Goal: Task Accomplishment & Management: Complete application form

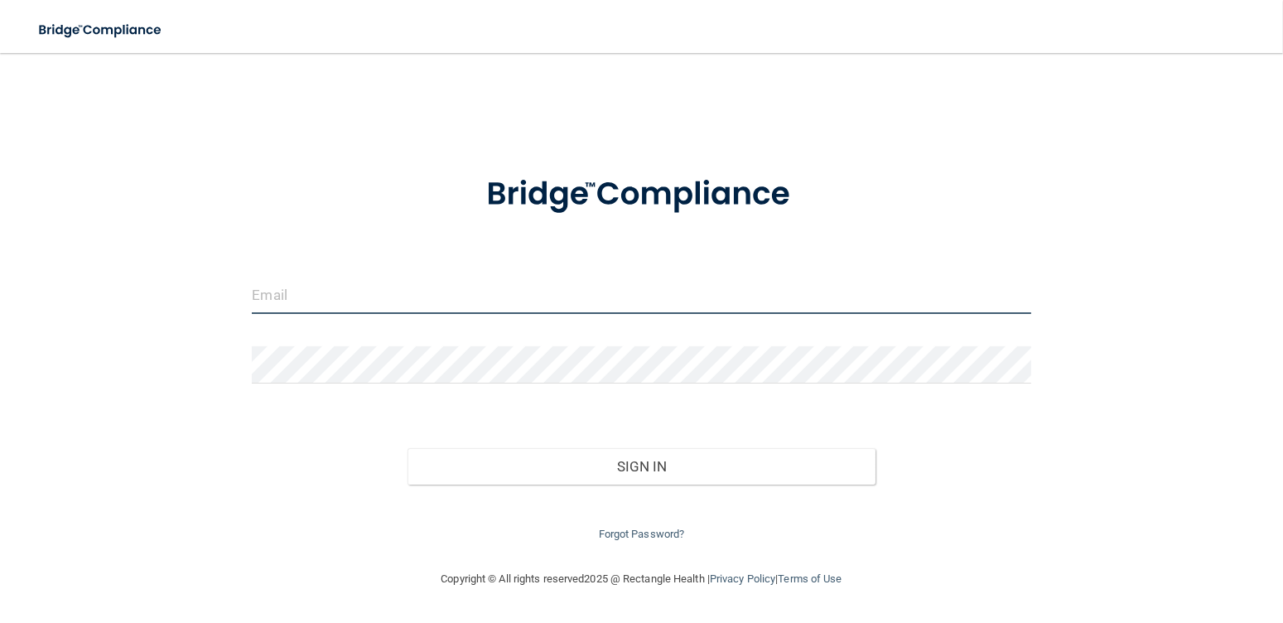
click at [301, 290] on input "email" at bounding box center [641, 295] width 779 height 37
drag, startPoint x: 480, startPoint y: 291, endPoint x: 292, endPoint y: 304, distance: 188.5
click at [292, 304] on input "[EMAIL_ADDRESS][DOMAIN_NAME]" at bounding box center [641, 295] width 779 height 37
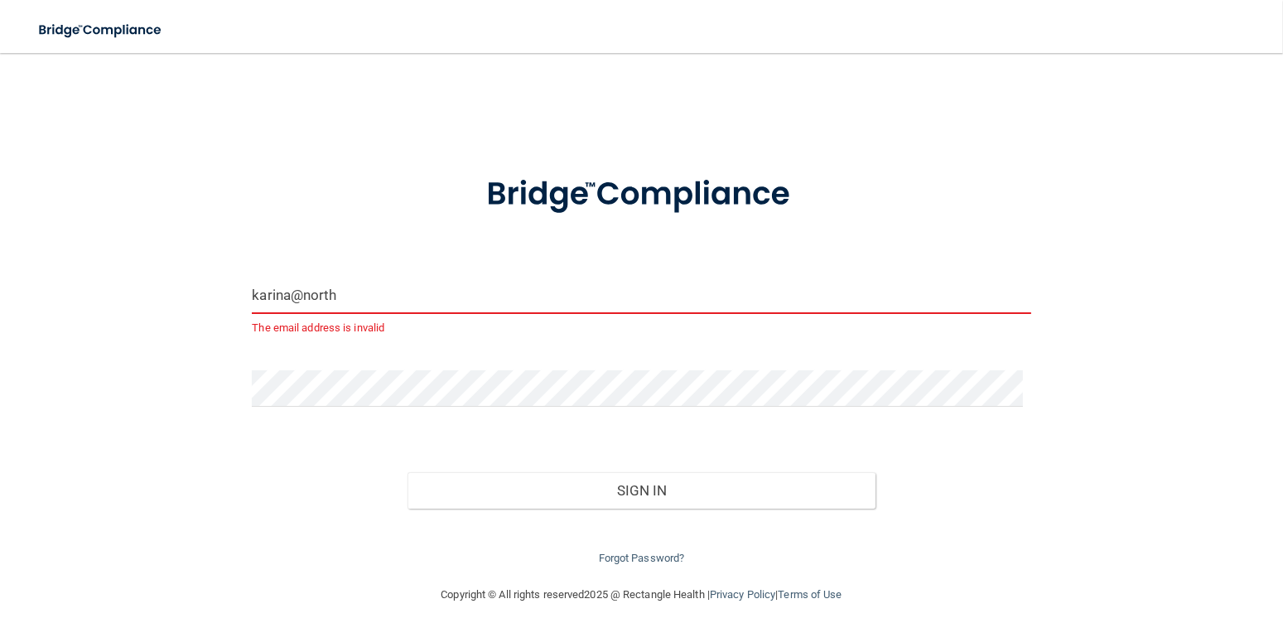
type input "[EMAIL_ADDRESS][DOMAIN_NAME]"
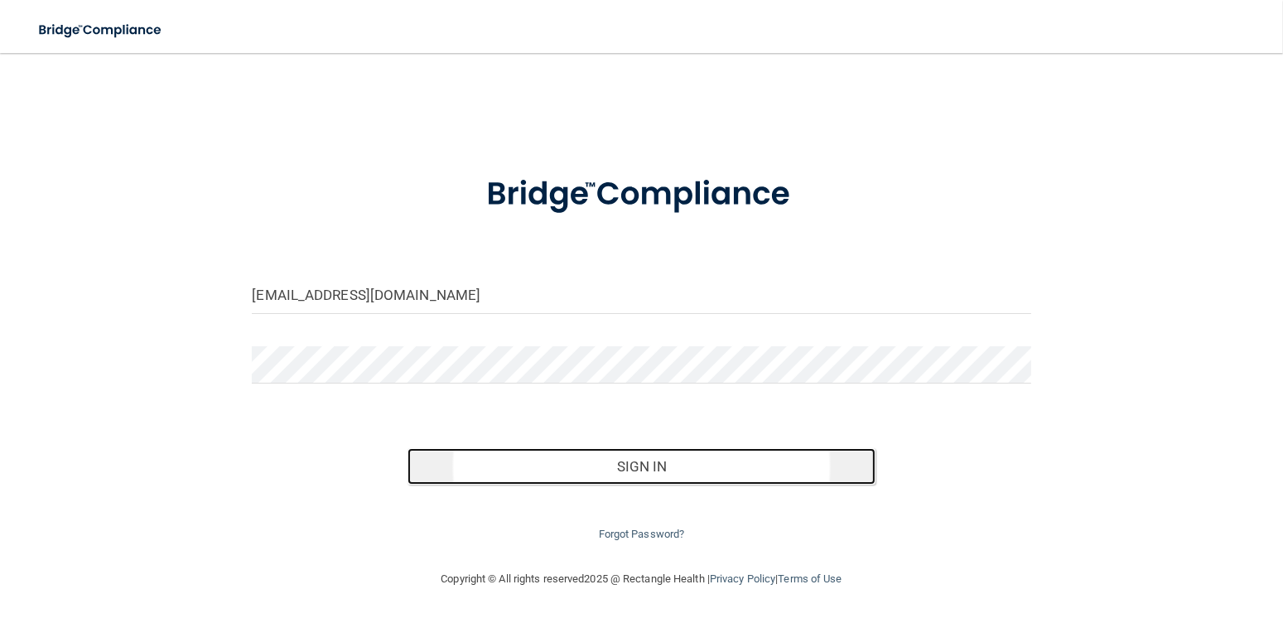
click at [596, 467] on button "Sign In" at bounding box center [641, 466] width 467 height 36
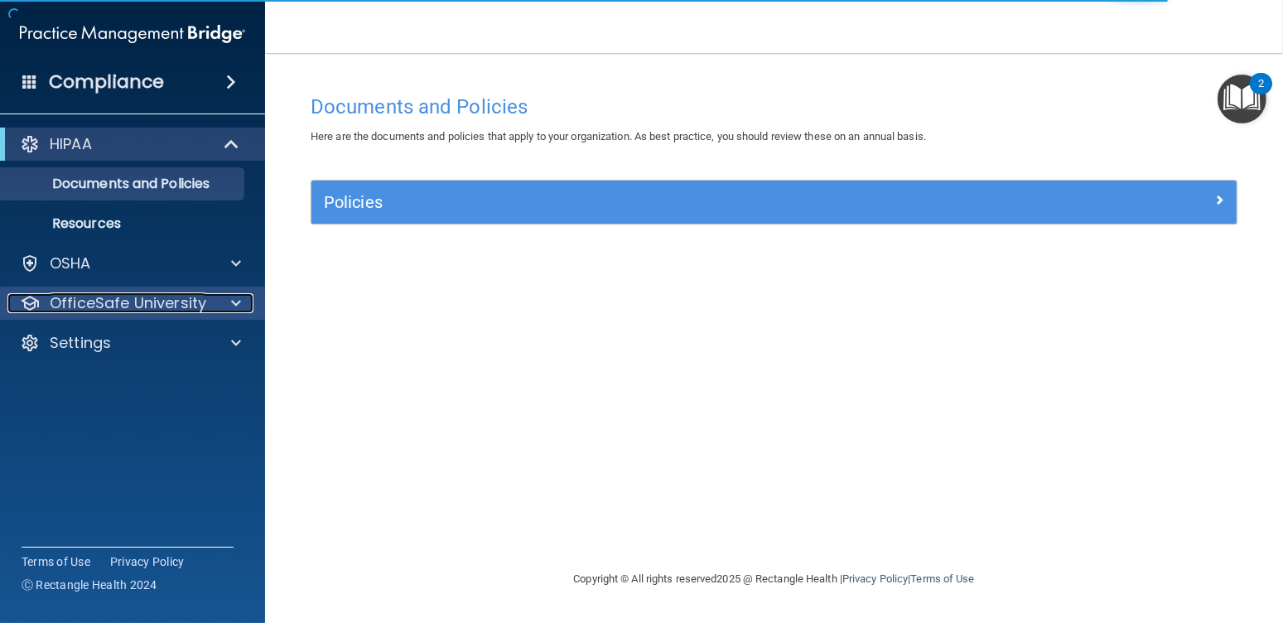
click at [223, 301] on div at bounding box center [233, 303] width 41 height 20
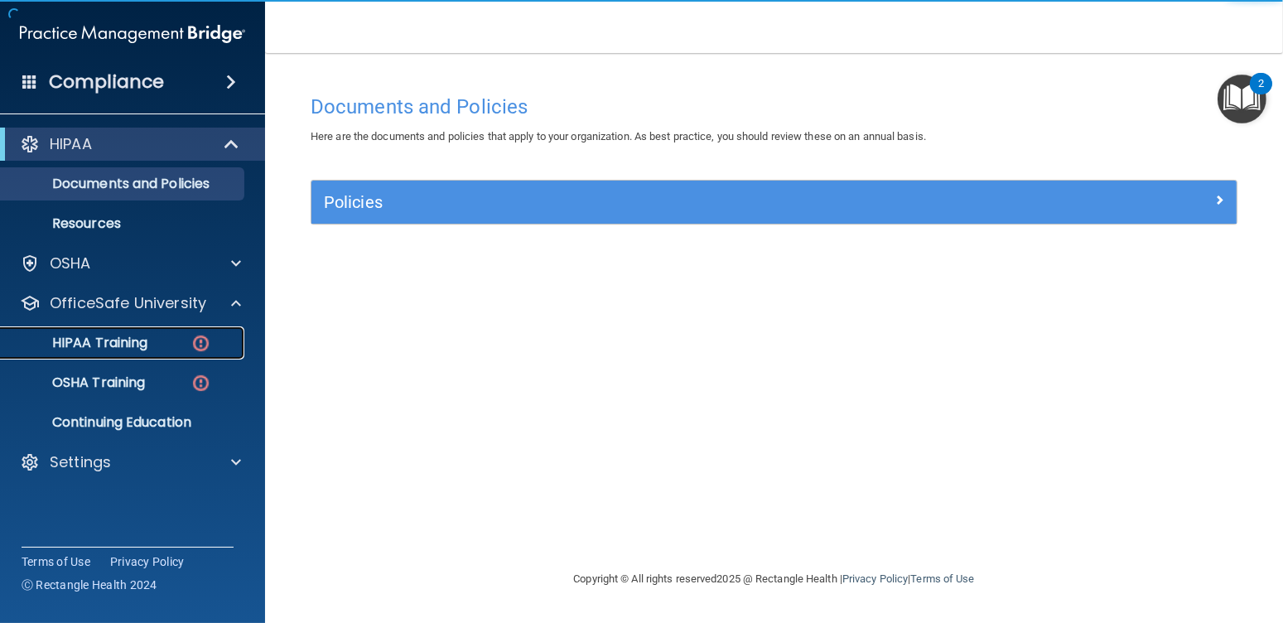
click at [162, 339] on div "HIPAA Training" at bounding box center [124, 343] width 226 height 17
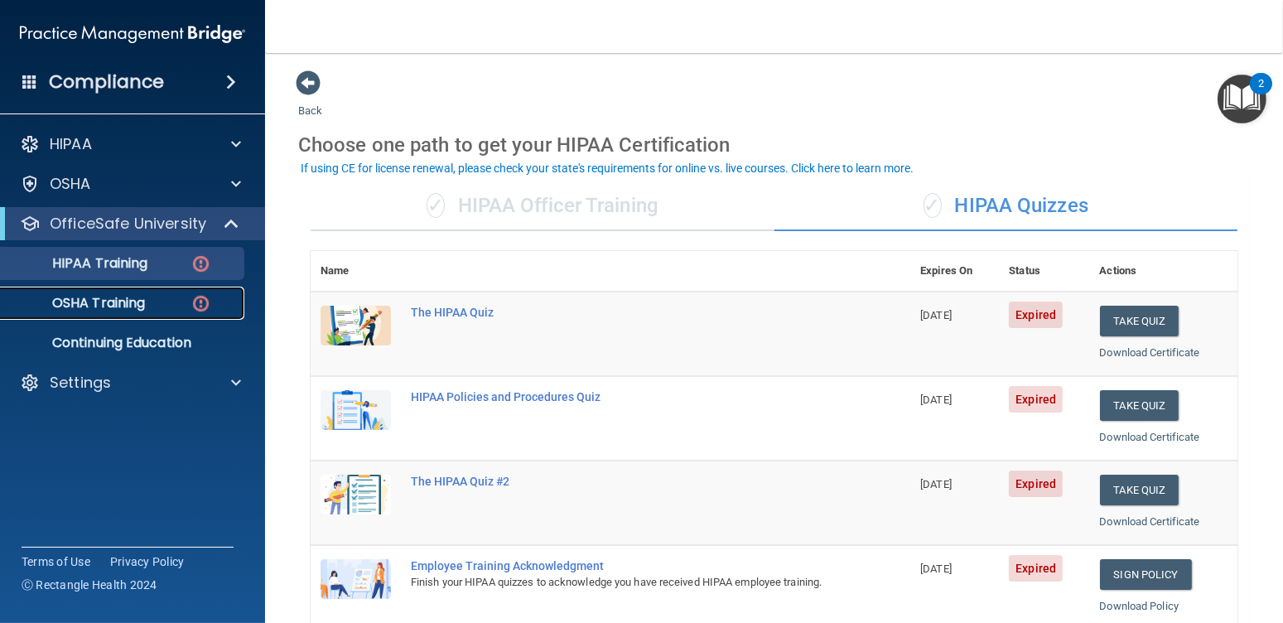
click at [132, 302] on p "OSHA Training" at bounding box center [78, 303] width 134 height 17
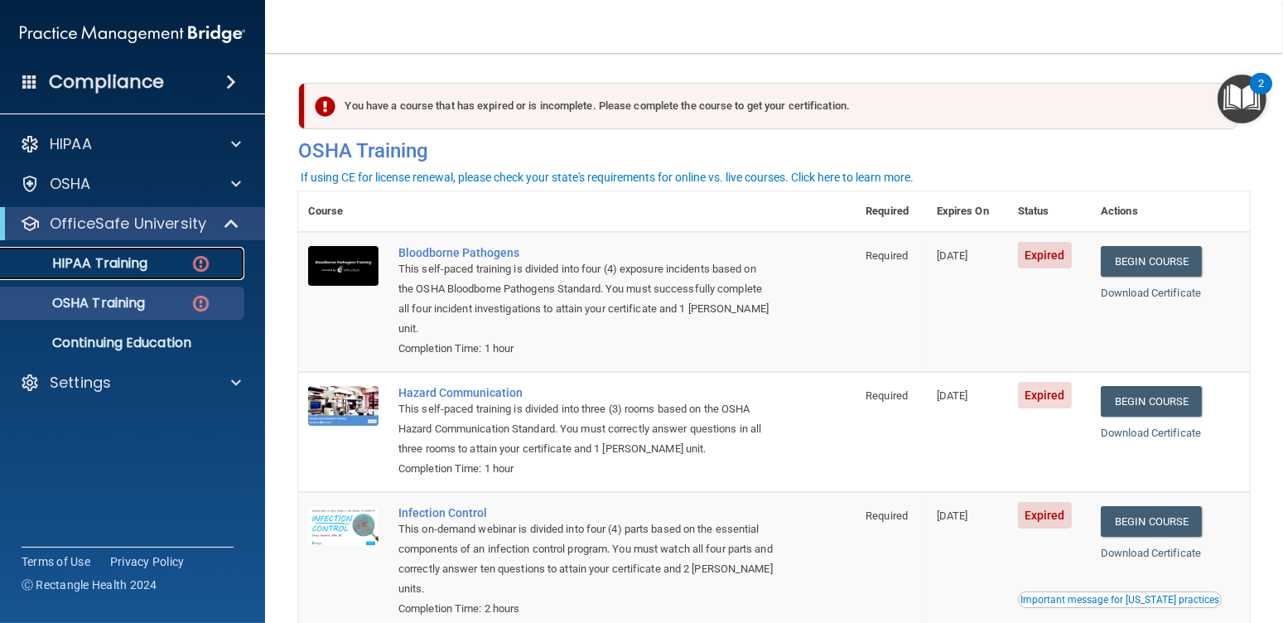
click at [109, 263] on p "HIPAA Training" at bounding box center [79, 263] width 137 height 17
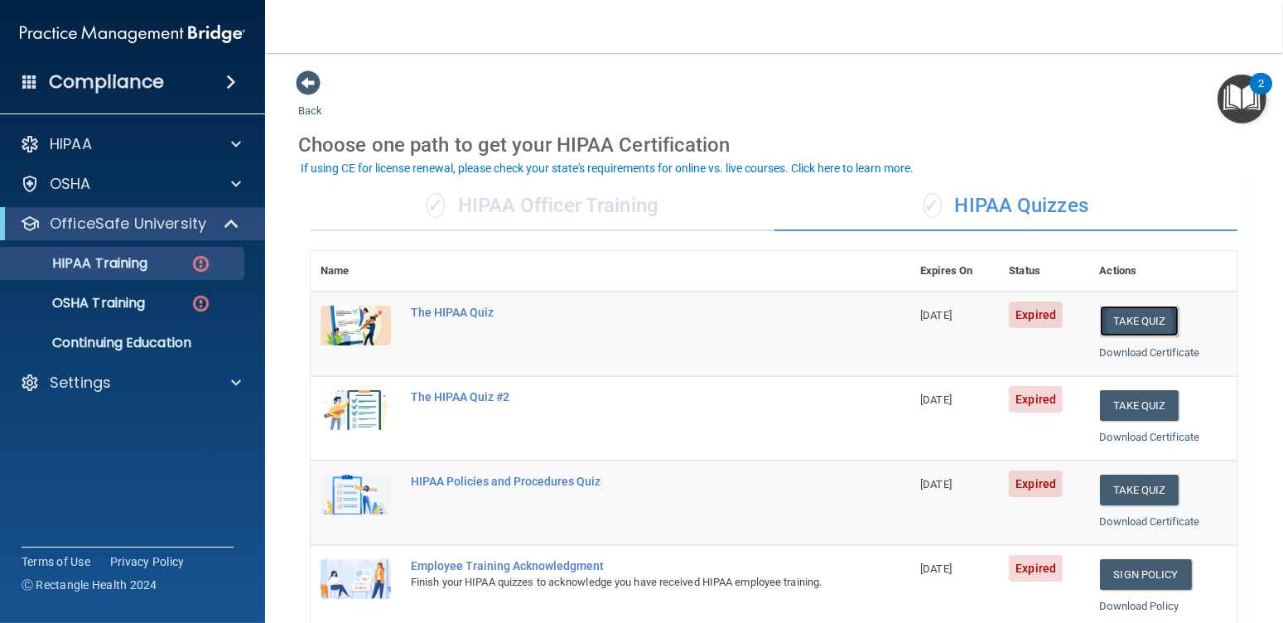
click at [1139, 319] on button "Take Quiz" at bounding box center [1140, 321] width 80 height 31
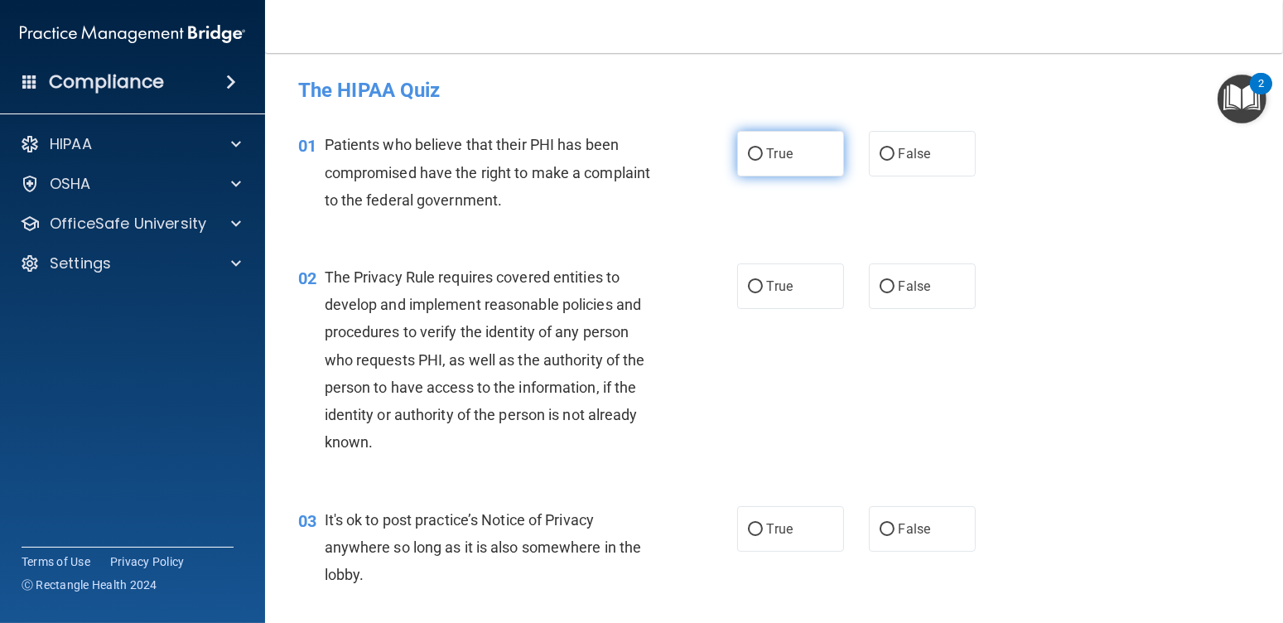
click at [797, 147] on label "True" at bounding box center [790, 154] width 107 height 46
click at [763, 148] on input "True" at bounding box center [755, 154] width 15 height 12
radio input "true"
click at [771, 280] on span "True" at bounding box center [780, 286] width 26 height 16
click at [763, 281] on input "True" at bounding box center [755, 287] width 15 height 12
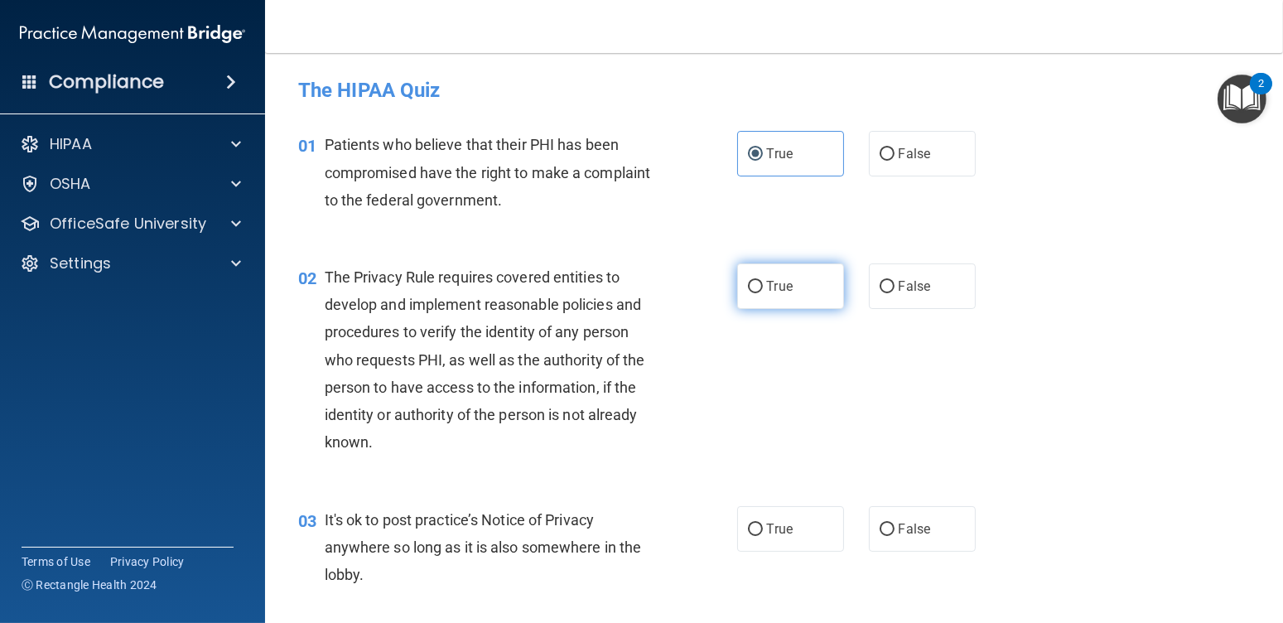
radio input "true"
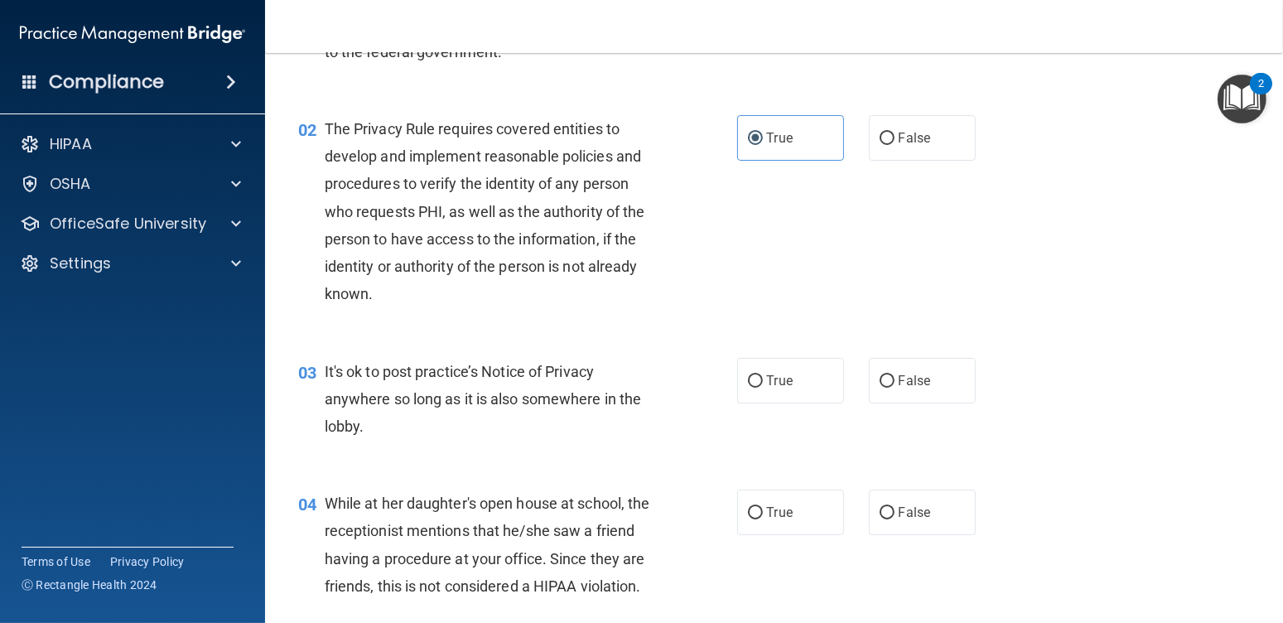
scroll to position [166, 0]
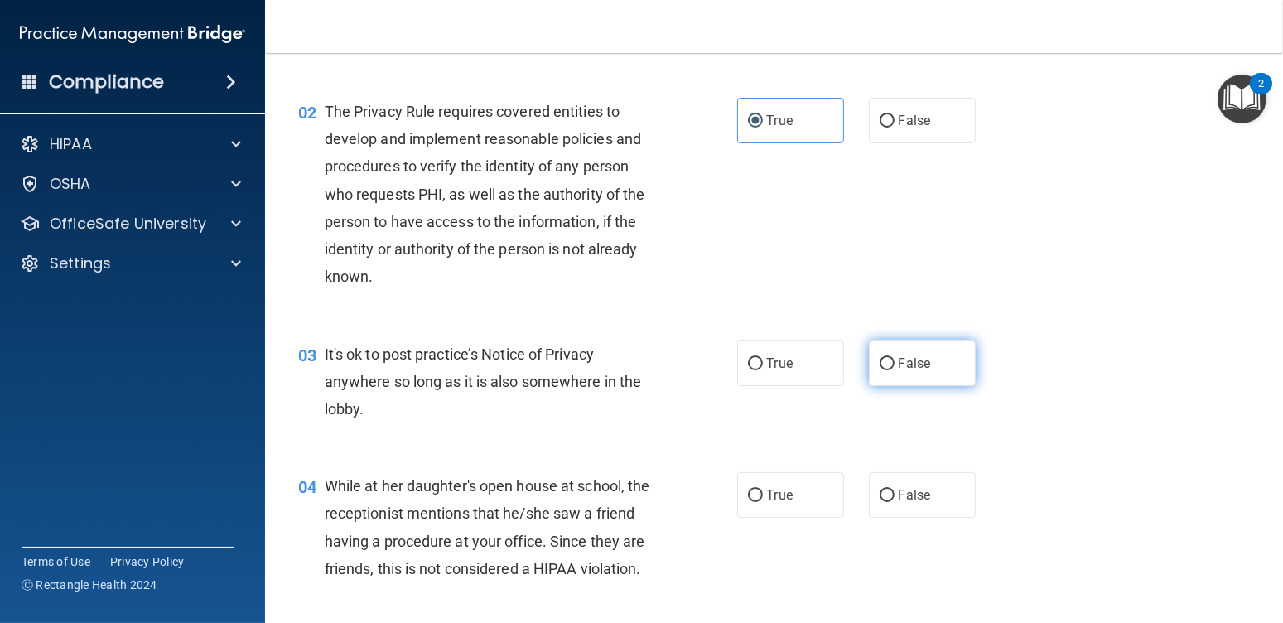
click at [883, 359] on input "False" at bounding box center [887, 364] width 15 height 12
radio input "true"
click at [899, 502] on span "False" at bounding box center [915, 495] width 32 height 16
click at [895, 502] on input "False" at bounding box center [887, 496] width 15 height 12
radio input "true"
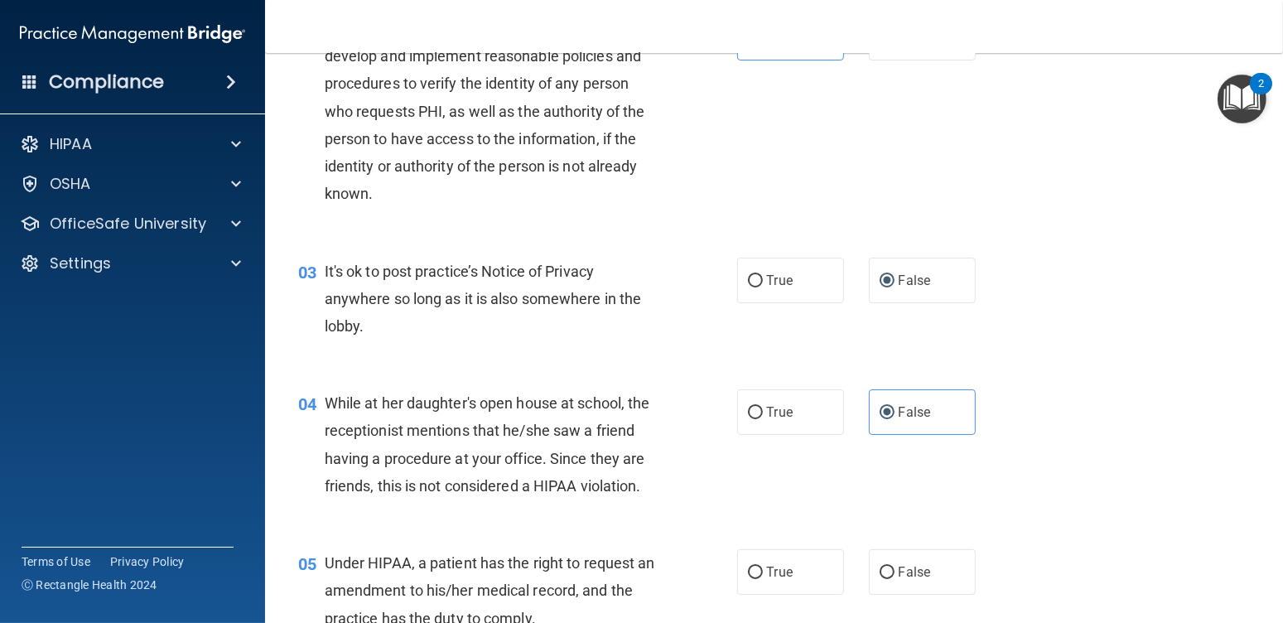
scroll to position [331, 0]
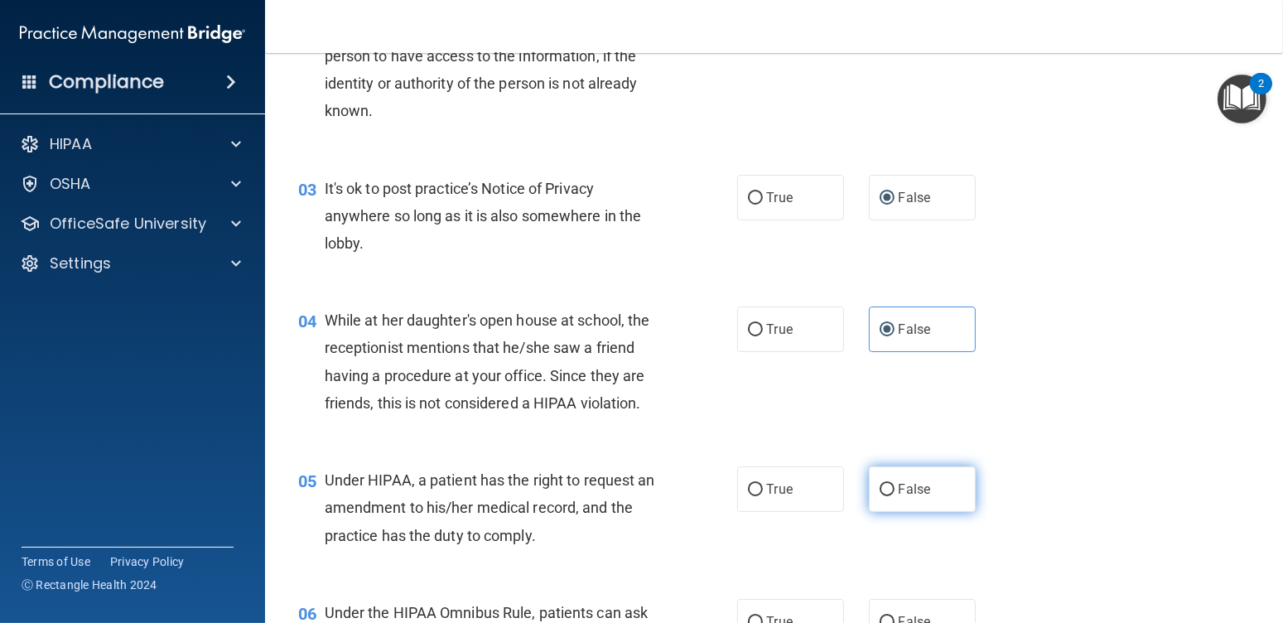
click at [899, 488] on span "False" at bounding box center [915, 489] width 32 height 16
click at [895, 488] on input "False" at bounding box center [887, 490] width 15 height 12
radio input "true"
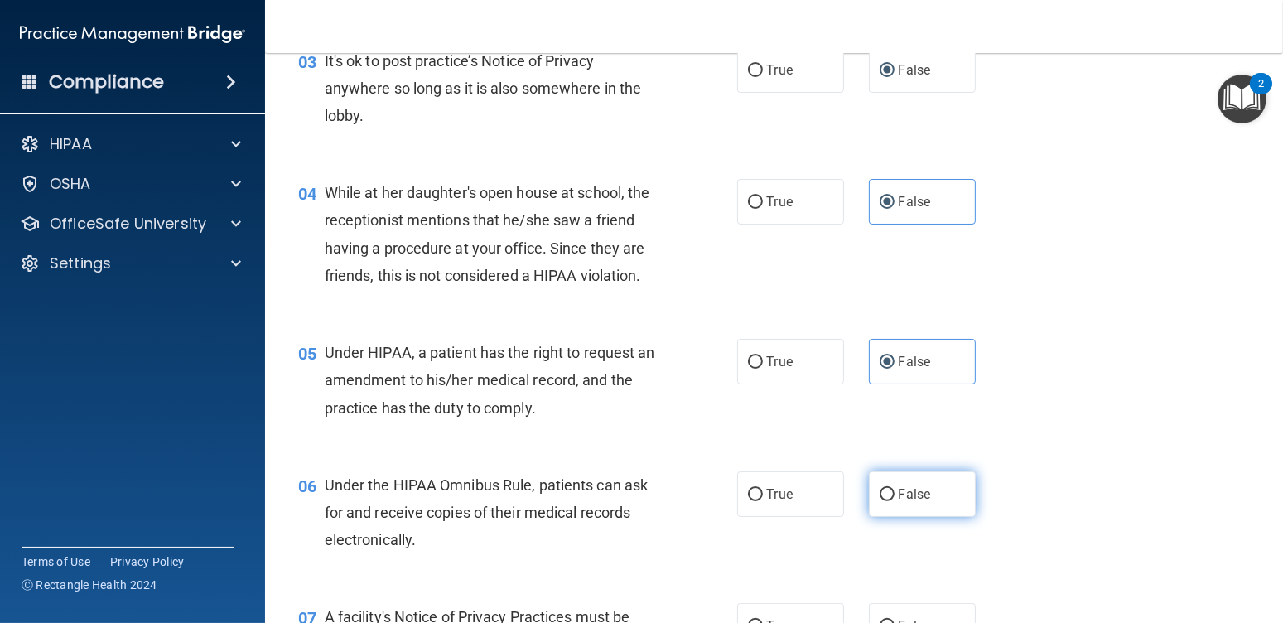
scroll to position [497, 0]
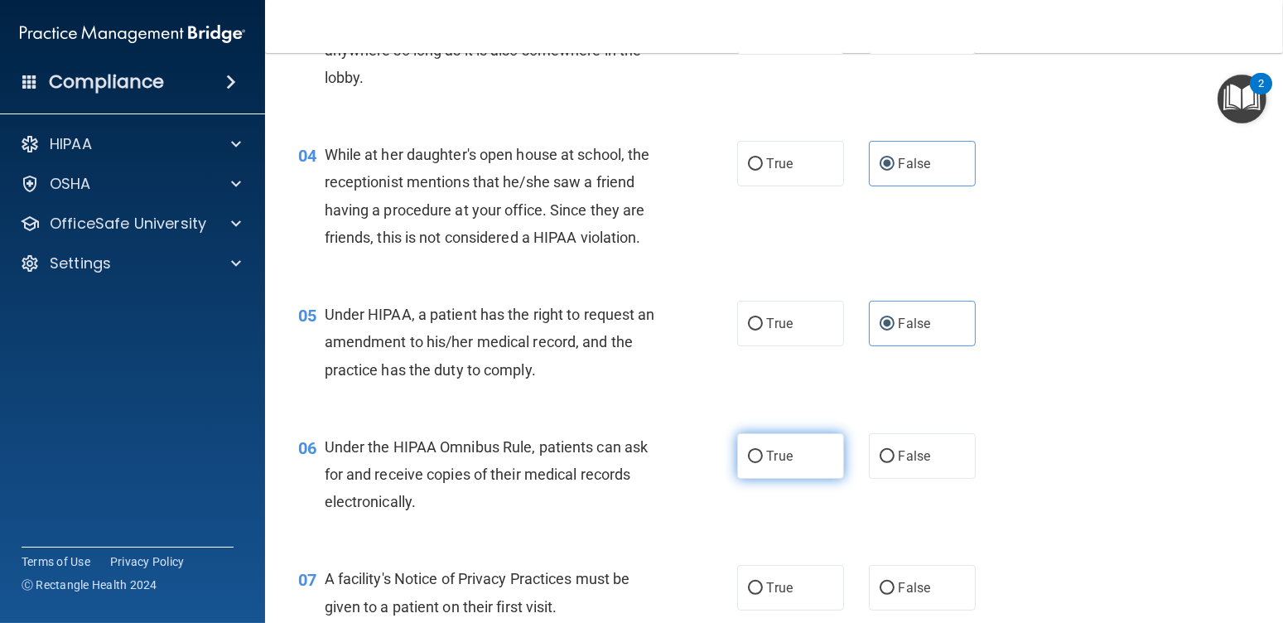
click at [787, 461] on label "True" at bounding box center [790, 456] width 107 height 46
click at [763, 461] on input "True" at bounding box center [755, 457] width 15 height 12
radio input "true"
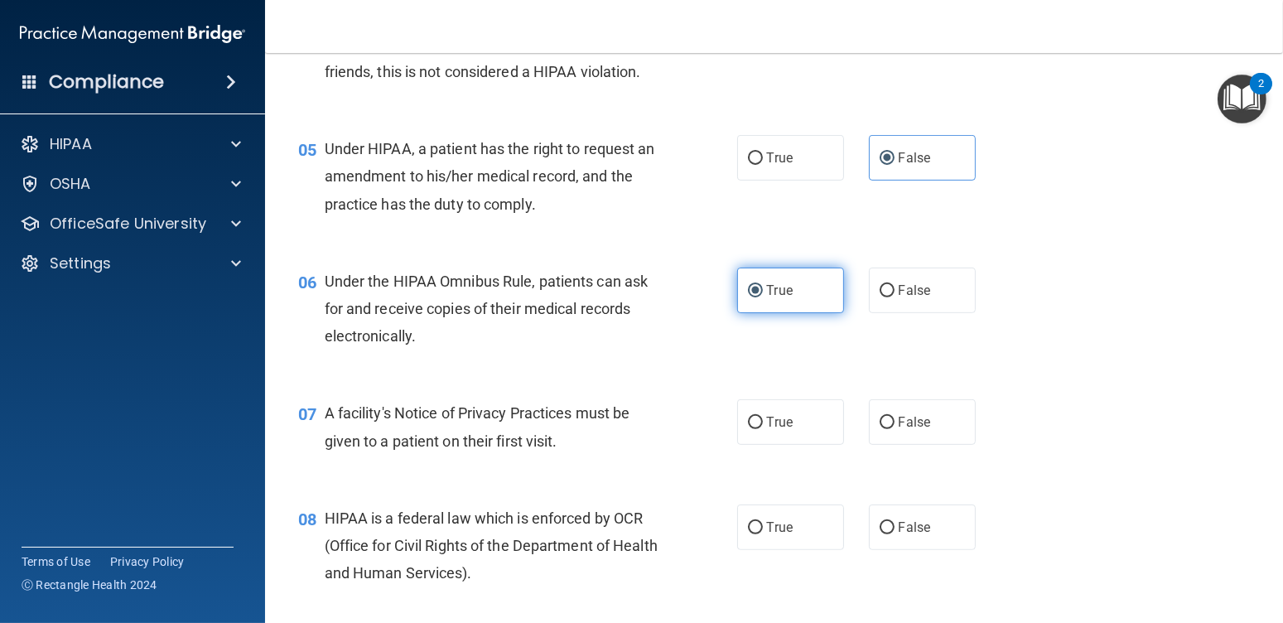
scroll to position [746, 0]
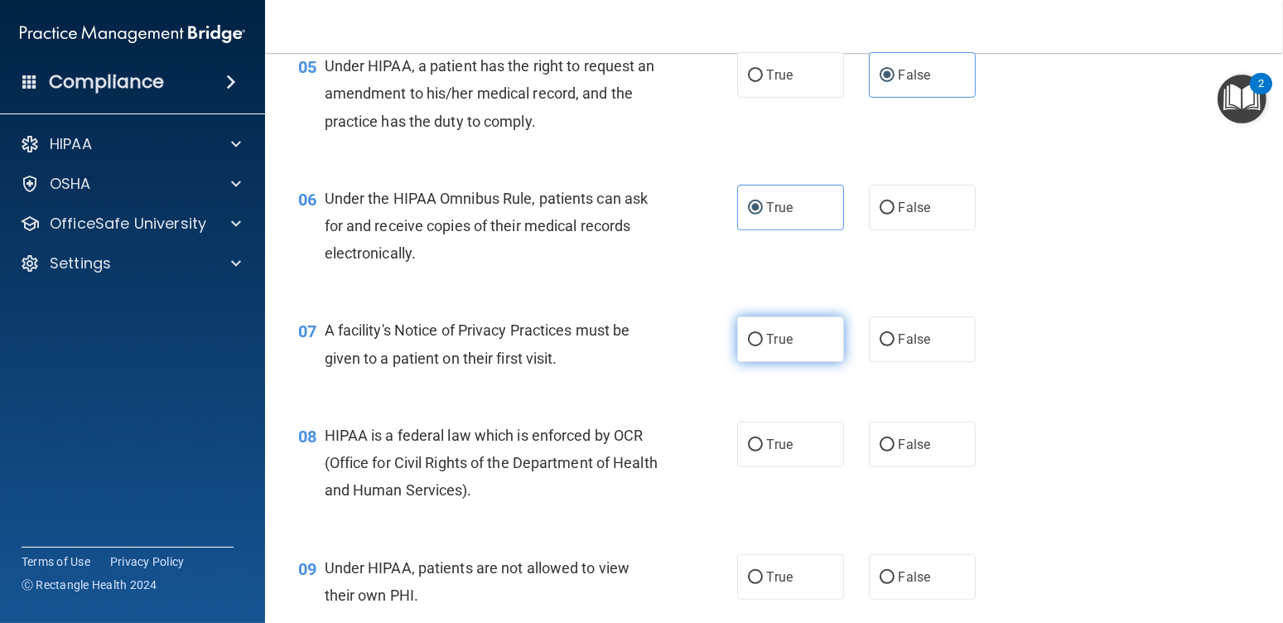
click at [748, 345] on input "True" at bounding box center [755, 340] width 15 height 12
radio input "true"
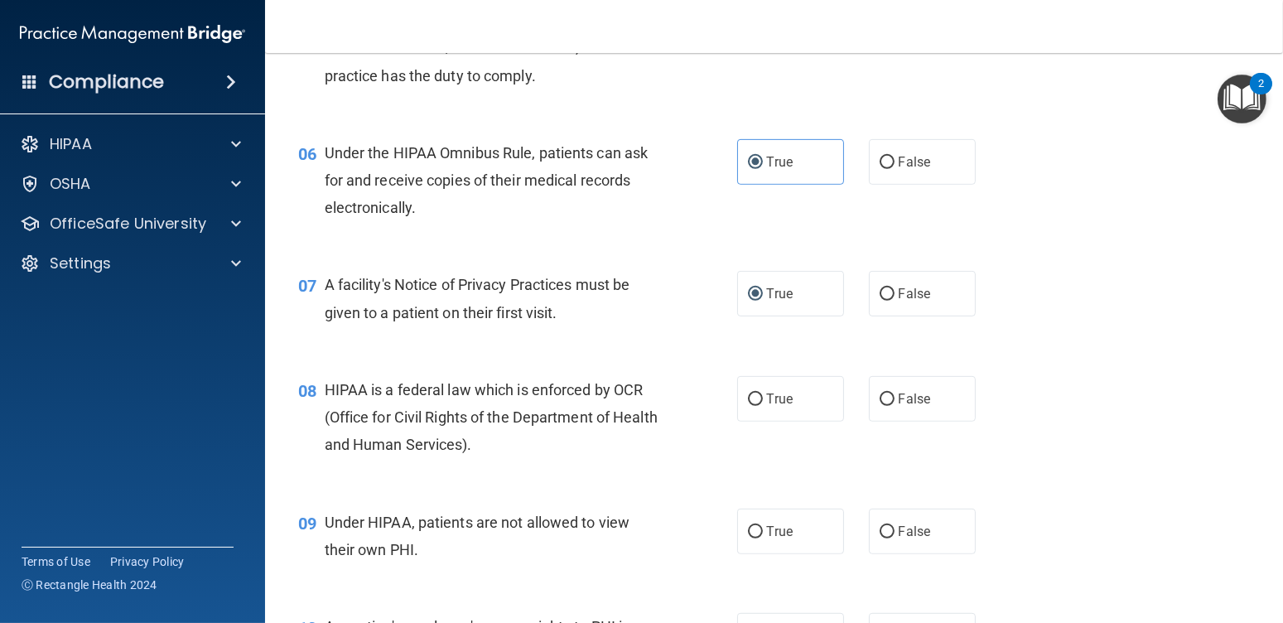
scroll to position [828, 0]
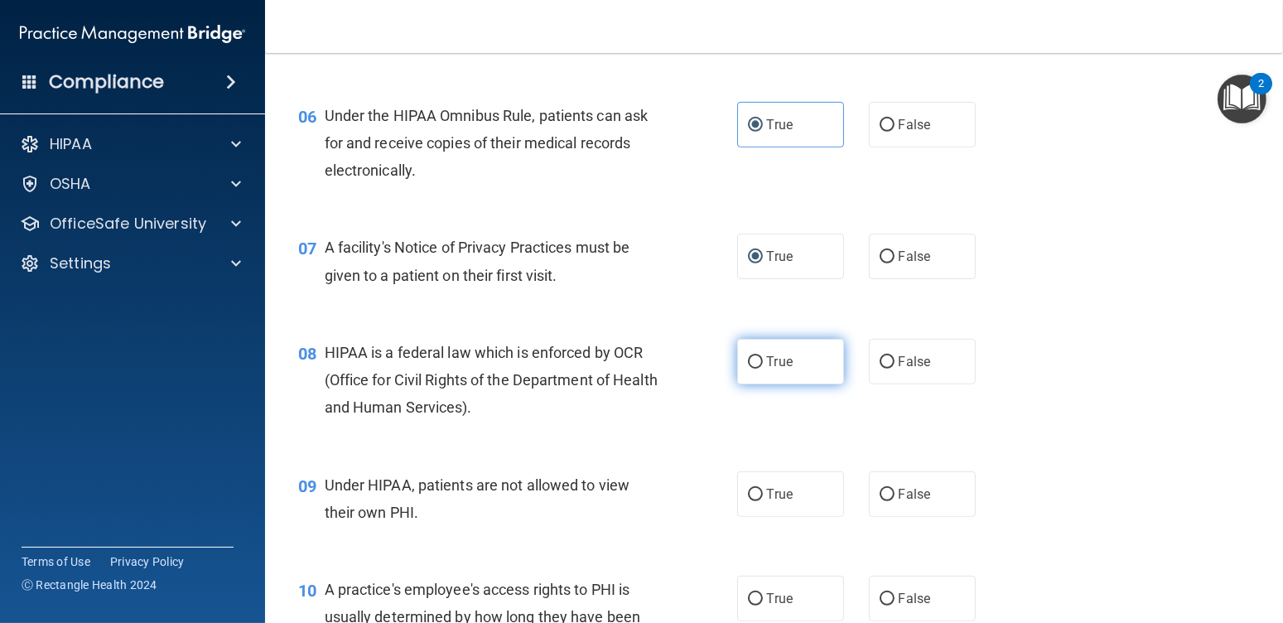
click at [794, 374] on label "True" at bounding box center [790, 362] width 107 height 46
click at [763, 369] on input "True" at bounding box center [755, 362] width 15 height 12
radio input "true"
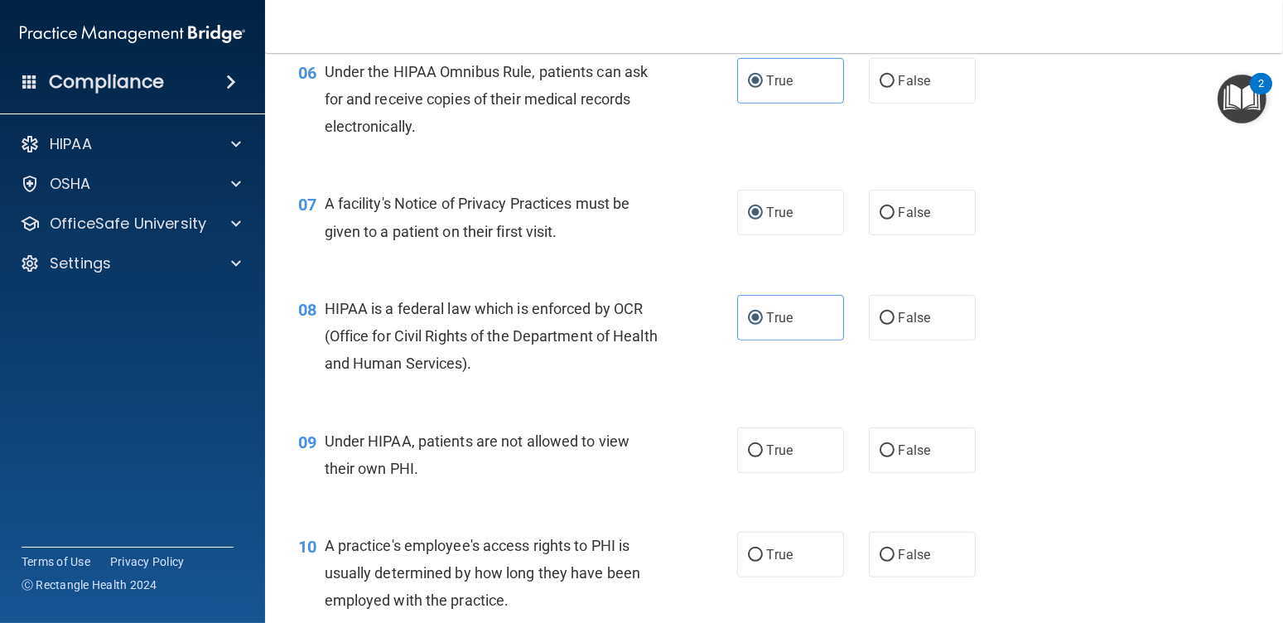
scroll to position [911, 0]
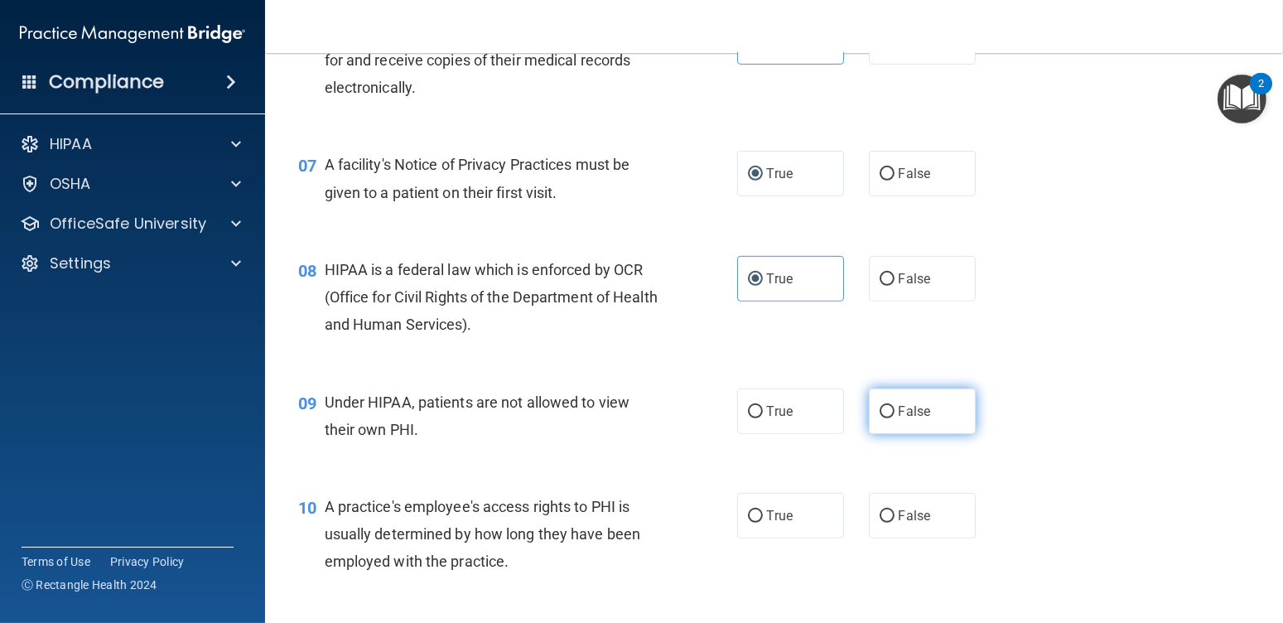
click at [871, 419] on label "False" at bounding box center [922, 412] width 107 height 46
click at [880, 418] on input "False" at bounding box center [887, 412] width 15 height 12
radio input "true"
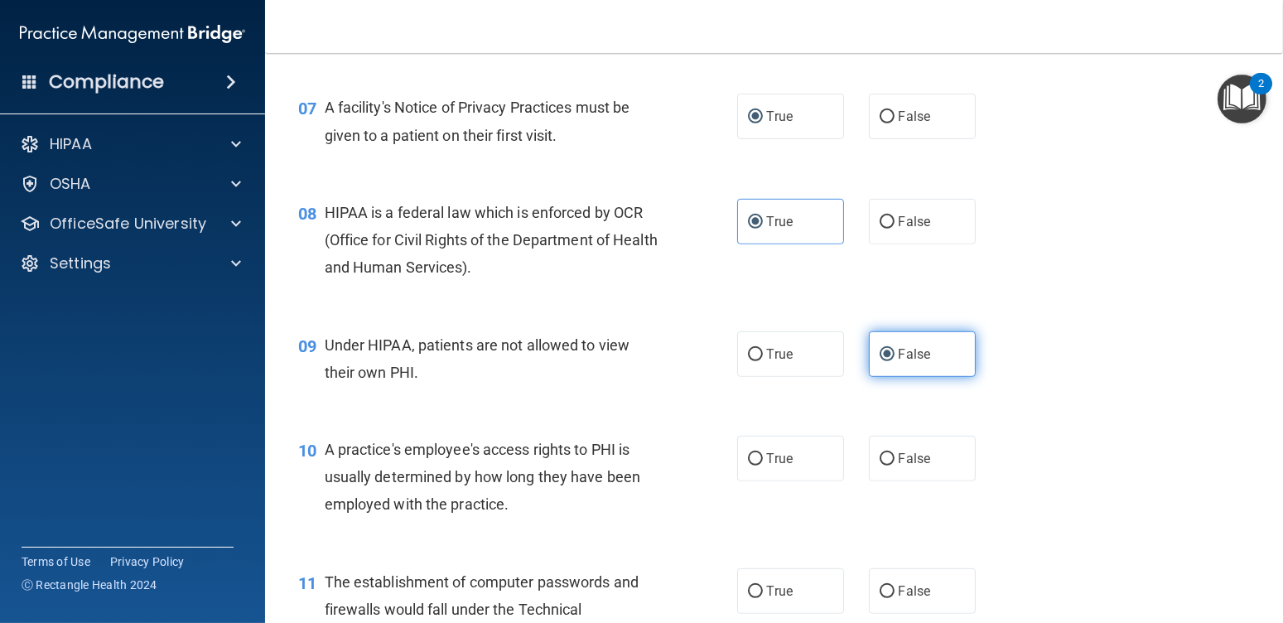
scroll to position [994, 0]
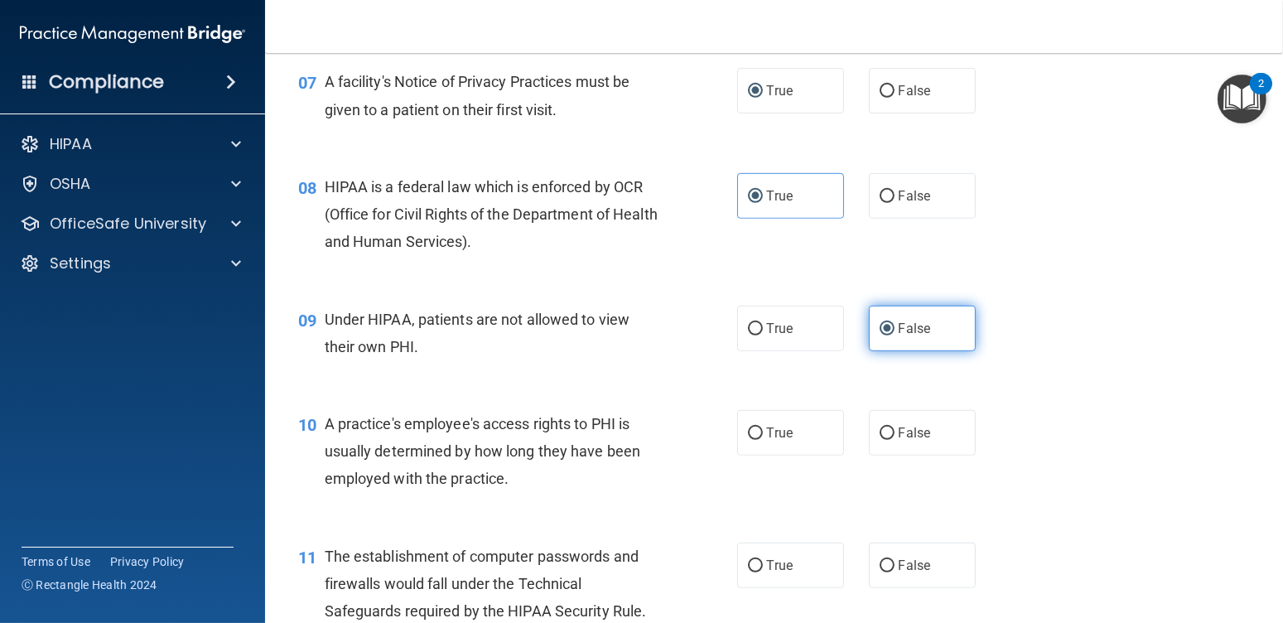
click at [869, 419] on label "False" at bounding box center [922, 433] width 107 height 46
click at [880, 427] on input "False" at bounding box center [887, 433] width 15 height 12
radio input "true"
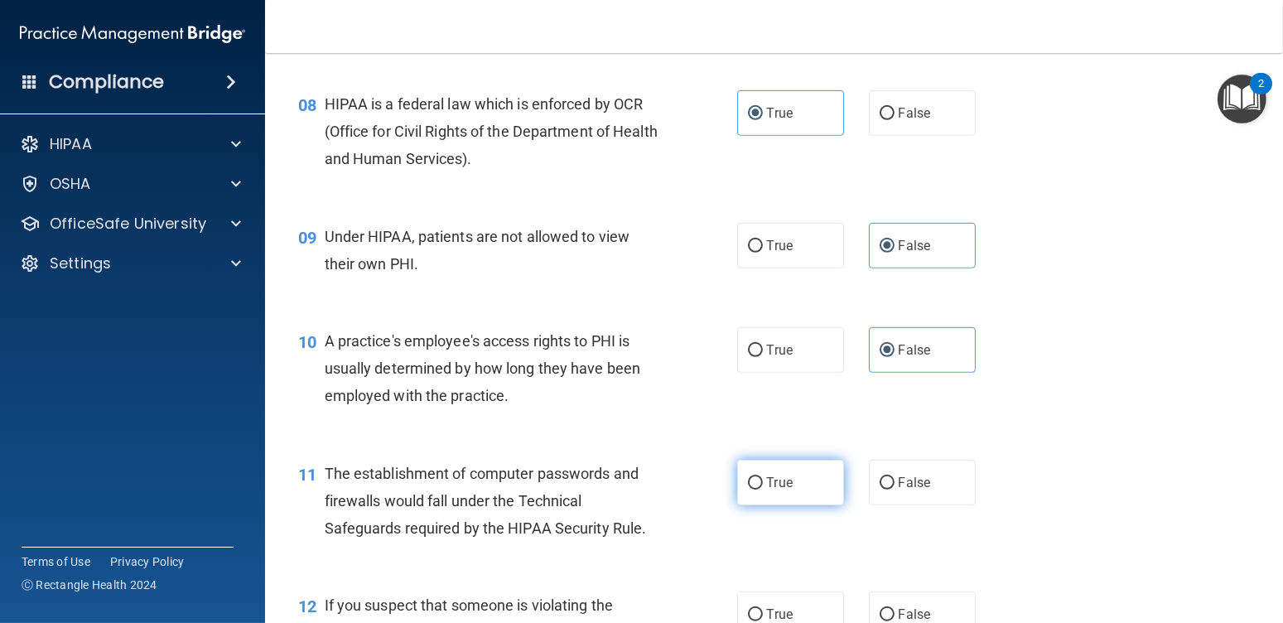
click at [789, 489] on label "True" at bounding box center [790, 483] width 107 height 46
click at [763, 489] on input "True" at bounding box center [755, 483] width 15 height 12
radio input "true"
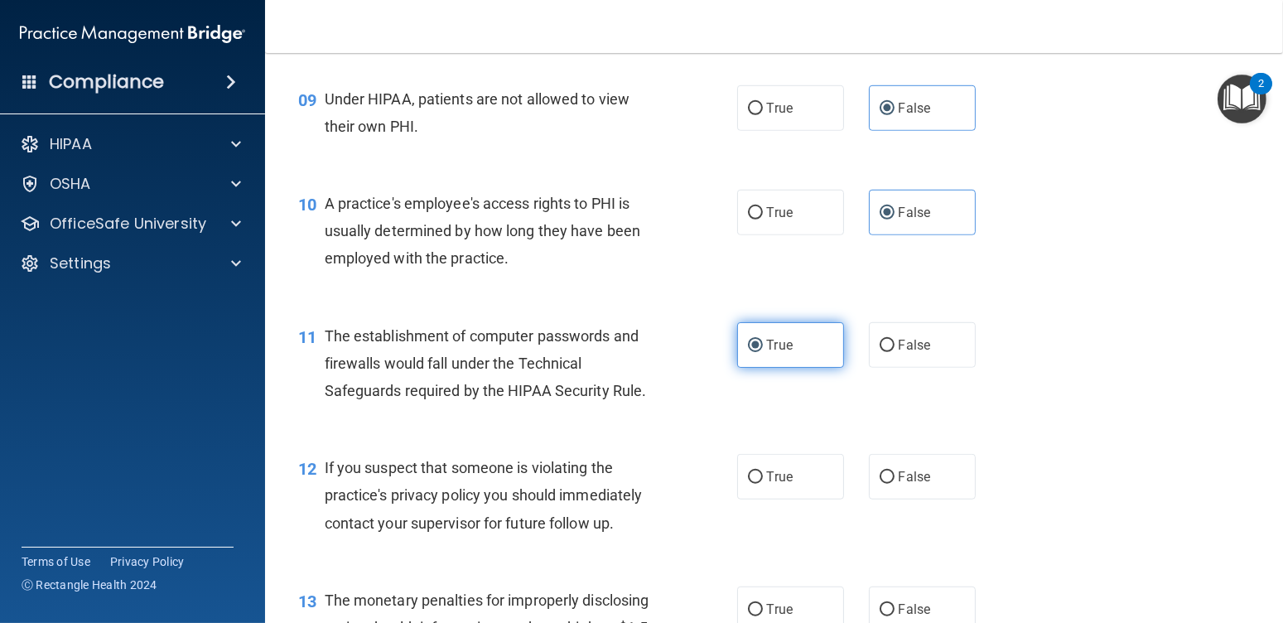
scroll to position [1243, 0]
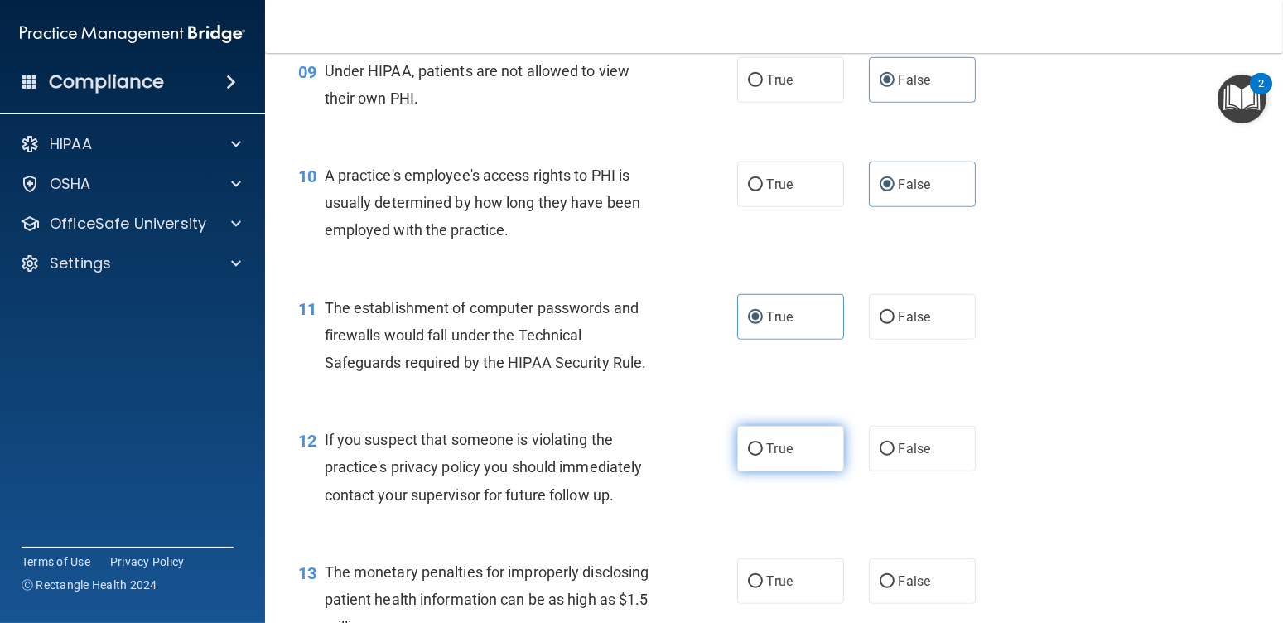
click at [776, 457] on label "True" at bounding box center [790, 449] width 107 height 46
click at [763, 456] on input "True" at bounding box center [755, 449] width 15 height 12
radio input "true"
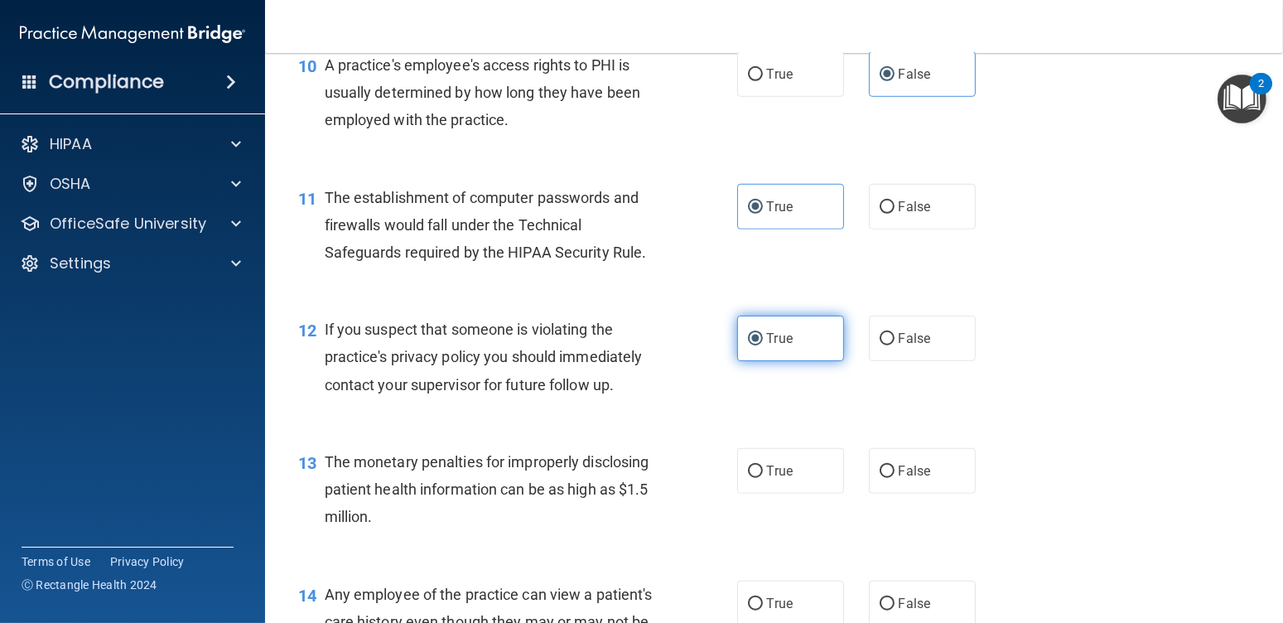
scroll to position [1408, 0]
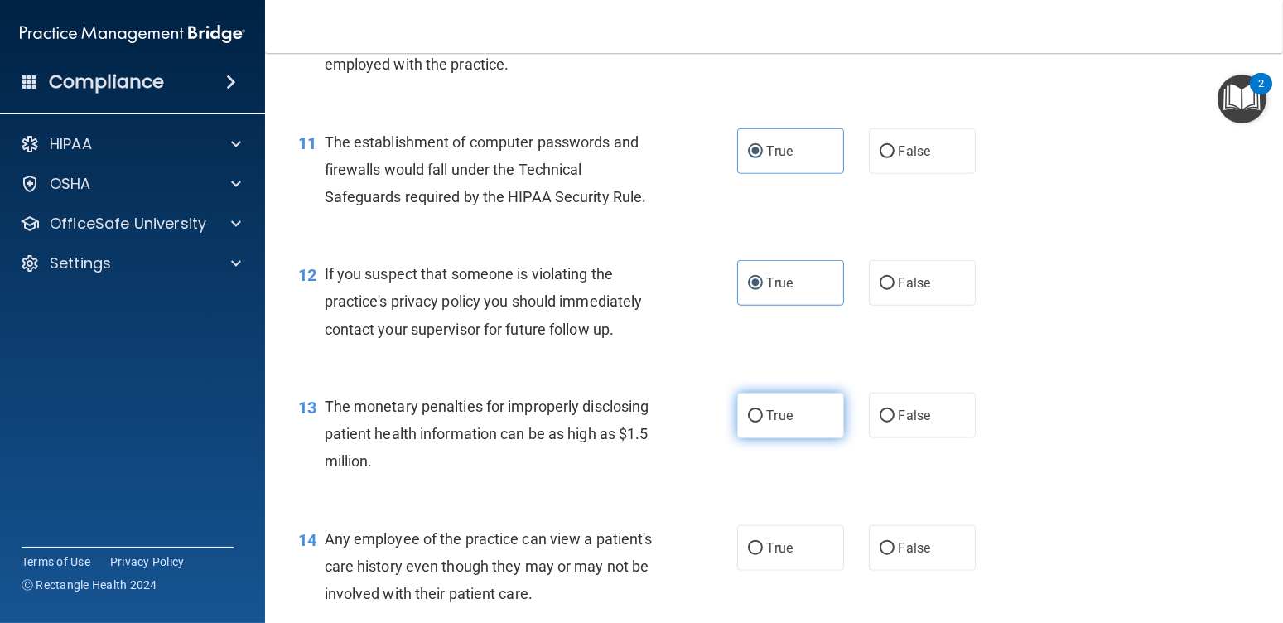
click at [779, 437] on label "True" at bounding box center [790, 416] width 107 height 46
click at [763, 422] on input "True" at bounding box center [755, 416] width 15 height 12
radio input "true"
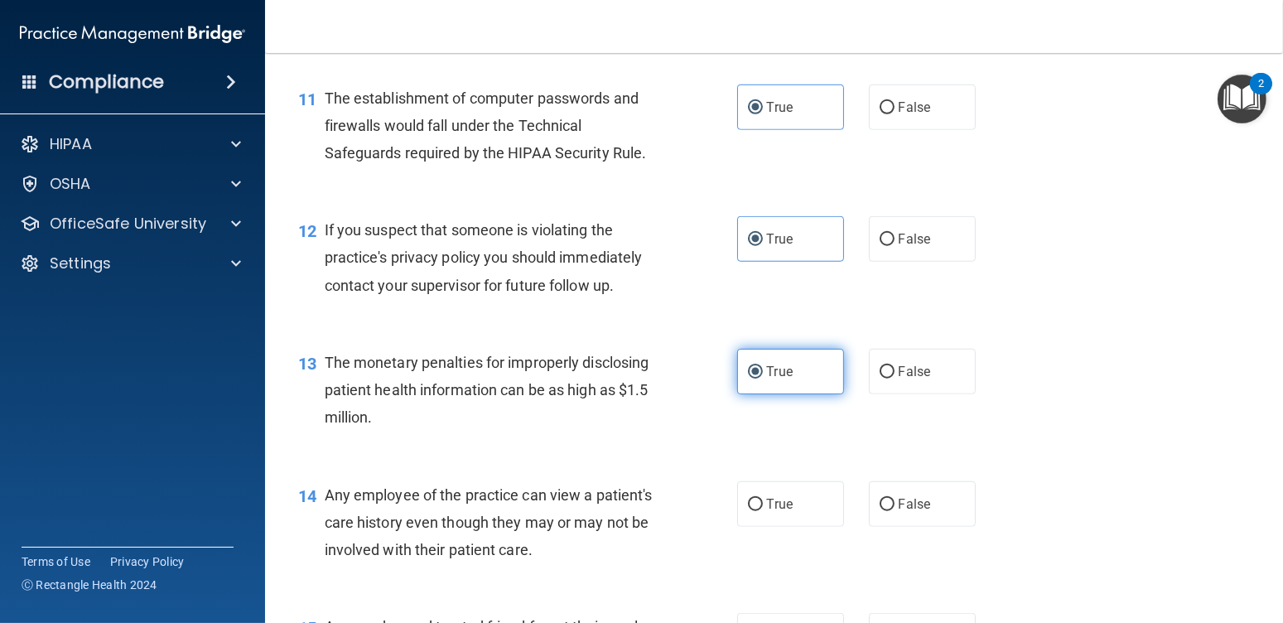
scroll to position [1491, 0]
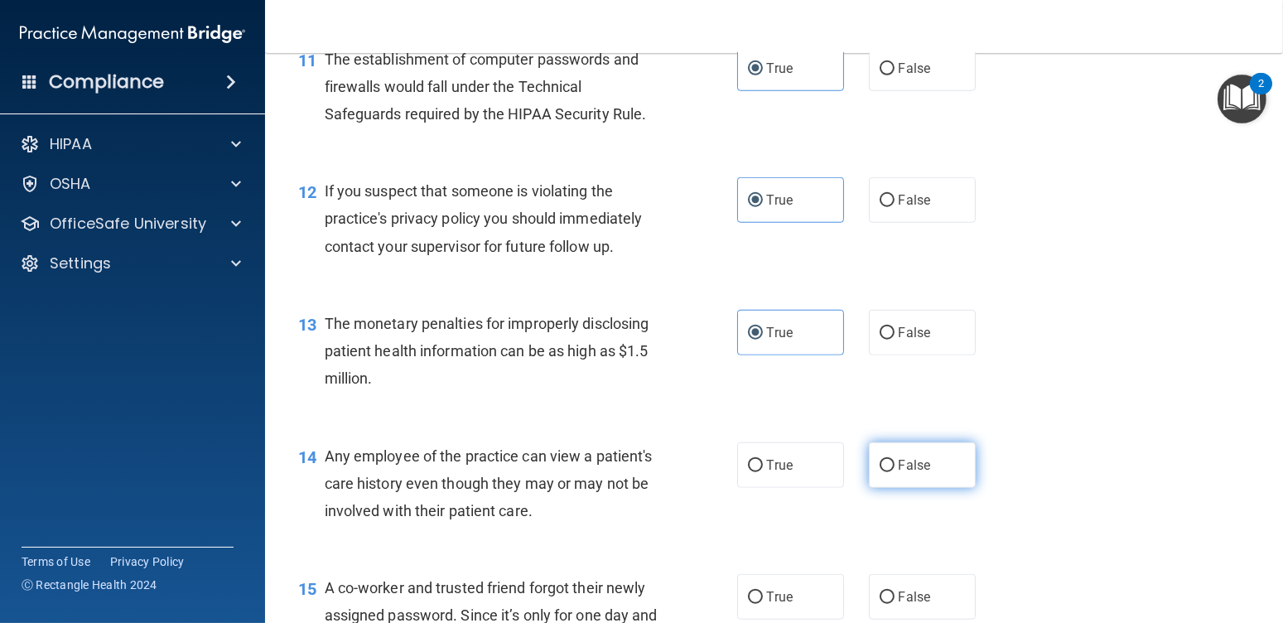
click at [910, 481] on label "False" at bounding box center [922, 465] width 107 height 46
click at [895, 472] on input "False" at bounding box center [887, 466] width 15 height 12
radio input "true"
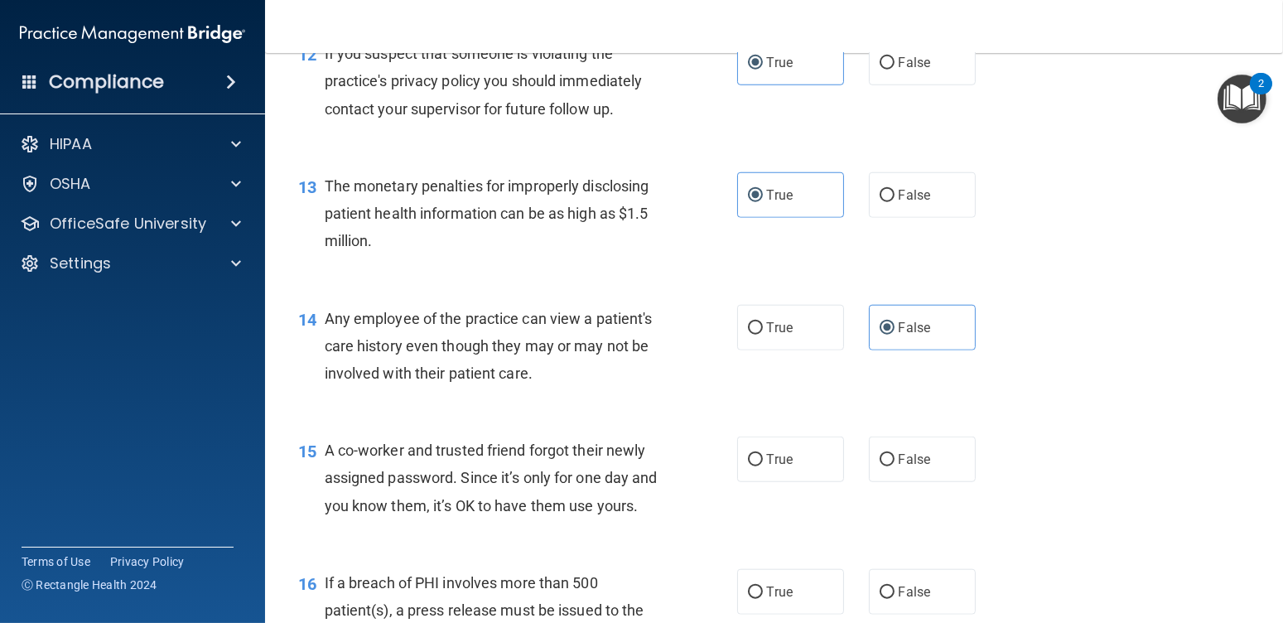
scroll to position [1657, 0]
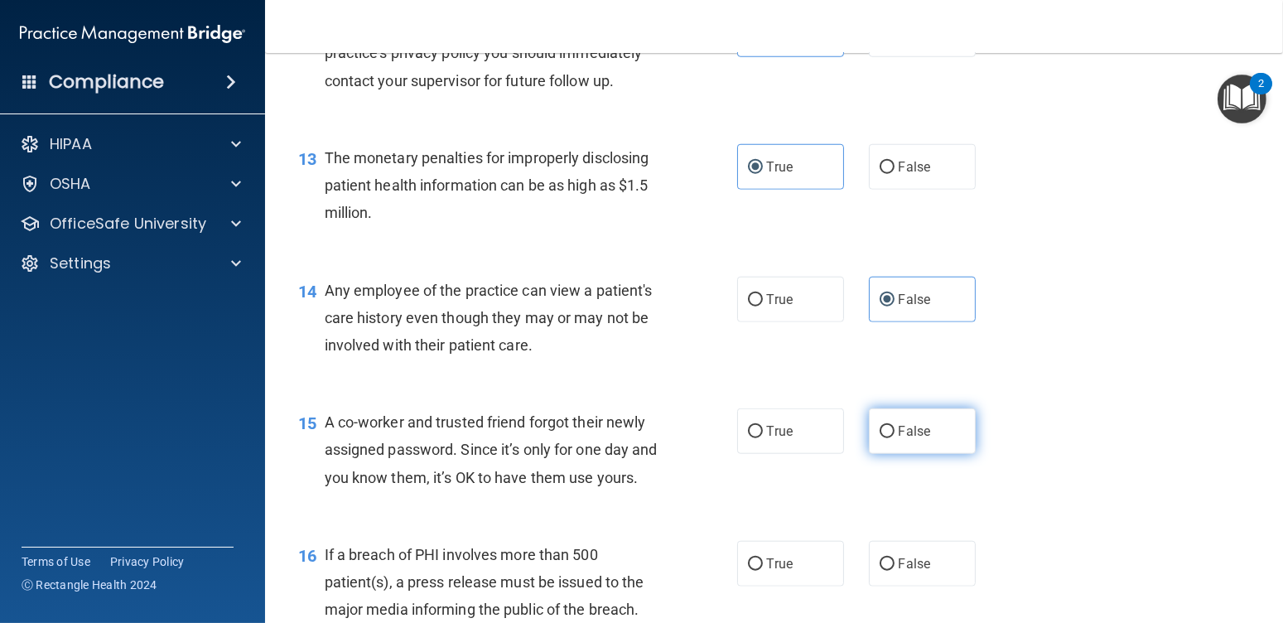
click at [920, 432] on span "False" at bounding box center [915, 431] width 32 height 16
click at [895, 432] on input "False" at bounding box center [887, 432] width 15 height 12
radio input "true"
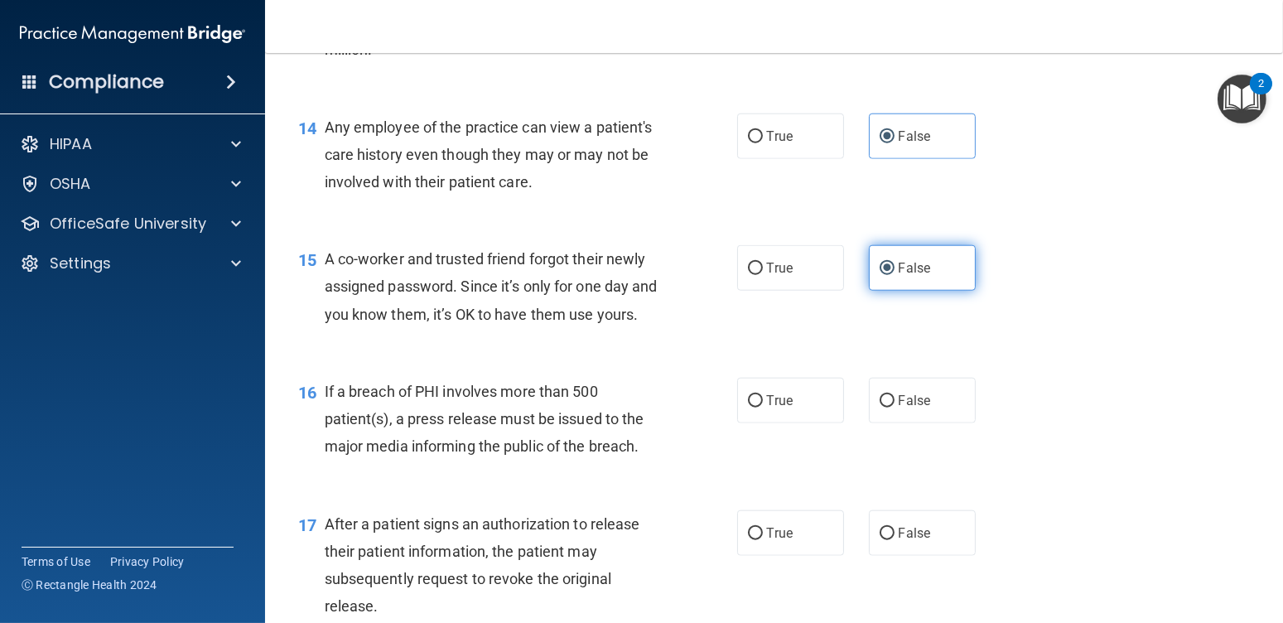
scroll to position [1822, 0]
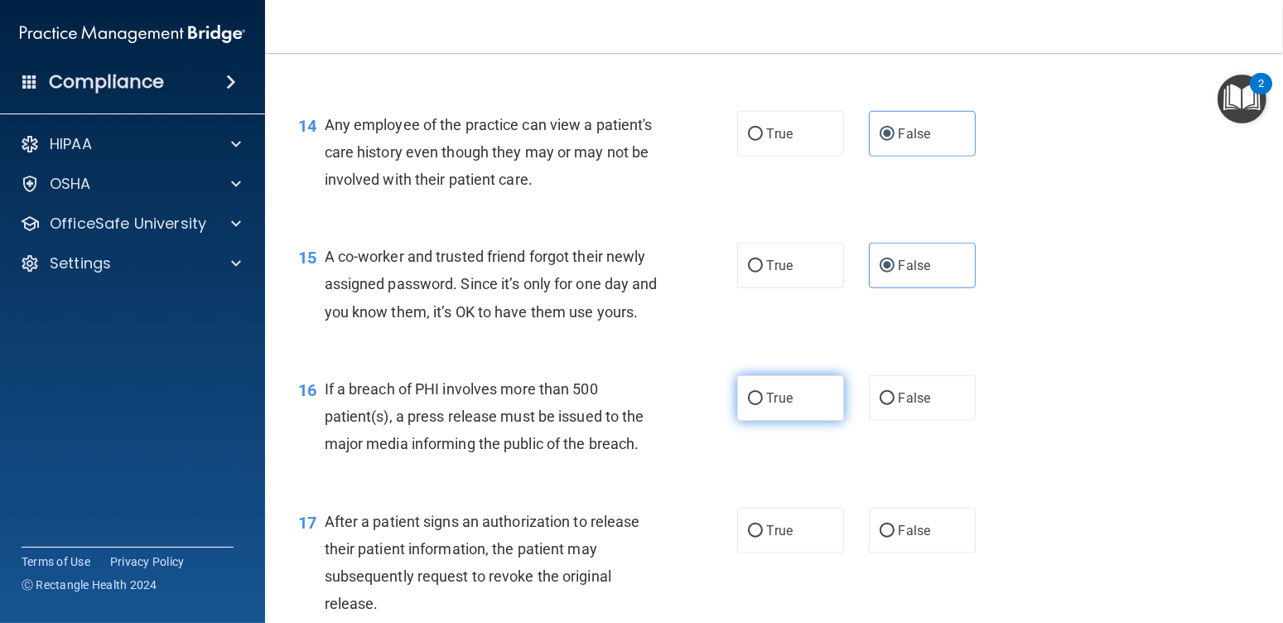
click at [767, 406] on span "True" at bounding box center [780, 398] width 26 height 16
click at [762, 405] on input "True" at bounding box center [755, 399] width 15 height 12
radio input "true"
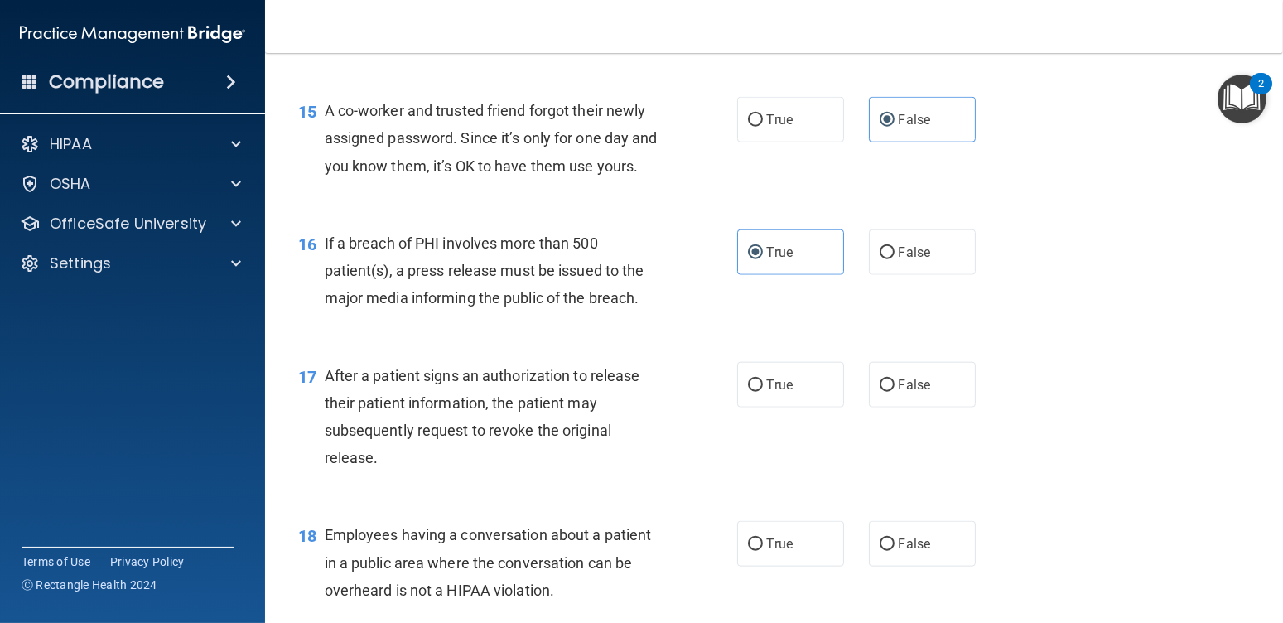
scroll to position [1988, 0]
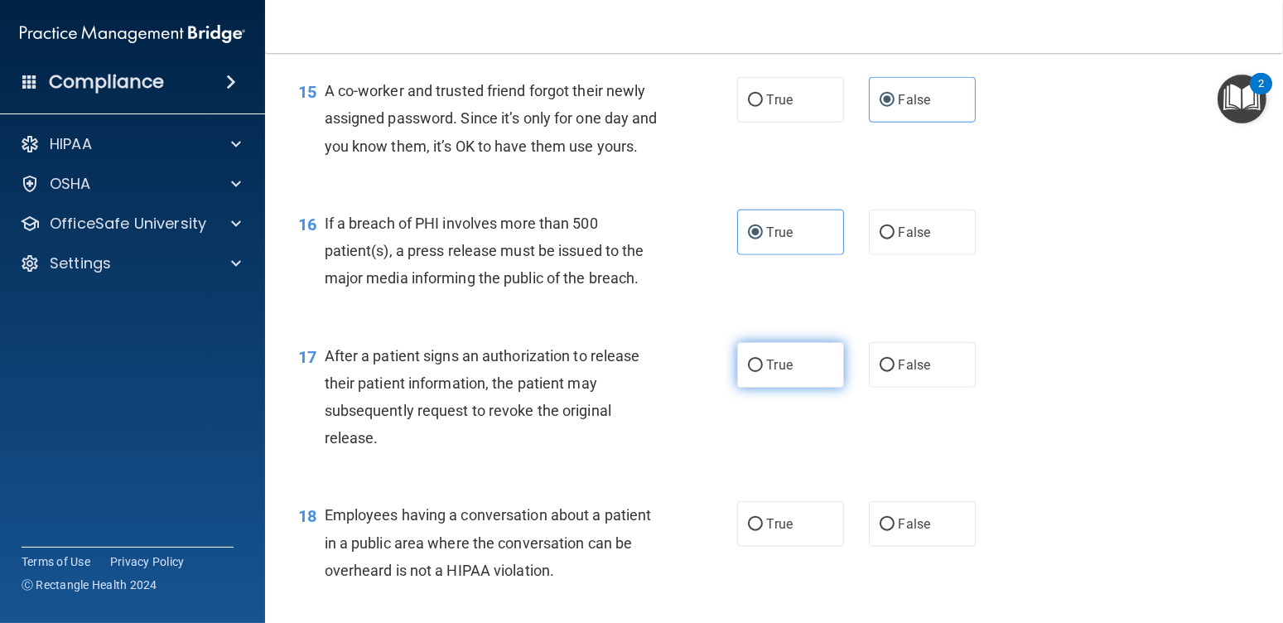
click at [775, 373] on span "True" at bounding box center [780, 365] width 26 height 16
click at [763, 372] on input "True" at bounding box center [755, 366] width 15 height 12
radio input "true"
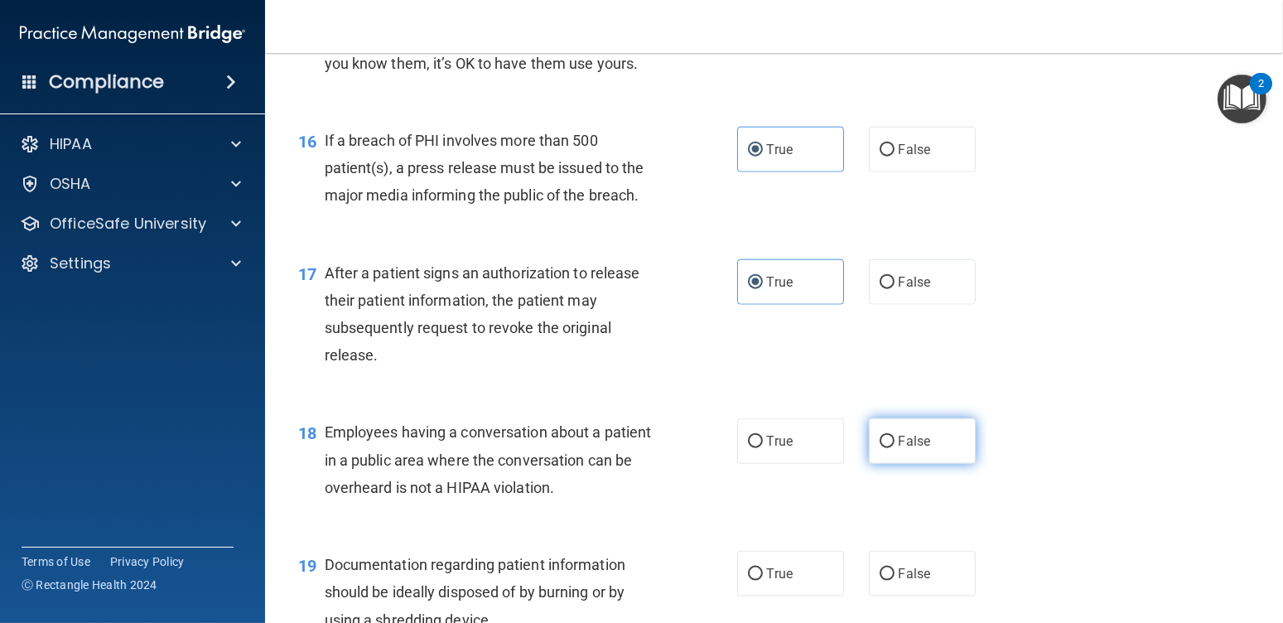
click at [904, 464] on label "False" at bounding box center [922, 441] width 107 height 46
click at [895, 448] on input "False" at bounding box center [887, 442] width 15 height 12
radio input "true"
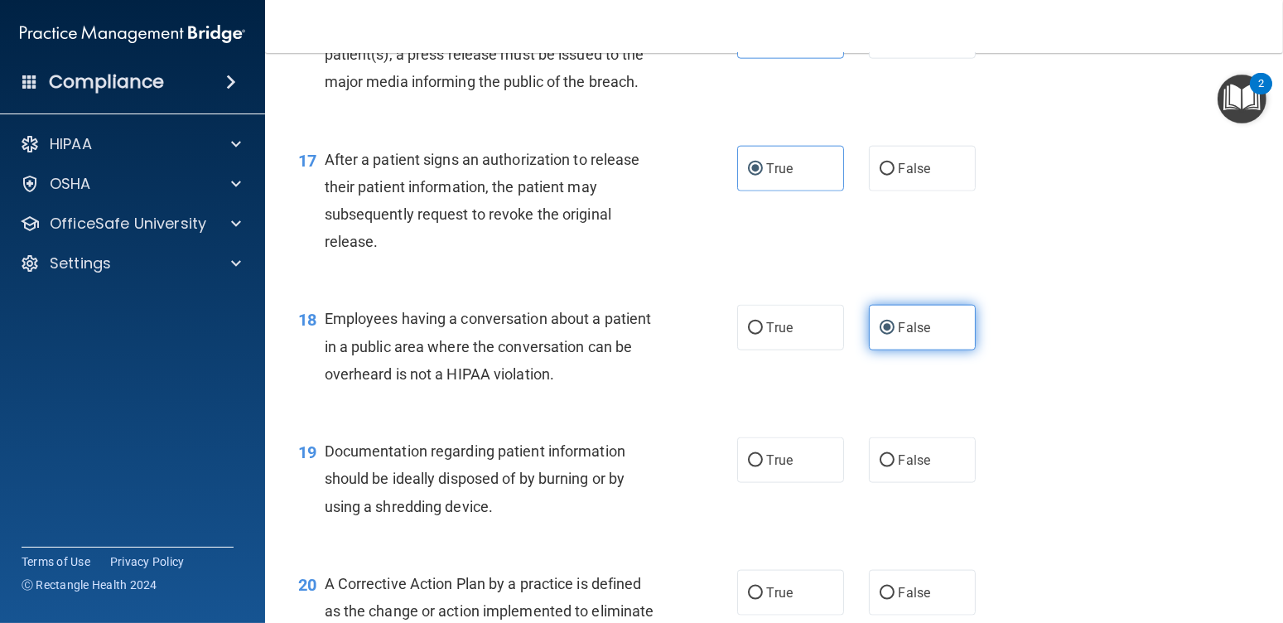
scroll to position [2237, 0]
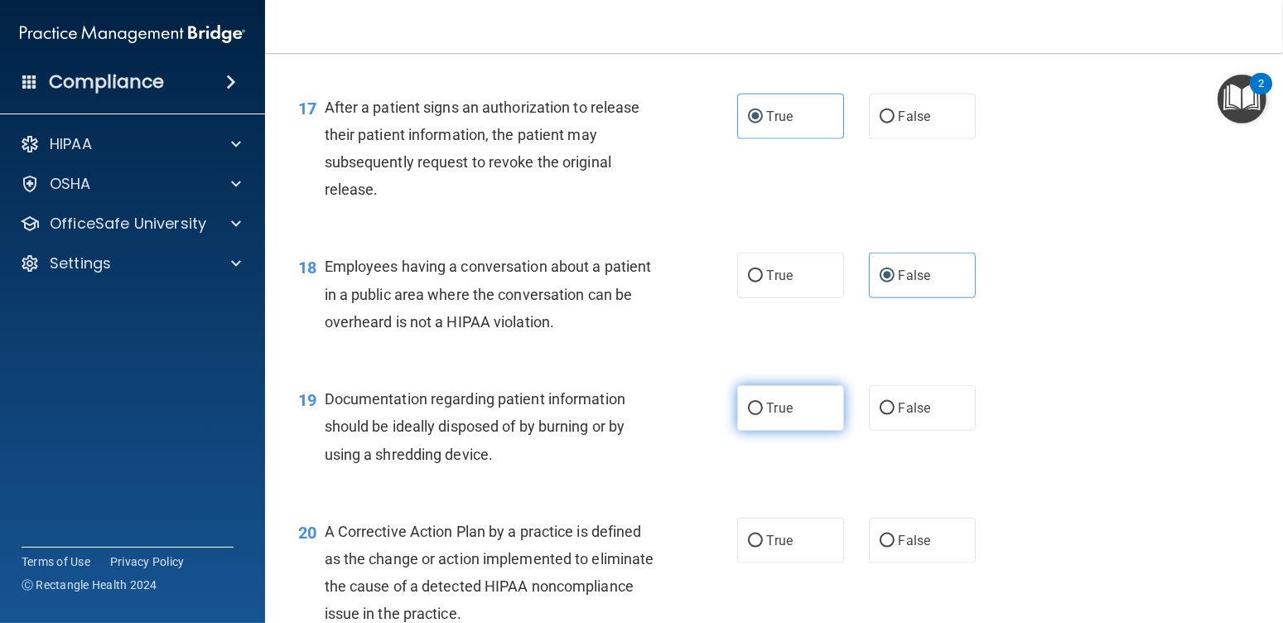
click at [810, 431] on label "True" at bounding box center [790, 408] width 107 height 46
click at [763, 415] on input "True" at bounding box center [755, 409] width 15 height 12
radio input "true"
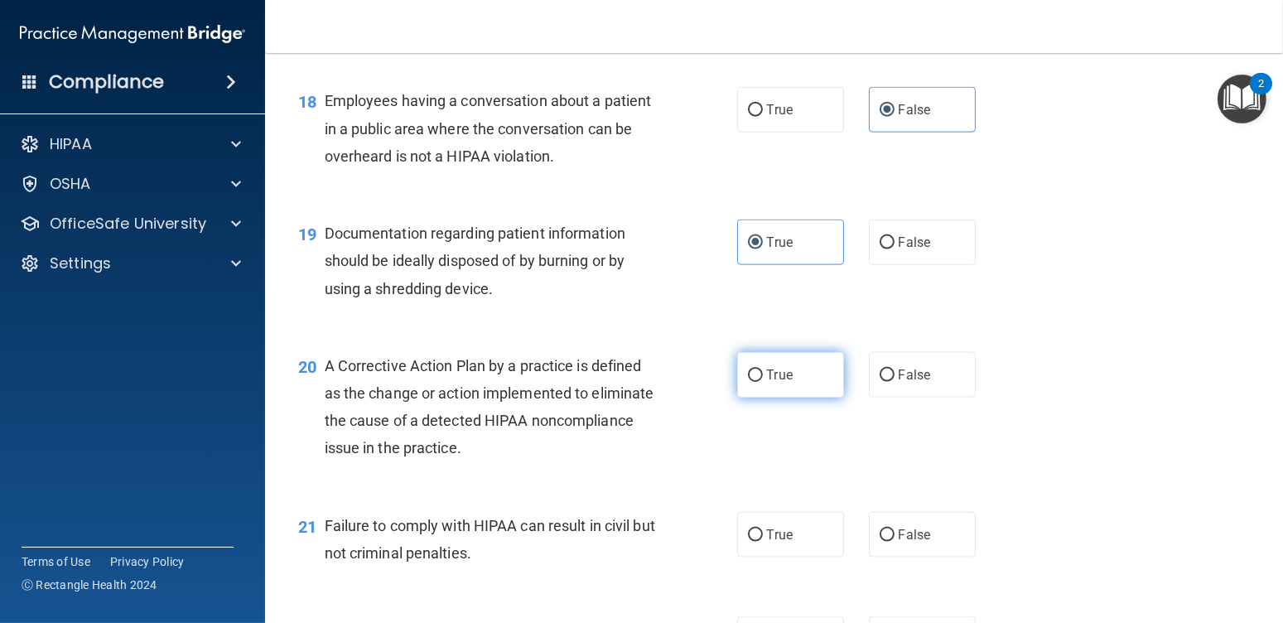
click at [782, 383] on span "True" at bounding box center [780, 375] width 26 height 16
click at [763, 382] on input "True" at bounding box center [755, 375] width 15 height 12
radio input "true"
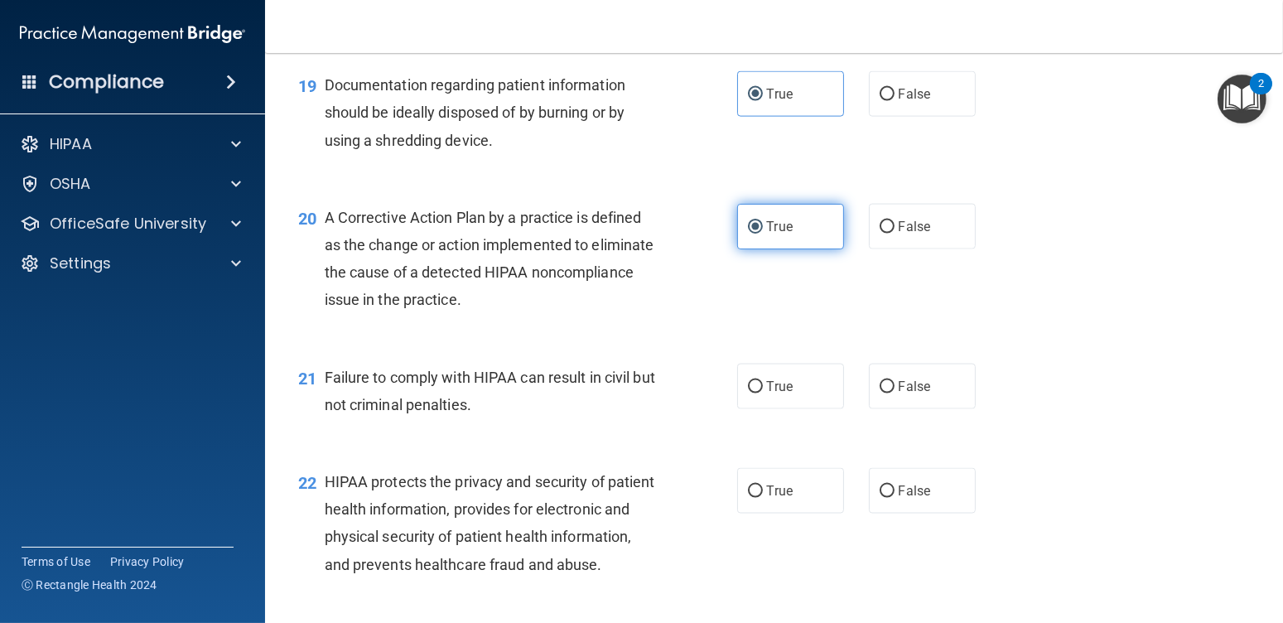
scroll to position [2568, 0]
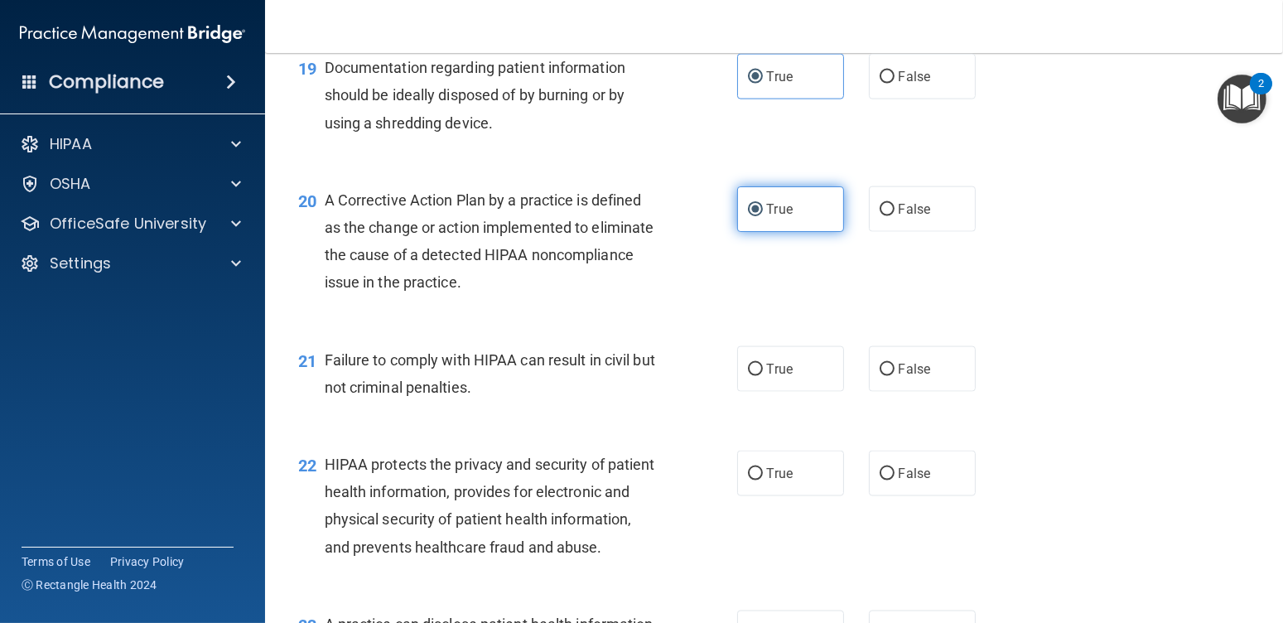
click at [782, 377] on span "True" at bounding box center [780, 369] width 26 height 16
click at [763, 376] on input "True" at bounding box center [755, 370] width 15 height 12
radio input "true"
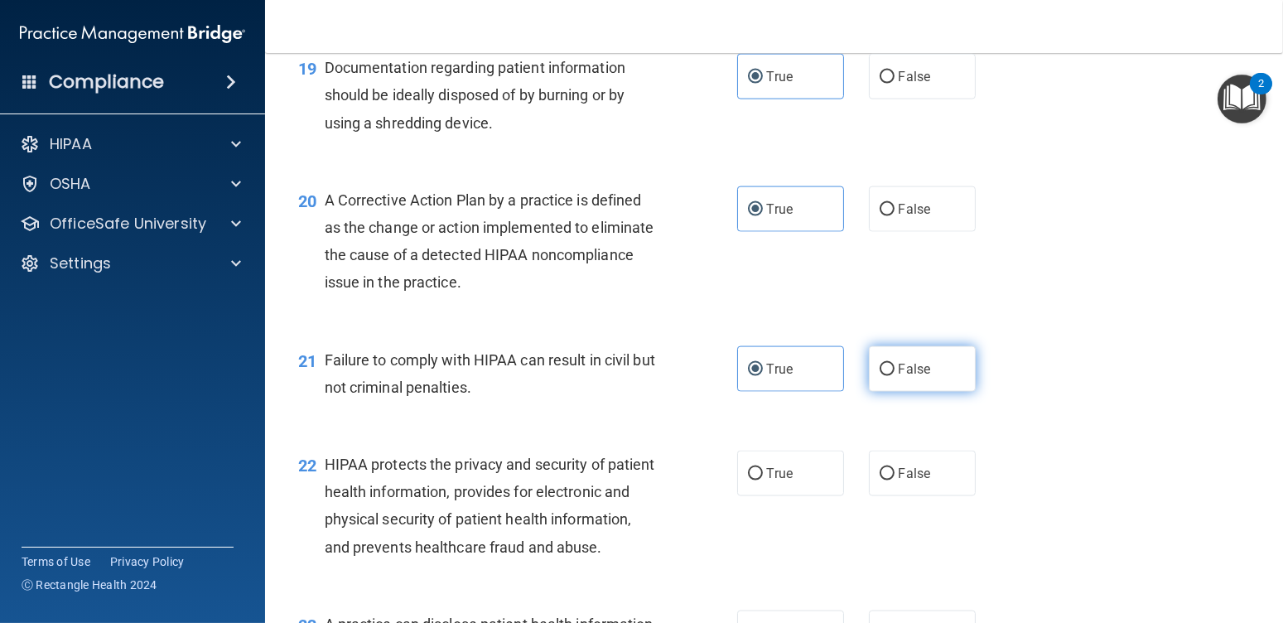
click at [912, 377] on span "False" at bounding box center [915, 369] width 32 height 16
click at [895, 376] on input "False" at bounding box center [887, 370] width 15 height 12
radio input "true"
radio input "false"
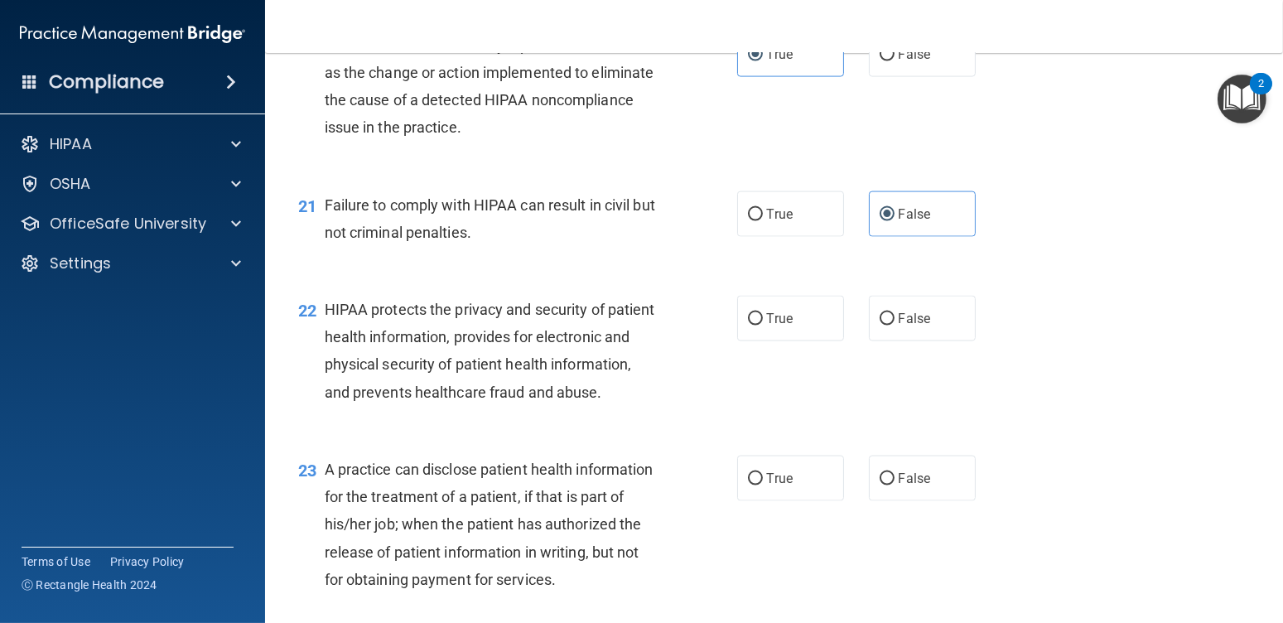
scroll to position [2734, 0]
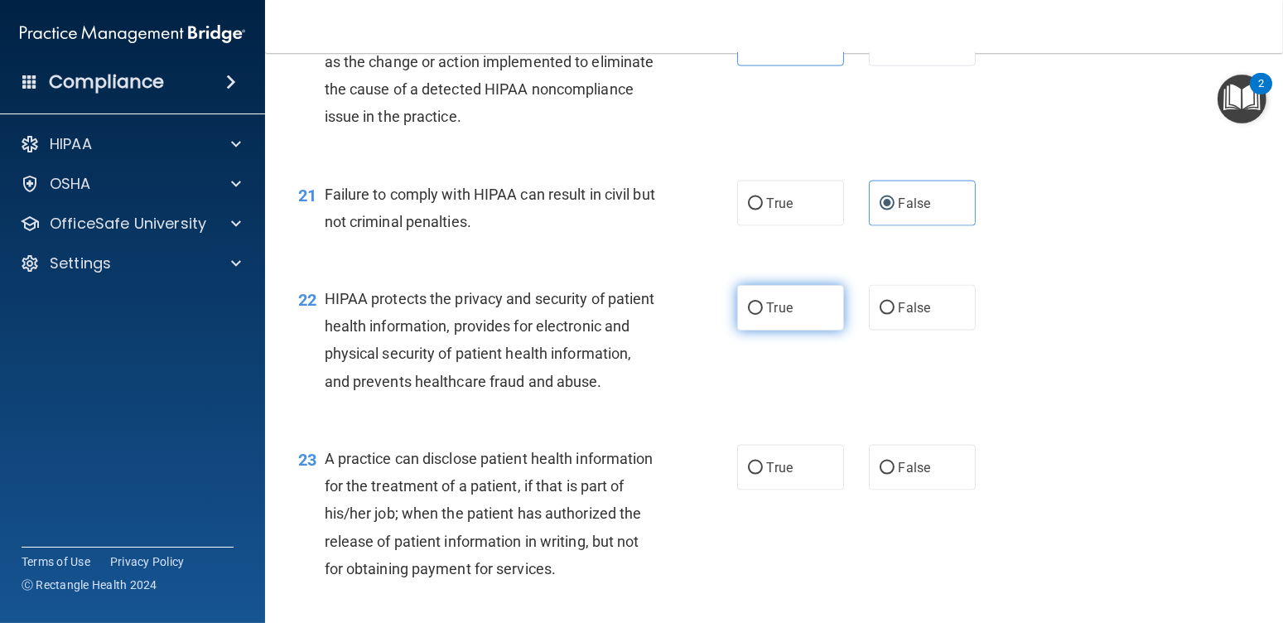
click at [767, 316] on span "True" at bounding box center [780, 308] width 26 height 16
click at [763, 315] on input "True" at bounding box center [755, 308] width 15 height 12
radio input "true"
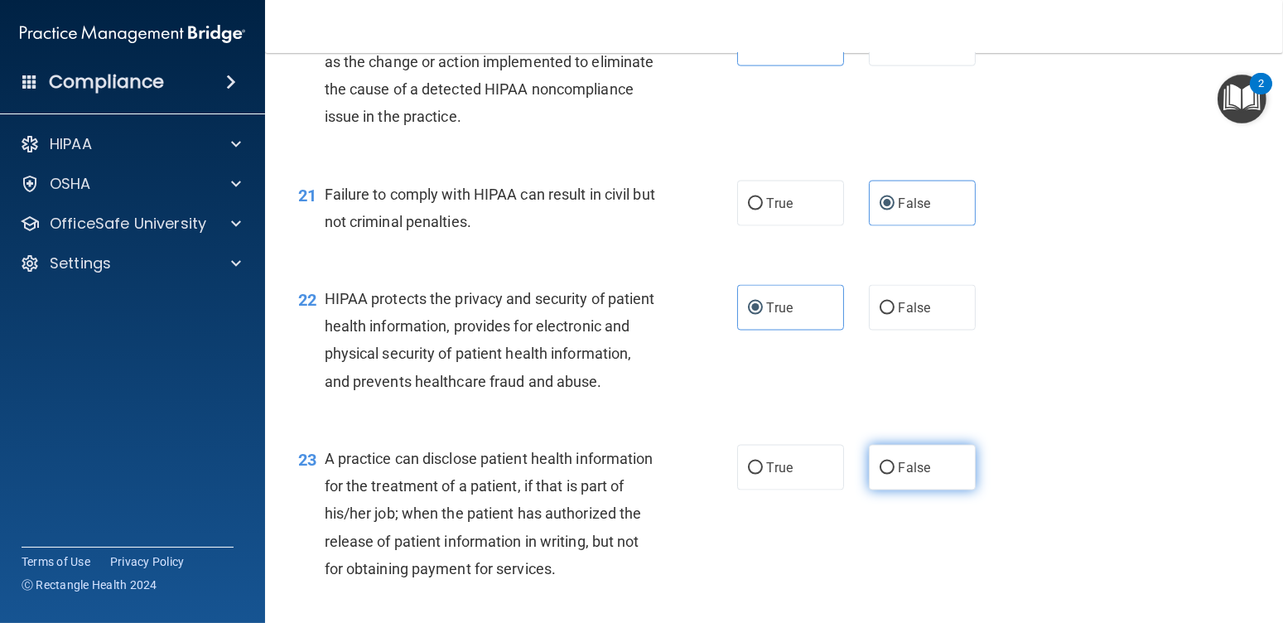
click at [901, 476] on span "False" at bounding box center [915, 468] width 32 height 16
click at [895, 475] on input "False" at bounding box center [887, 468] width 15 height 12
radio input "true"
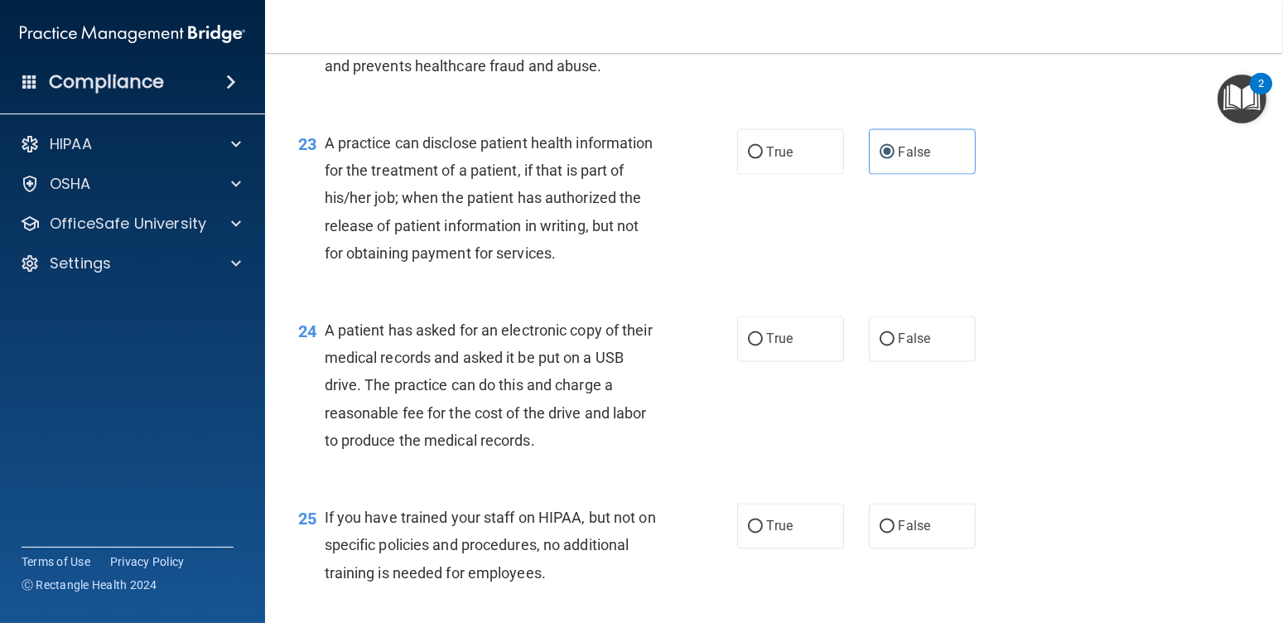
scroll to position [3065, 0]
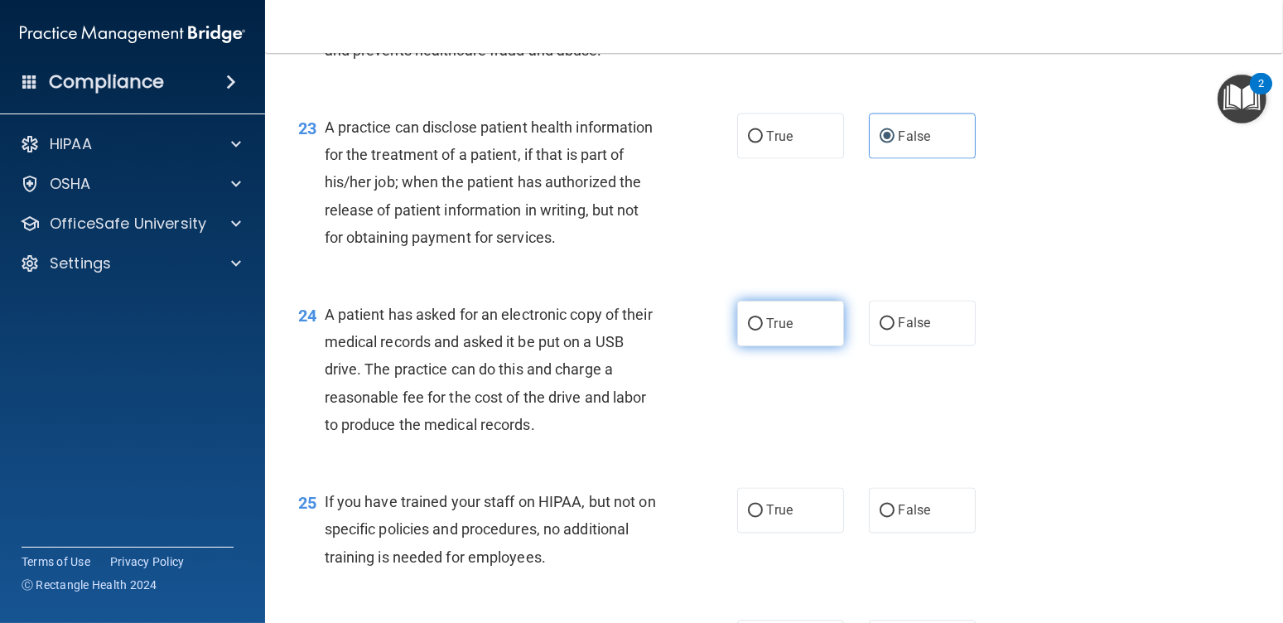
click at [771, 331] on span "True" at bounding box center [780, 324] width 26 height 16
click at [763, 331] on input "True" at bounding box center [755, 324] width 15 height 12
radio input "true"
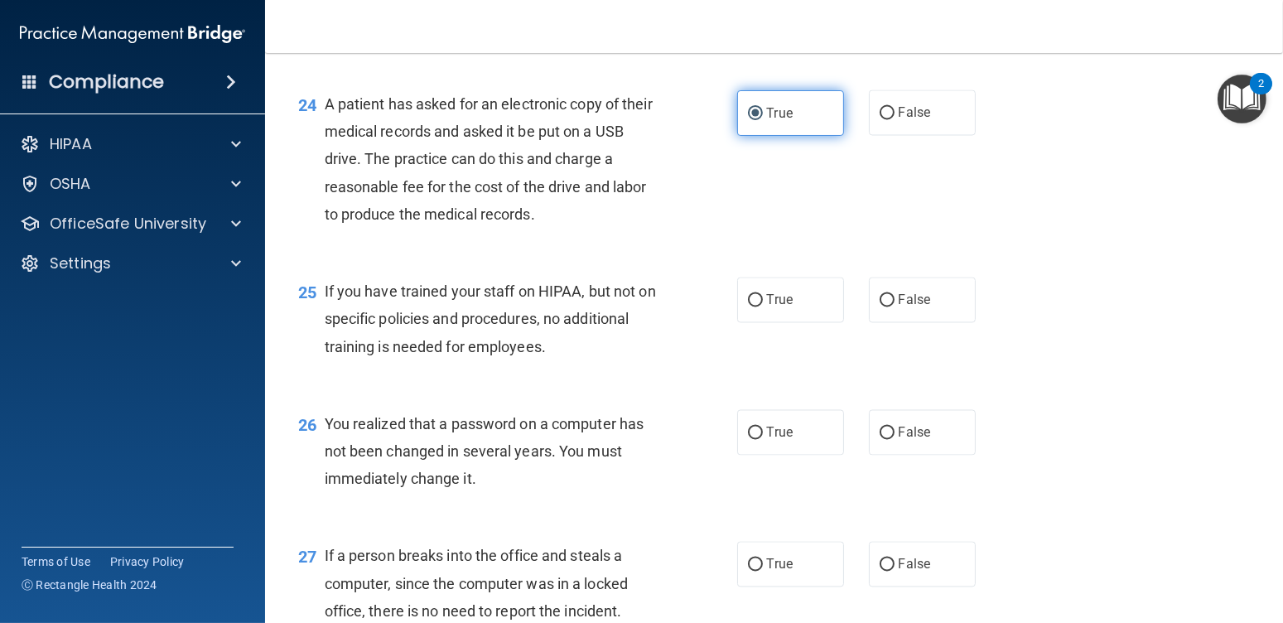
scroll to position [3314, 0]
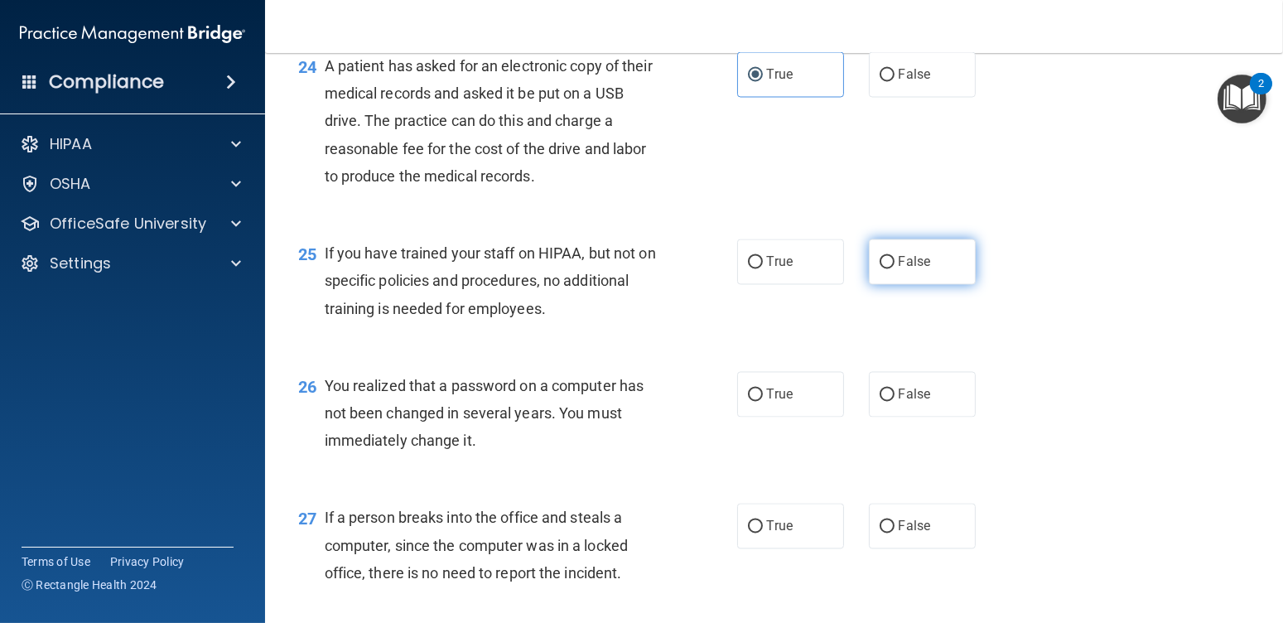
click at [912, 270] on span "False" at bounding box center [915, 262] width 32 height 16
click at [895, 269] on input "False" at bounding box center [887, 263] width 15 height 12
radio input "true"
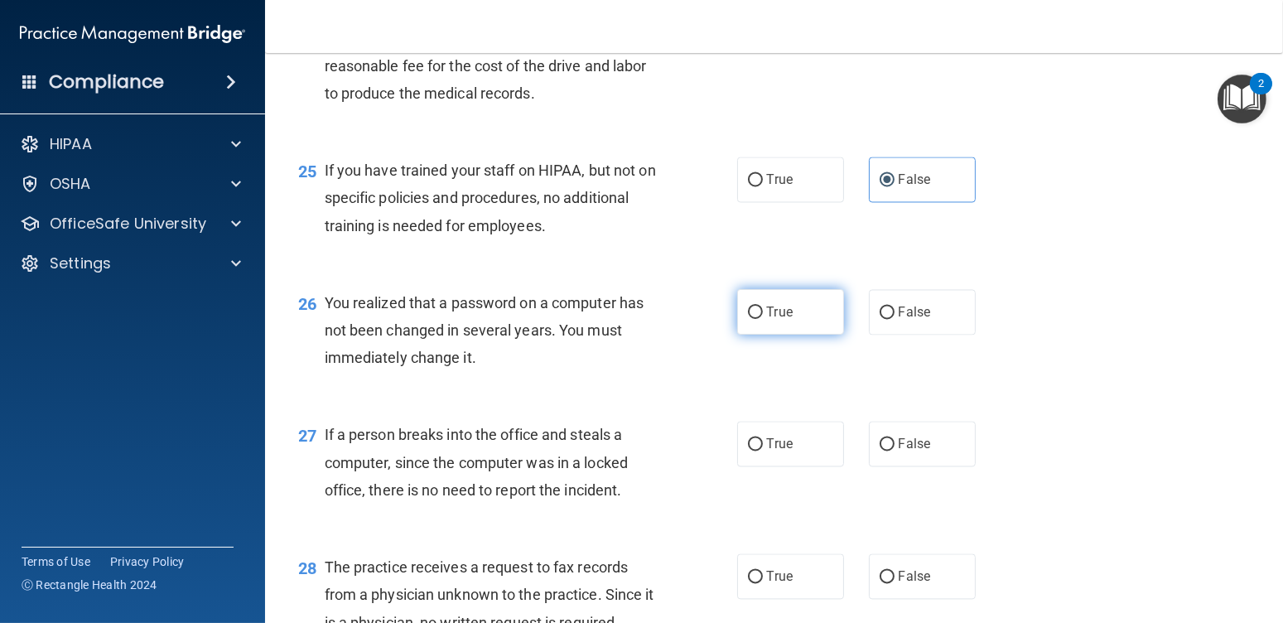
click at [793, 335] on label "True" at bounding box center [790, 312] width 107 height 46
click at [763, 319] on input "True" at bounding box center [755, 313] width 15 height 12
radio input "true"
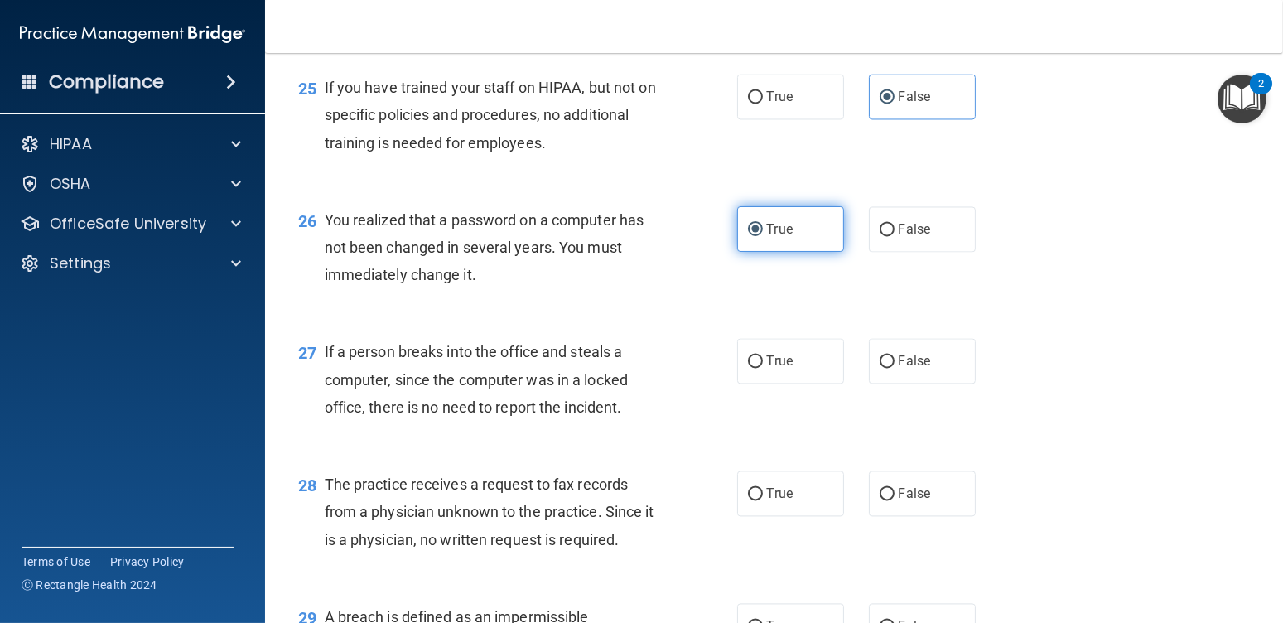
scroll to position [3562, 0]
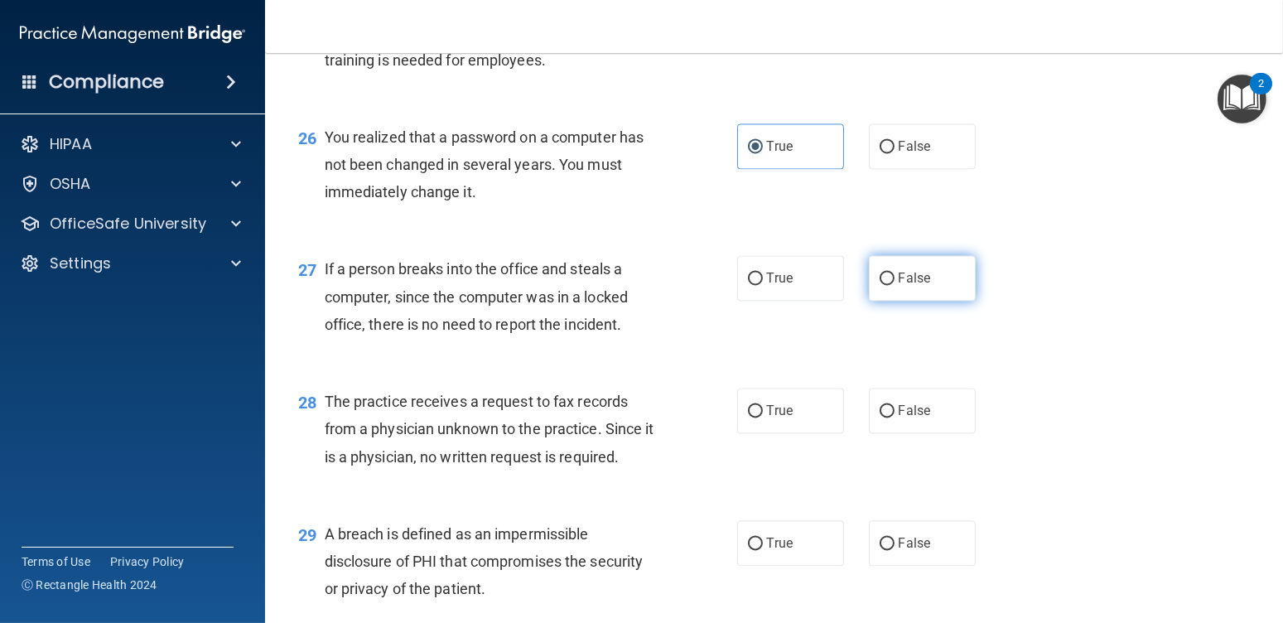
click at [899, 286] on span "False" at bounding box center [915, 278] width 32 height 16
click at [894, 285] on input "False" at bounding box center [887, 279] width 15 height 12
radio input "true"
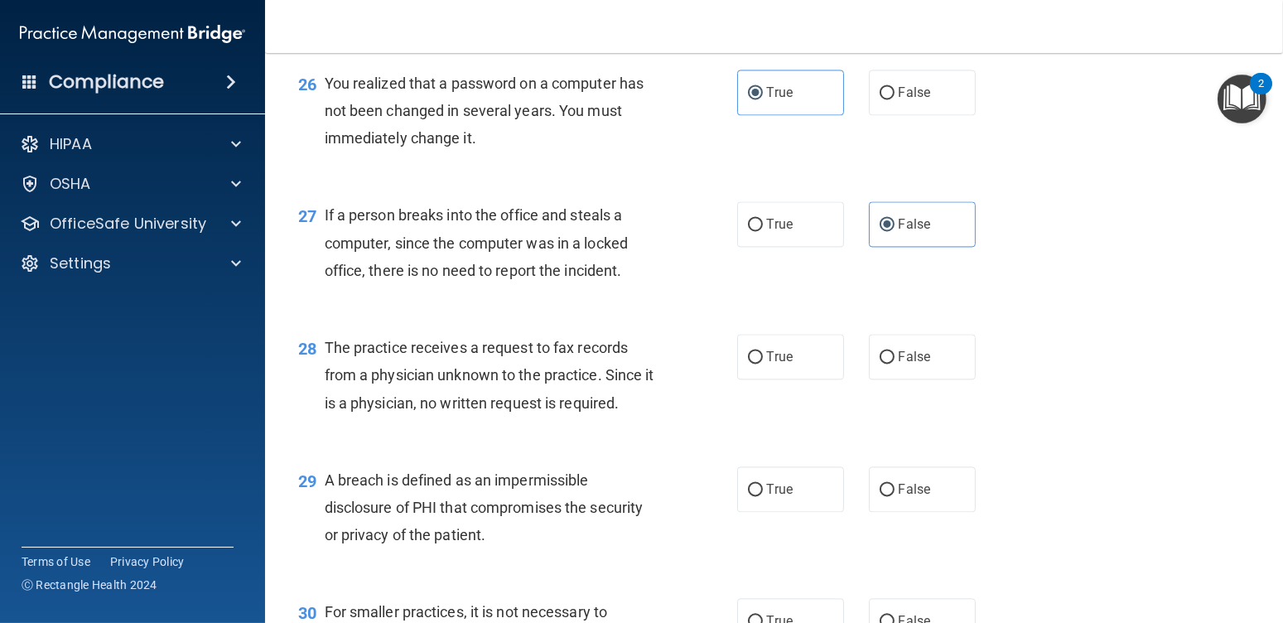
scroll to position [3645, 0]
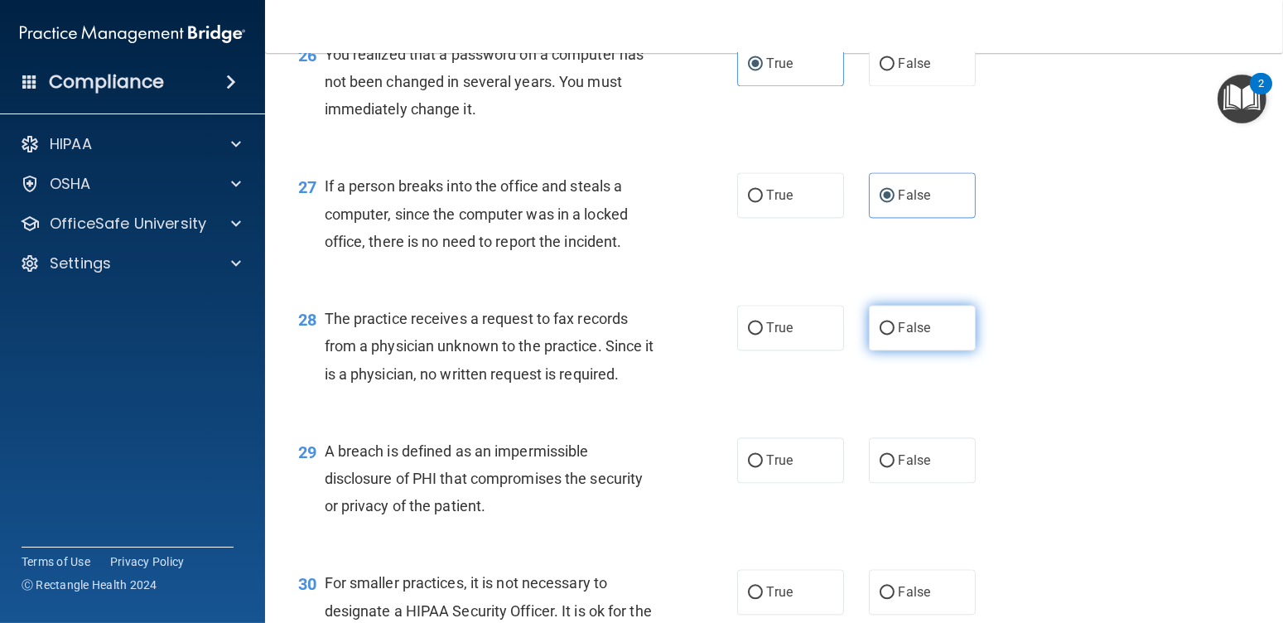
click at [904, 350] on label "False" at bounding box center [922, 328] width 107 height 46
click at [895, 335] on input "False" at bounding box center [887, 328] width 15 height 12
radio input "true"
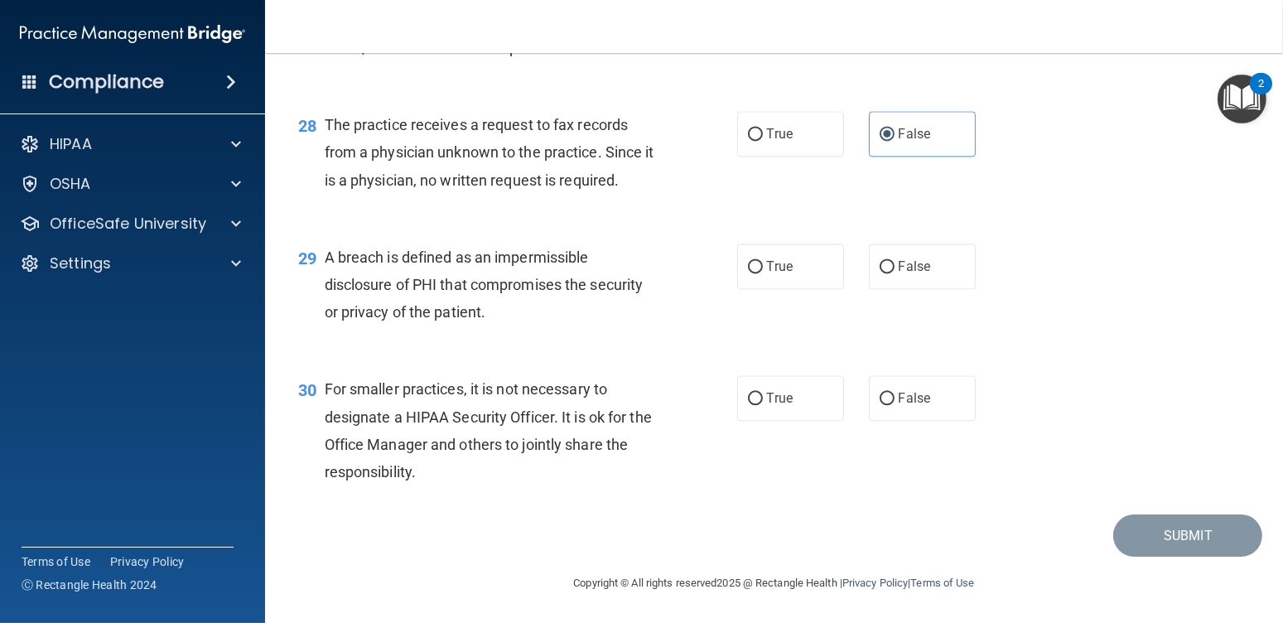
scroll to position [3893, 0]
click at [754, 276] on label "True" at bounding box center [790, 267] width 107 height 46
click at [754, 273] on input "True" at bounding box center [755, 267] width 15 height 12
radio input "true"
click at [899, 406] on span "False" at bounding box center [915, 398] width 32 height 16
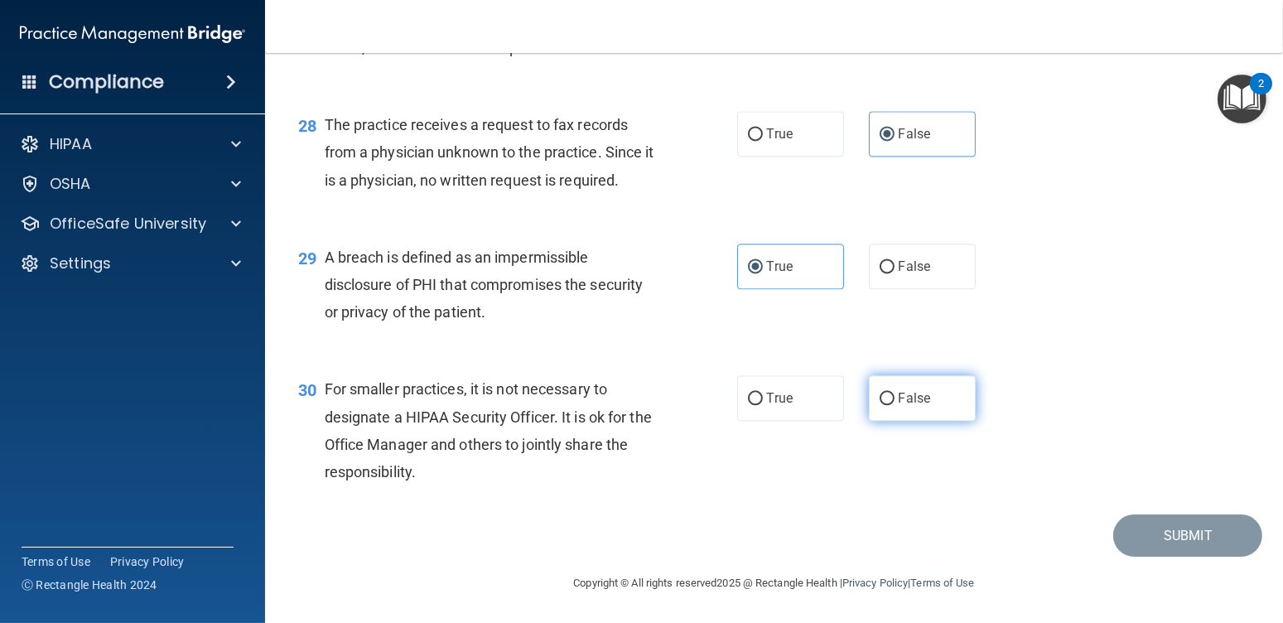
click at [895, 405] on input "False" at bounding box center [887, 399] width 15 height 12
radio input "true"
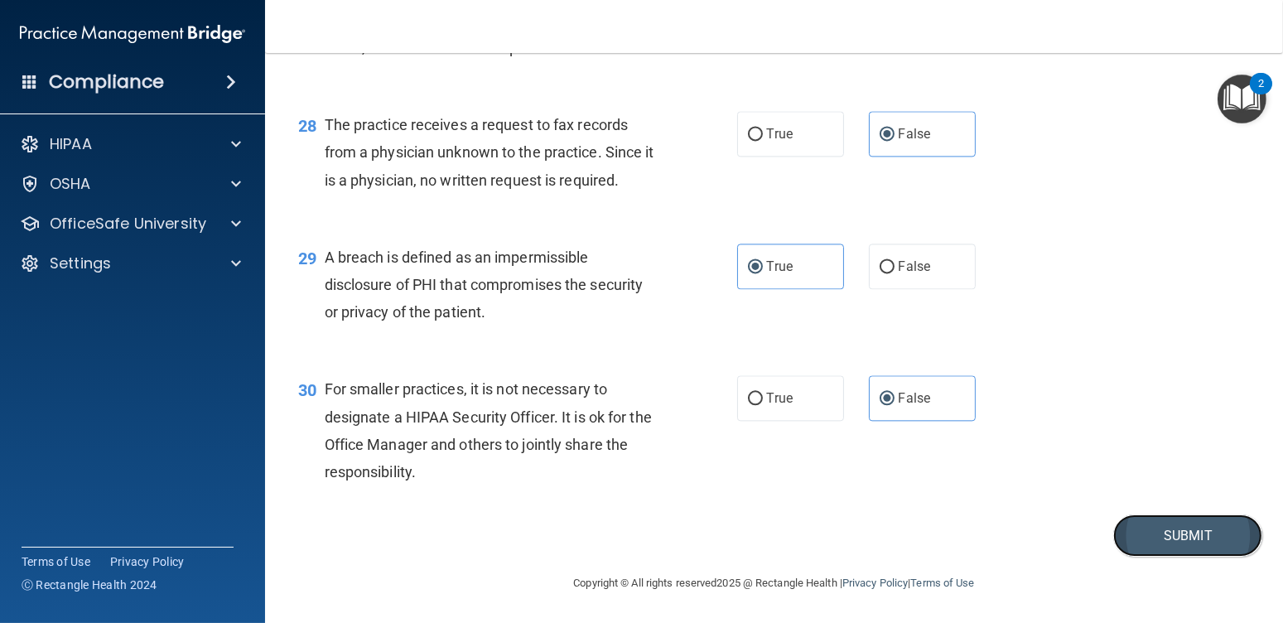
click at [1144, 524] on button "Submit" at bounding box center [1187, 535] width 149 height 42
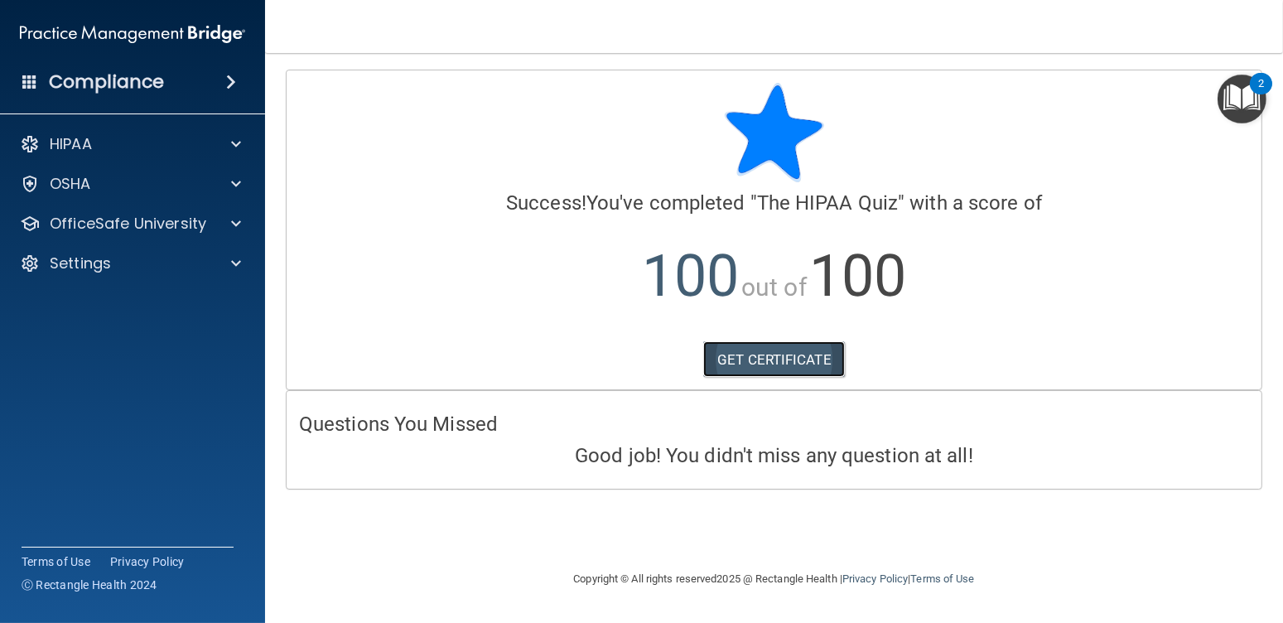
click at [770, 360] on link "GET CERTIFICATE" at bounding box center [774, 359] width 142 height 36
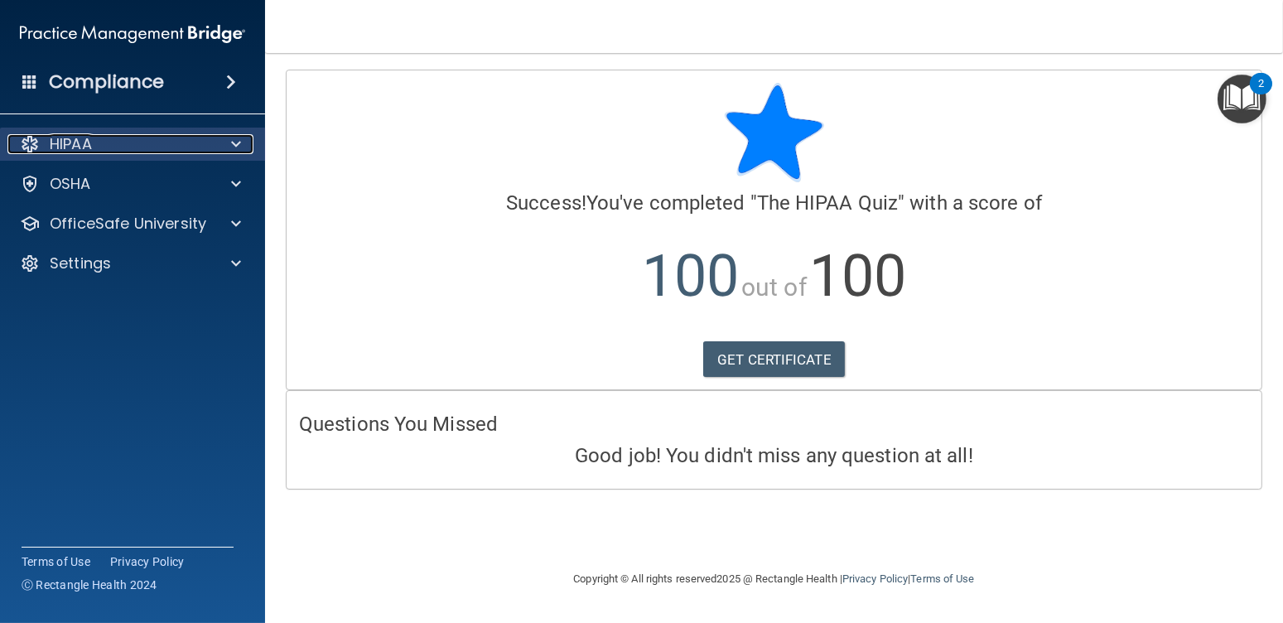
click at [199, 140] on div "HIPAA" at bounding box center [109, 144] width 205 height 20
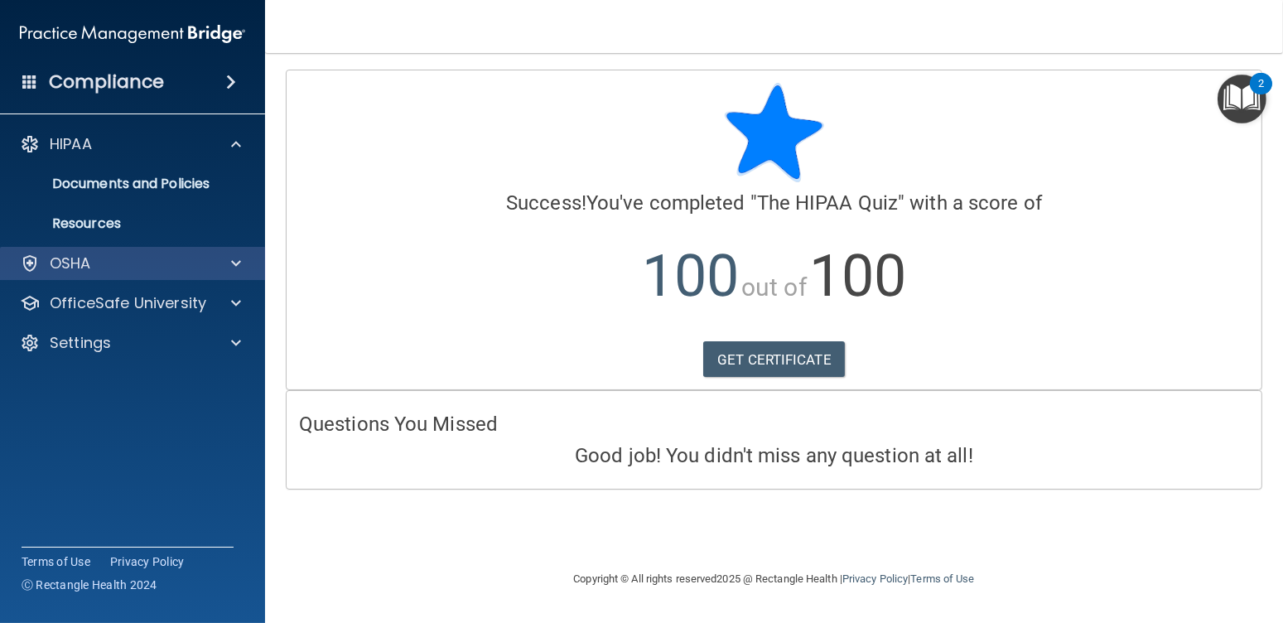
click at [118, 251] on div "OSHA" at bounding box center [133, 263] width 266 height 33
click at [109, 259] on div "OSHA" at bounding box center [109, 263] width 205 height 20
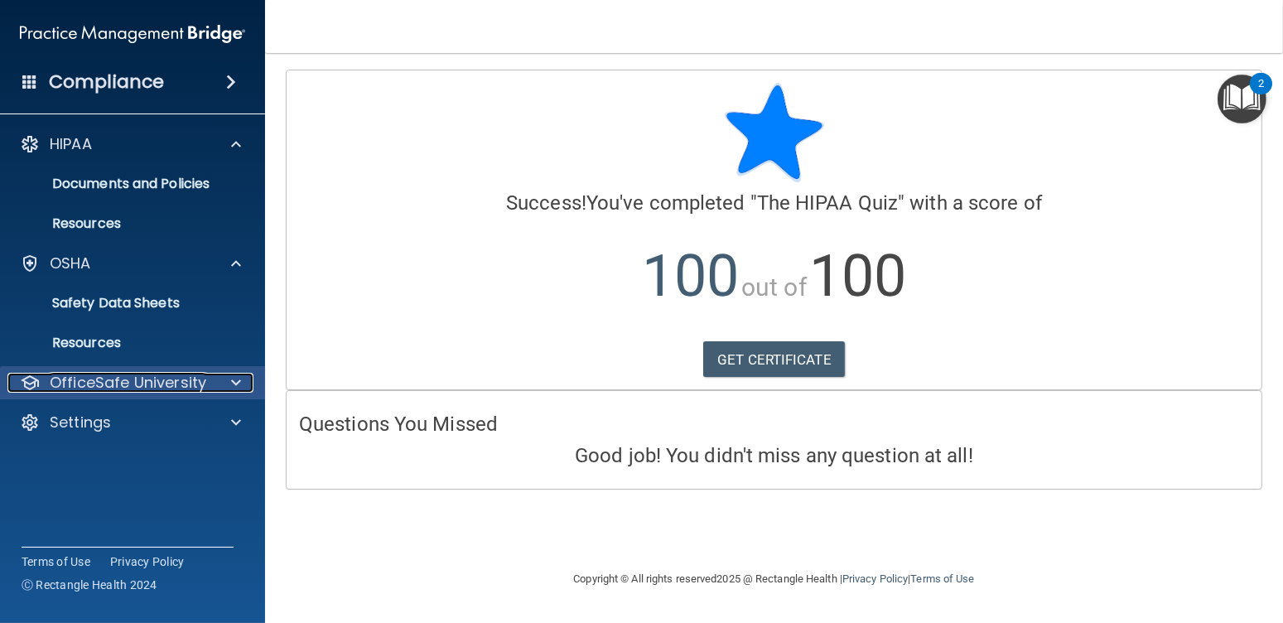
click at [123, 379] on p "OfficeSafe University" at bounding box center [128, 383] width 157 height 20
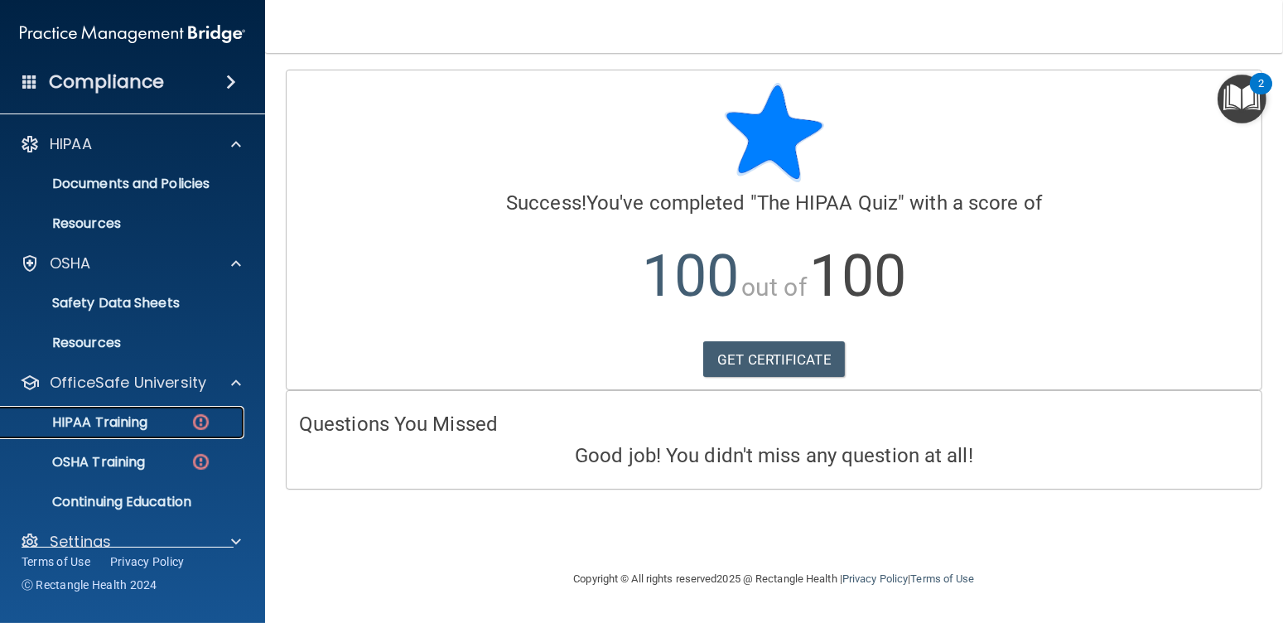
click at [139, 422] on p "HIPAA Training" at bounding box center [79, 422] width 137 height 17
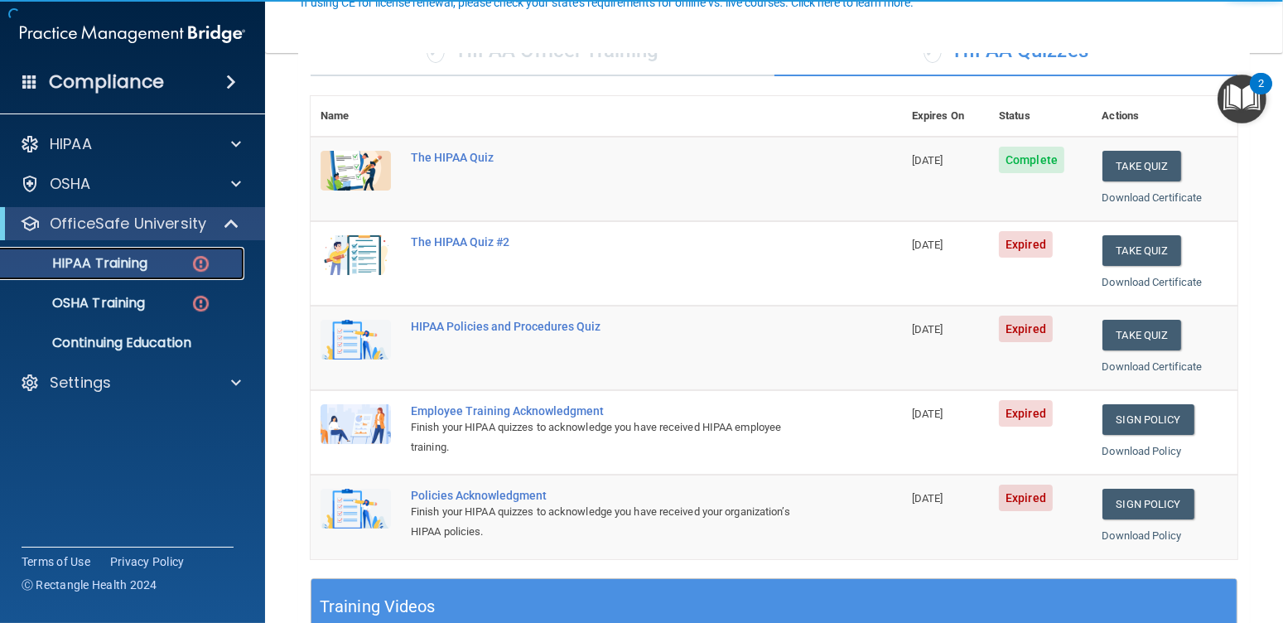
scroll to position [166, 0]
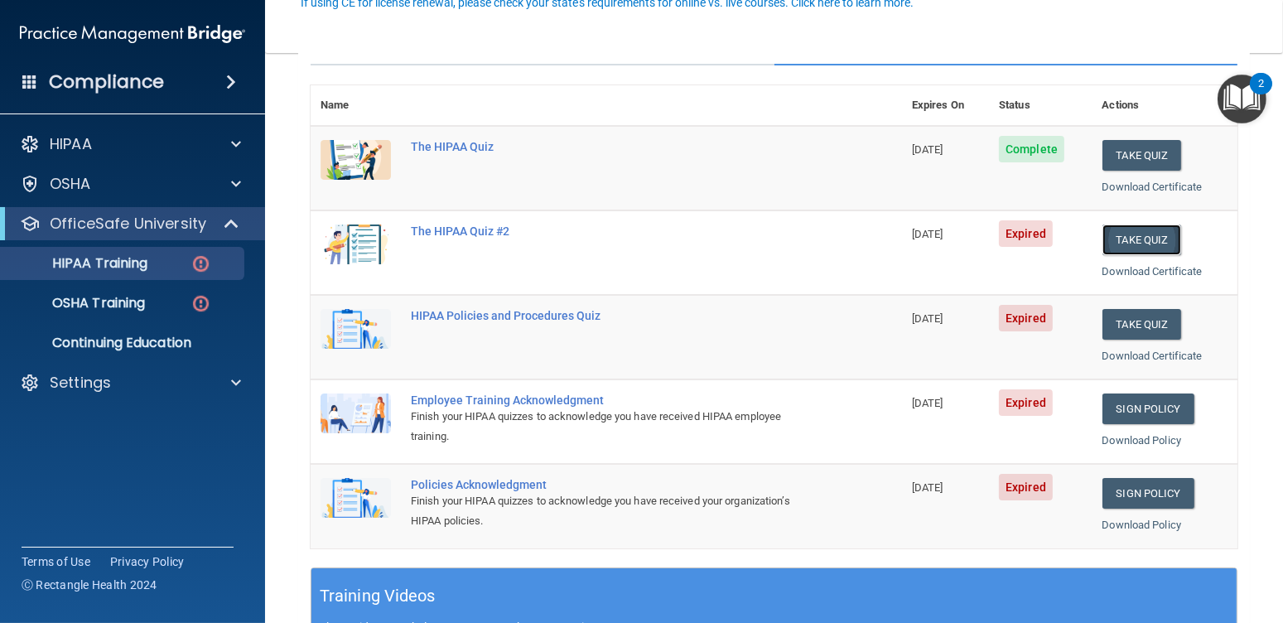
click at [1139, 234] on button "Take Quiz" at bounding box center [1143, 239] width 80 height 31
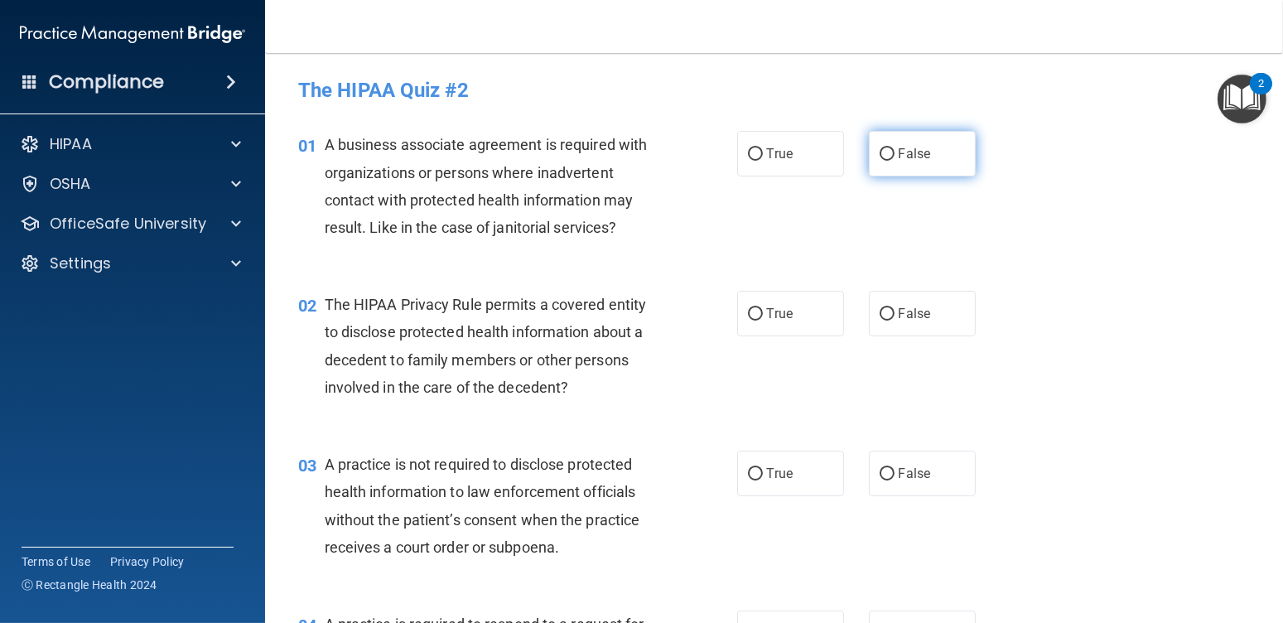
click at [900, 150] on span "False" at bounding box center [915, 154] width 32 height 16
click at [895, 150] on input "False" at bounding box center [887, 154] width 15 height 12
radio input "true"
click at [814, 331] on label "True" at bounding box center [790, 314] width 107 height 46
click at [763, 321] on input "True" at bounding box center [755, 314] width 15 height 12
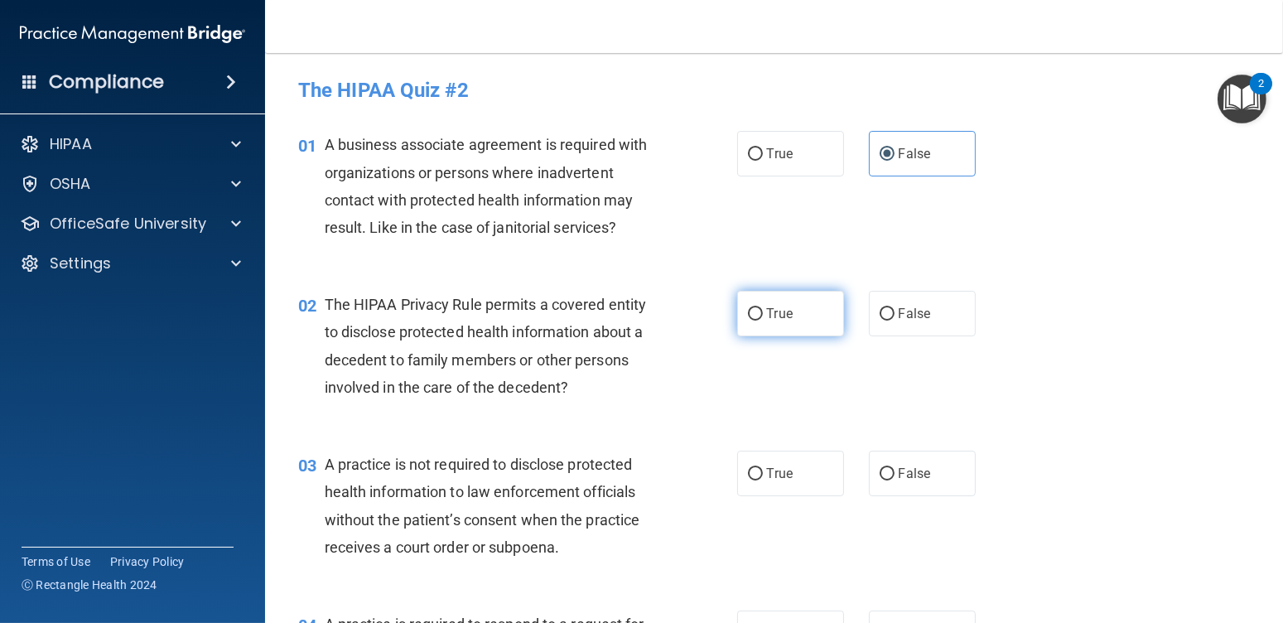
radio input "true"
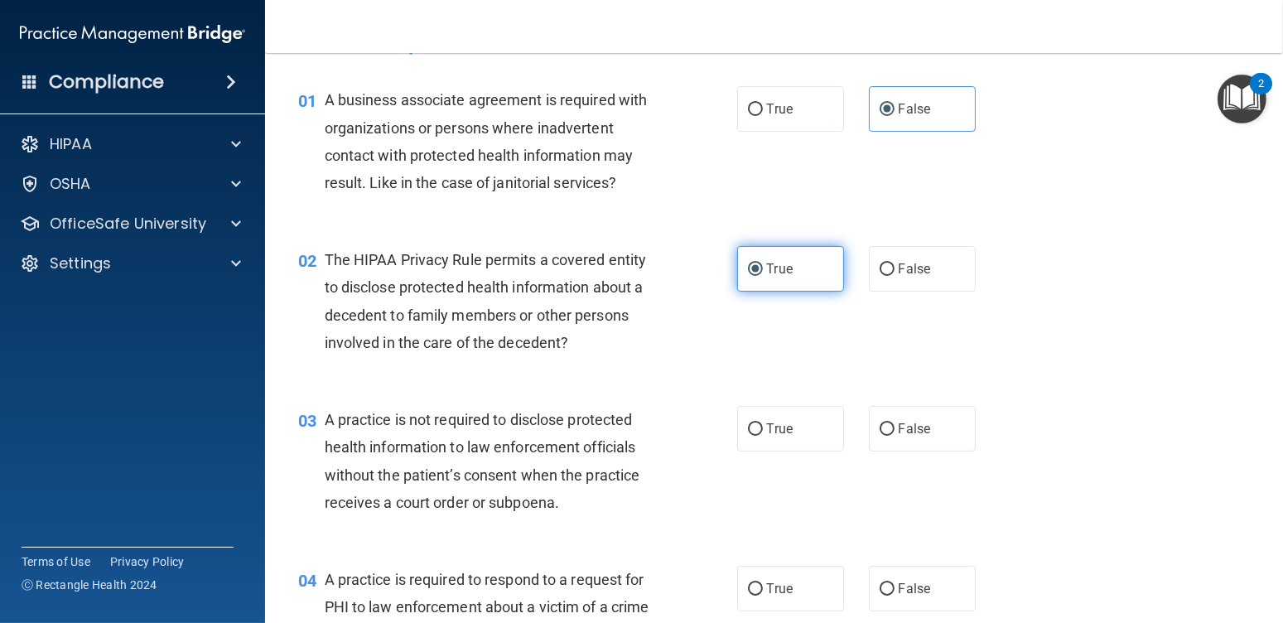
scroll to position [83, 0]
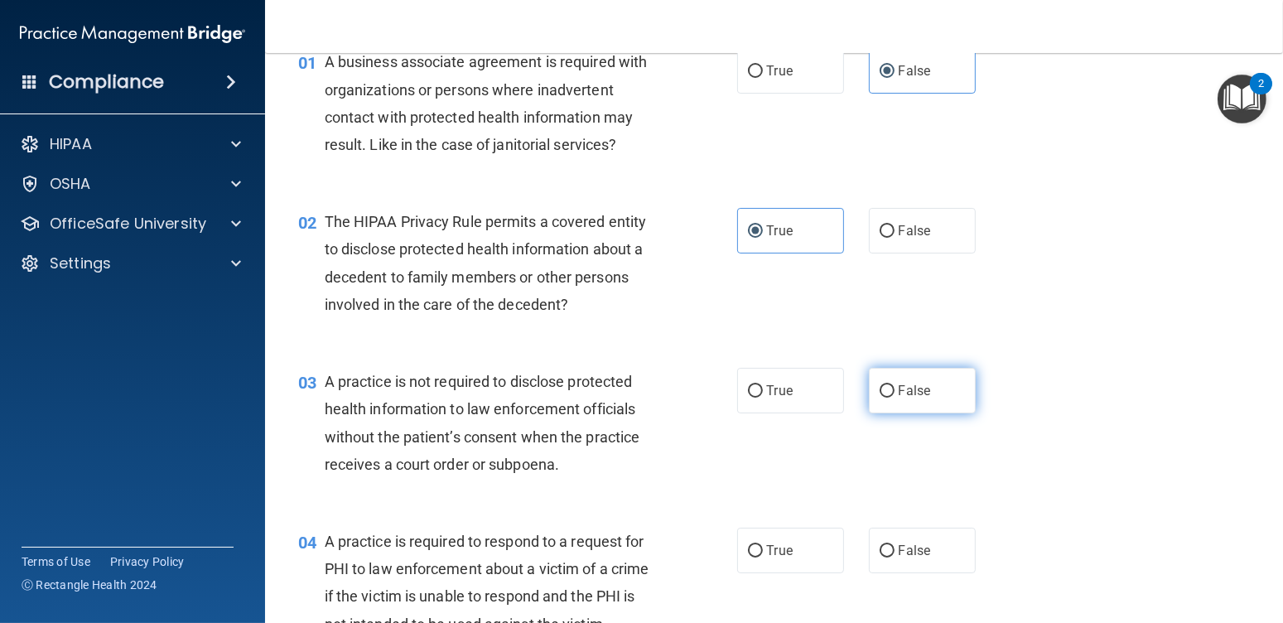
click at [888, 377] on label "False" at bounding box center [922, 391] width 107 height 46
click at [888, 385] on input "False" at bounding box center [887, 391] width 15 height 12
radio input "true"
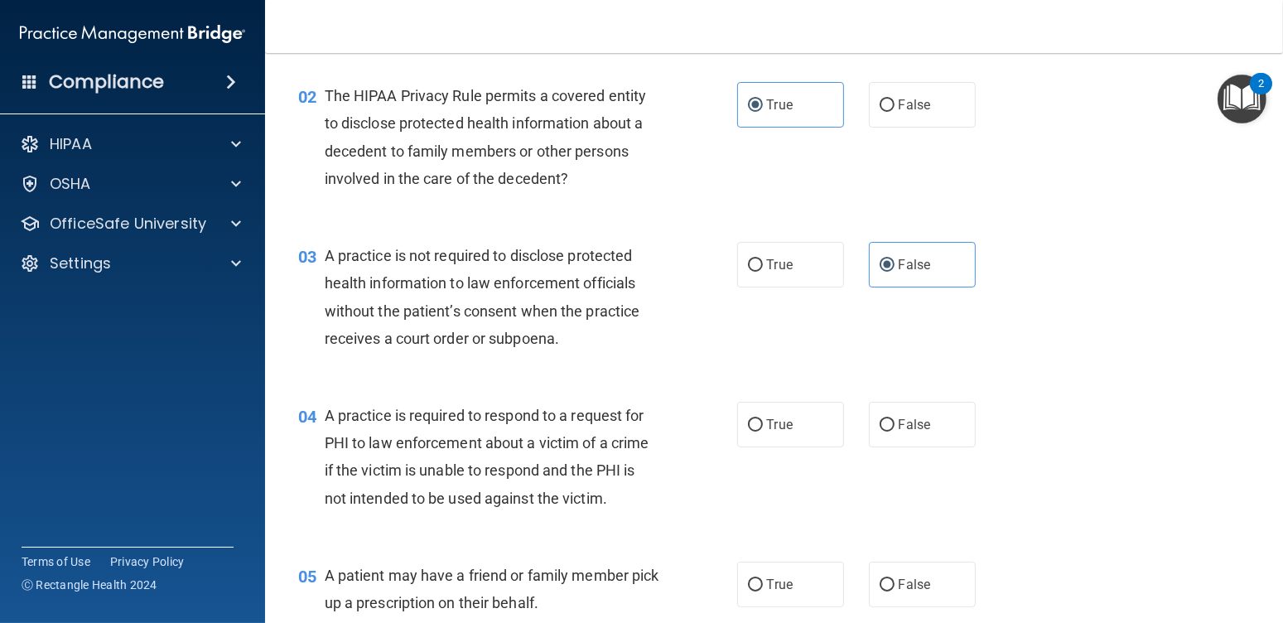
scroll to position [249, 0]
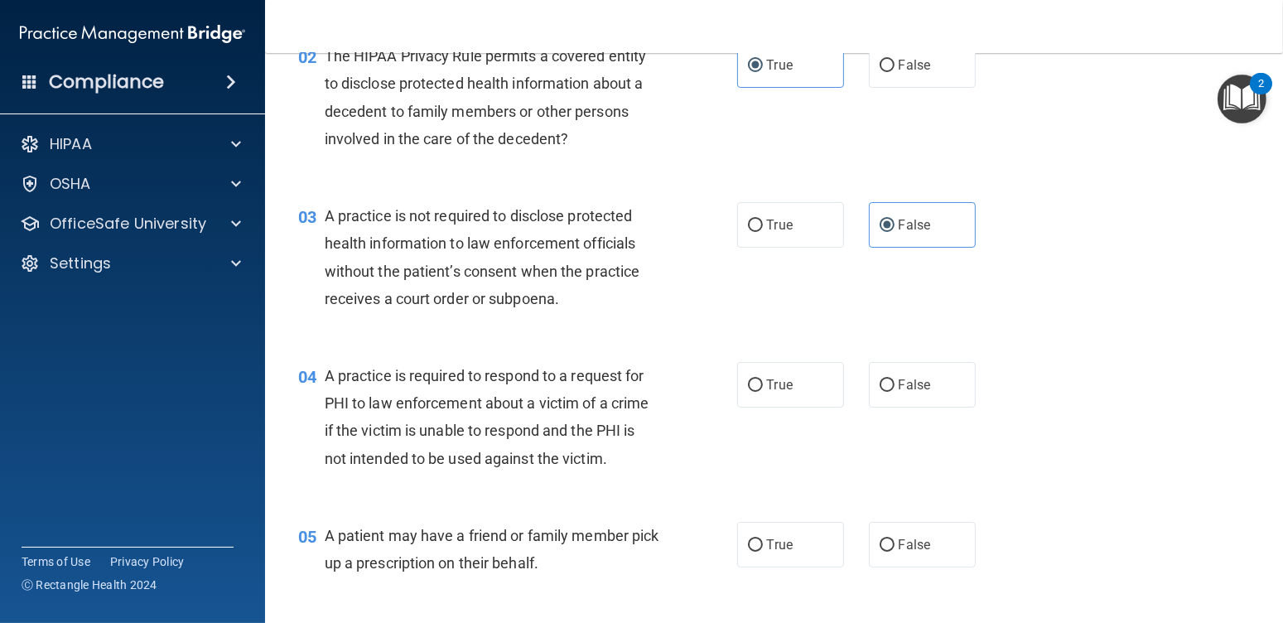
click at [777, 408] on div "04 A practice is required to respond to a request for PHI to law enforcement ab…" at bounding box center [774, 421] width 977 height 160
click at [778, 394] on label "True" at bounding box center [790, 385] width 107 height 46
click at [763, 392] on input "True" at bounding box center [755, 385] width 15 height 12
radio input "true"
click at [790, 543] on label "True" at bounding box center [790, 545] width 107 height 46
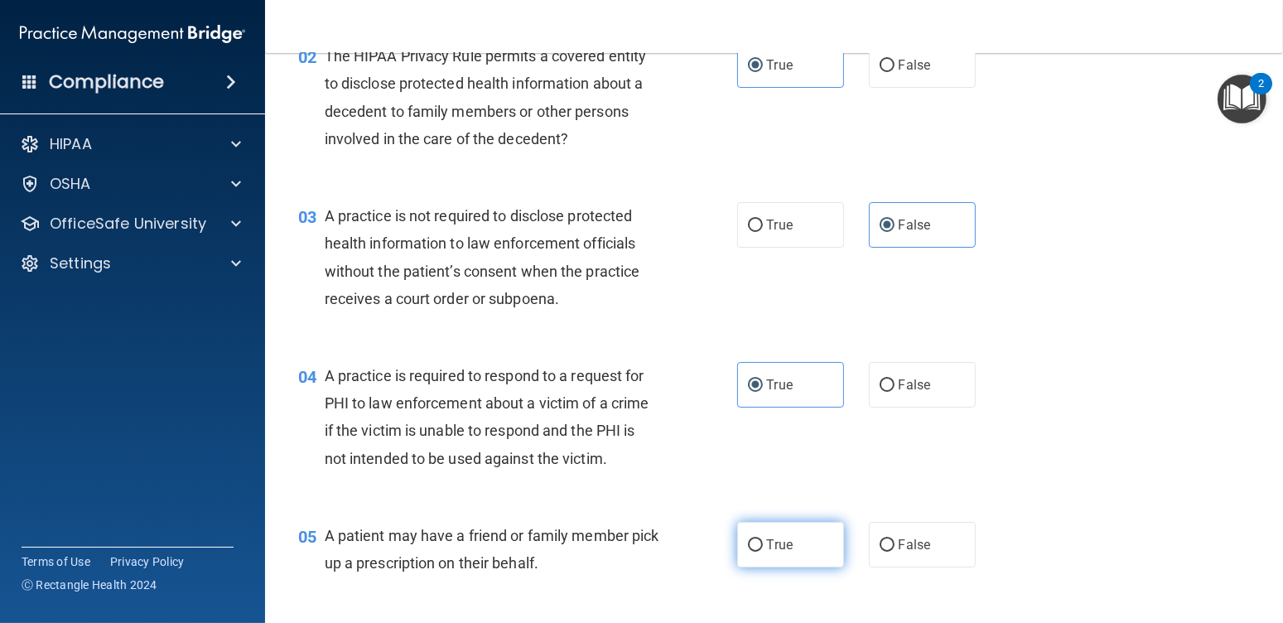
click at [763, 543] on input "True" at bounding box center [755, 545] width 15 height 12
radio input "true"
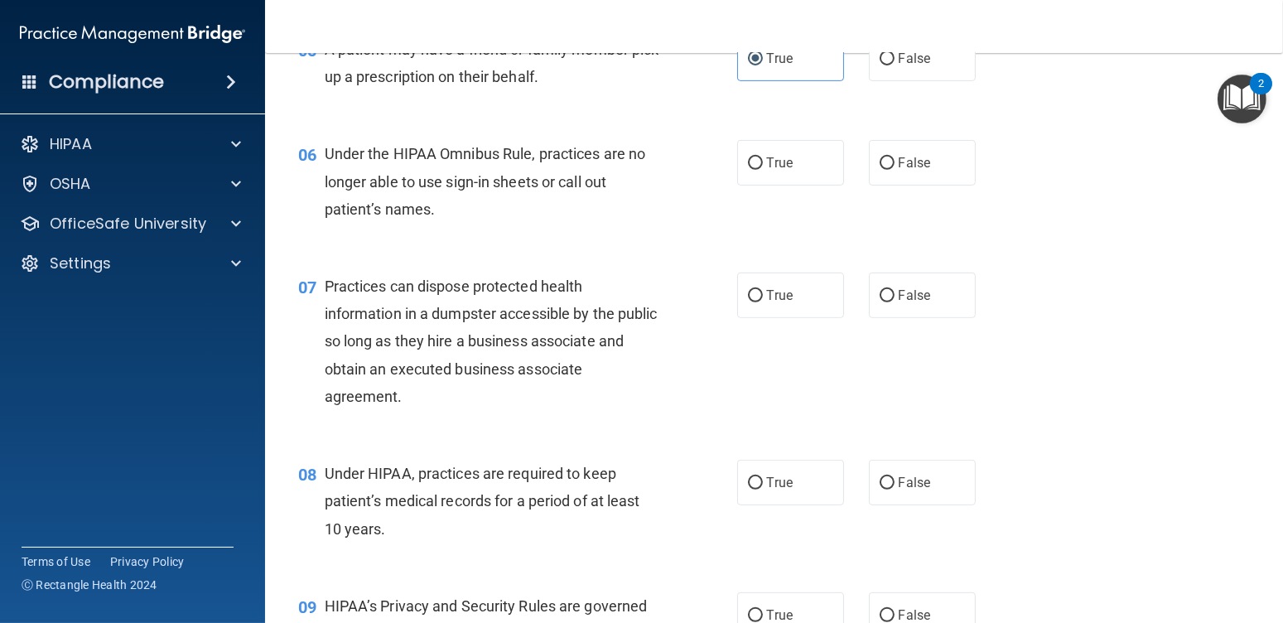
scroll to position [746, 0]
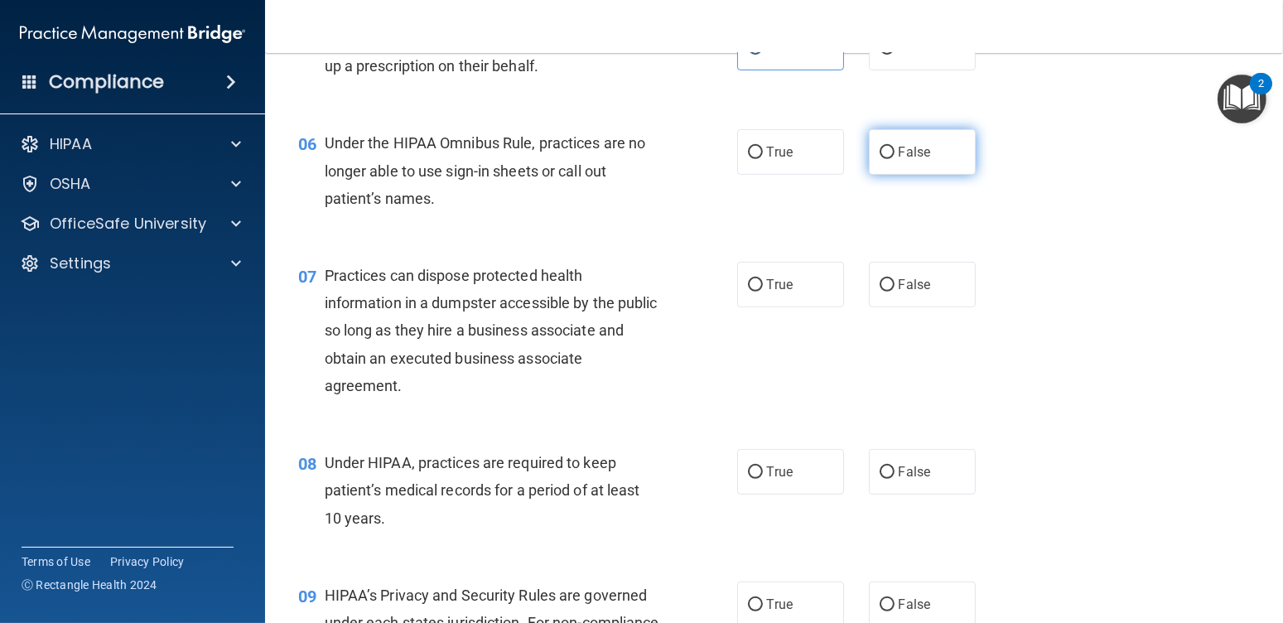
click at [934, 152] on label "False" at bounding box center [922, 152] width 107 height 46
click at [895, 152] on input "False" at bounding box center [887, 153] width 15 height 12
radio input "true"
click at [915, 297] on label "False" at bounding box center [922, 285] width 107 height 46
click at [895, 292] on input "False" at bounding box center [887, 285] width 15 height 12
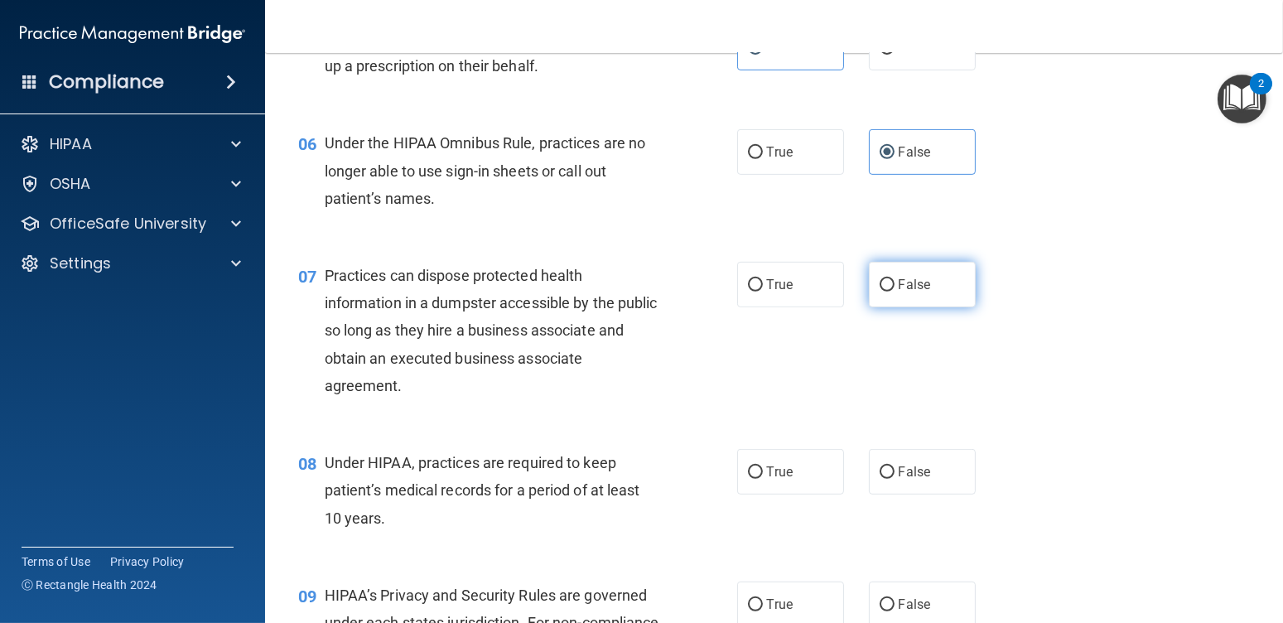
radio input "true"
click at [905, 476] on span "False" at bounding box center [915, 472] width 32 height 16
click at [895, 476] on input "False" at bounding box center [887, 472] width 15 height 12
radio input "true"
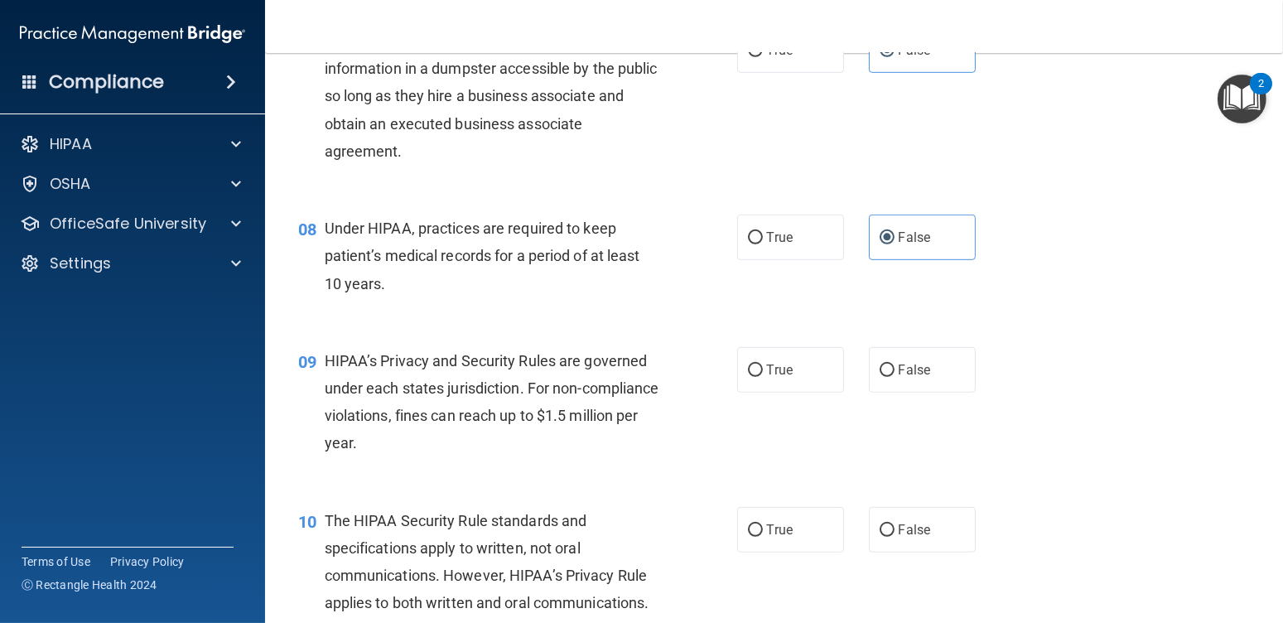
scroll to position [994, 0]
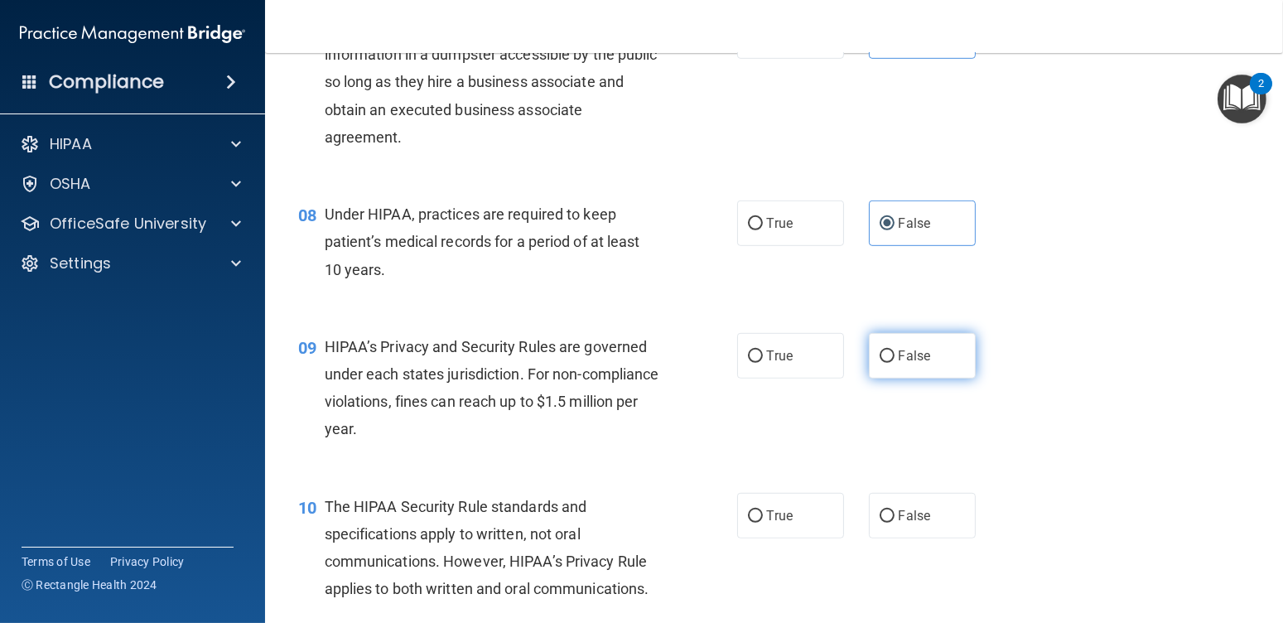
click at [900, 365] on label "False" at bounding box center [922, 356] width 107 height 46
click at [895, 363] on input "False" at bounding box center [887, 356] width 15 height 12
radio input "true"
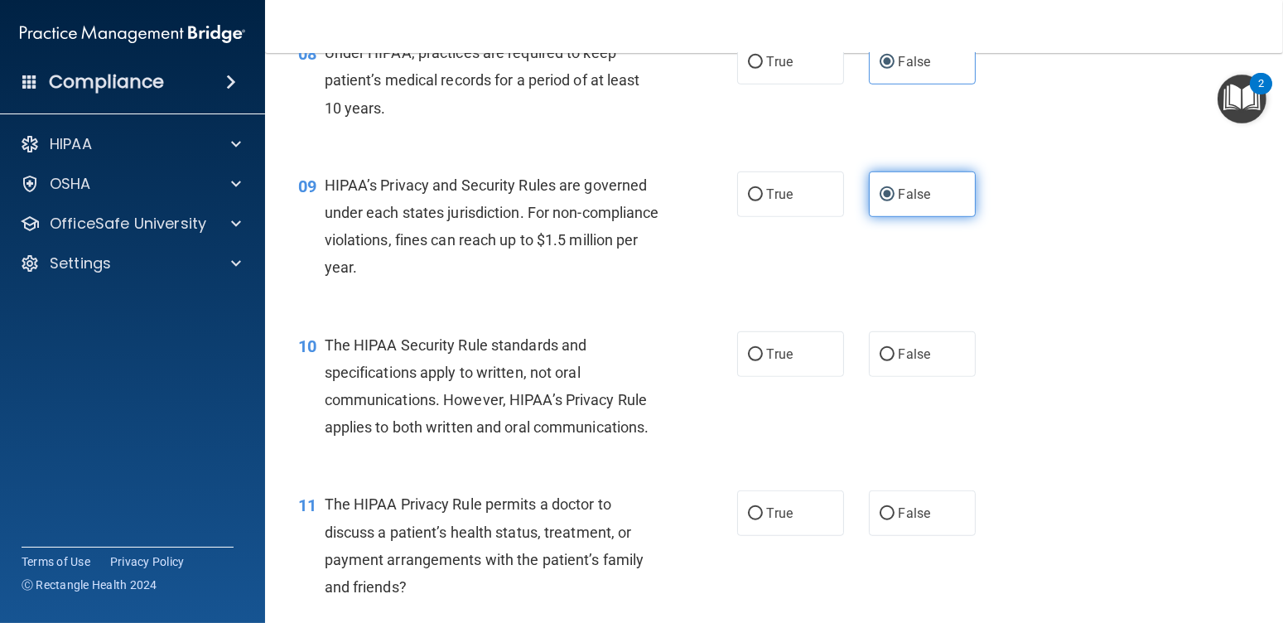
scroll to position [1160, 0]
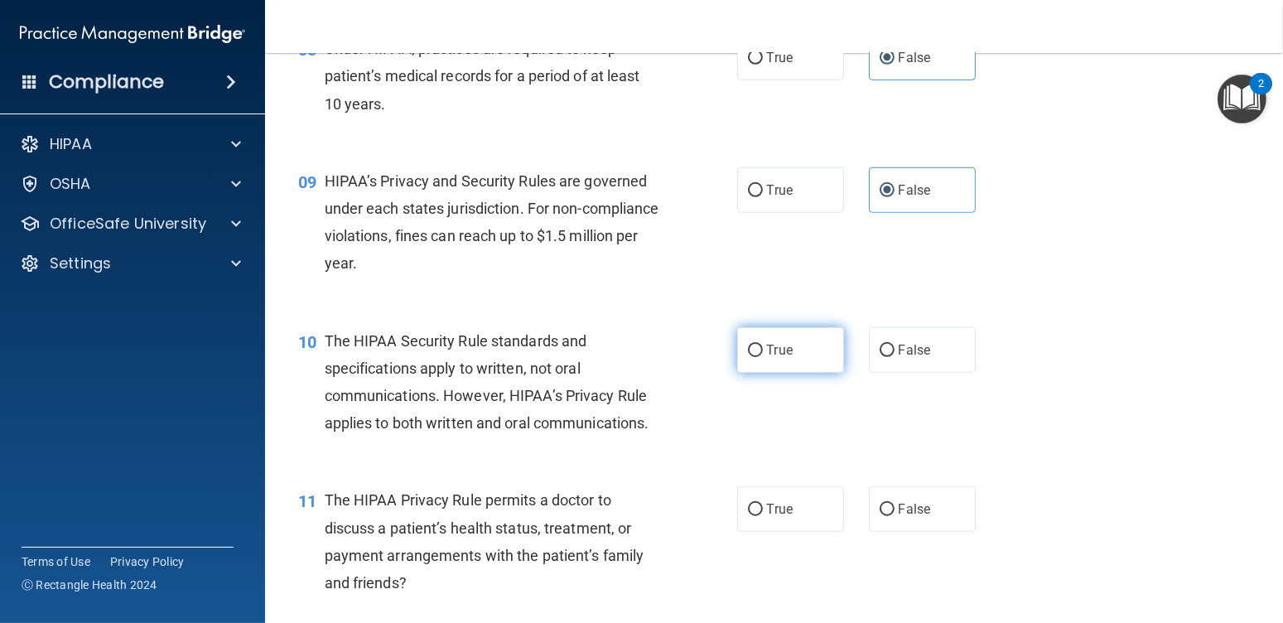
click at [780, 358] on label "True" at bounding box center [790, 350] width 107 height 46
click at [763, 357] on input "True" at bounding box center [755, 351] width 15 height 12
radio input "true"
click at [807, 504] on label "True" at bounding box center [790, 509] width 107 height 46
click at [763, 504] on input "True" at bounding box center [755, 510] width 15 height 12
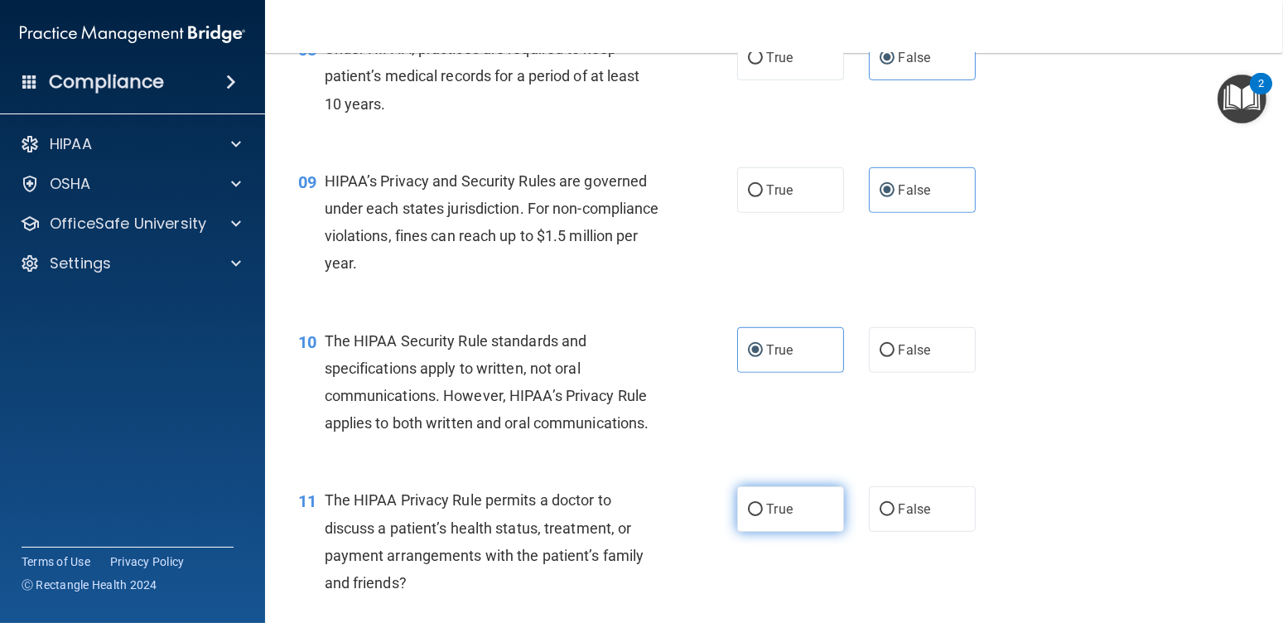
radio input "true"
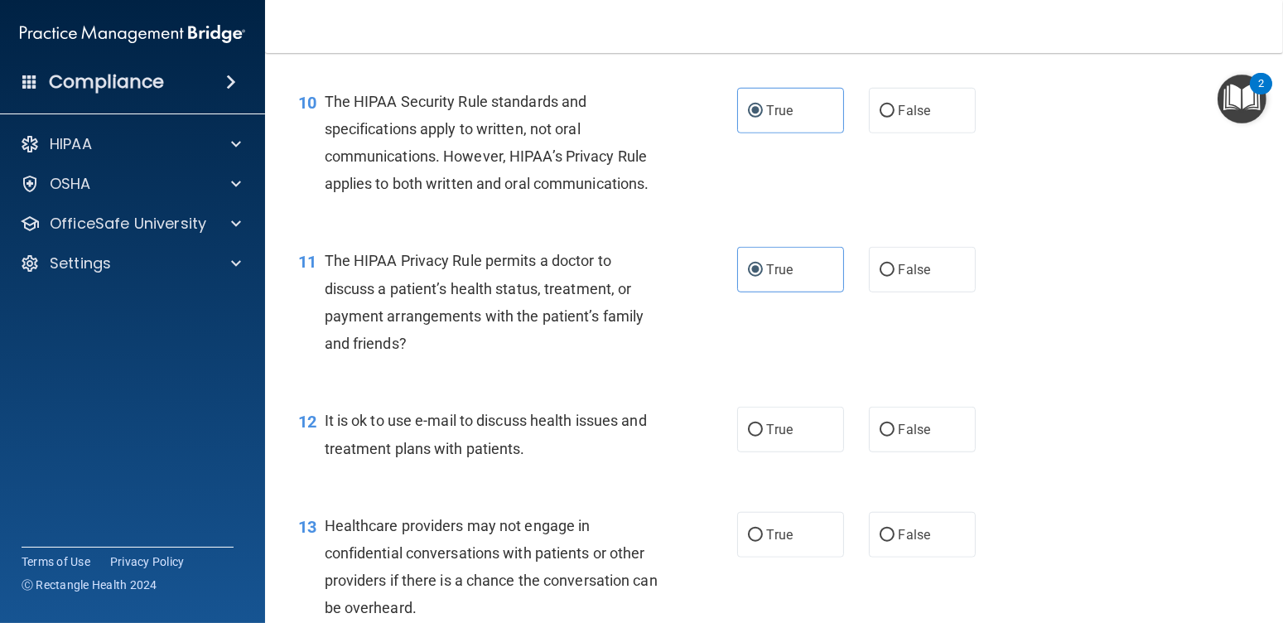
scroll to position [1491, 0]
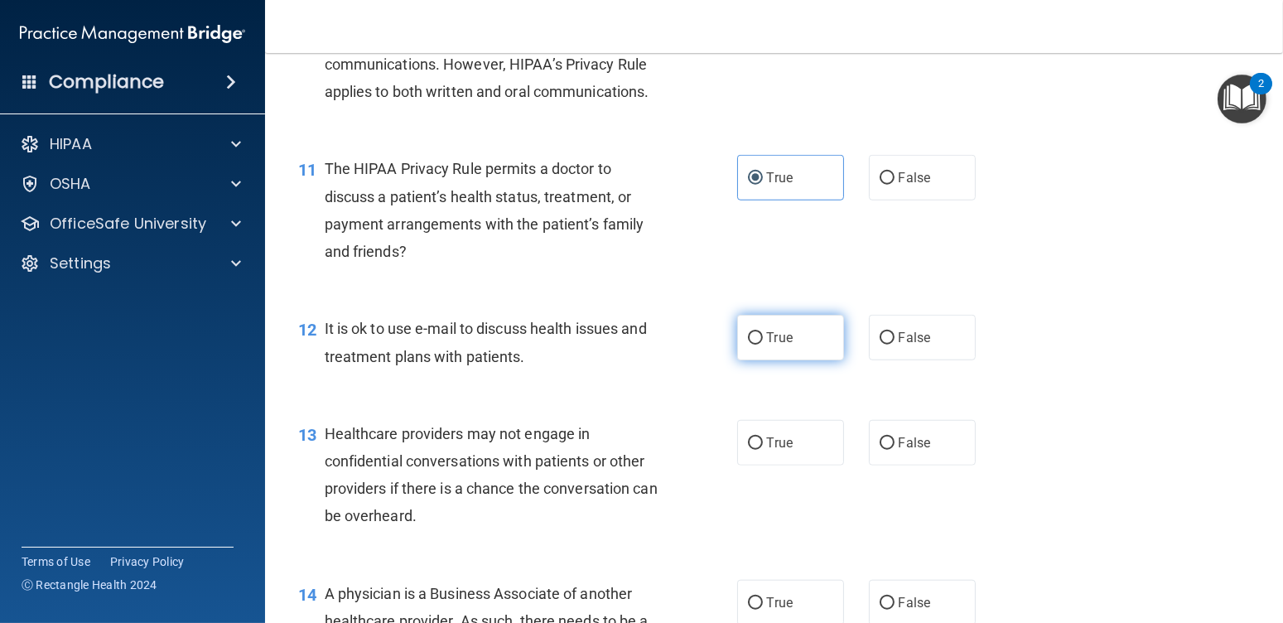
click at [770, 351] on label "True" at bounding box center [790, 338] width 107 height 46
click at [763, 345] on input "True" at bounding box center [755, 338] width 15 height 12
radio input "true"
click at [889, 435] on label "False" at bounding box center [922, 443] width 107 height 46
click at [889, 437] on input "False" at bounding box center [887, 443] width 15 height 12
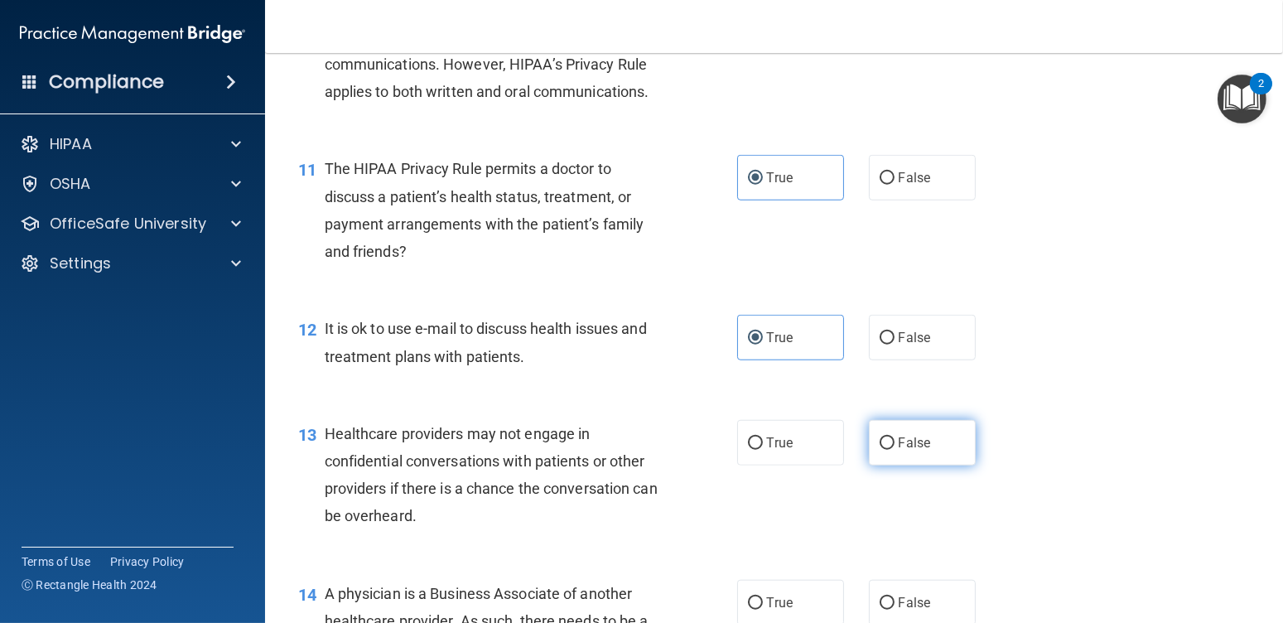
radio input "true"
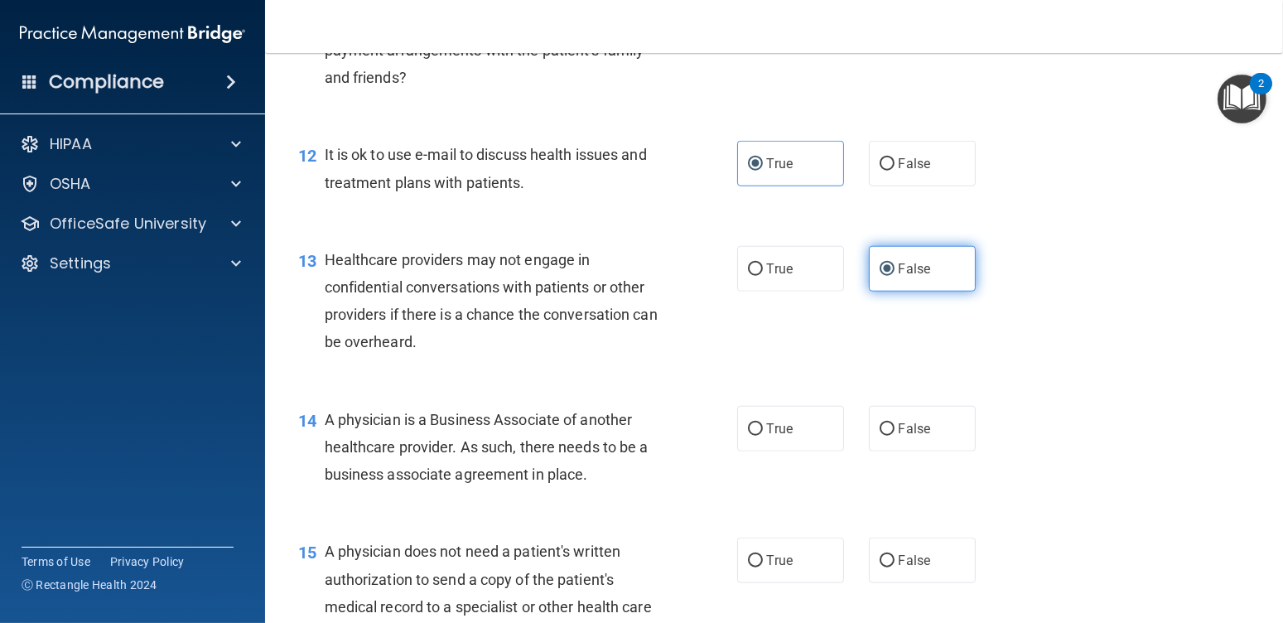
scroll to position [1740, 0]
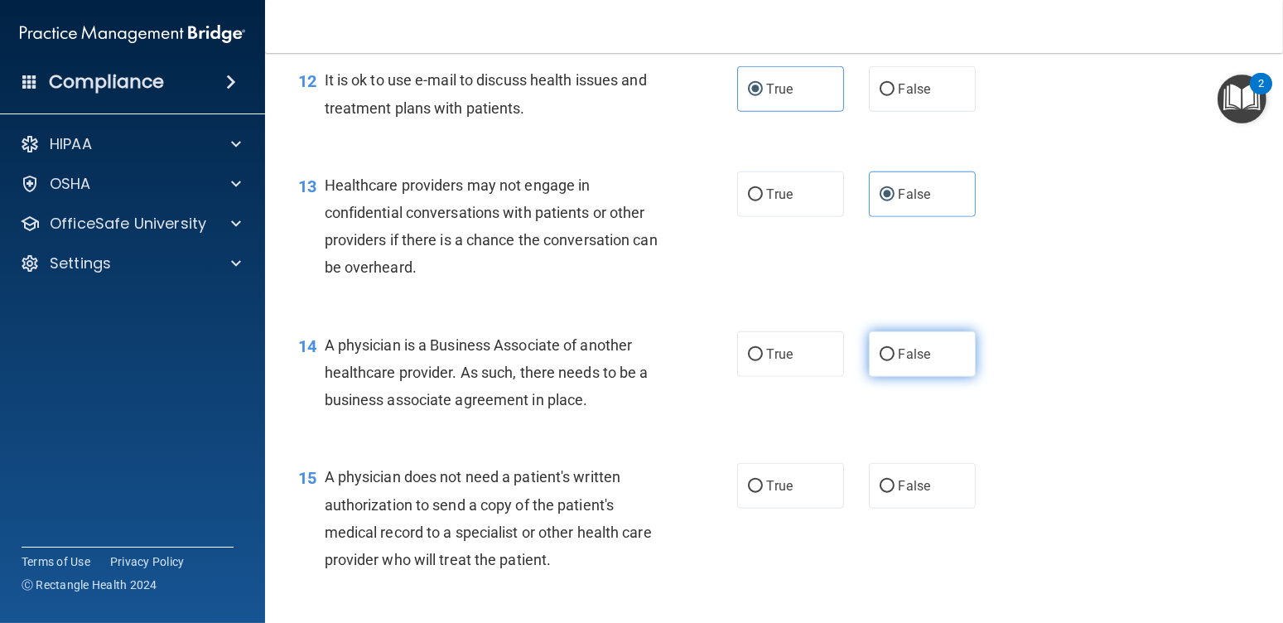
click at [905, 362] on label "False" at bounding box center [922, 354] width 107 height 46
click at [895, 361] on input "False" at bounding box center [887, 355] width 15 height 12
radio input "true"
click at [803, 476] on label "True" at bounding box center [790, 486] width 107 height 46
click at [763, 480] on input "True" at bounding box center [755, 486] width 15 height 12
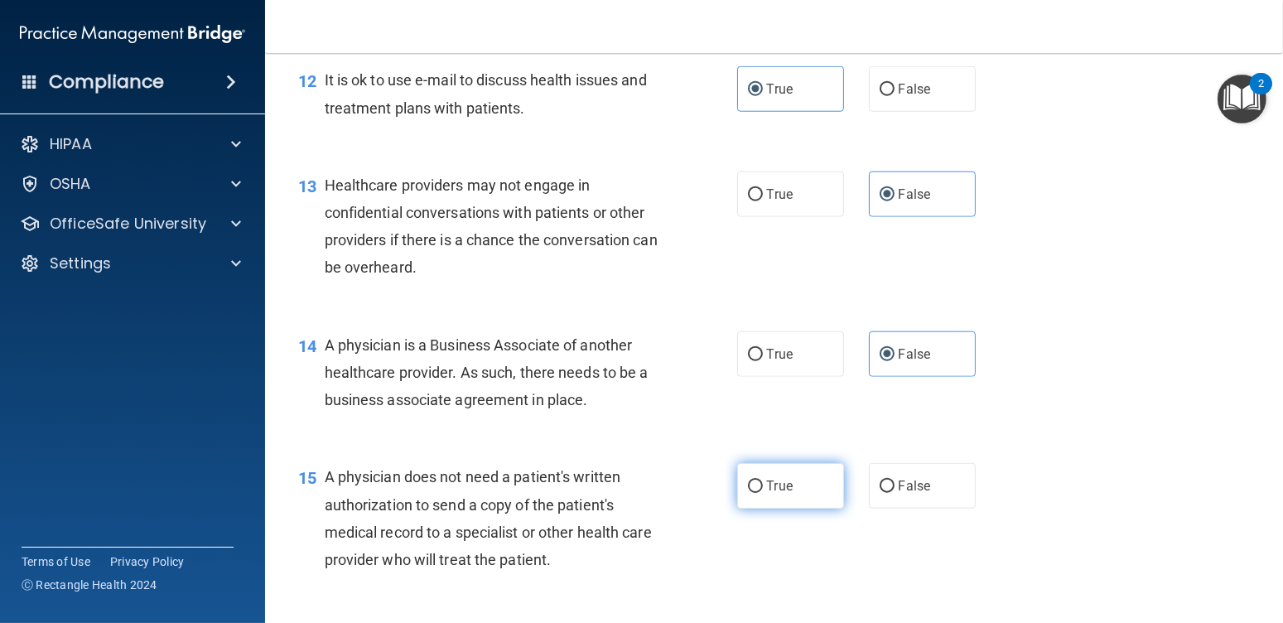
radio input "true"
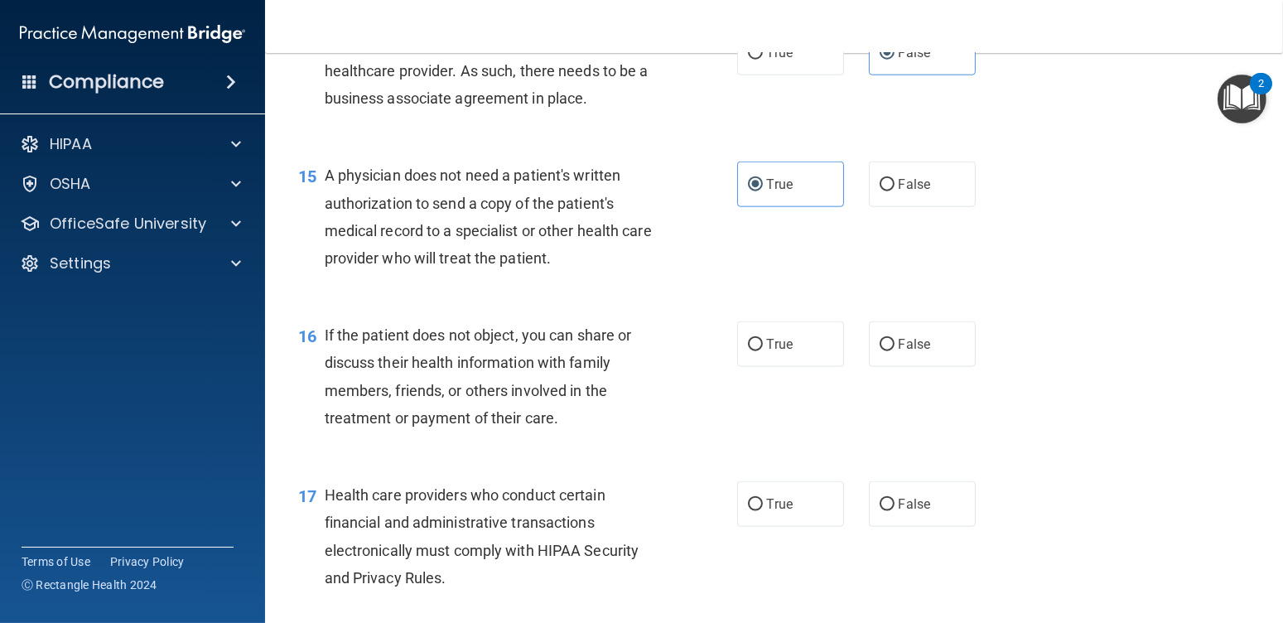
scroll to position [2071, 0]
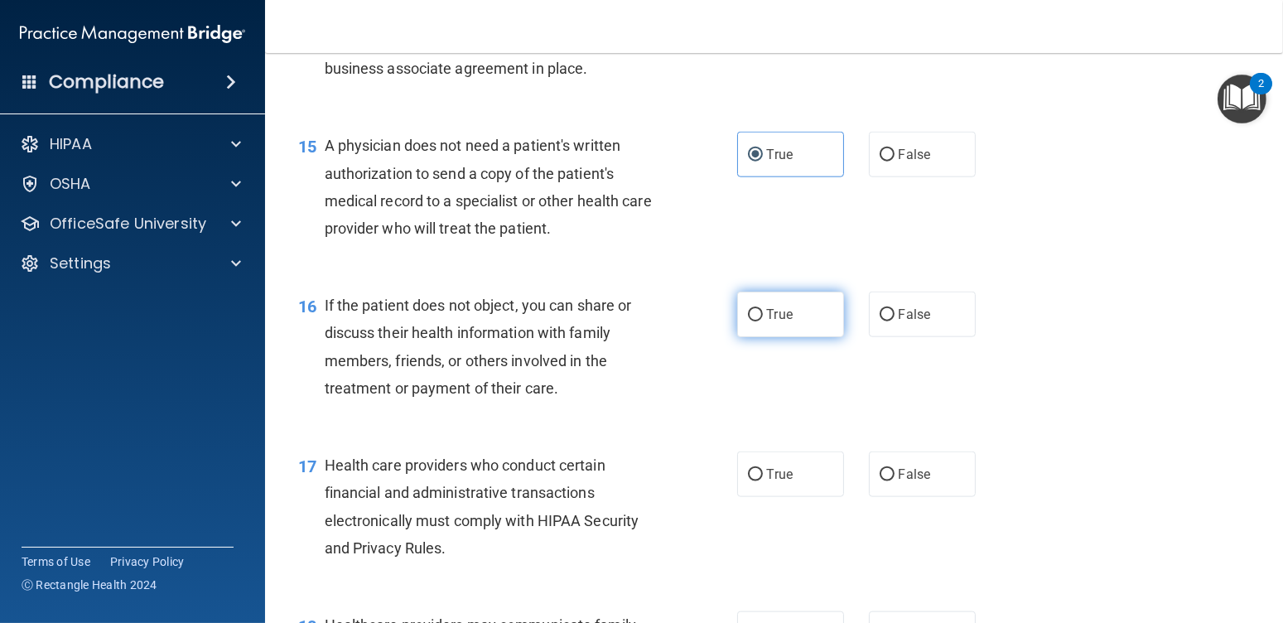
click at [789, 317] on label "True" at bounding box center [790, 315] width 107 height 46
click at [763, 317] on input "True" at bounding box center [755, 315] width 15 height 12
radio input "true"
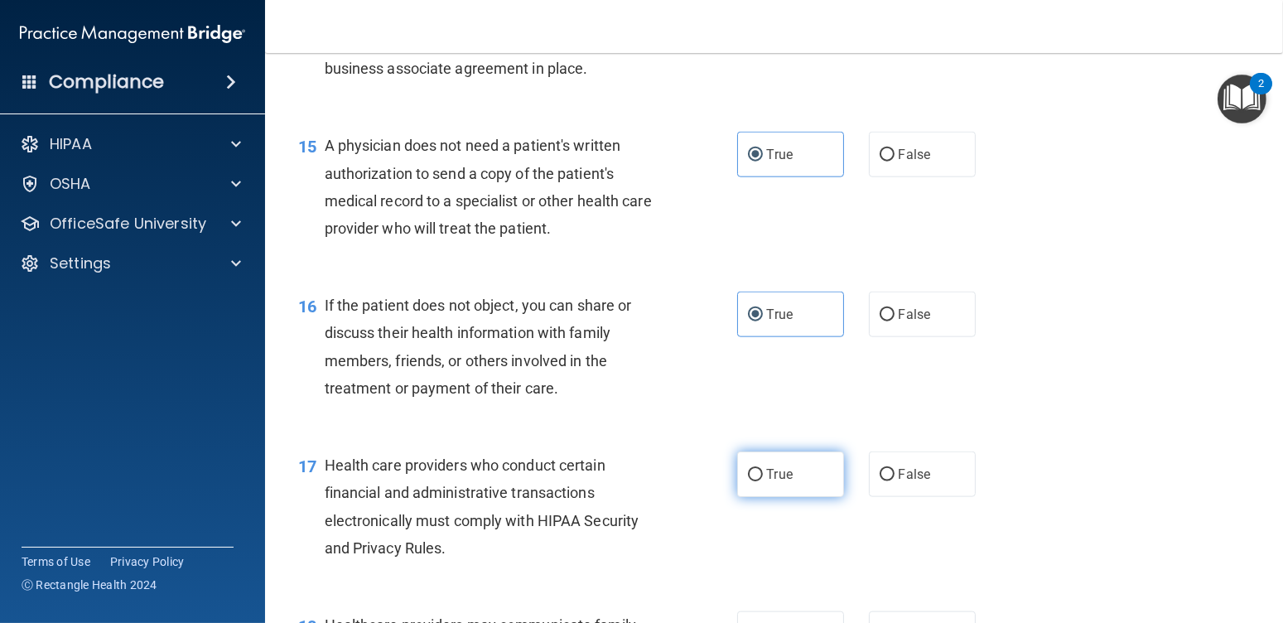
click at [791, 462] on label "True" at bounding box center [790, 474] width 107 height 46
click at [763, 469] on input "True" at bounding box center [755, 475] width 15 height 12
radio input "true"
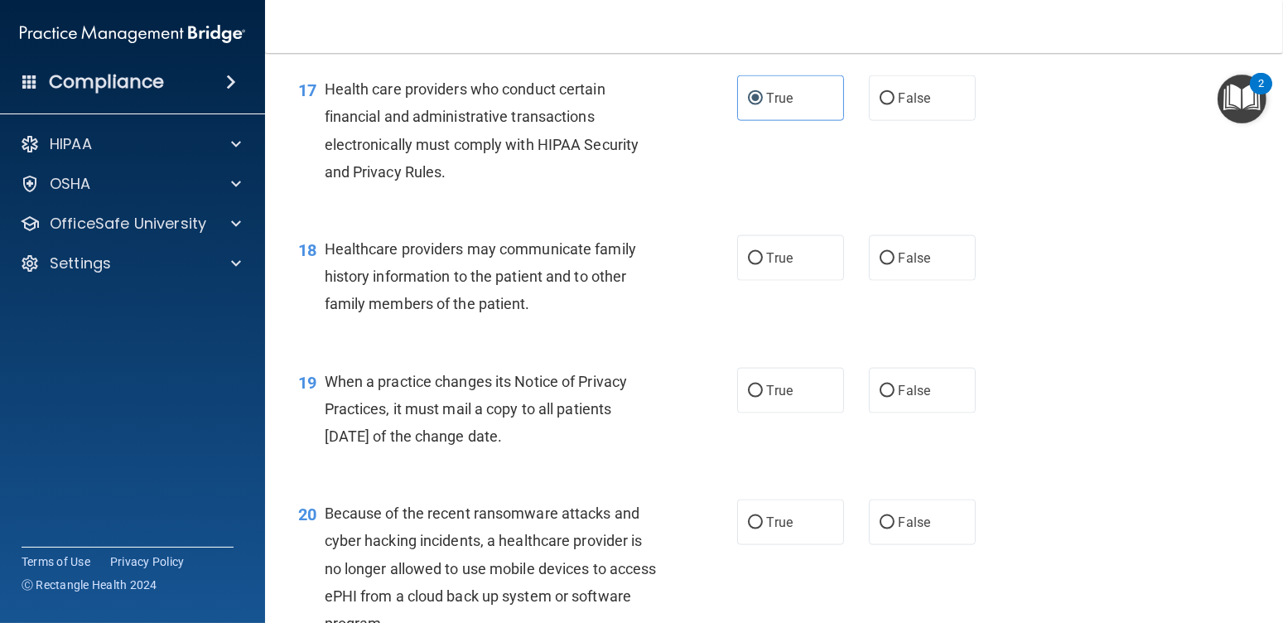
scroll to position [2485, 0]
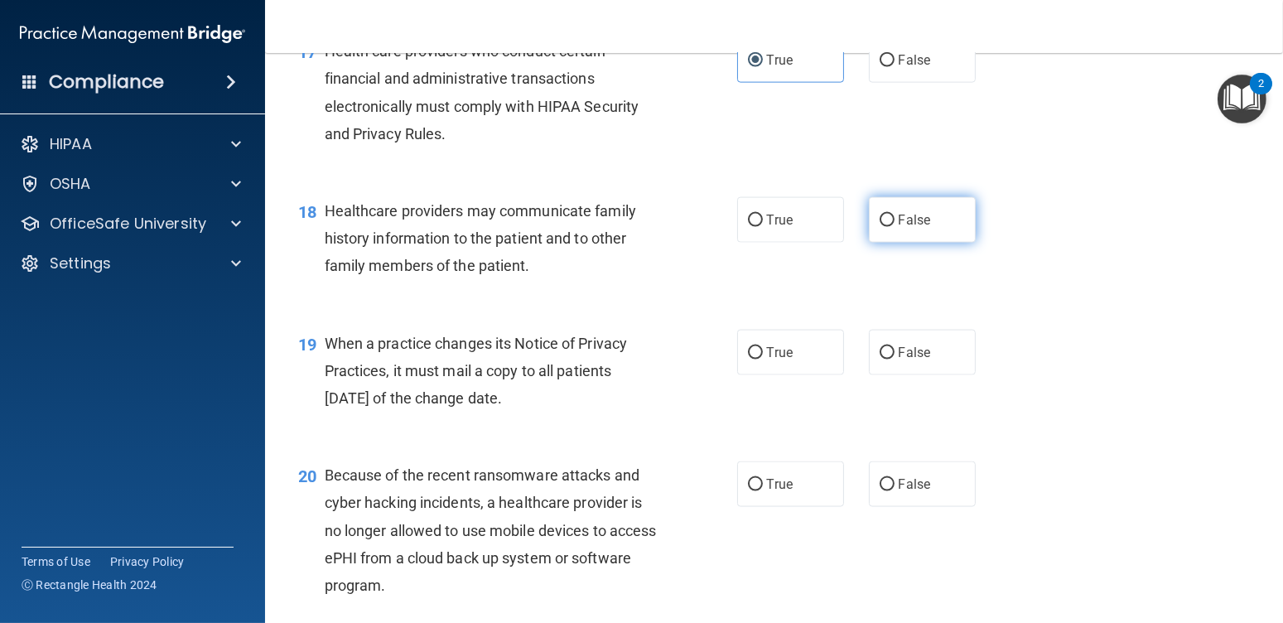
click at [923, 230] on label "False" at bounding box center [922, 220] width 107 height 46
click at [895, 227] on input "False" at bounding box center [887, 221] width 15 height 12
radio input "true"
click at [928, 346] on label "False" at bounding box center [922, 353] width 107 height 46
click at [895, 347] on input "False" at bounding box center [887, 353] width 15 height 12
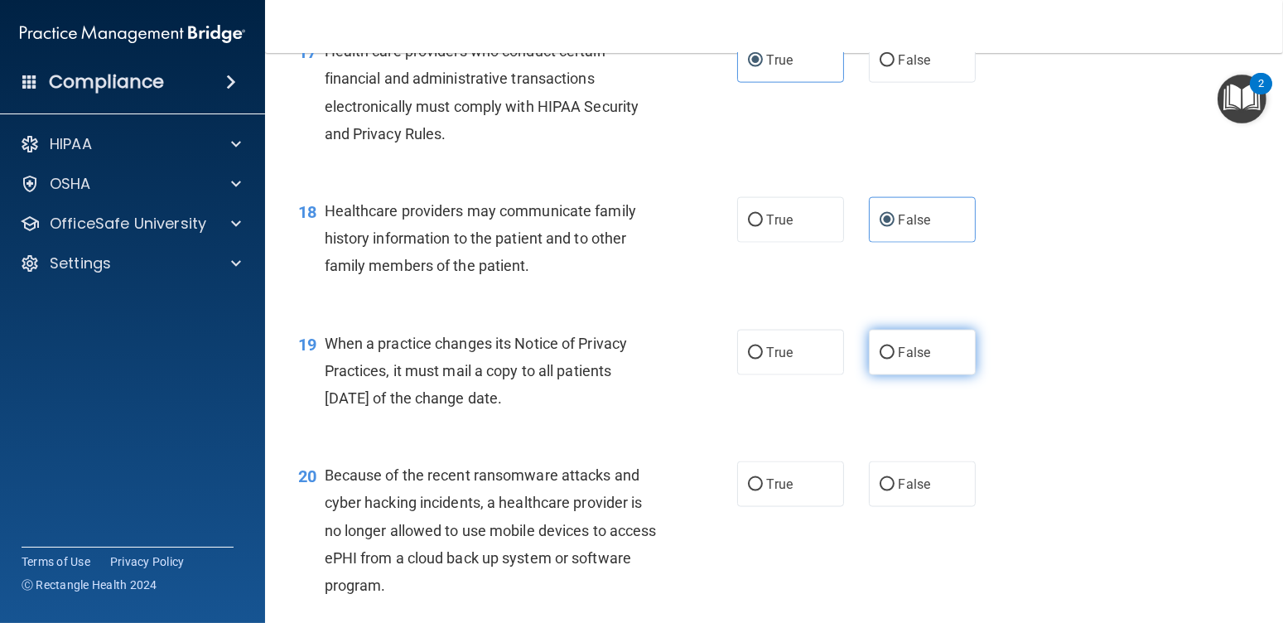
radio input "true"
click at [899, 485] on span "False" at bounding box center [915, 484] width 32 height 16
click at [894, 485] on input "False" at bounding box center [887, 485] width 15 height 12
radio input "true"
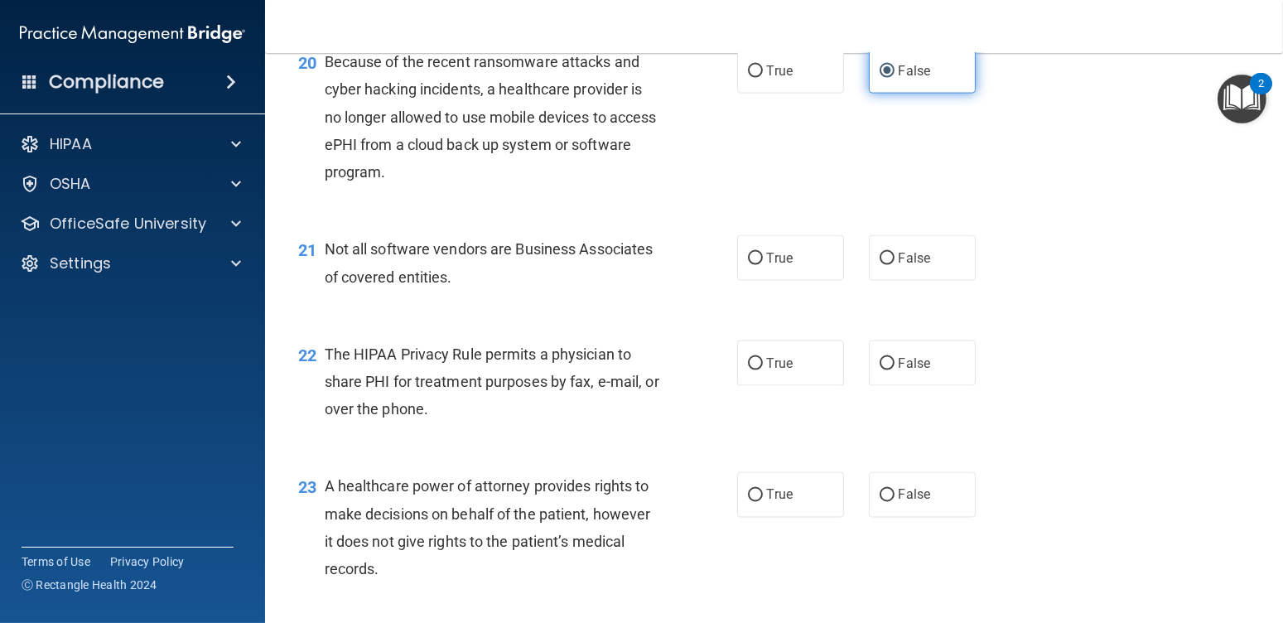
scroll to position [2899, 0]
click at [787, 259] on label "True" at bounding box center [790, 257] width 107 height 46
click at [763, 259] on input "True" at bounding box center [755, 258] width 15 height 12
radio input "true"
click at [759, 385] on div "22 The HIPAA Privacy Rule permits a physician to share PHI for treatment purpos…" at bounding box center [774, 385] width 977 height 133
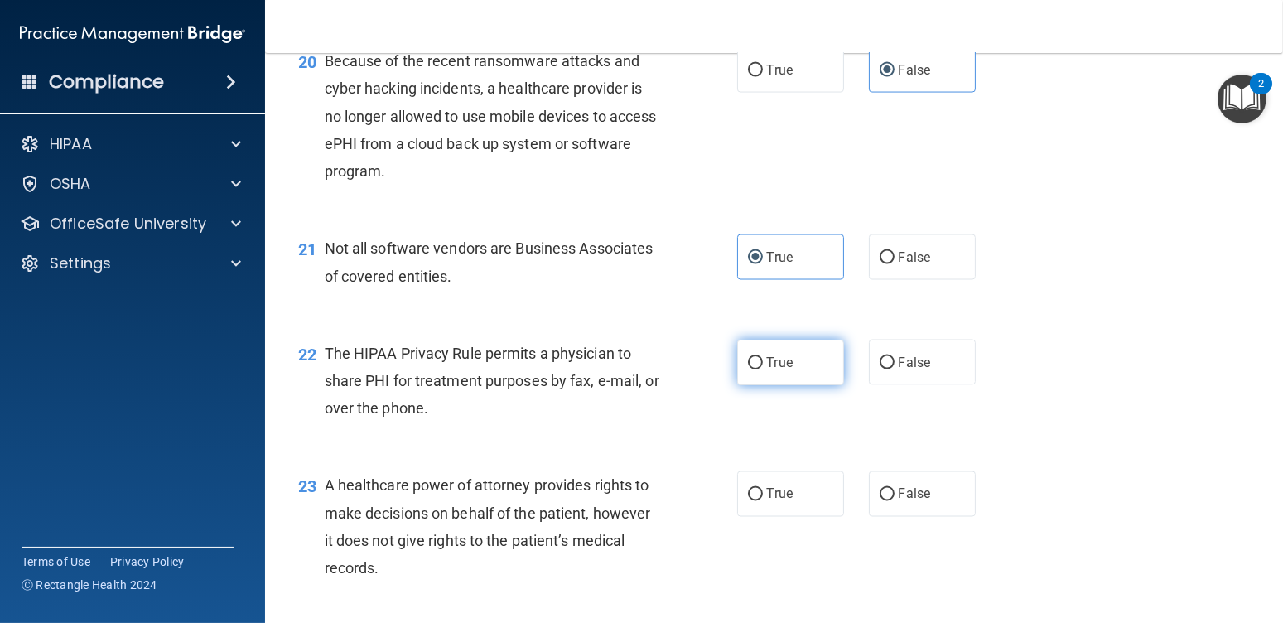
click at [763, 370] on label "True" at bounding box center [790, 363] width 107 height 46
click at [763, 369] on input "True" at bounding box center [755, 363] width 15 height 12
radio input "true"
click at [911, 497] on span "False" at bounding box center [915, 494] width 32 height 16
click at [895, 497] on input "False" at bounding box center [887, 495] width 15 height 12
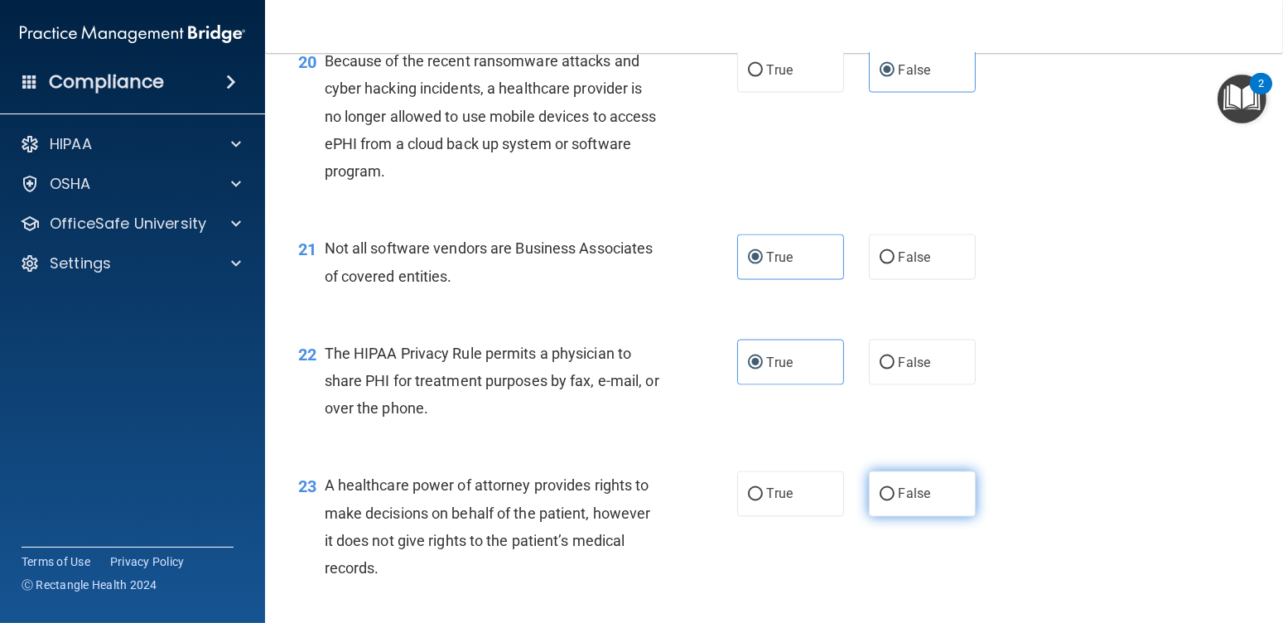
radio input "true"
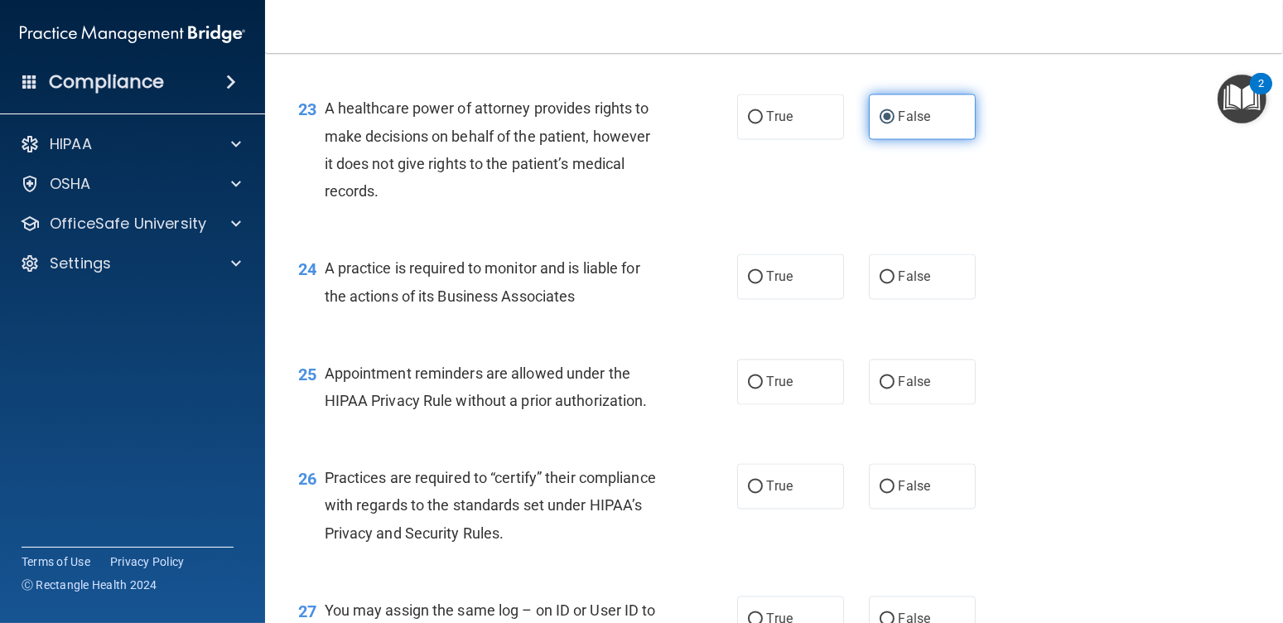
scroll to position [3314, 0]
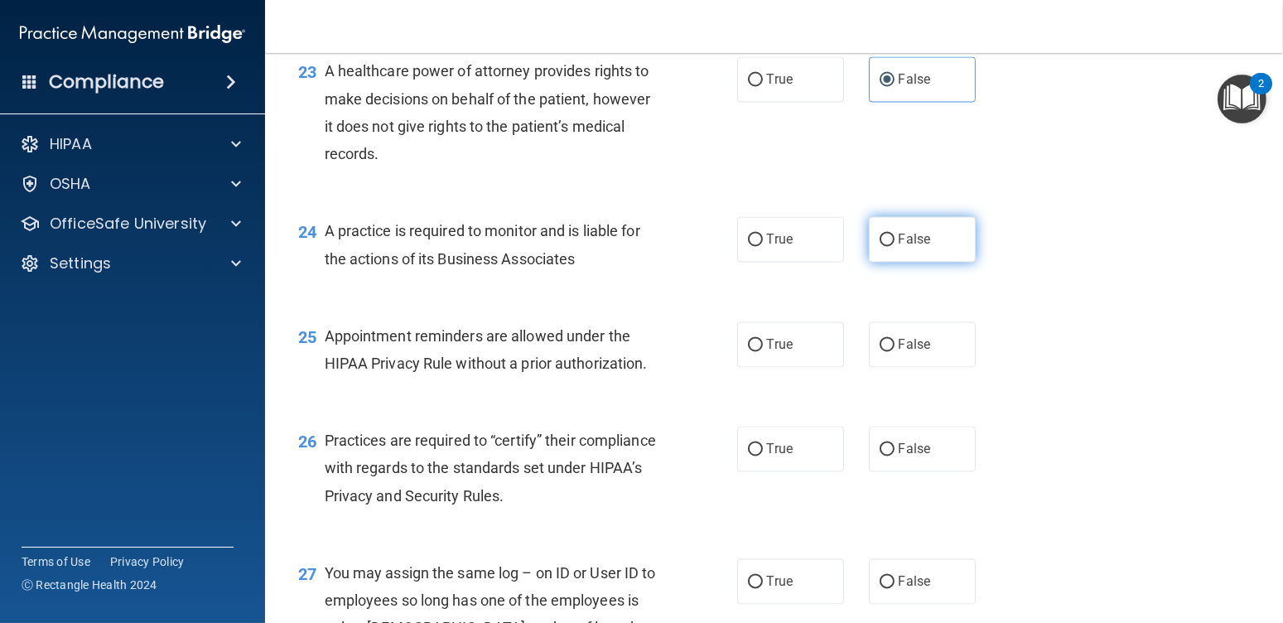
click at [917, 245] on span "False" at bounding box center [915, 240] width 32 height 16
click at [895, 245] on input "False" at bounding box center [887, 240] width 15 height 12
radio input "true"
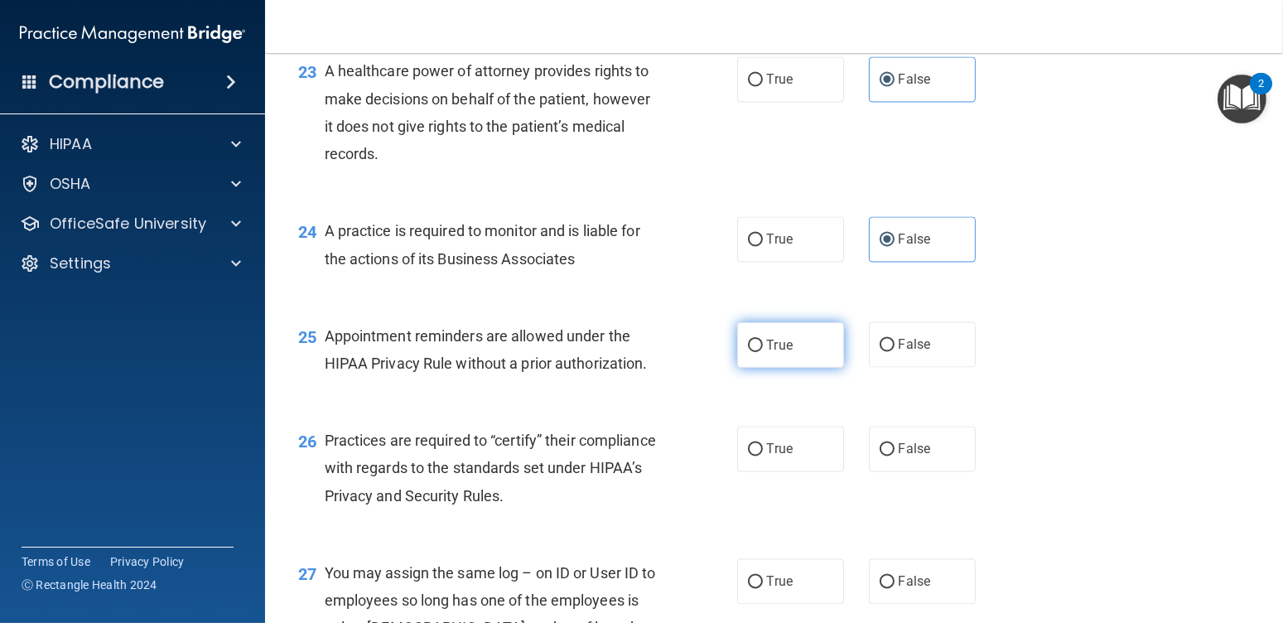
click at [804, 351] on label "True" at bounding box center [790, 345] width 107 height 46
click at [763, 351] on input "True" at bounding box center [755, 346] width 15 height 12
radio input "true"
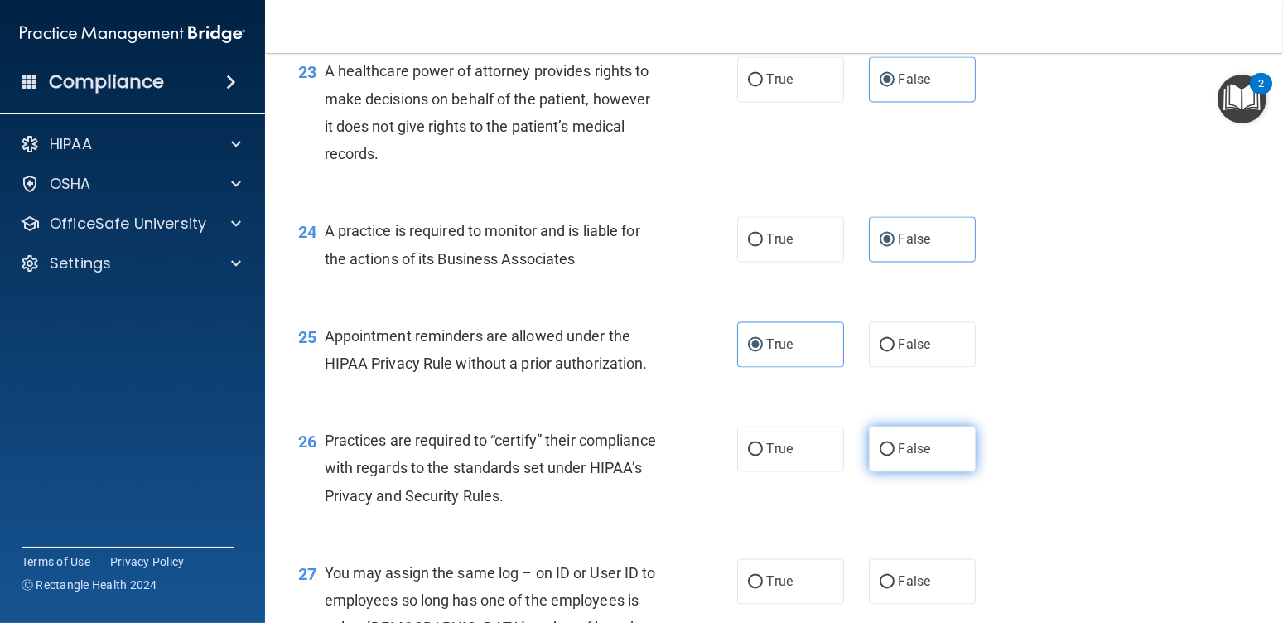
click at [887, 442] on label "False" at bounding box center [922, 450] width 107 height 46
click at [887, 444] on input "False" at bounding box center [887, 450] width 15 height 12
radio input "true"
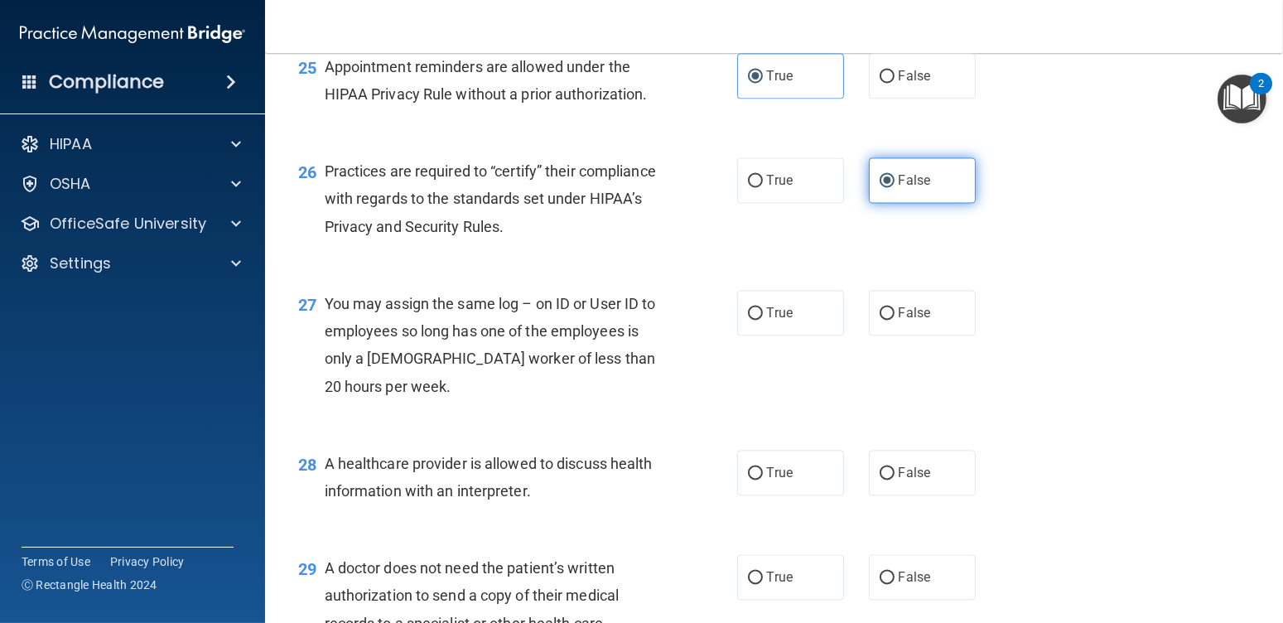
scroll to position [3645, 0]
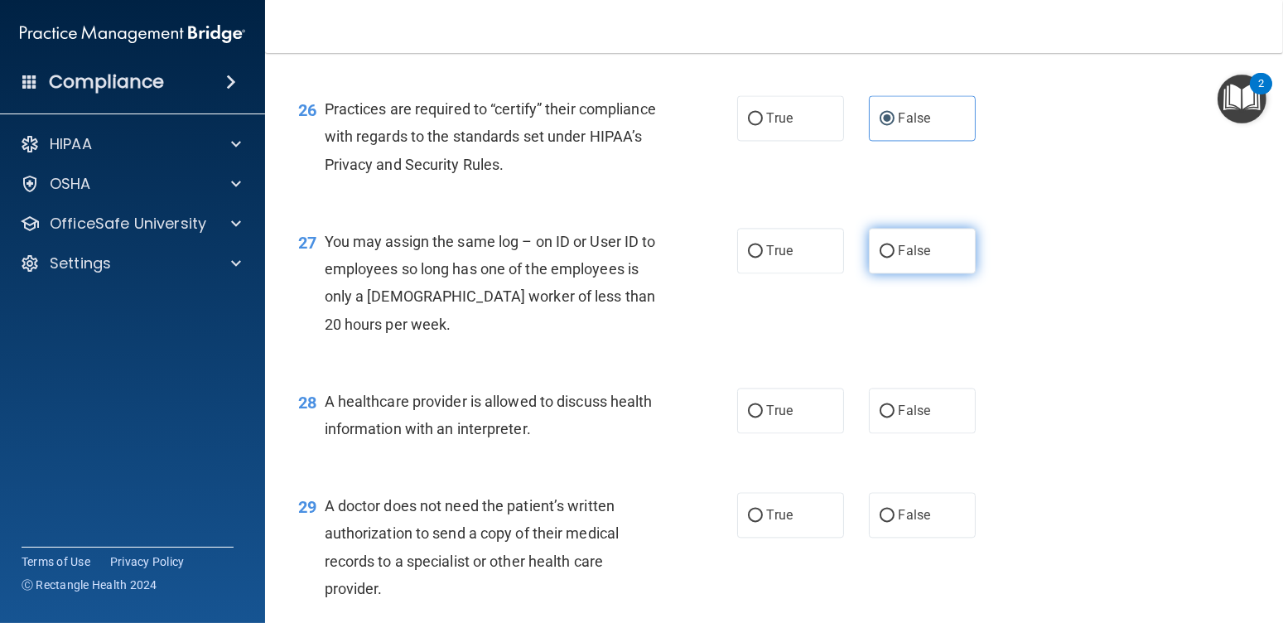
click at [891, 237] on label "False" at bounding box center [922, 251] width 107 height 46
click at [891, 245] on input "False" at bounding box center [887, 251] width 15 height 12
radio input "true"
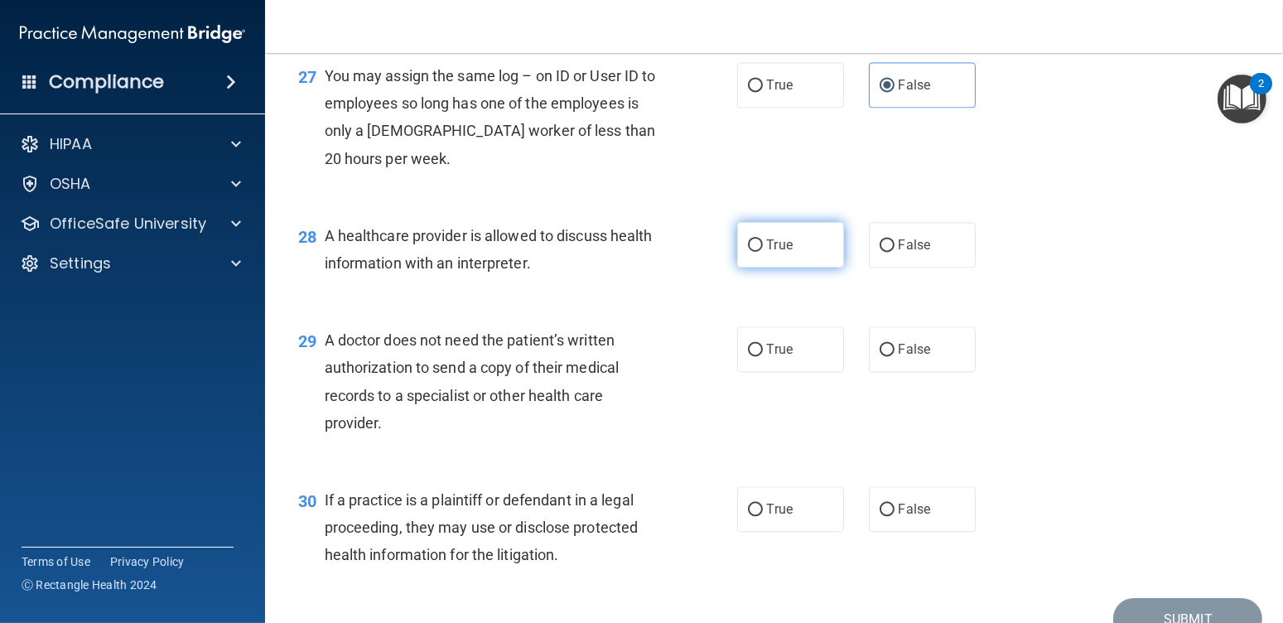
click at [762, 257] on label "True" at bounding box center [790, 245] width 107 height 46
click at [762, 252] on input "True" at bounding box center [755, 245] width 15 height 12
radio input "true"
click at [794, 349] on label "True" at bounding box center [790, 349] width 107 height 46
click at [763, 349] on input "True" at bounding box center [755, 350] width 15 height 12
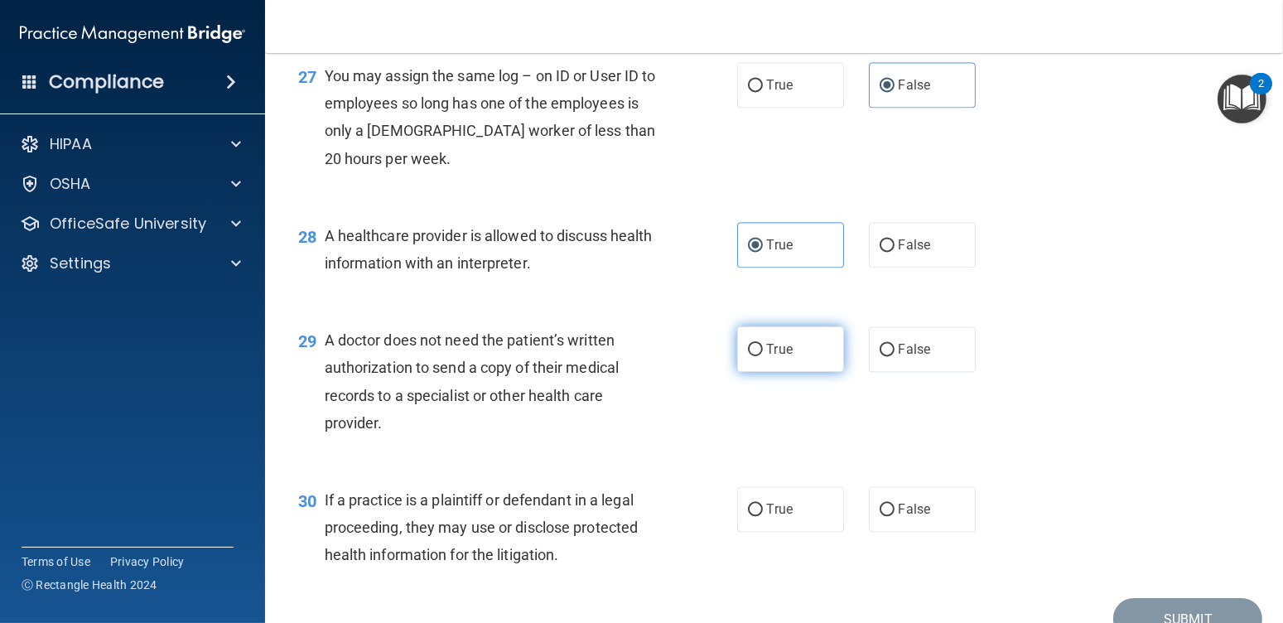
radio input "true"
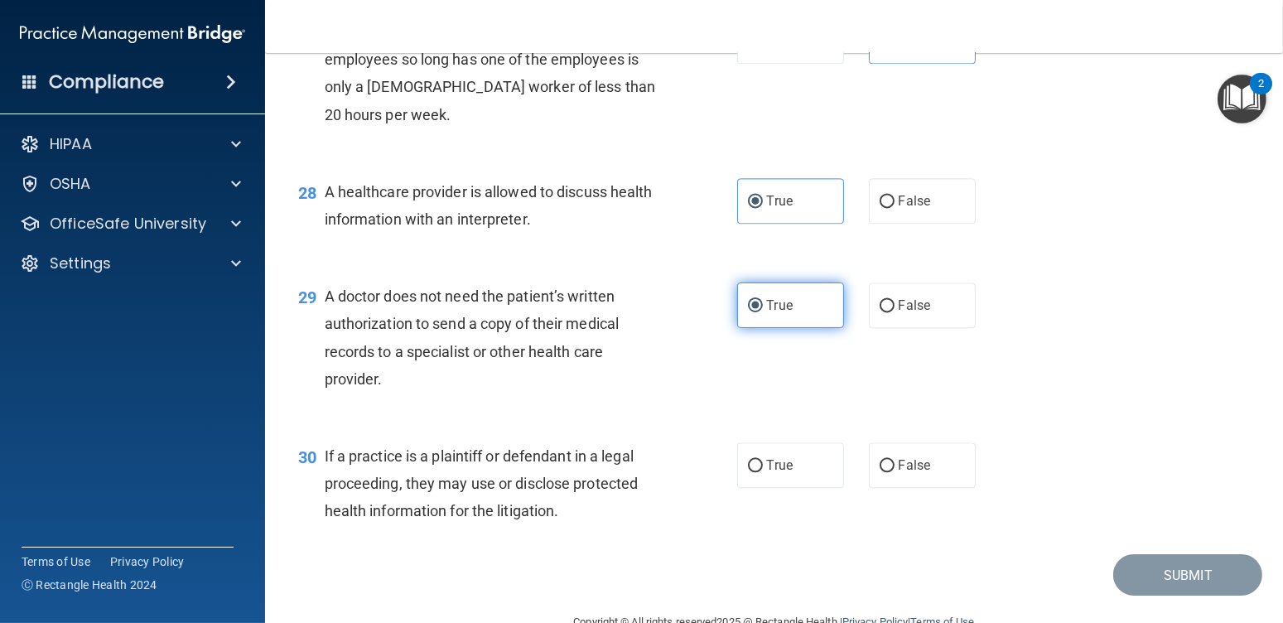
scroll to position [3892, 0]
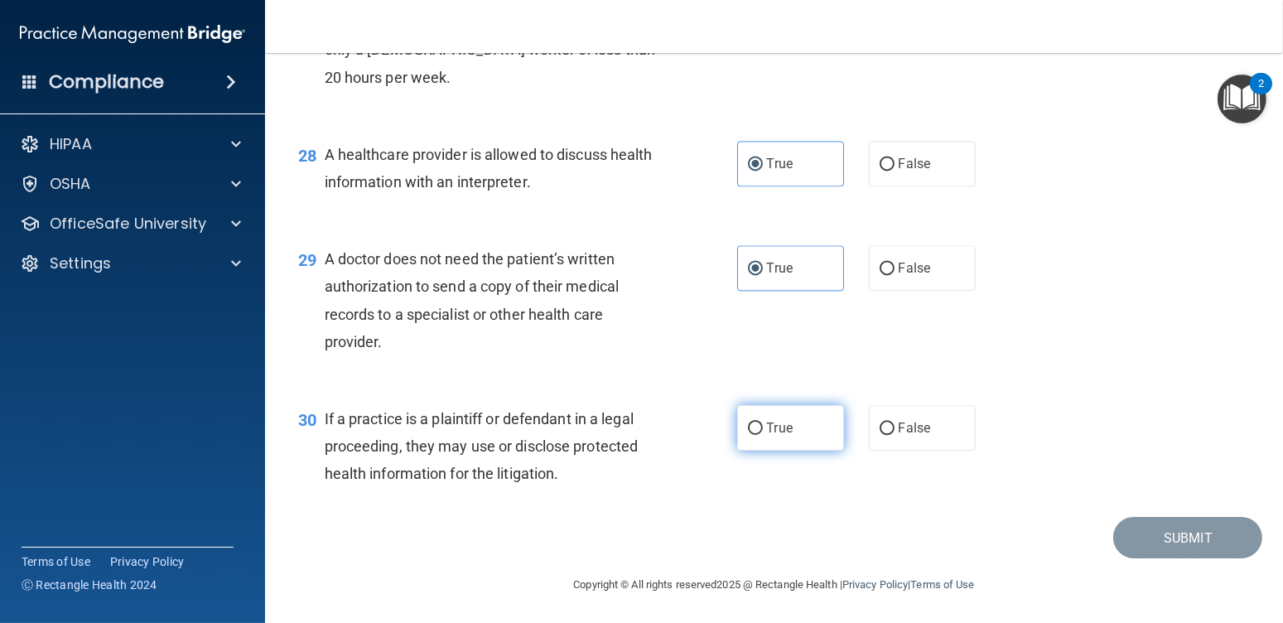
click at [783, 409] on label "True" at bounding box center [790, 428] width 107 height 46
click at [763, 422] on input "True" at bounding box center [755, 428] width 15 height 12
radio input "true"
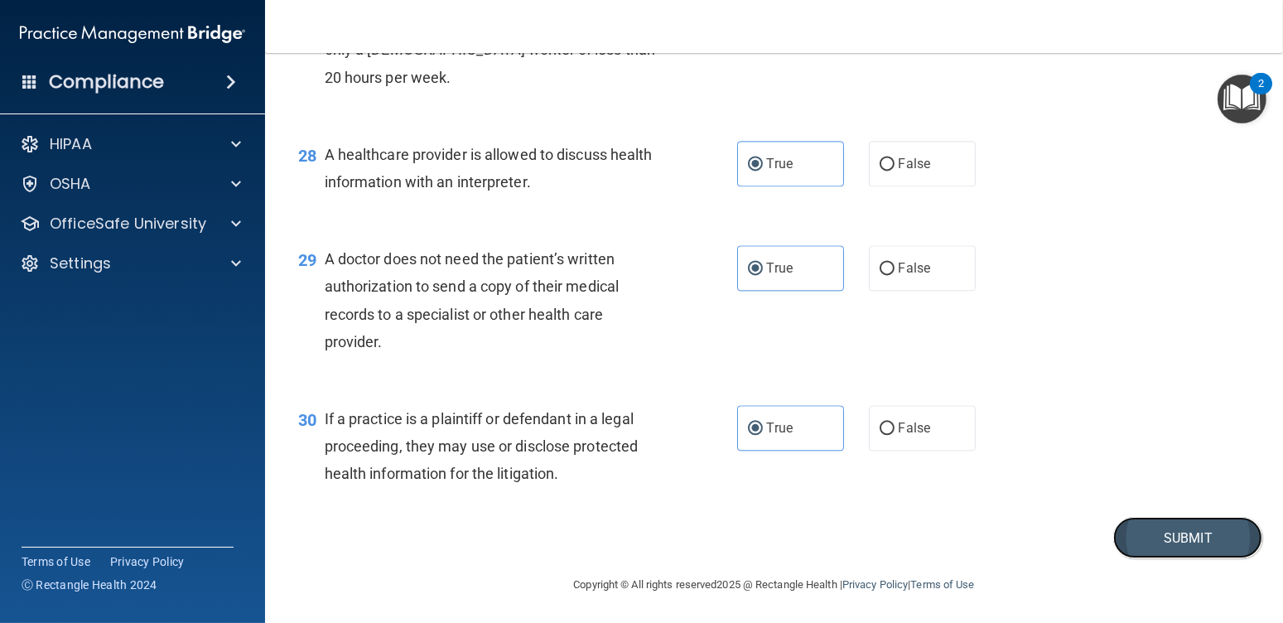
click at [1113, 526] on button "Submit" at bounding box center [1187, 538] width 149 height 42
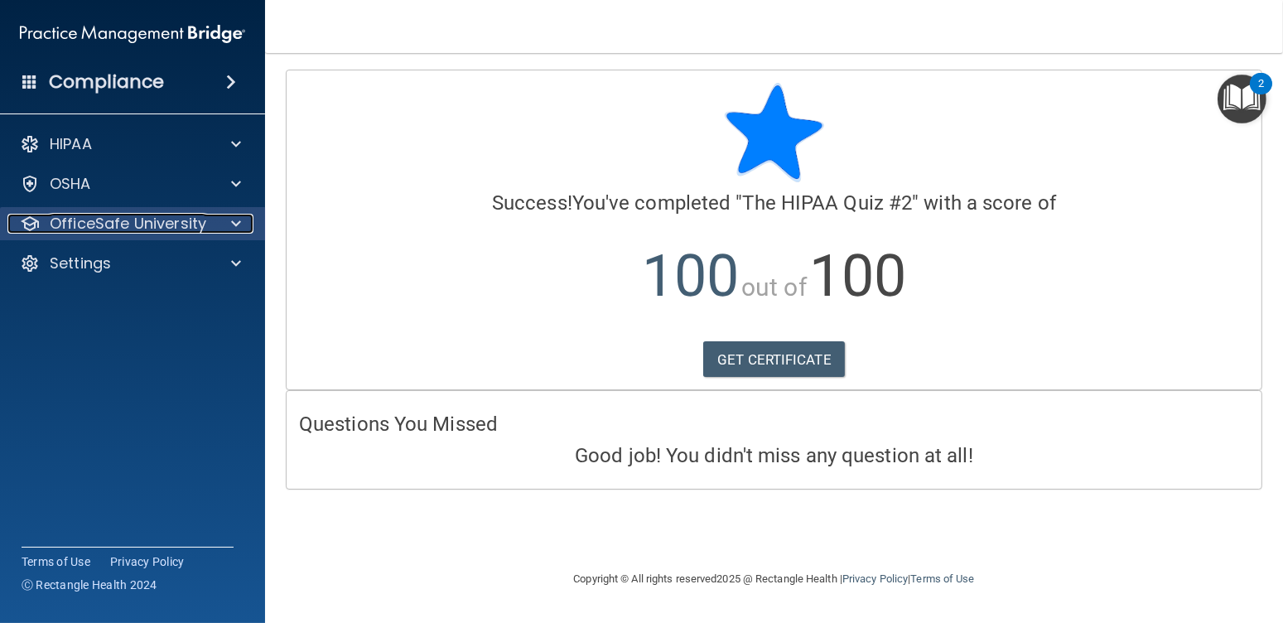
click at [113, 224] on p "OfficeSafe University" at bounding box center [128, 224] width 157 height 20
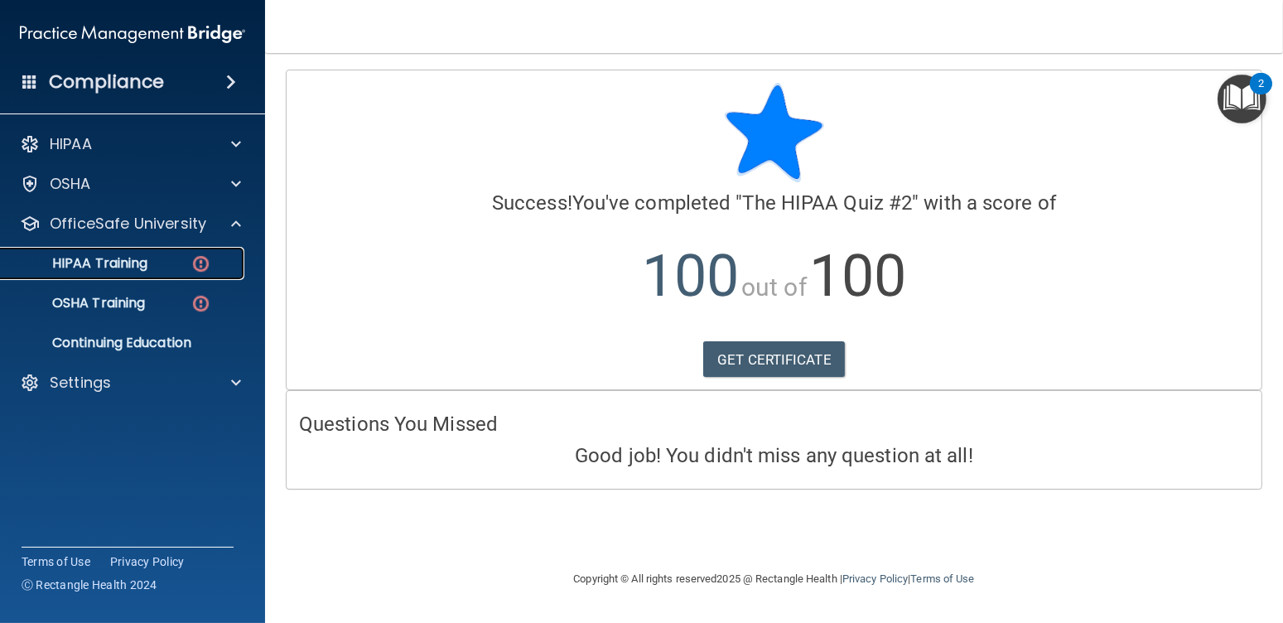
click at [139, 256] on p "HIPAA Training" at bounding box center [79, 263] width 137 height 17
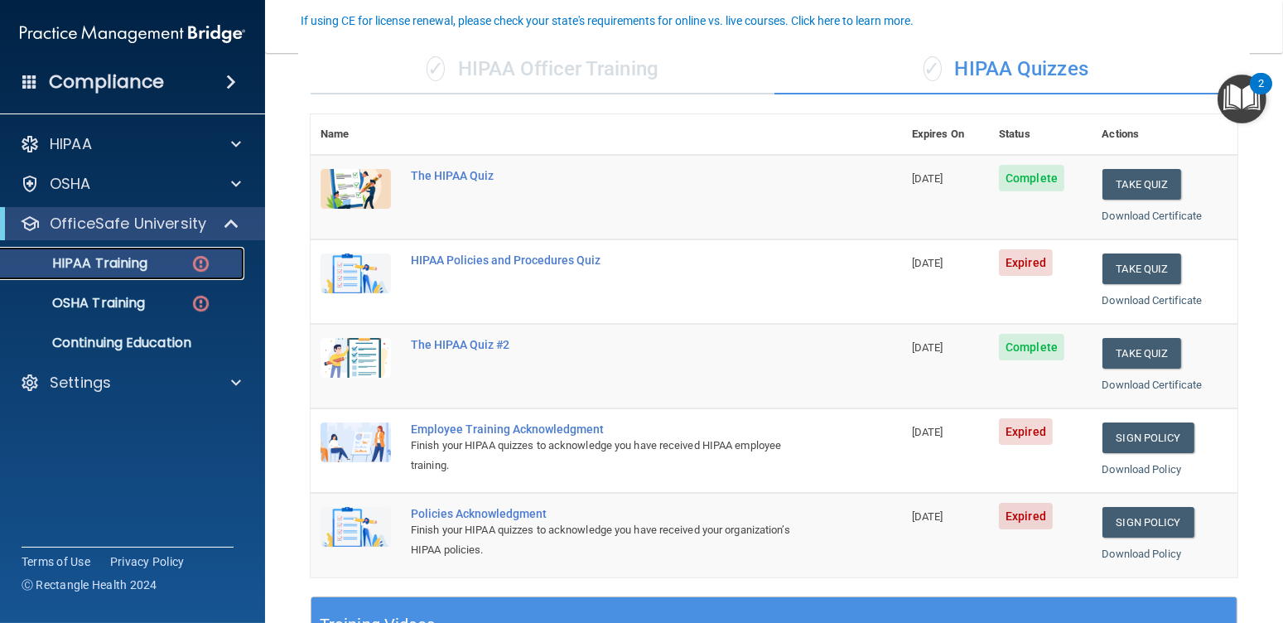
scroll to position [166, 0]
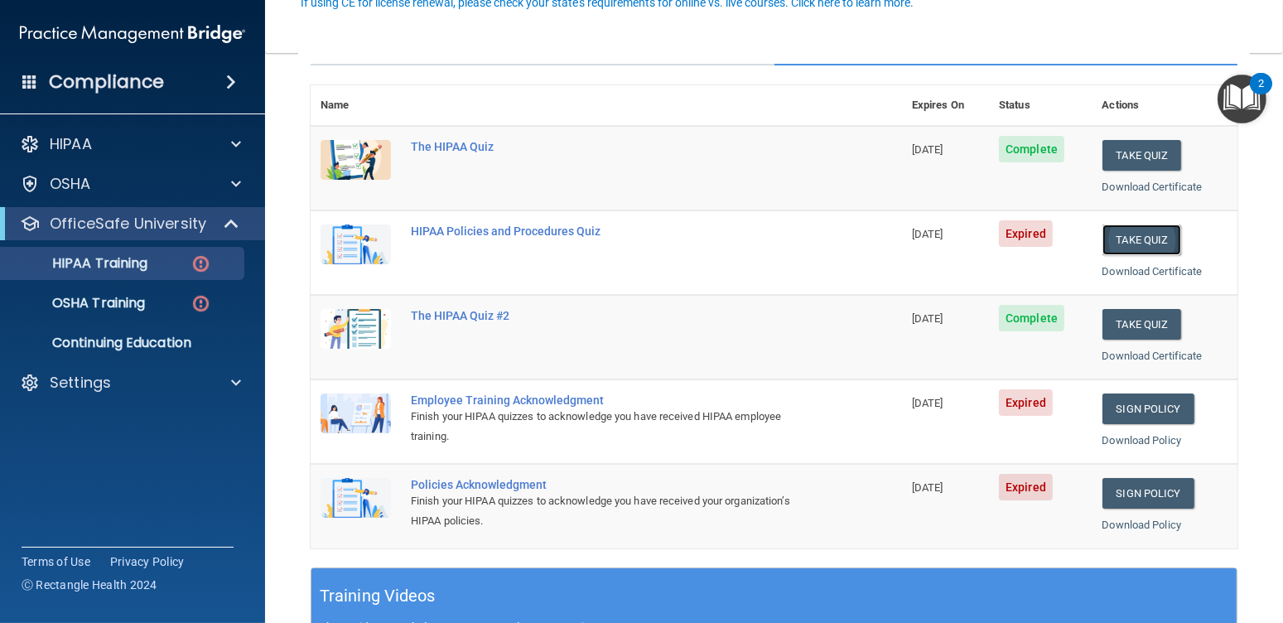
click at [1142, 242] on button "Take Quiz" at bounding box center [1143, 239] width 80 height 31
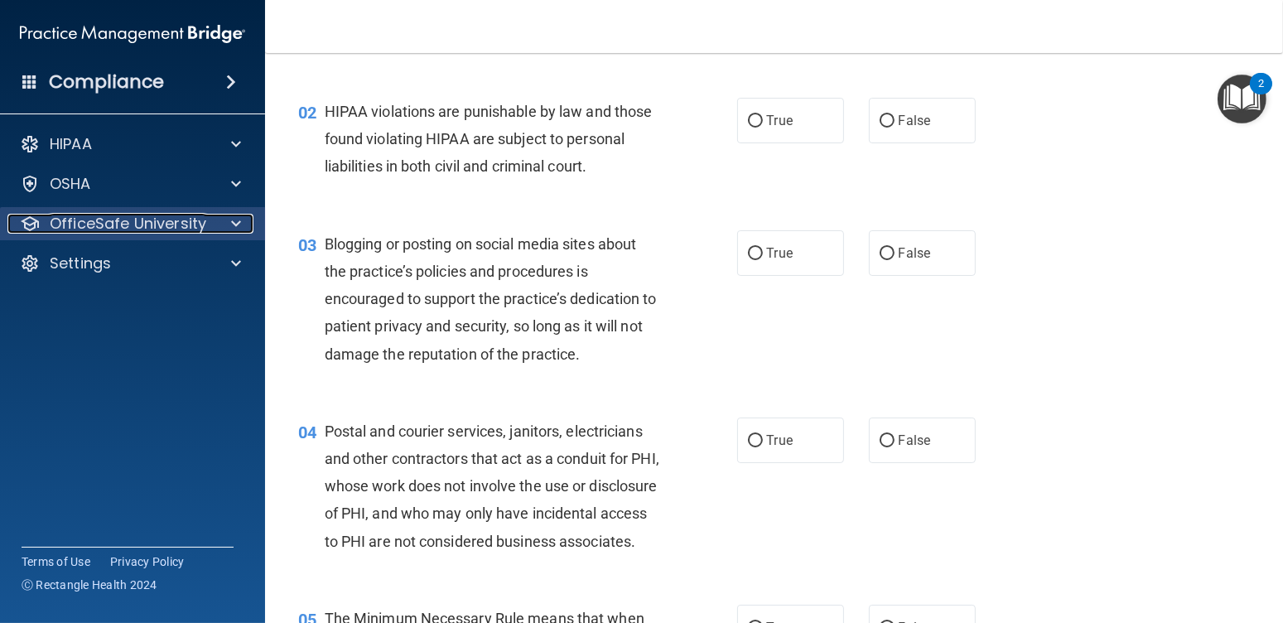
click at [87, 232] on p "OfficeSafe University" at bounding box center [128, 224] width 157 height 20
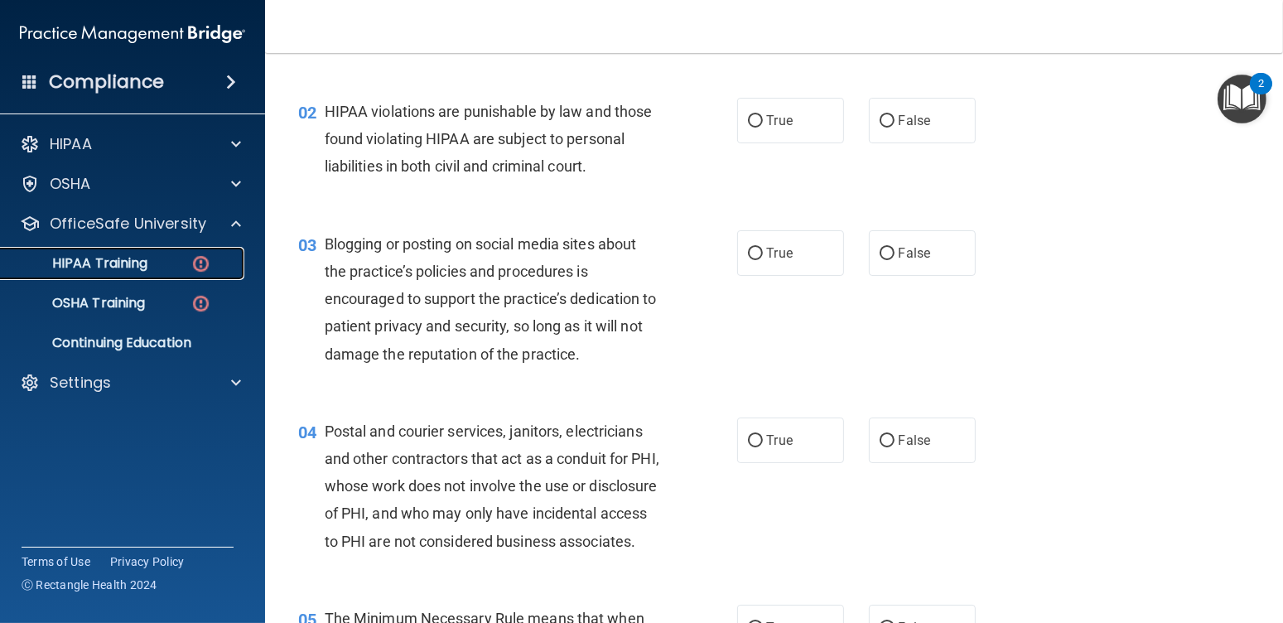
click at [124, 270] on p "HIPAA Training" at bounding box center [79, 263] width 137 height 17
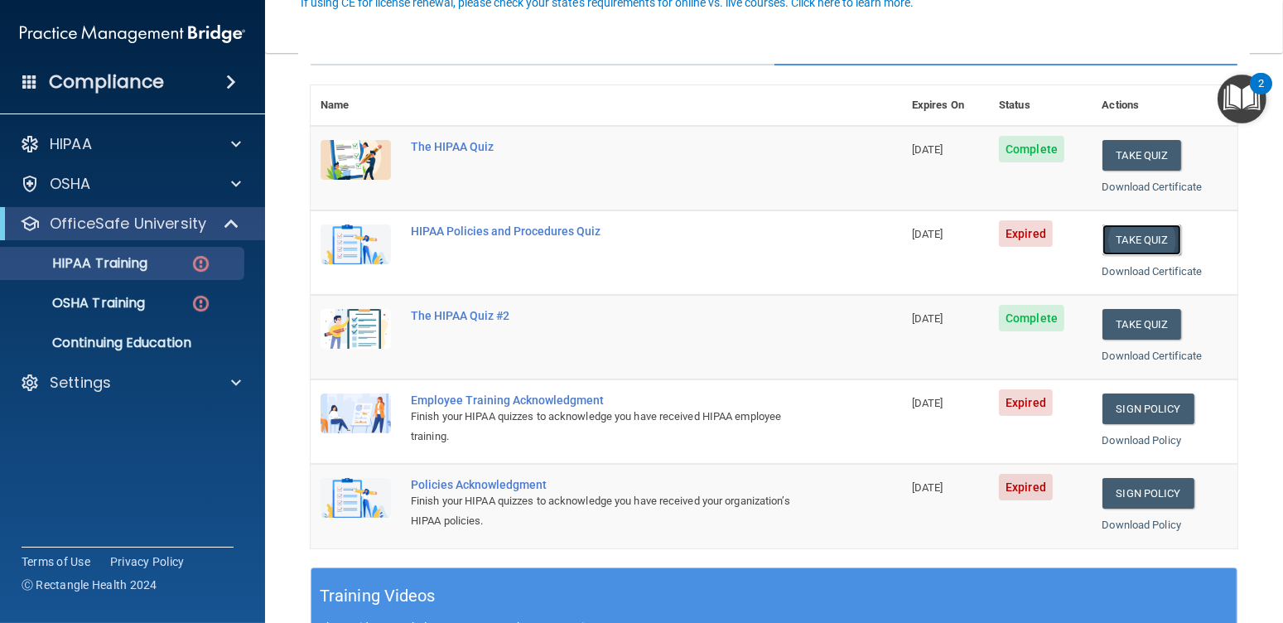
click at [1132, 234] on button "Take Quiz" at bounding box center [1143, 239] width 80 height 31
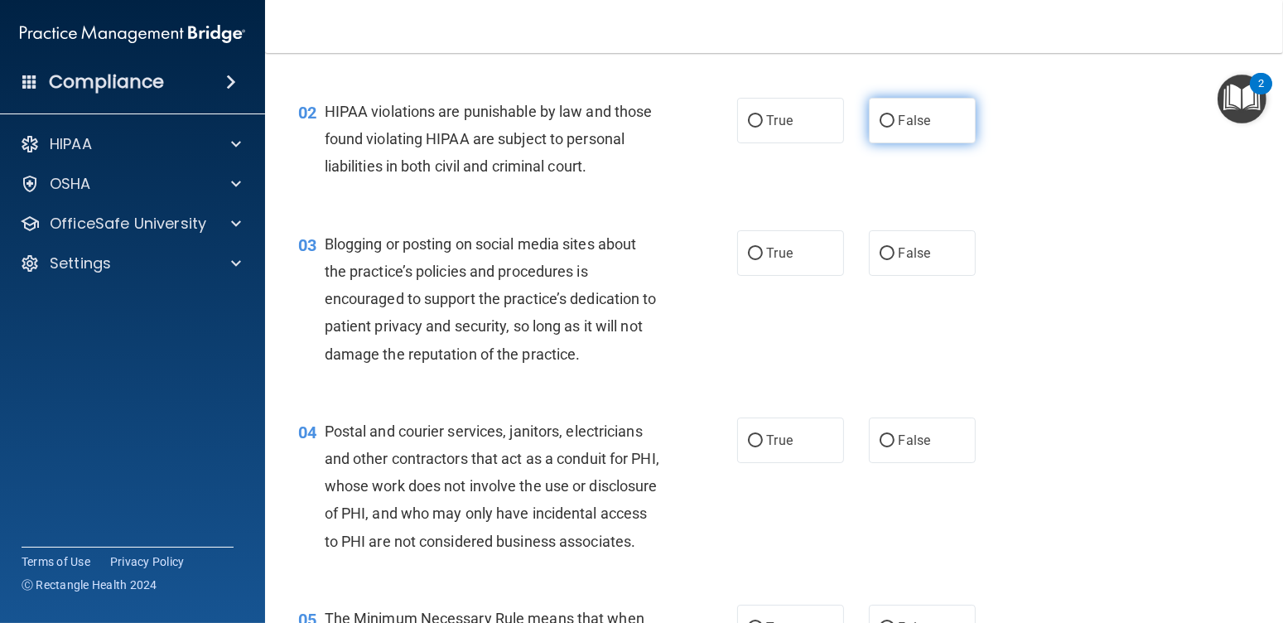
click at [905, 123] on span "False" at bounding box center [915, 121] width 32 height 16
click at [895, 123] on input "False" at bounding box center [887, 121] width 15 height 12
radio input "true"
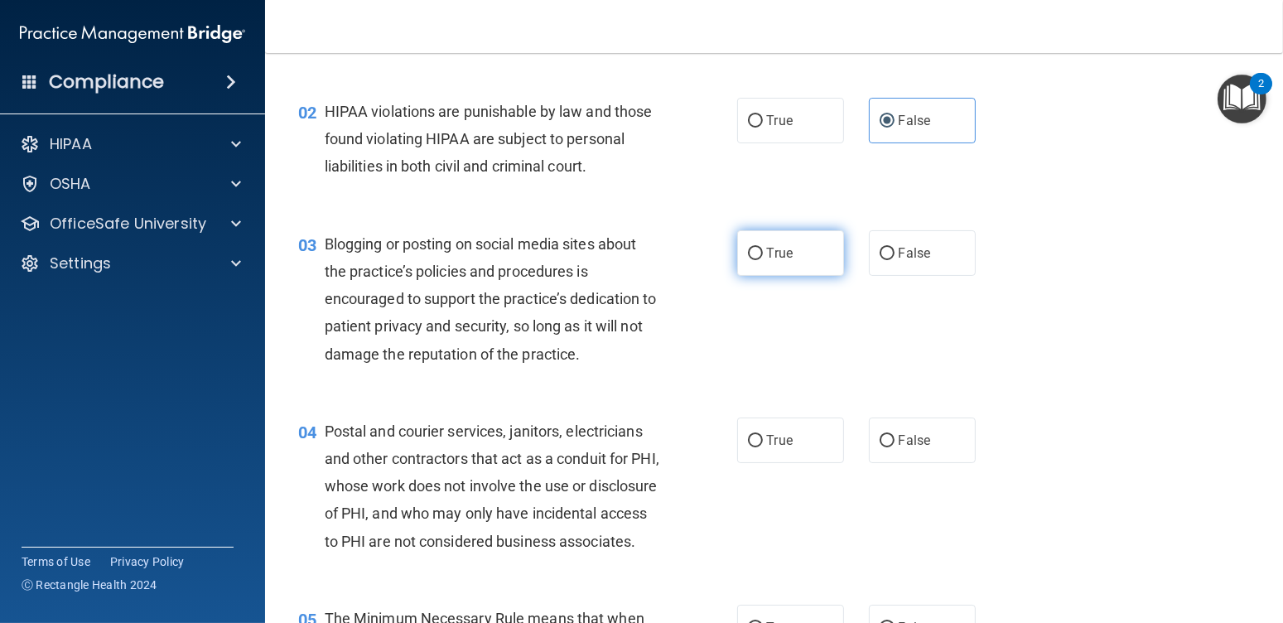
click at [784, 259] on span "True" at bounding box center [780, 253] width 26 height 16
click at [763, 259] on input "True" at bounding box center [755, 254] width 15 height 12
radio input "true"
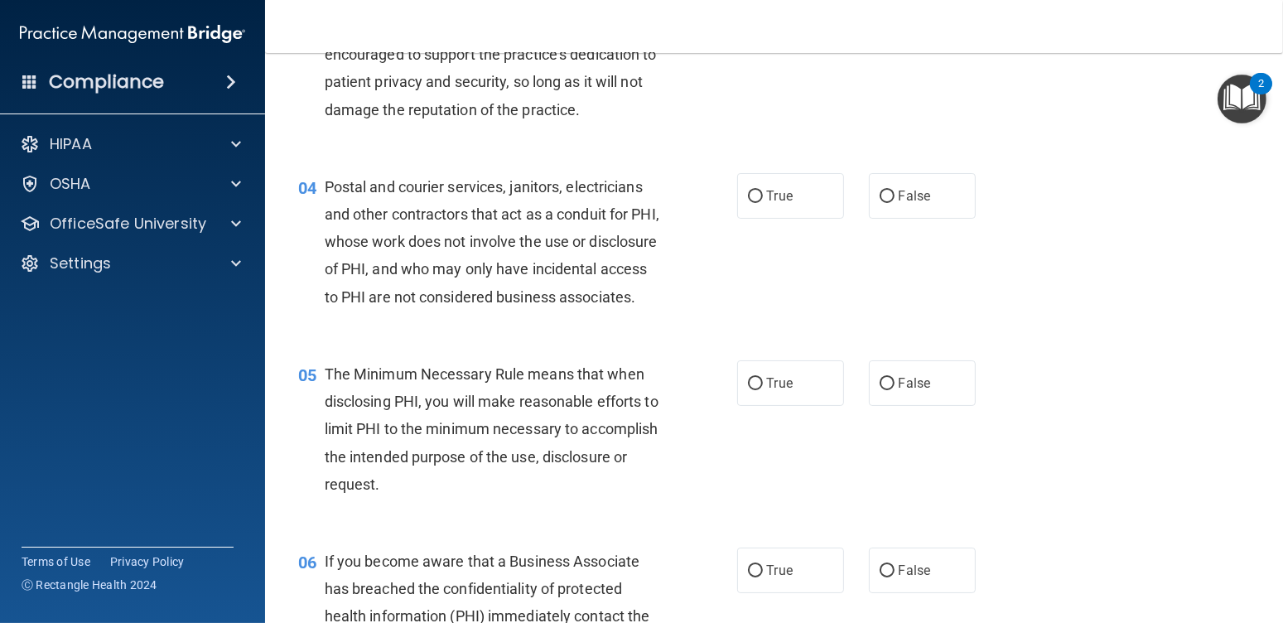
scroll to position [414, 0]
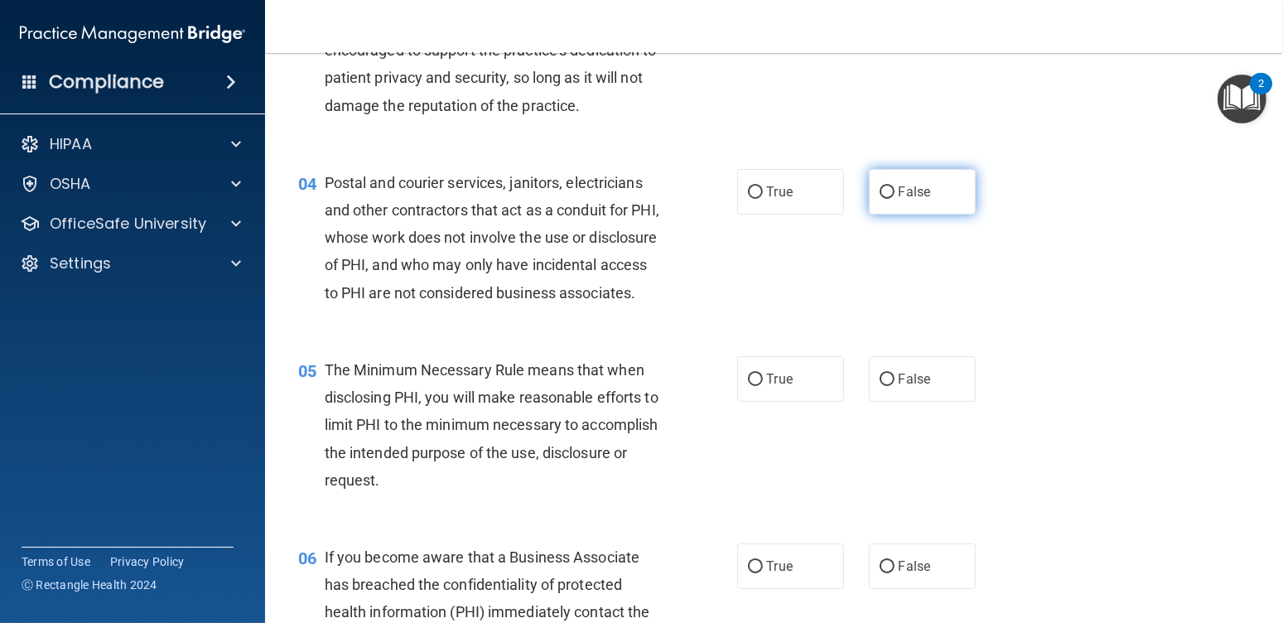
drag, startPoint x: 924, startPoint y: 189, endPoint x: 920, endPoint y: 200, distance: 11.9
click at [924, 190] on label "False" at bounding box center [922, 192] width 107 height 46
click at [895, 190] on input "False" at bounding box center [887, 192] width 15 height 12
radio input "true"
click at [800, 402] on label "True" at bounding box center [790, 379] width 107 height 46
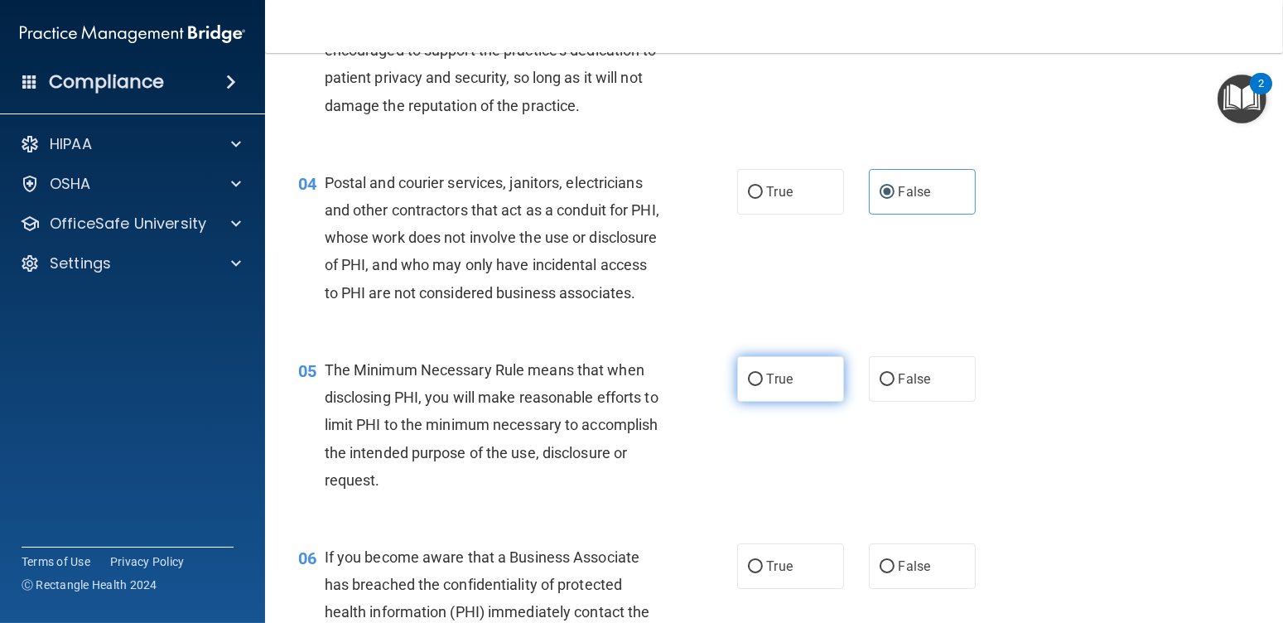
click at [763, 386] on input "True" at bounding box center [755, 380] width 15 height 12
radio input "true"
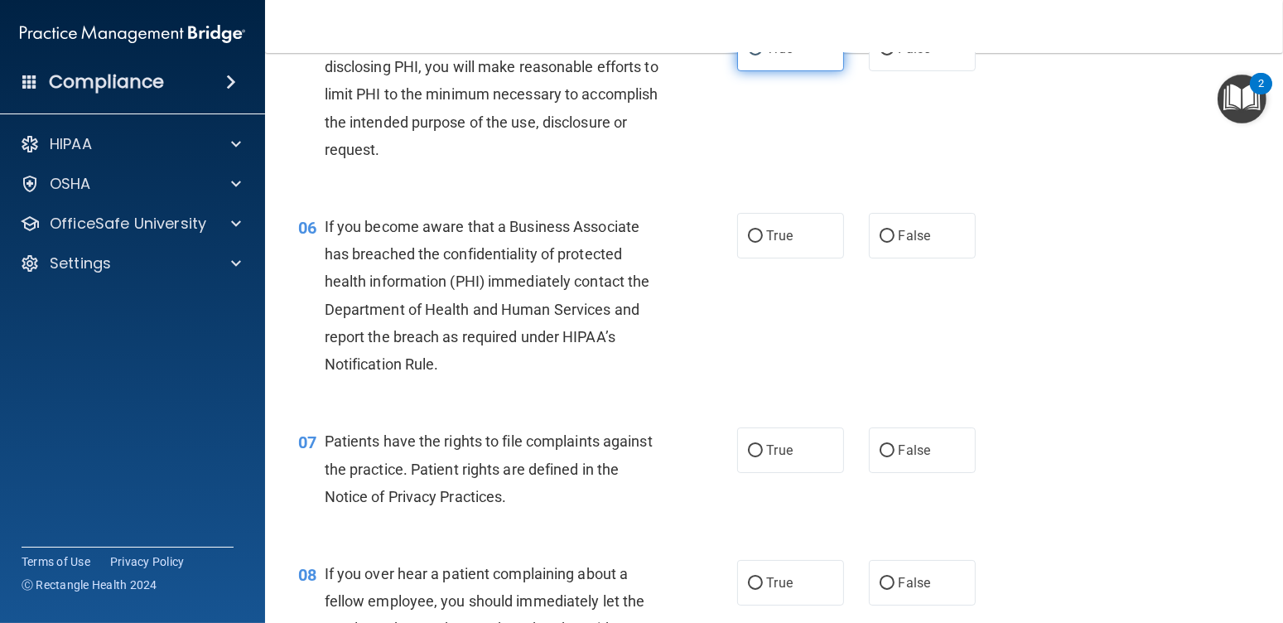
scroll to position [746, 0]
click at [880, 258] on label "False" at bounding box center [922, 235] width 107 height 46
click at [880, 242] on input "False" at bounding box center [887, 235] width 15 height 12
radio input "true"
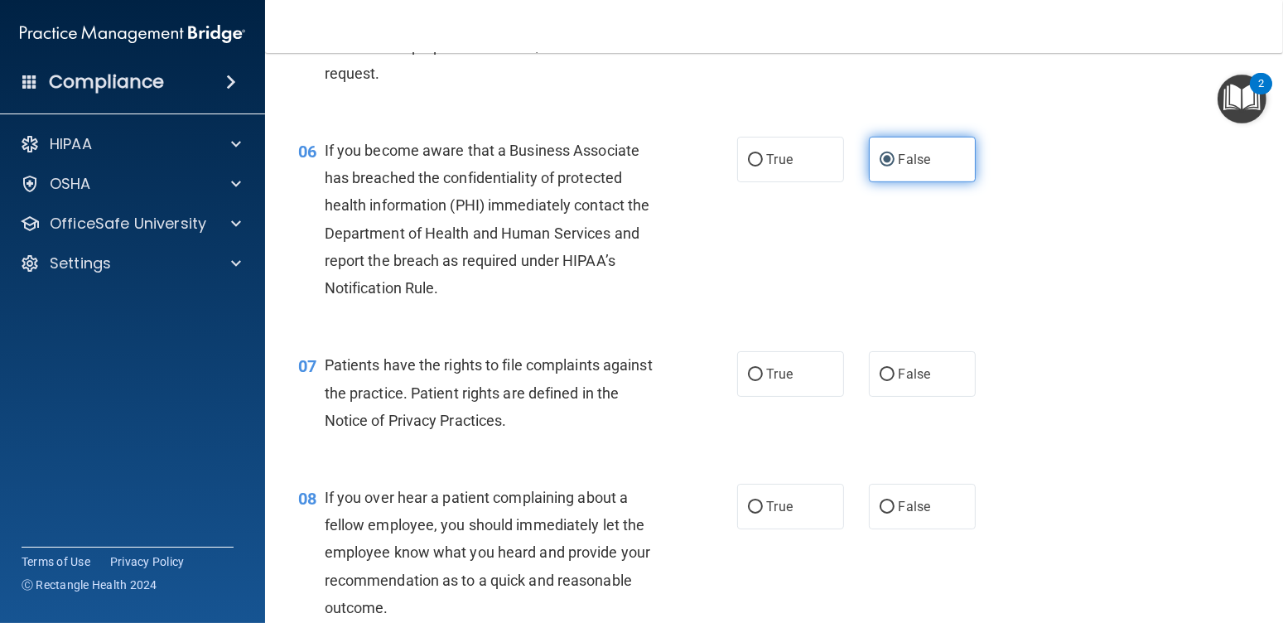
scroll to position [911, 0]
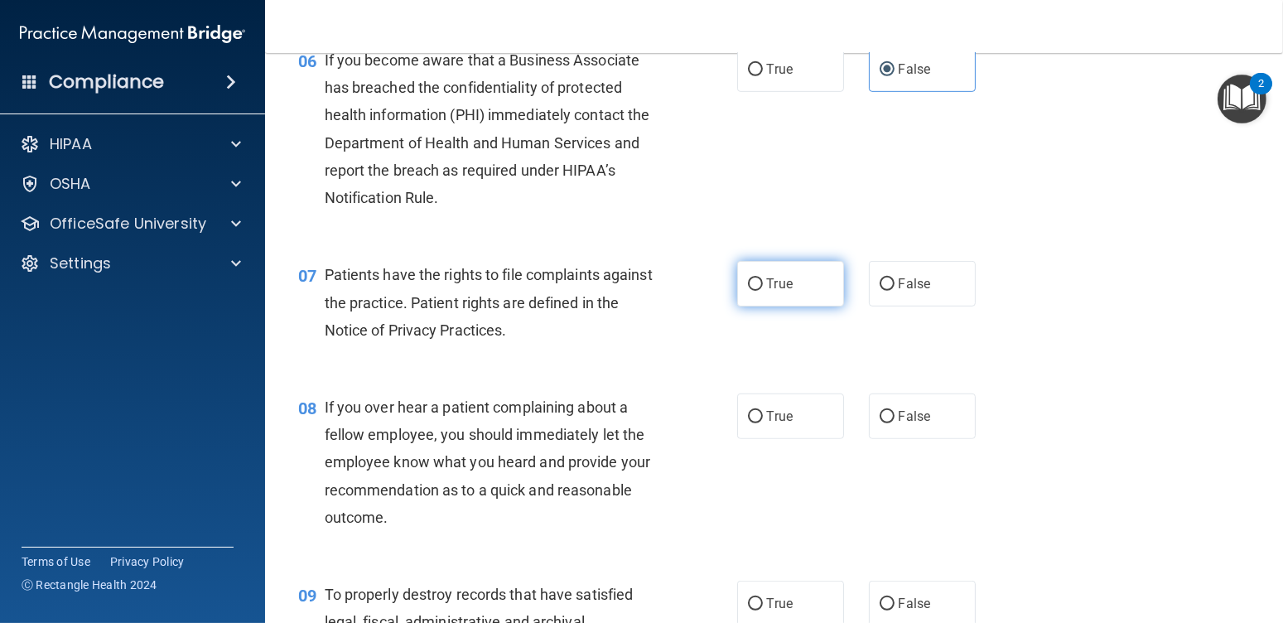
click at [804, 307] on label "True" at bounding box center [790, 284] width 107 height 46
click at [763, 291] on input "True" at bounding box center [755, 284] width 15 height 12
radio input "true"
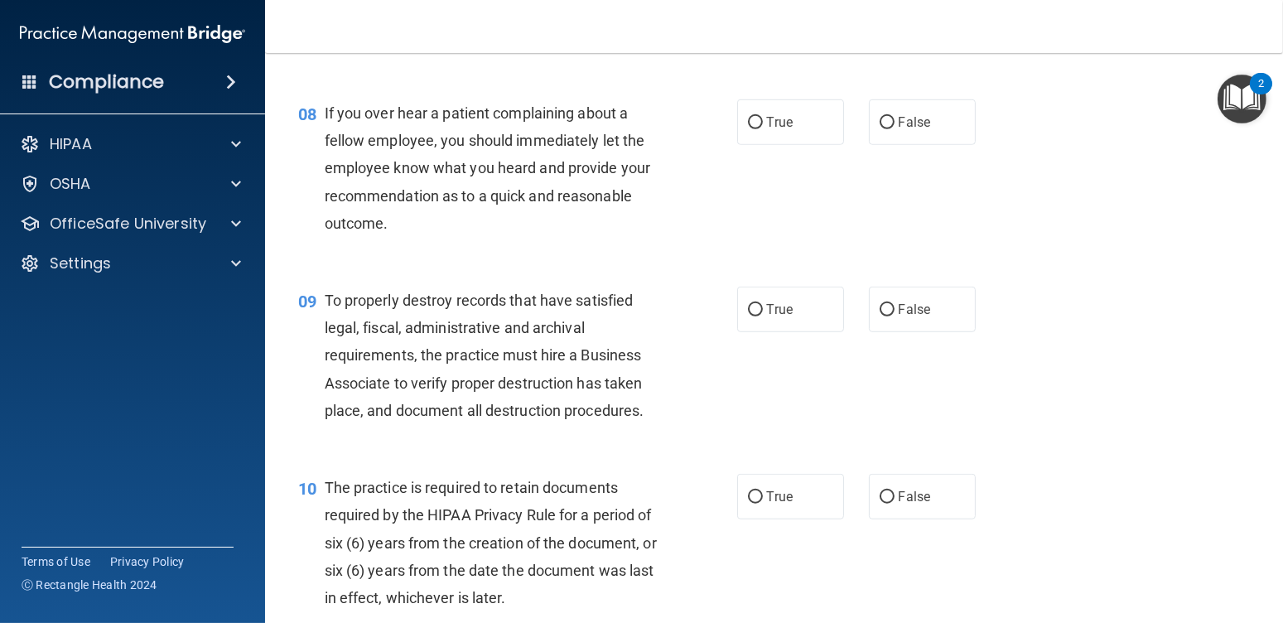
scroll to position [1243, 0]
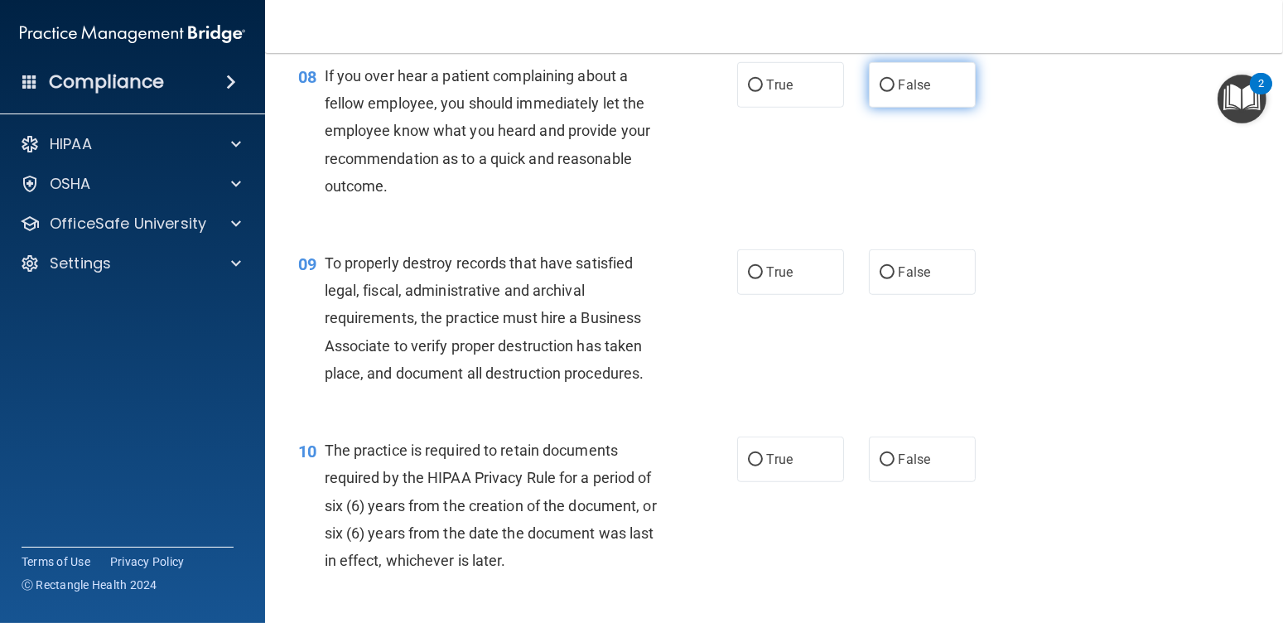
click at [914, 93] on span "False" at bounding box center [915, 85] width 32 height 16
click at [895, 92] on input "False" at bounding box center [887, 86] width 15 height 12
radio input "true"
click at [899, 280] on span "False" at bounding box center [915, 272] width 32 height 16
click at [895, 279] on input "False" at bounding box center [887, 273] width 15 height 12
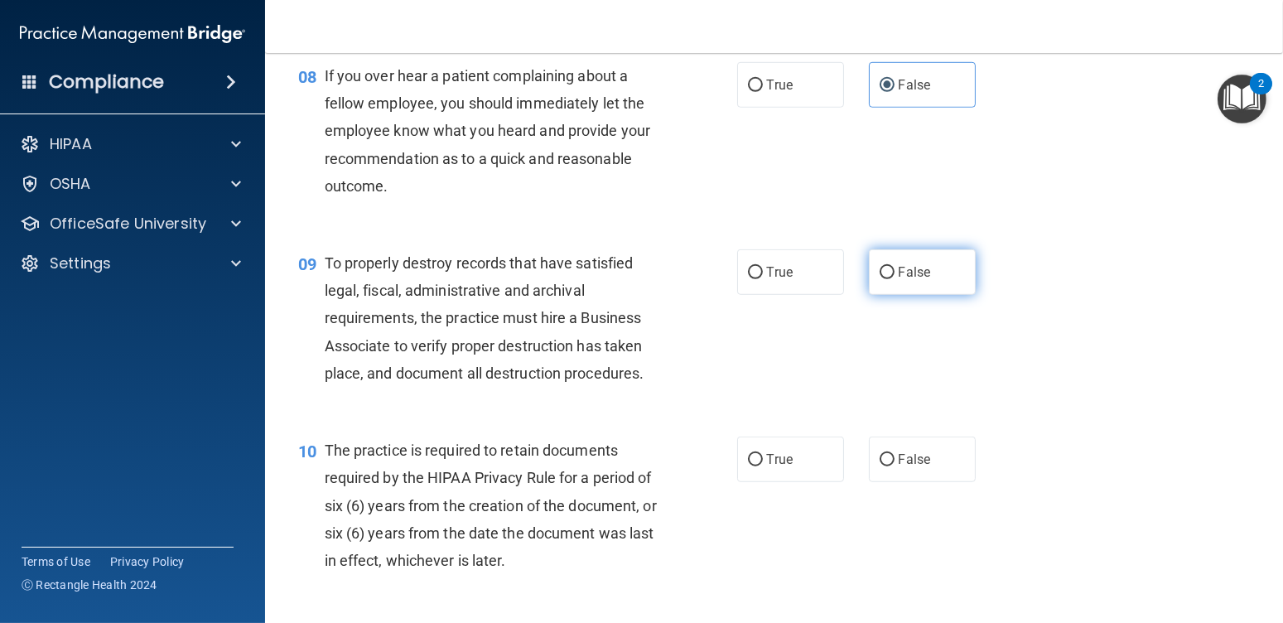
radio input "true"
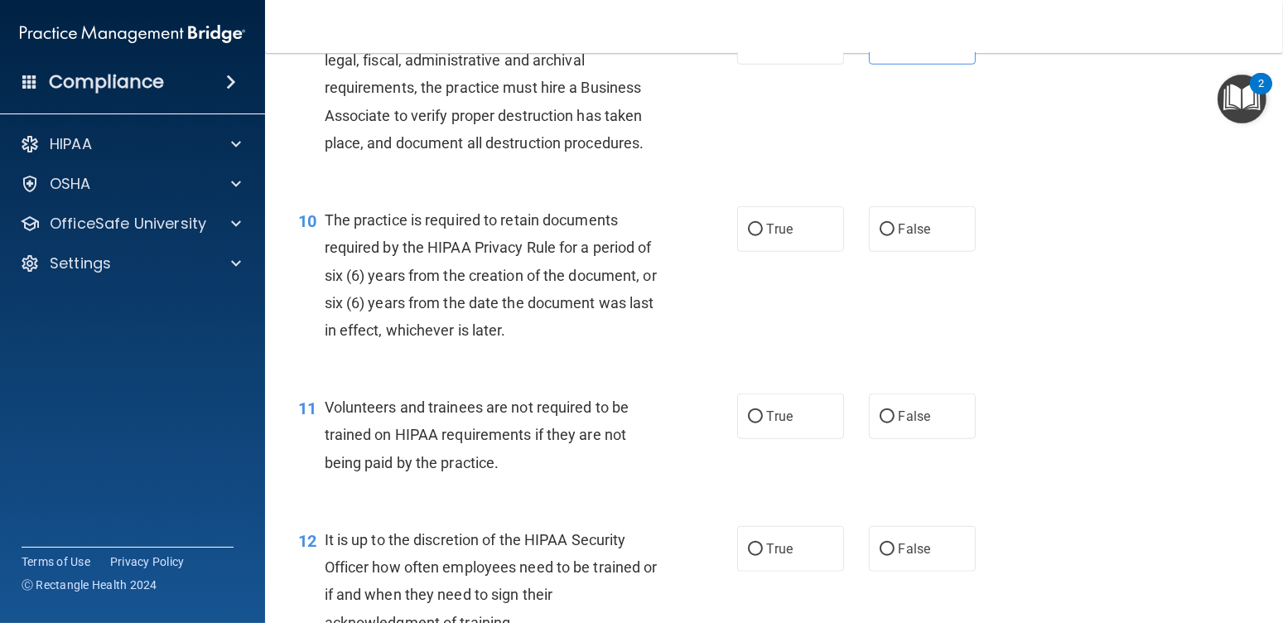
scroll to position [1491, 0]
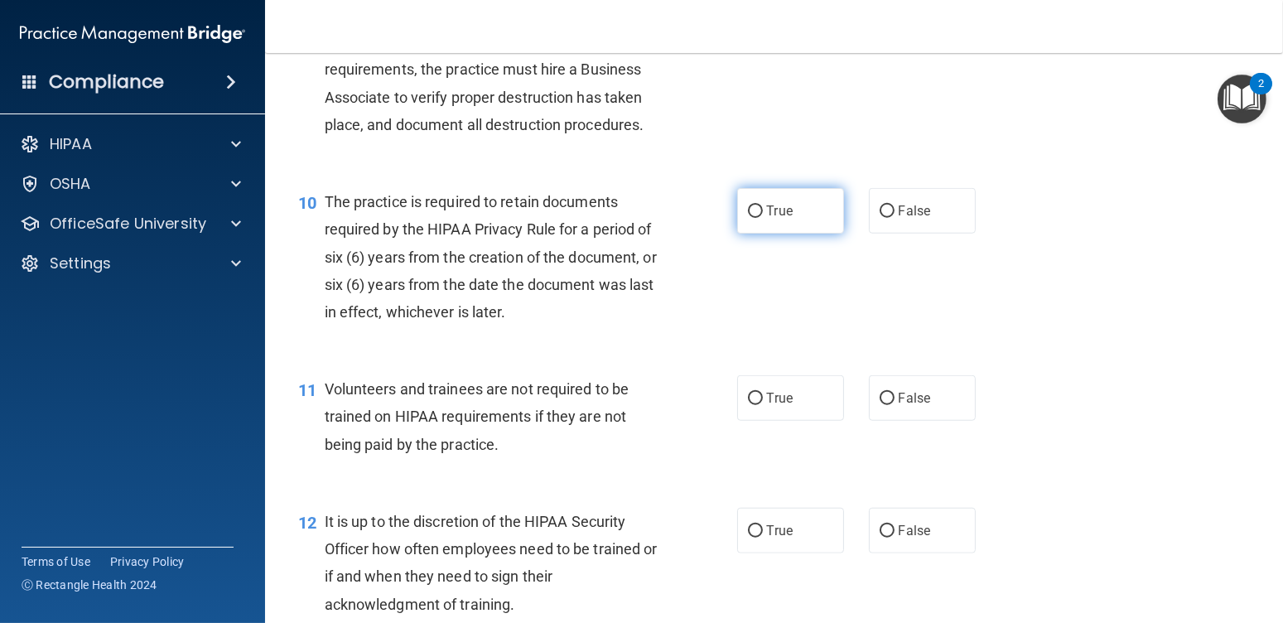
click at [781, 219] on span "True" at bounding box center [780, 211] width 26 height 16
click at [763, 218] on input "True" at bounding box center [755, 211] width 15 height 12
radio input "true"
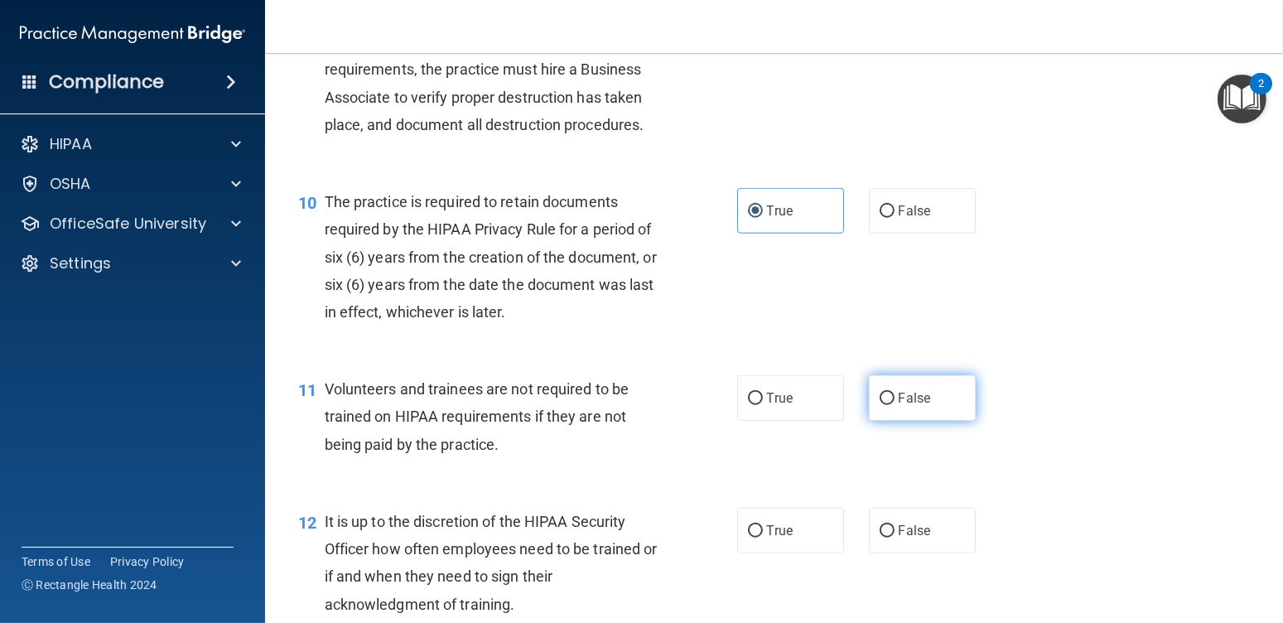
click at [886, 421] on label "False" at bounding box center [922, 398] width 107 height 46
click at [886, 405] on input "False" at bounding box center [887, 399] width 15 height 12
radio input "true"
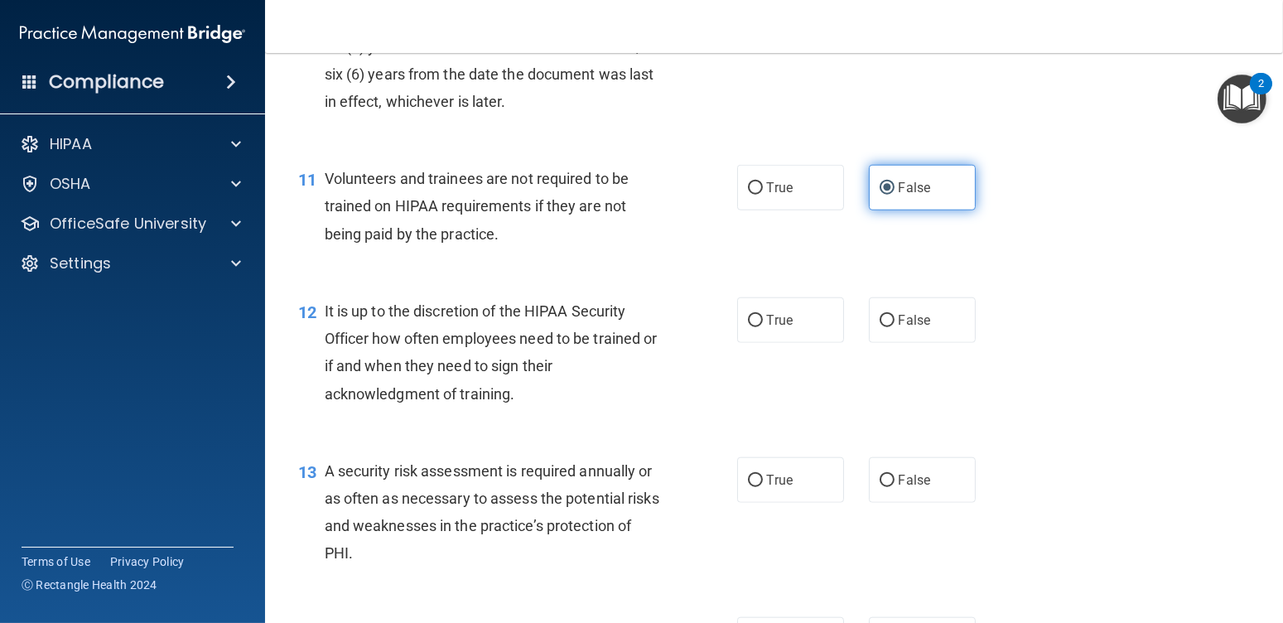
scroll to position [1740, 0]
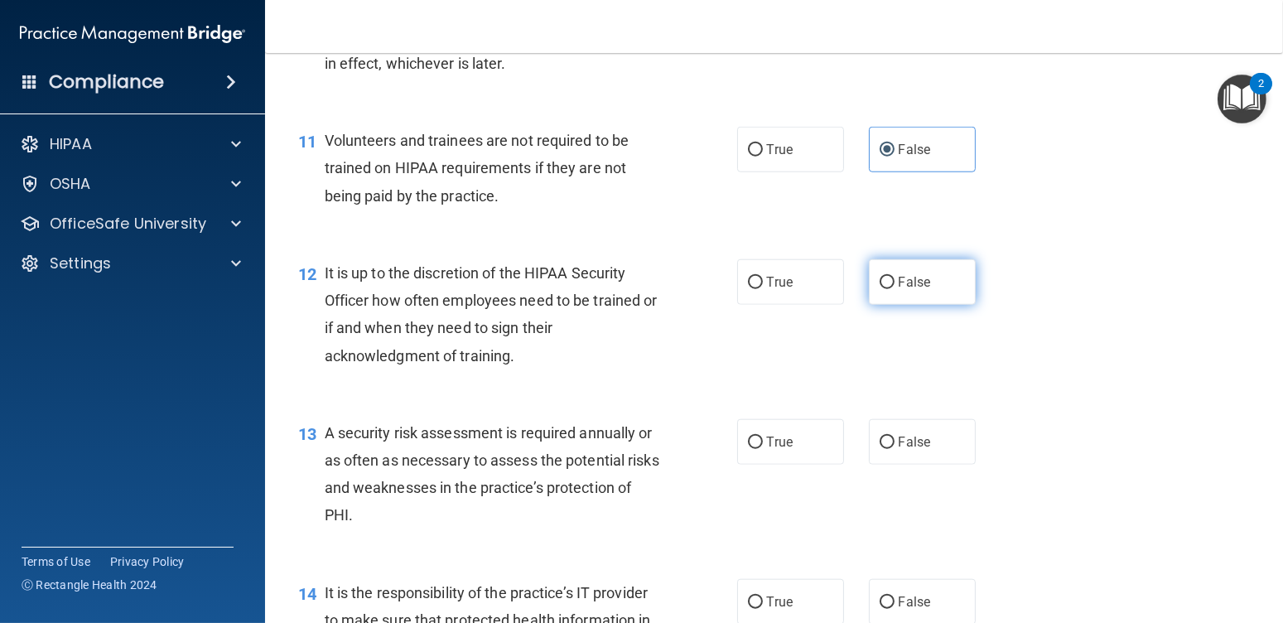
click at [916, 305] on label "False" at bounding box center [922, 282] width 107 height 46
click at [895, 289] on input "False" at bounding box center [887, 283] width 15 height 12
radio input "true"
click at [823, 465] on label "True" at bounding box center [790, 442] width 107 height 46
click at [763, 449] on input "True" at bounding box center [755, 443] width 15 height 12
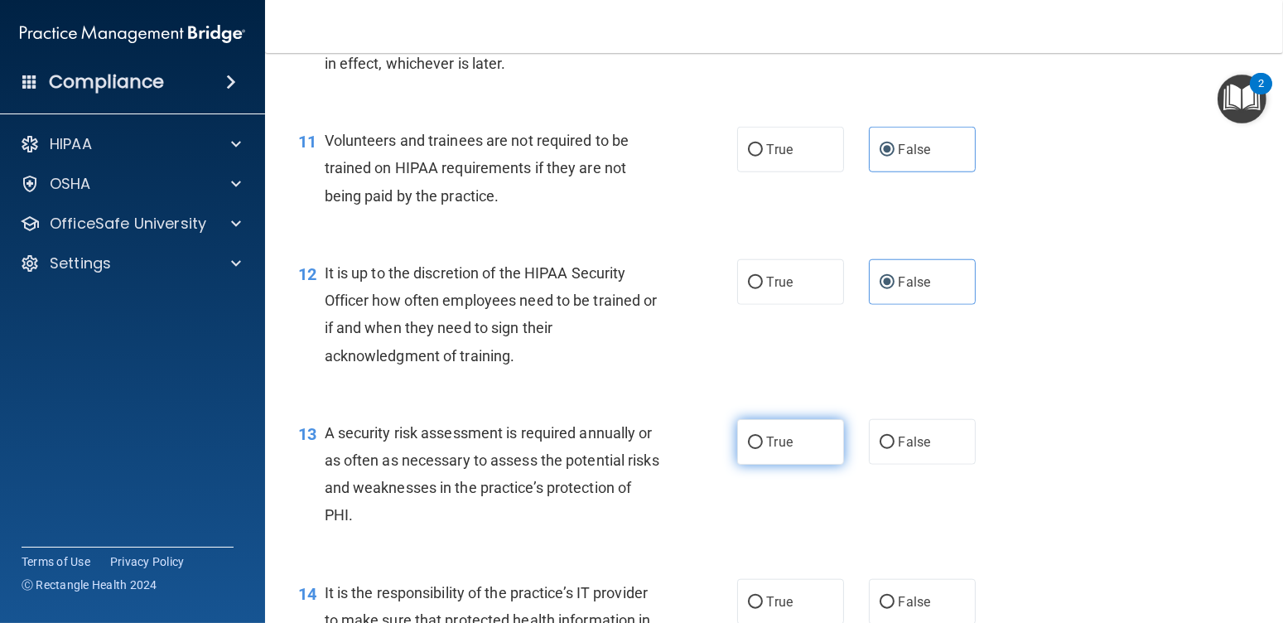
radio input "true"
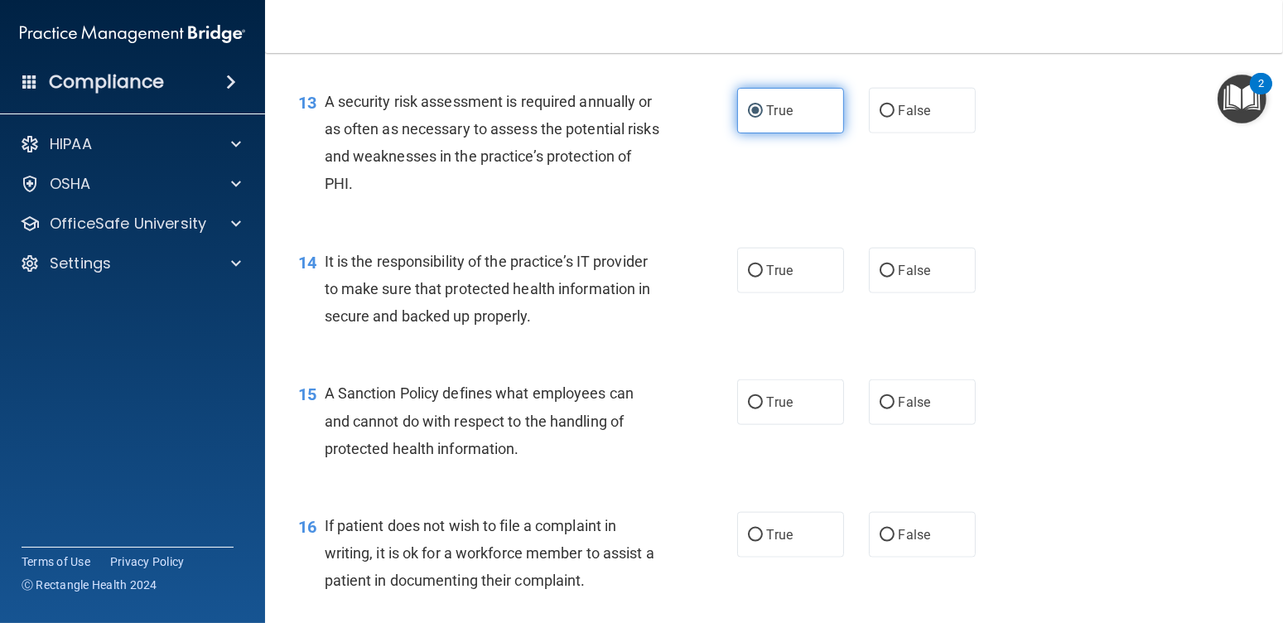
scroll to position [2154, 0]
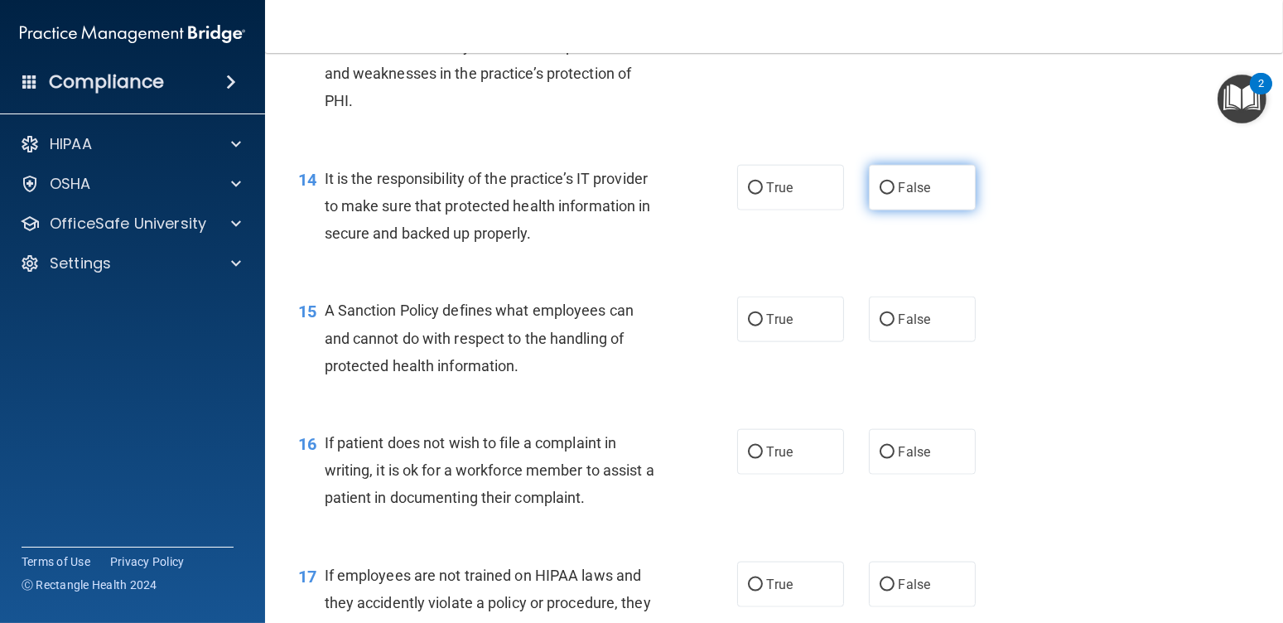
click at [910, 239] on div "14 It is the responsibility of the practice’s IT provider to make sure that pro…" at bounding box center [774, 210] width 977 height 133
drag, startPoint x: 910, startPoint y: 224, endPoint x: 904, endPoint y: 259, distance: 36.1
click at [910, 210] on label "False" at bounding box center [922, 188] width 107 height 46
click at [895, 195] on input "False" at bounding box center [887, 188] width 15 height 12
radio input "true"
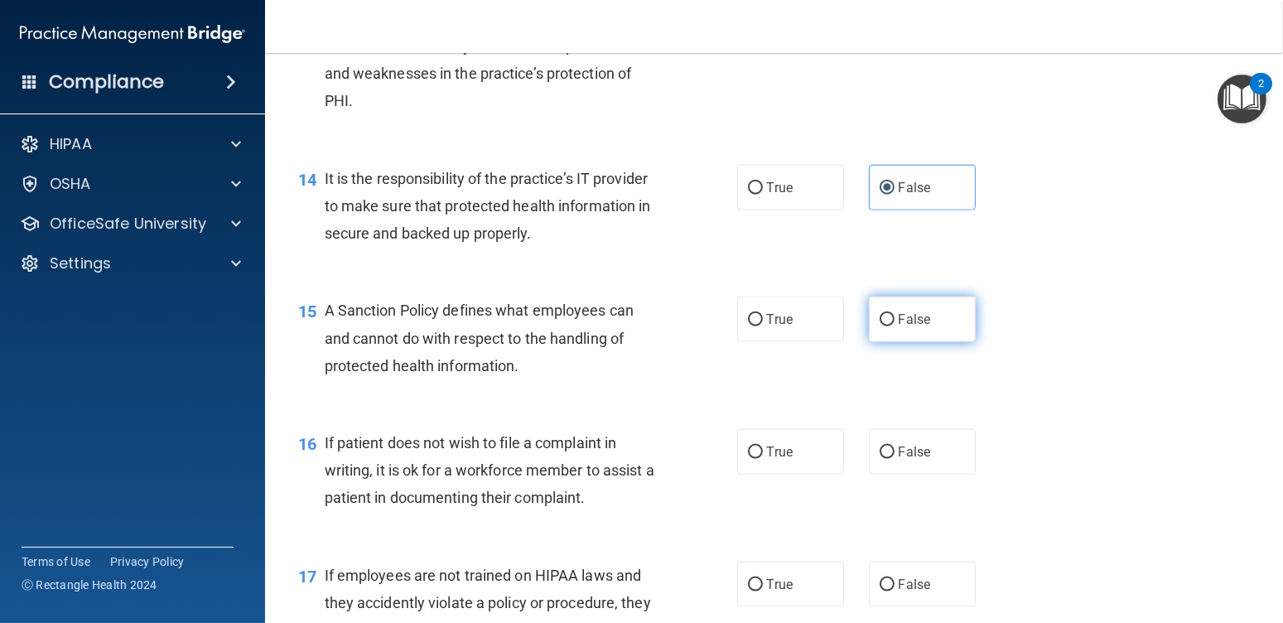
click at [912, 337] on label "False" at bounding box center [922, 320] width 107 height 46
click at [895, 326] on input "False" at bounding box center [887, 320] width 15 height 12
radio input "true"
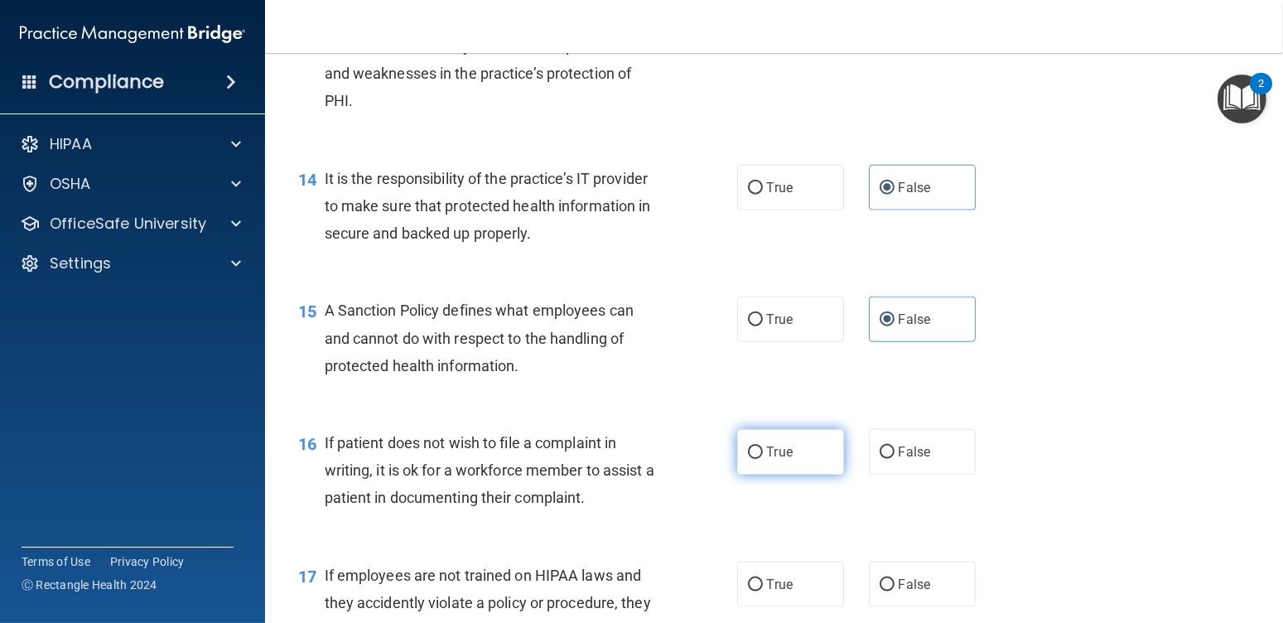
click at [805, 475] on label "True" at bounding box center [790, 452] width 107 height 46
click at [763, 459] on input "True" at bounding box center [755, 453] width 15 height 12
radio input "true"
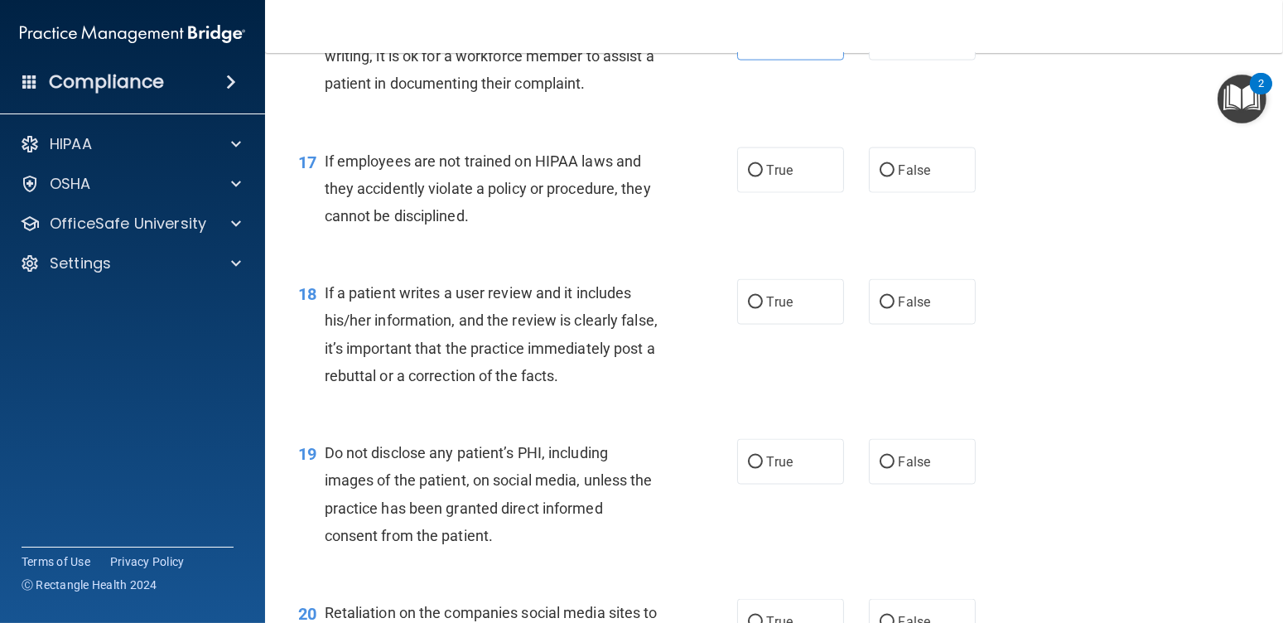
scroll to position [2651, 0]
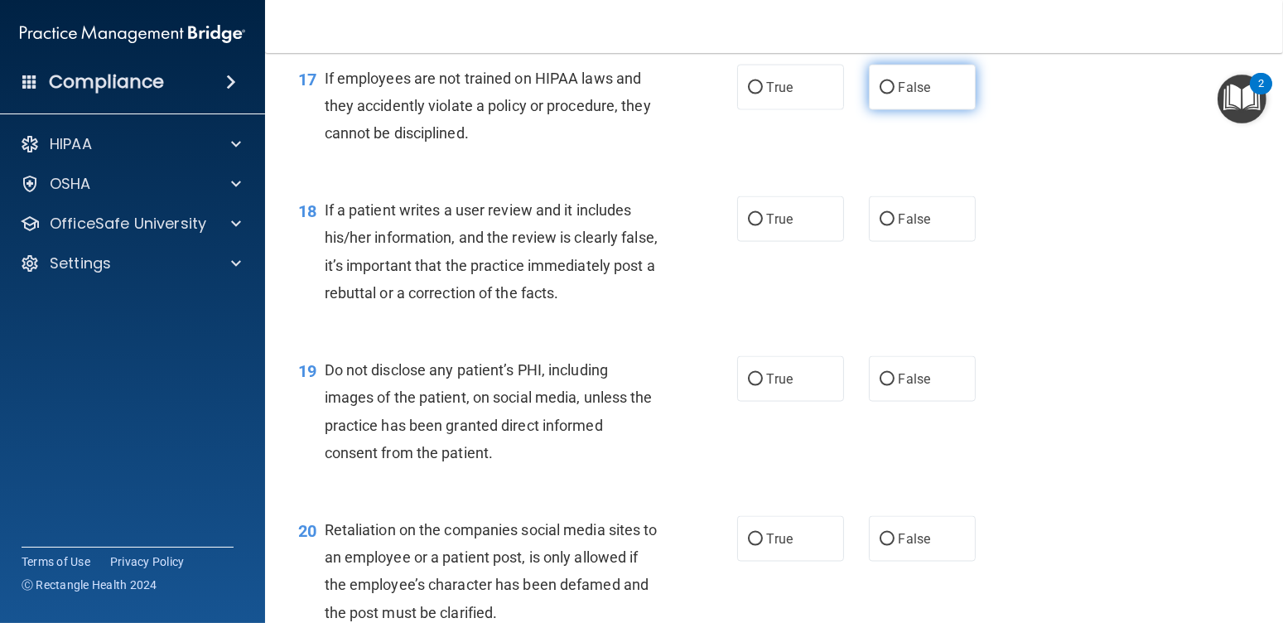
click at [905, 110] on label "False" at bounding box center [922, 88] width 107 height 46
click at [883, 94] on input "False" at bounding box center [887, 88] width 15 height 12
radio input "true"
click at [907, 227] on span "False" at bounding box center [915, 219] width 32 height 16
click at [895, 226] on input "False" at bounding box center [887, 220] width 15 height 12
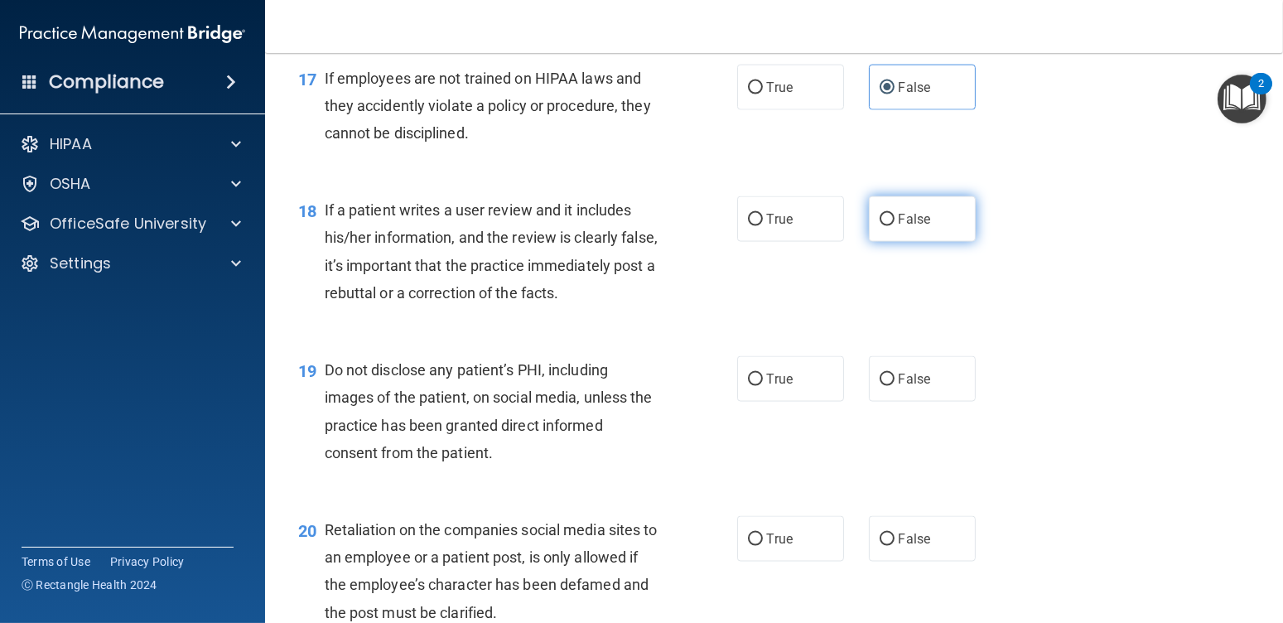
radio input "true"
click at [776, 402] on label "True" at bounding box center [790, 379] width 107 height 46
click at [763, 386] on input "True" at bounding box center [755, 380] width 15 height 12
radio input "true"
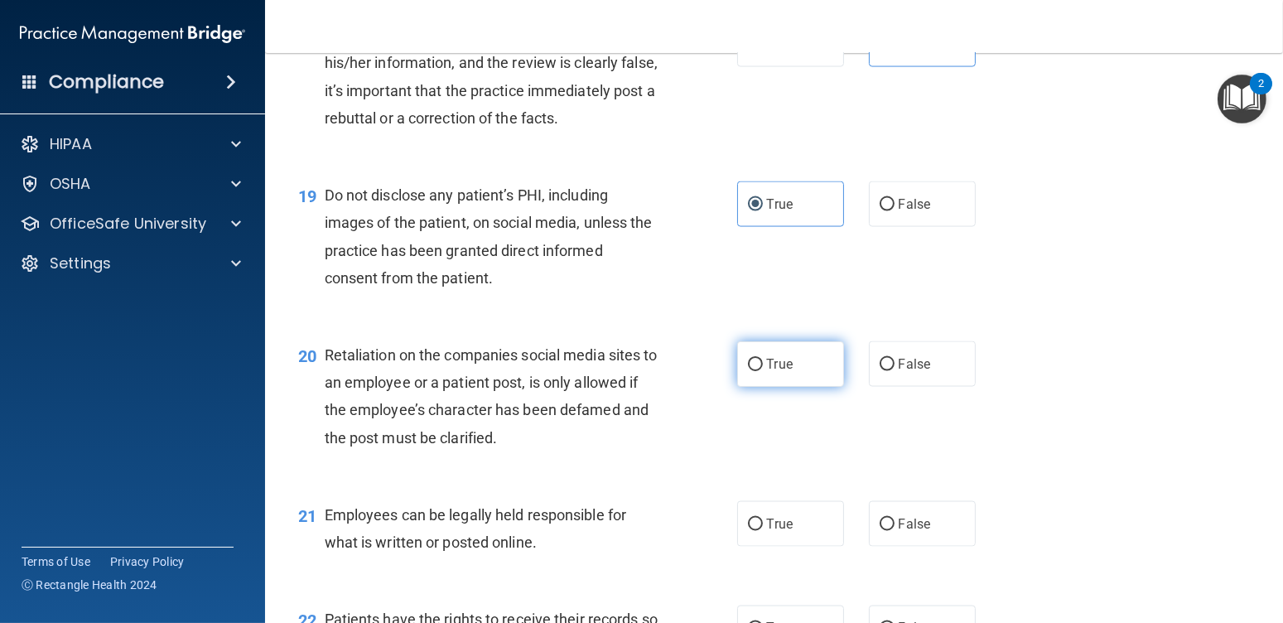
scroll to position [2899, 0]
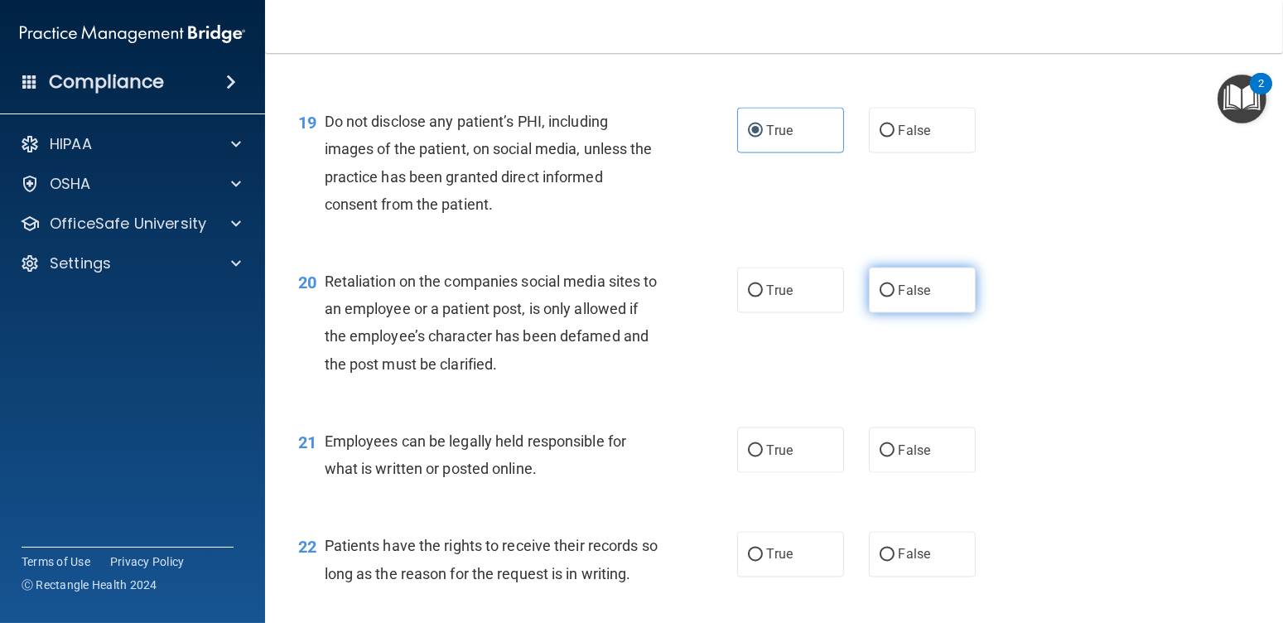
click at [921, 304] on label "False" at bounding box center [922, 291] width 107 height 46
click at [895, 297] on input "False" at bounding box center [887, 291] width 15 height 12
radio input "true"
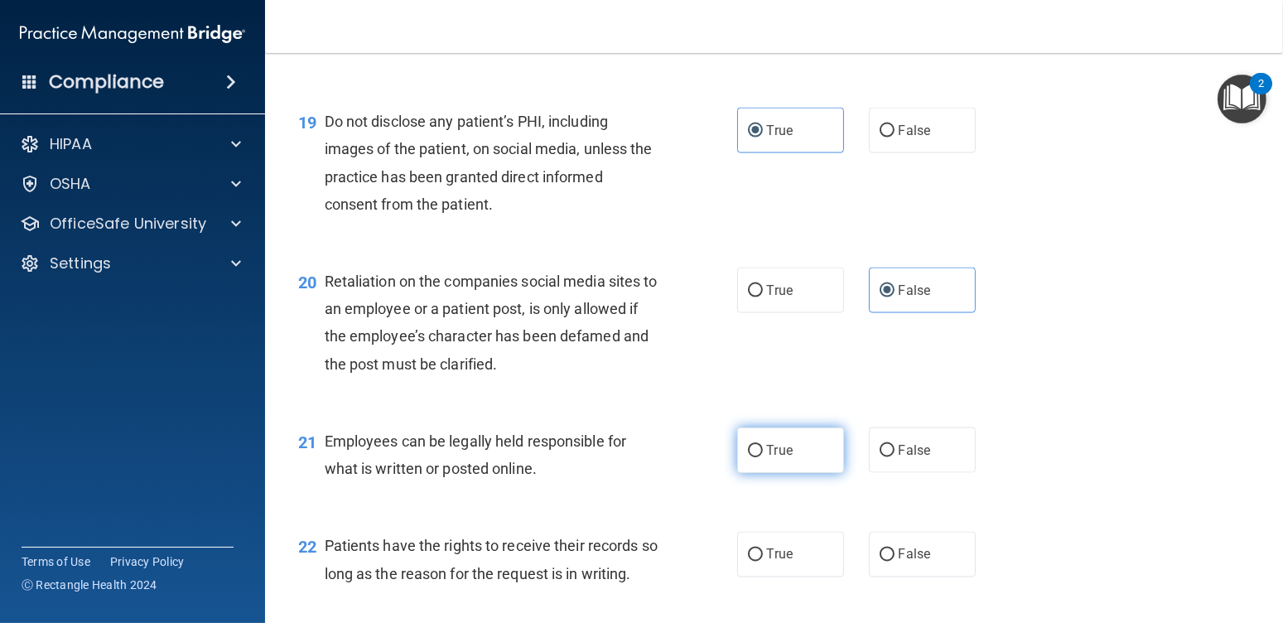
click at [807, 471] on label "True" at bounding box center [790, 450] width 107 height 46
click at [763, 457] on input "True" at bounding box center [755, 451] width 15 height 12
radio input "true"
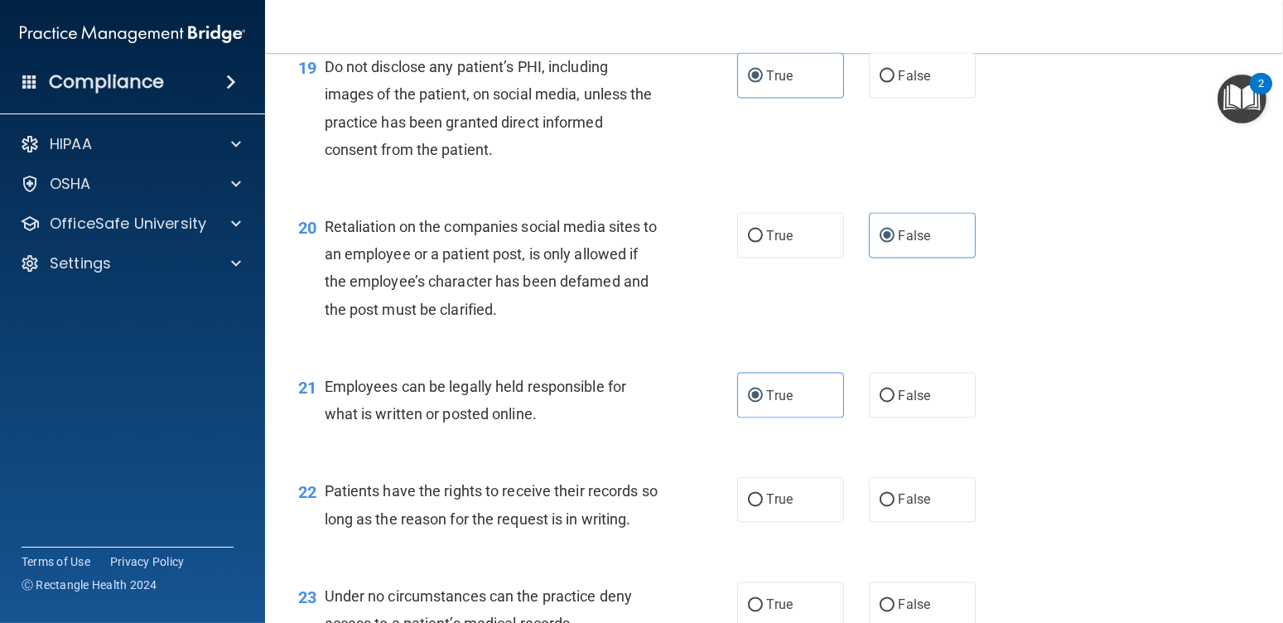
scroll to position [3231, 0]
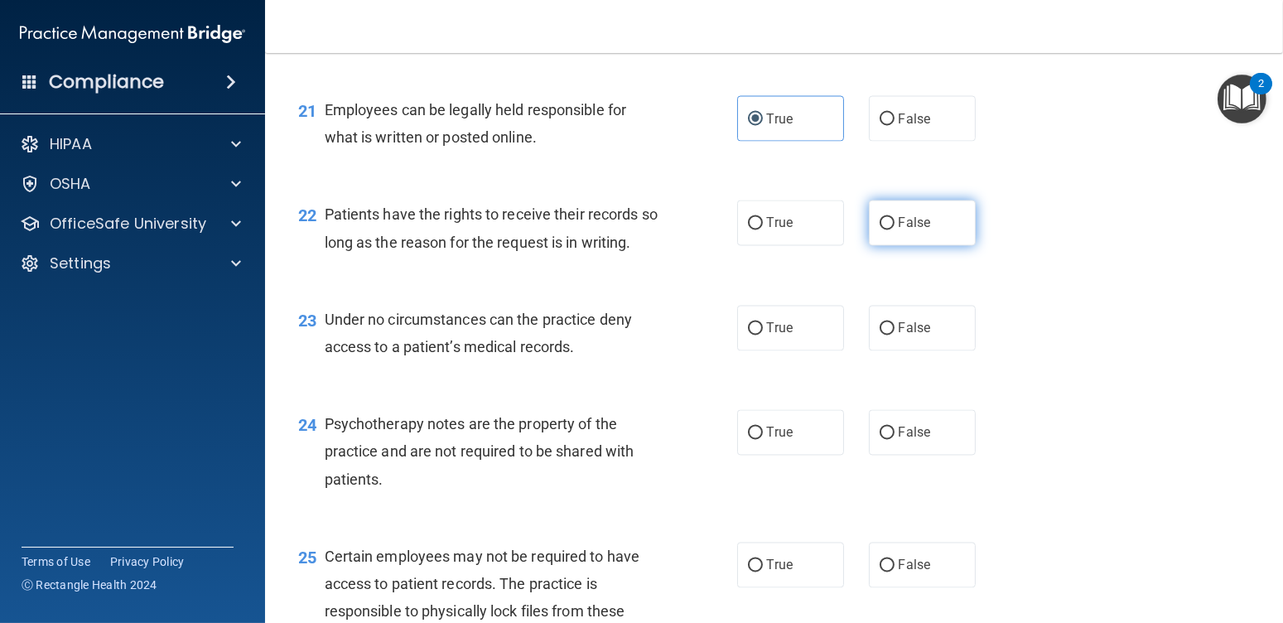
click at [941, 236] on label "False" at bounding box center [922, 223] width 107 height 46
click at [895, 230] on input "False" at bounding box center [887, 224] width 15 height 12
radio input "true"
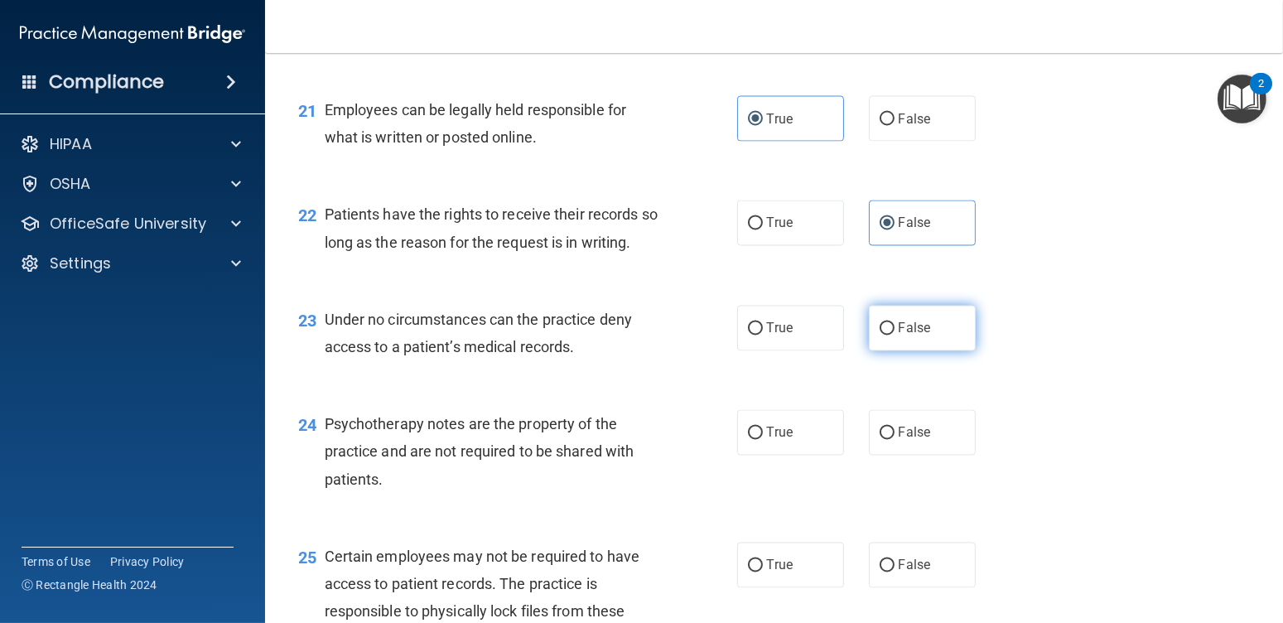
click at [905, 336] on span "False" at bounding box center [915, 329] width 32 height 16
click at [895, 336] on input "False" at bounding box center [887, 329] width 15 height 12
radio input "true"
click at [799, 455] on label "True" at bounding box center [790, 433] width 107 height 46
click at [763, 440] on input "True" at bounding box center [755, 433] width 15 height 12
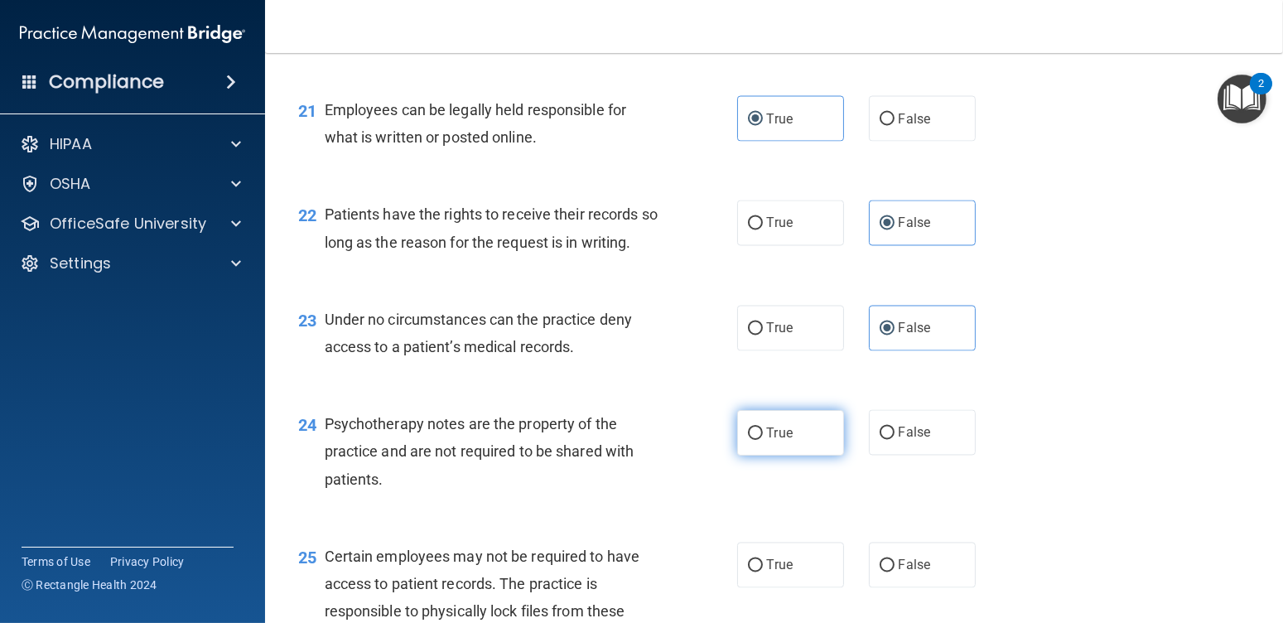
radio input "true"
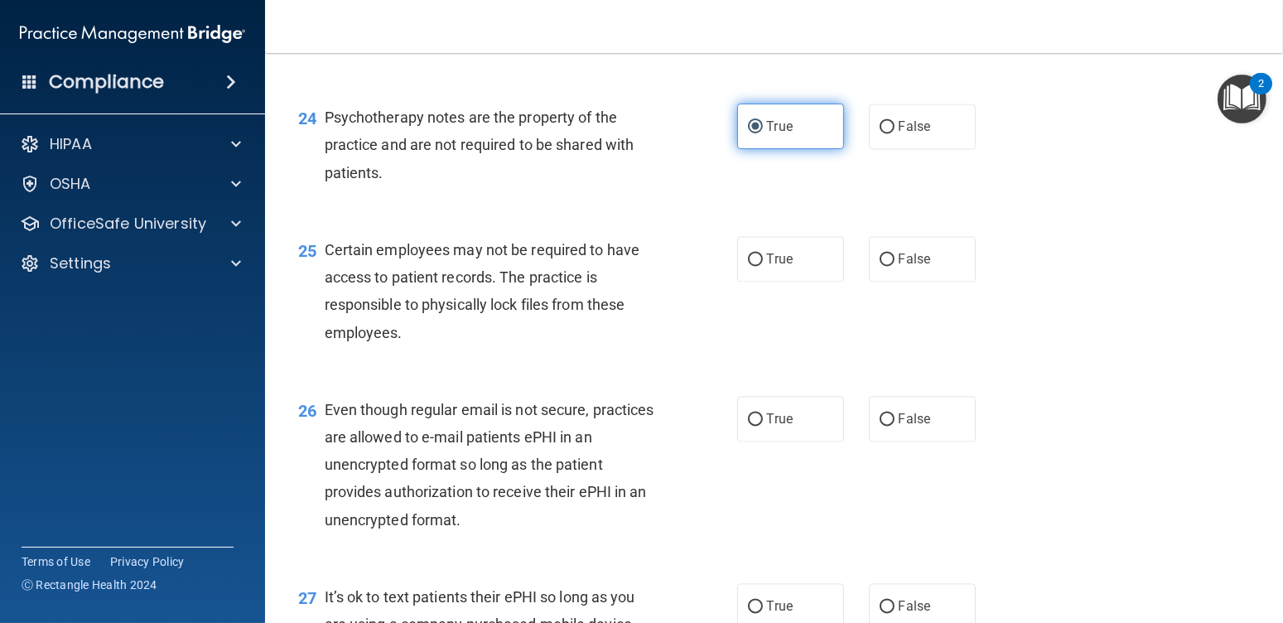
scroll to position [3562, 0]
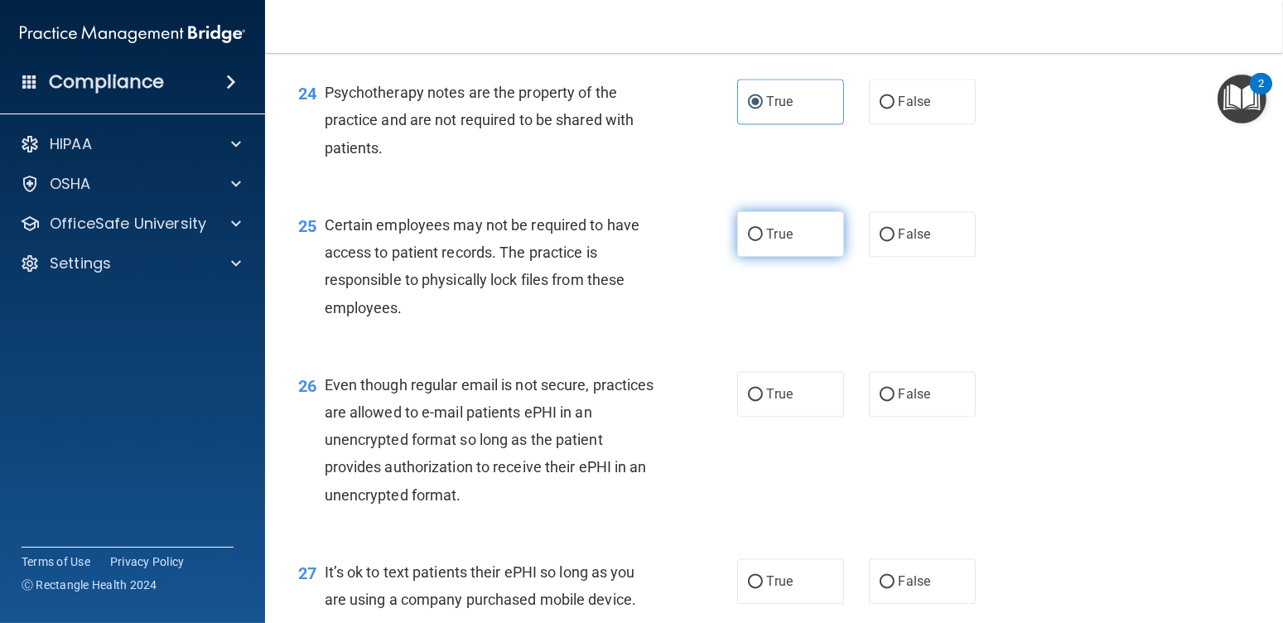
click at [767, 242] on span "True" at bounding box center [780, 234] width 26 height 16
click at [760, 241] on input "True" at bounding box center [755, 235] width 15 height 12
radio input "true"
click at [783, 402] on span "True" at bounding box center [780, 394] width 26 height 16
click at [763, 401] on input "True" at bounding box center [755, 395] width 15 height 12
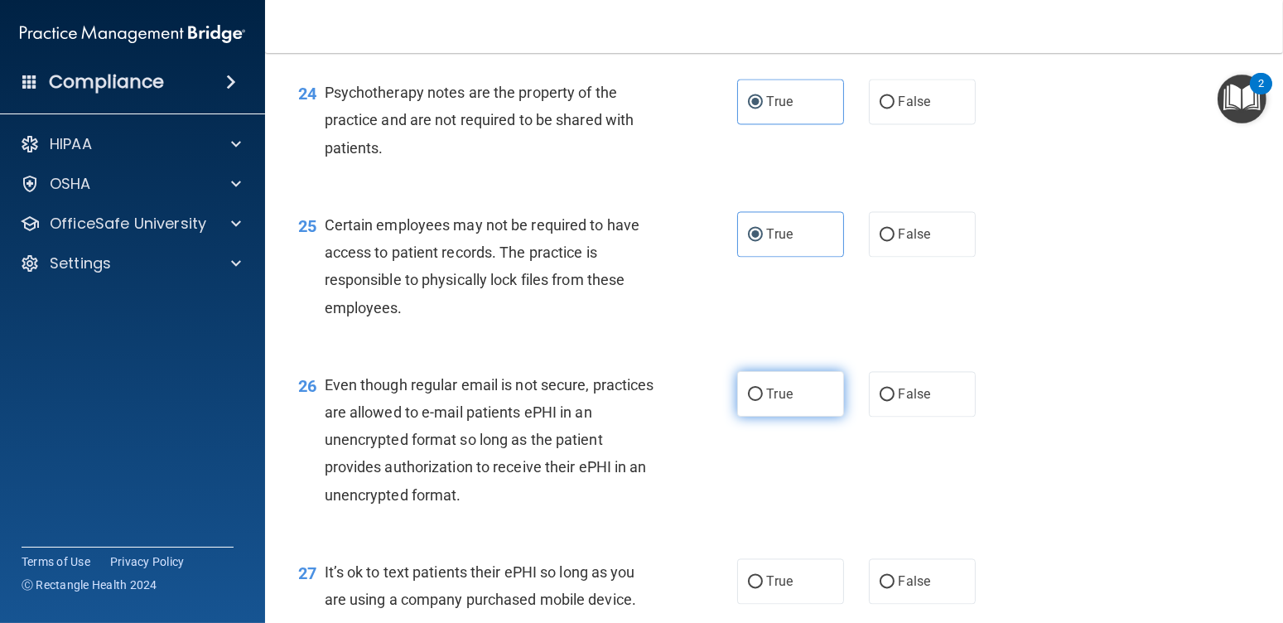
radio input "true"
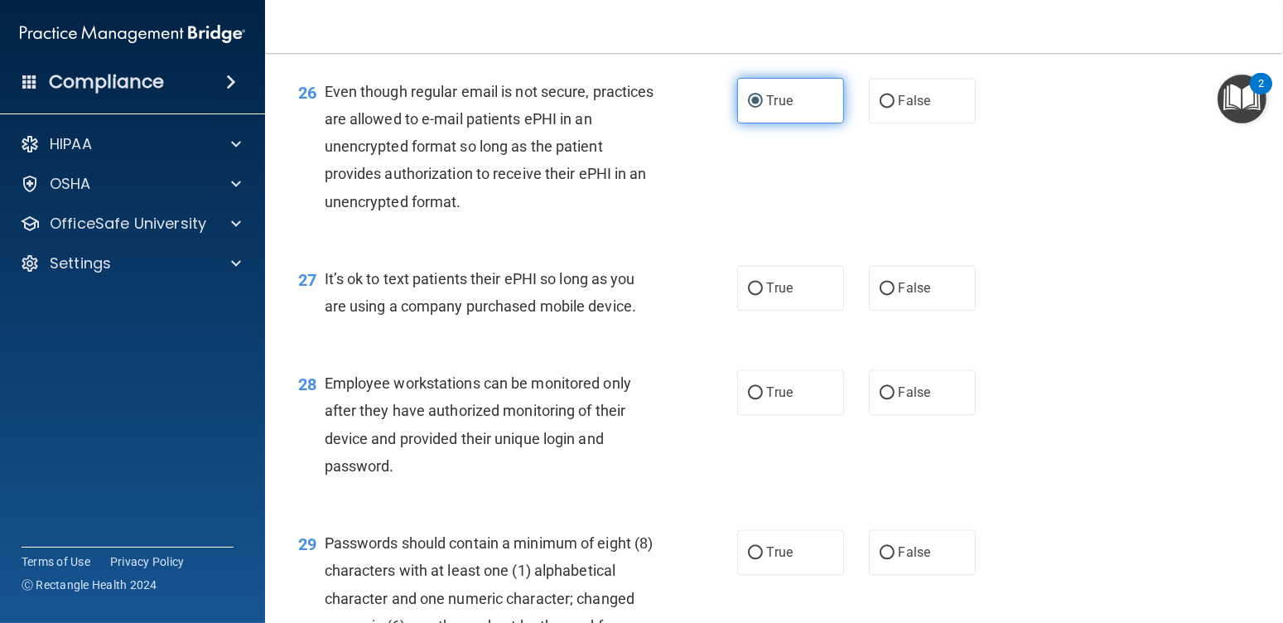
scroll to position [3893, 0]
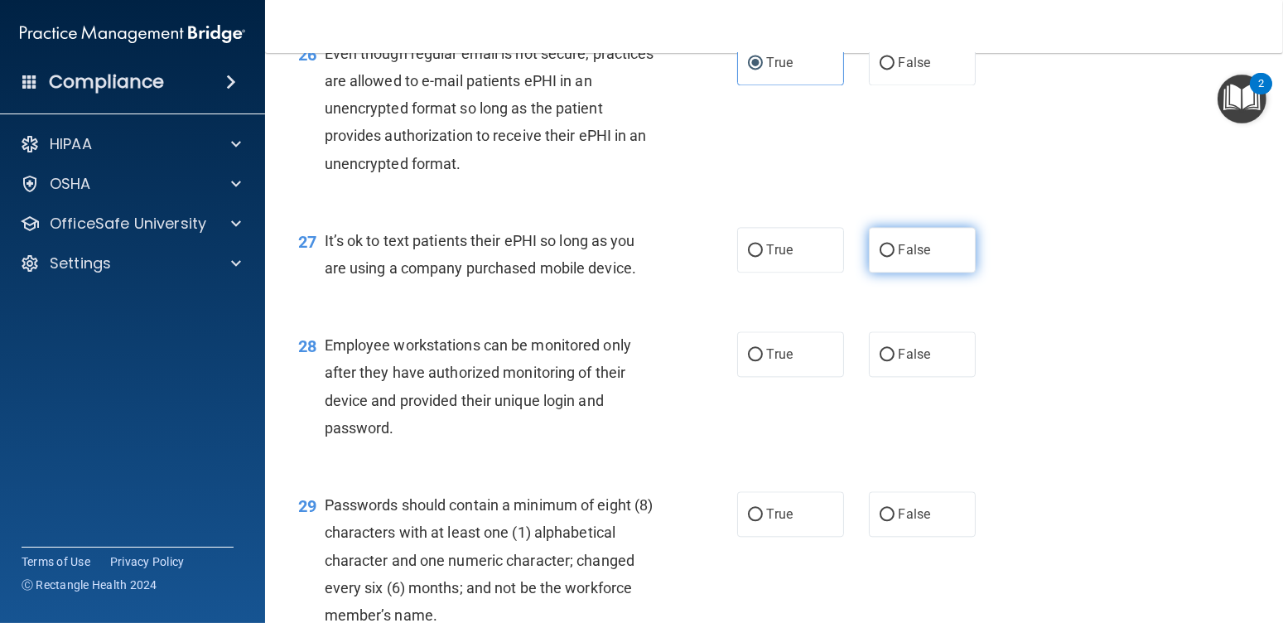
click at [901, 258] on span "False" at bounding box center [915, 250] width 32 height 16
click at [895, 257] on input "False" at bounding box center [887, 250] width 15 height 12
radio input "true"
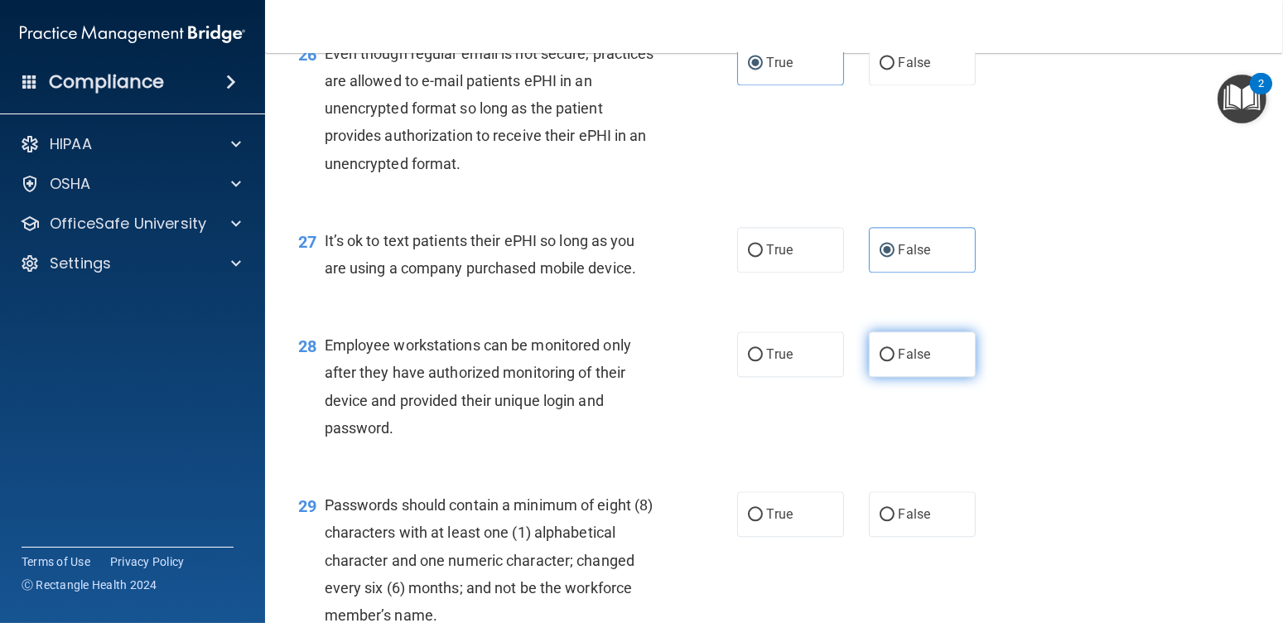
click at [899, 362] on span "False" at bounding box center [915, 354] width 32 height 16
click at [894, 361] on input "False" at bounding box center [887, 355] width 15 height 12
radio input "true"
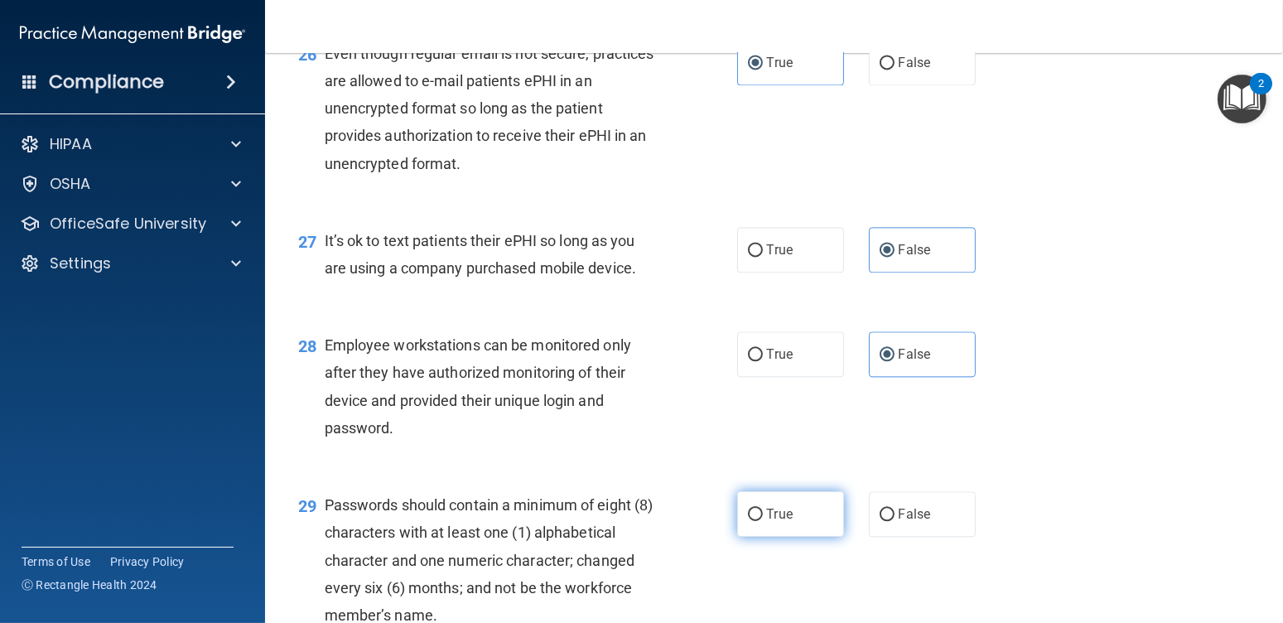
click at [813, 536] on label "True" at bounding box center [790, 514] width 107 height 46
click at [763, 521] on input "True" at bounding box center [755, 515] width 15 height 12
radio input "true"
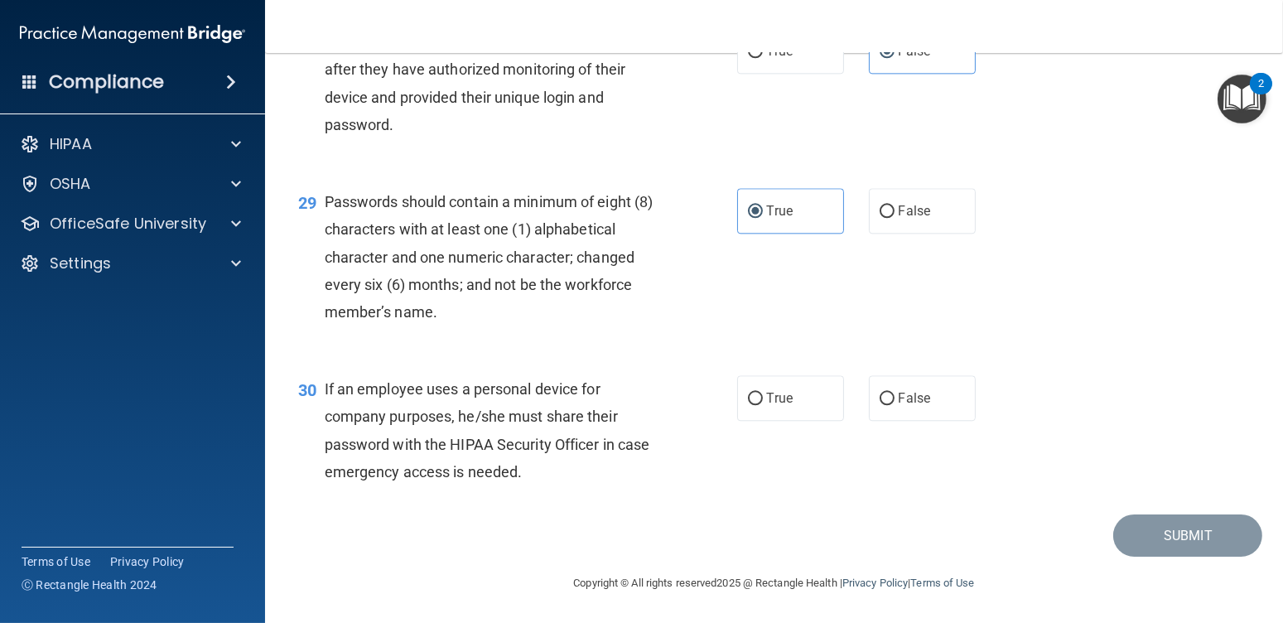
scroll to position [4222, 0]
drag, startPoint x: 896, startPoint y: 392, endPoint x: 915, endPoint y: 397, distance: 19.7
click at [899, 393] on span "False" at bounding box center [915, 398] width 32 height 16
click at [895, 393] on input "False" at bounding box center [887, 399] width 15 height 12
radio input "true"
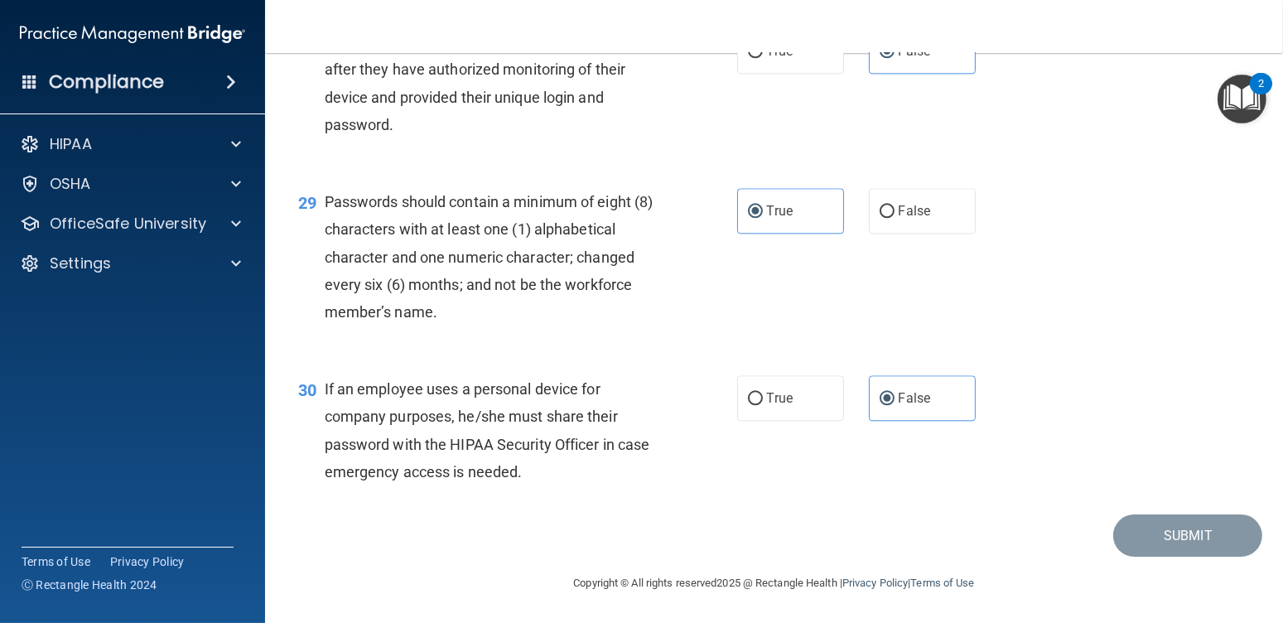
click at [1125, 507] on div "30 If an employee uses a personal device for company purposes, he/she must shar…" at bounding box center [774, 435] width 977 height 160
click at [1114, 476] on div "30 If an employee uses a personal device for company purposes, he/she must shar…" at bounding box center [774, 435] width 977 height 160
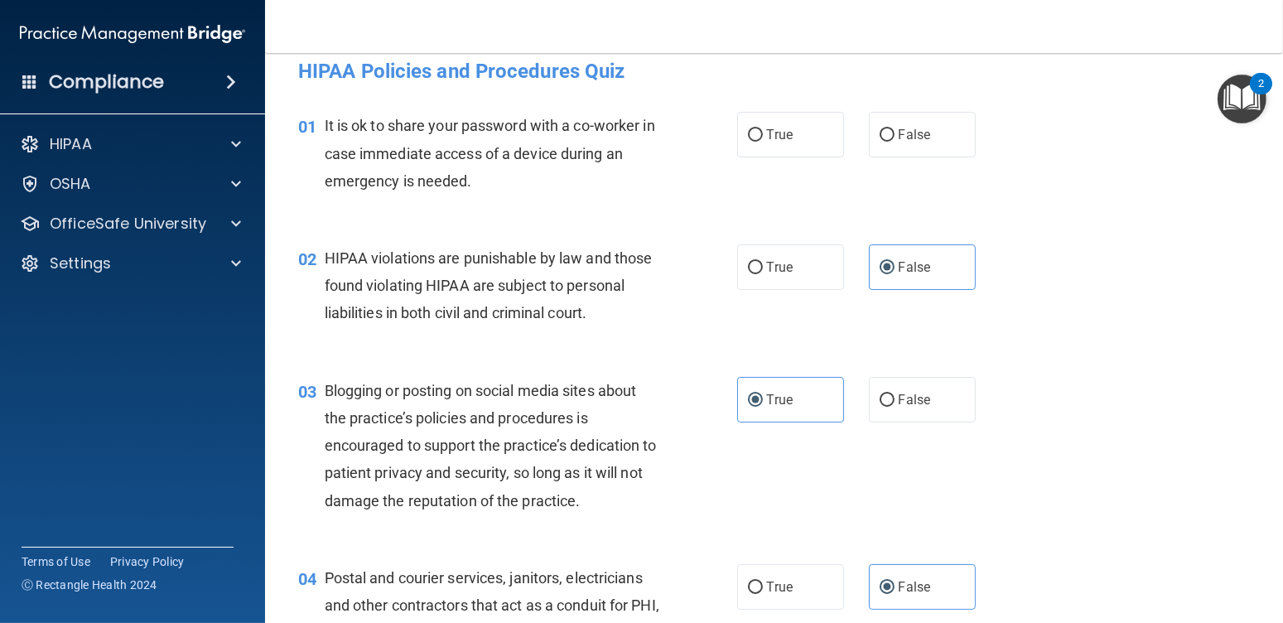
scroll to position [0, 0]
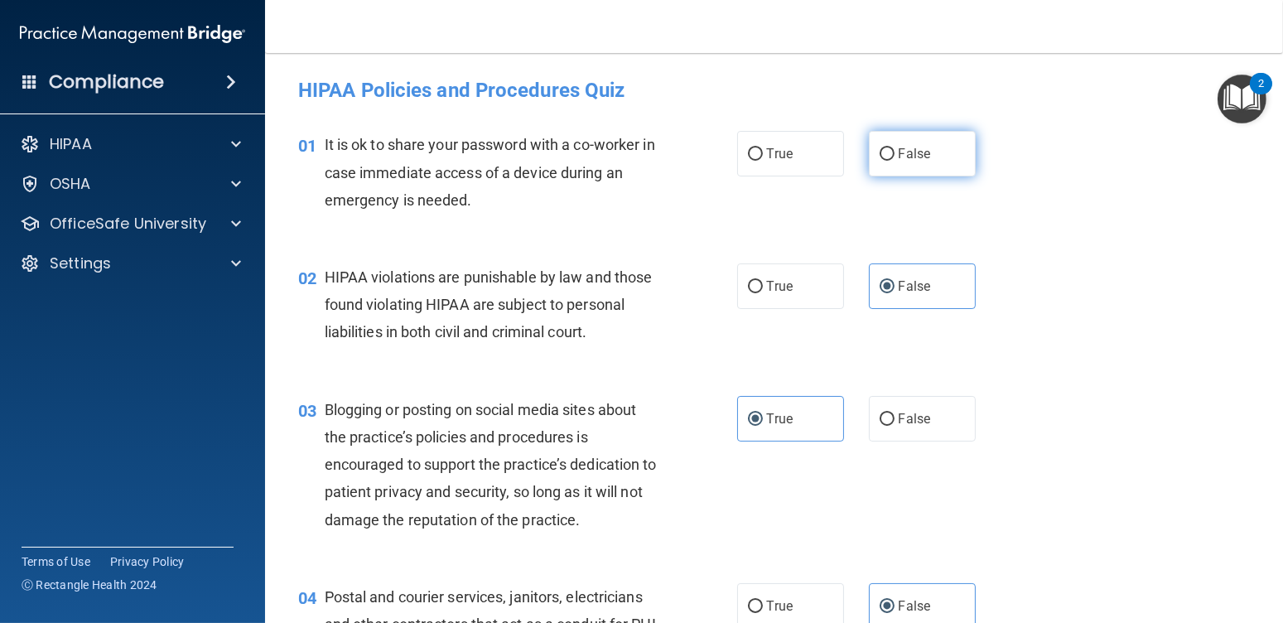
click at [892, 165] on label "False" at bounding box center [922, 154] width 107 height 46
click at [892, 161] on input "False" at bounding box center [887, 154] width 15 height 12
radio input "true"
click at [803, 291] on label "True" at bounding box center [790, 286] width 107 height 46
click at [763, 291] on input "True" at bounding box center [755, 287] width 15 height 12
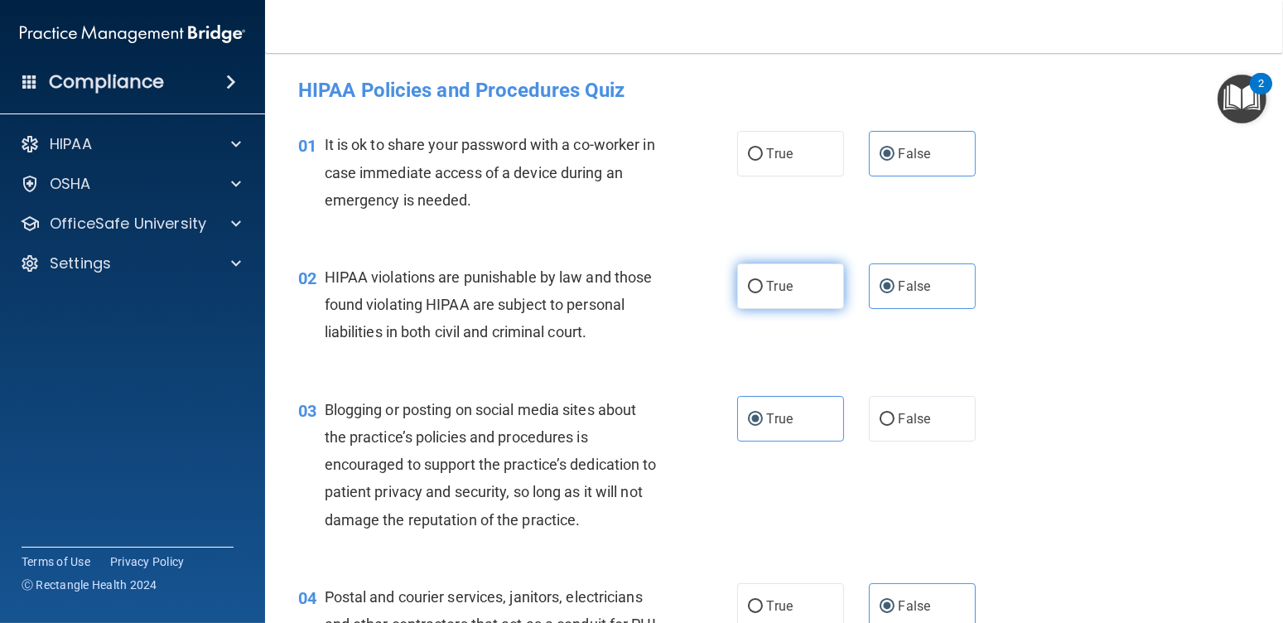
radio input "true"
radio input "false"
click at [939, 420] on label "False" at bounding box center [922, 419] width 107 height 46
click at [895, 420] on input "False" at bounding box center [887, 419] width 15 height 12
radio input "true"
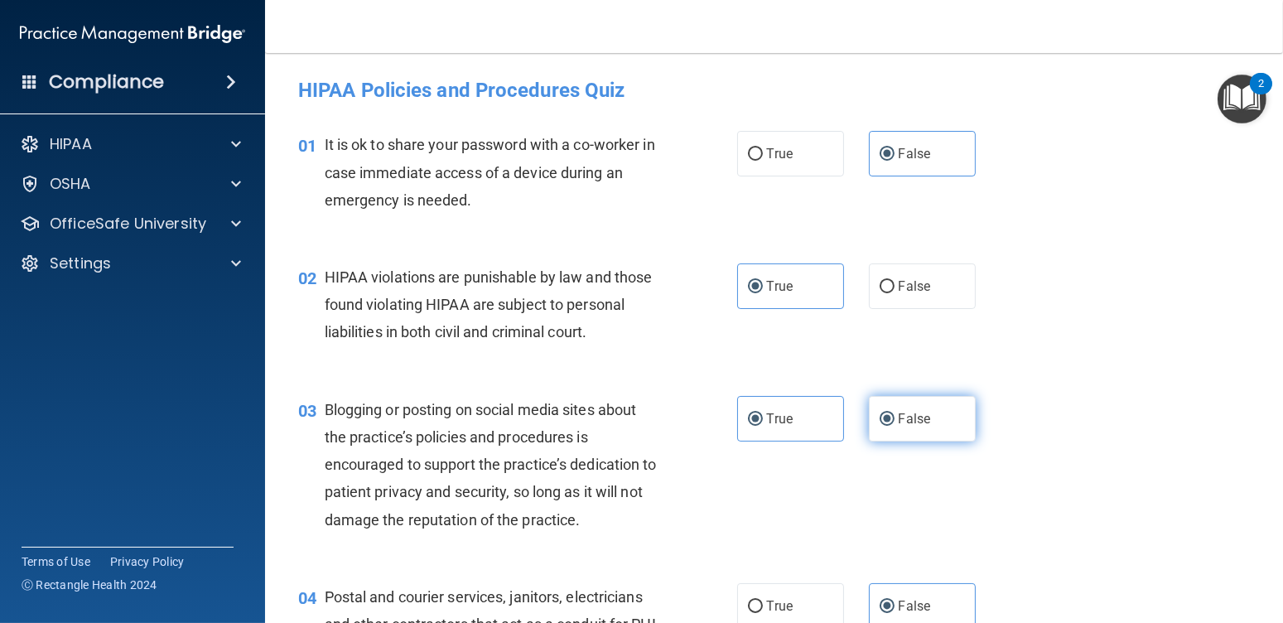
radio input "false"
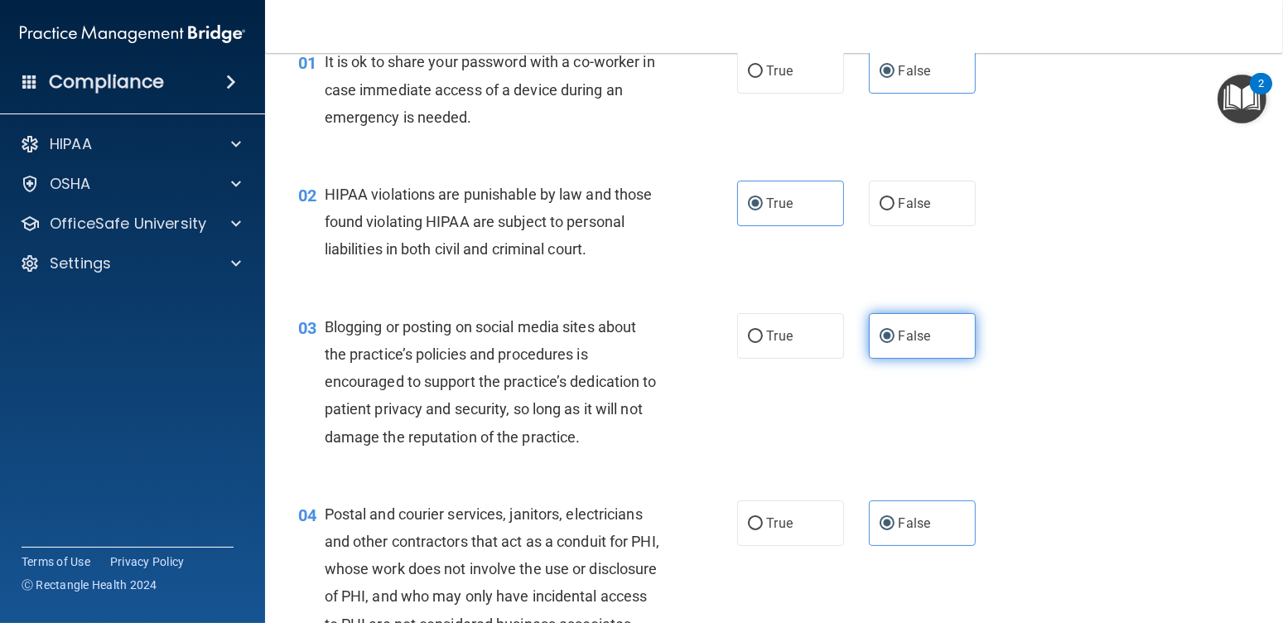
scroll to position [249, 0]
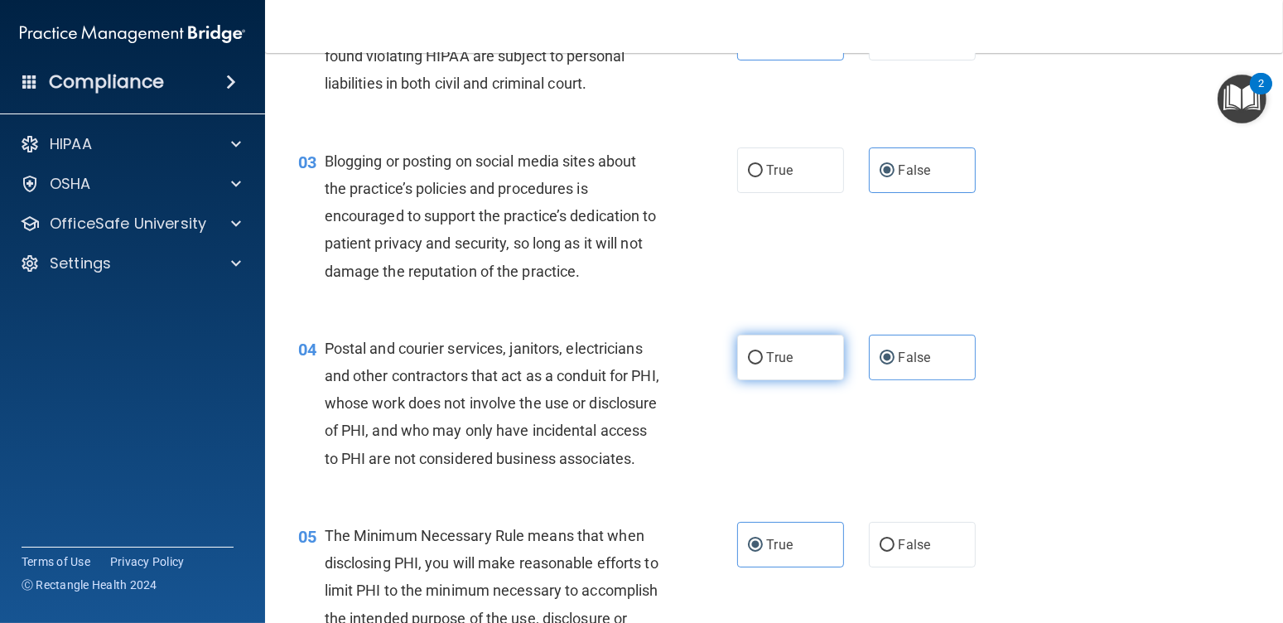
click at [797, 355] on label "True" at bounding box center [790, 358] width 107 height 46
click at [763, 355] on input "True" at bounding box center [755, 358] width 15 height 12
radio input "true"
radio input "false"
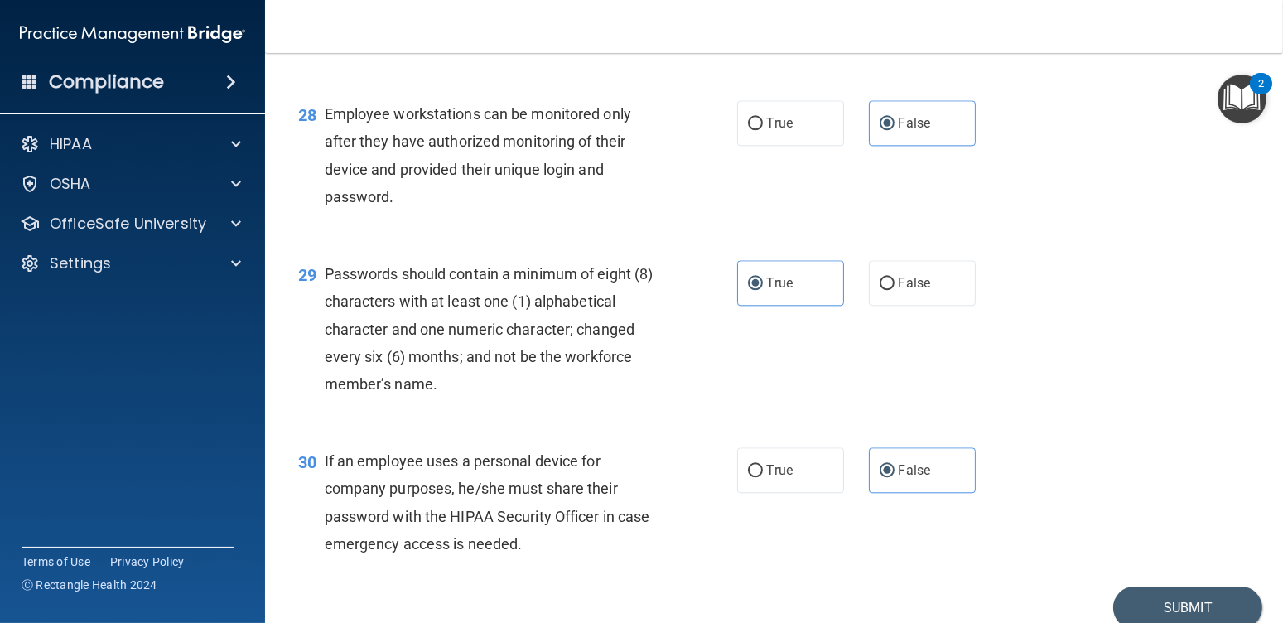
scroll to position [4222, 0]
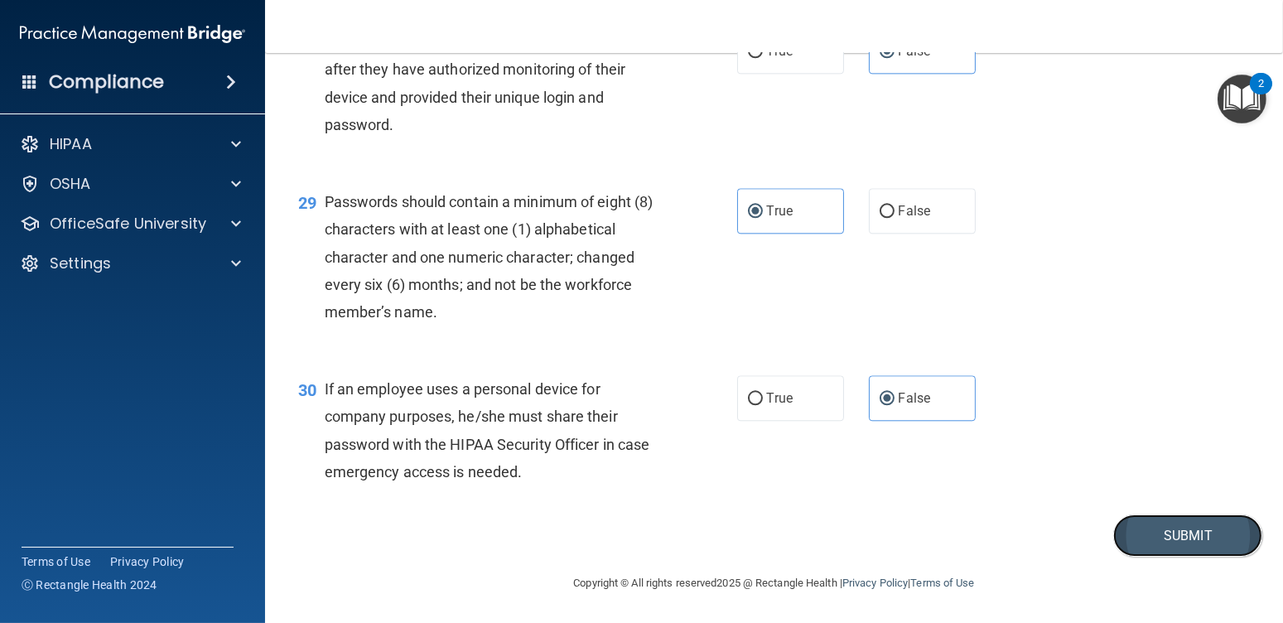
click at [1146, 535] on button "Submit" at bounding box center [1187, 535] width 149 height 42
click at [1137, 529] on button "Submit" at bounding box center [1187, 535] width 149 height 42
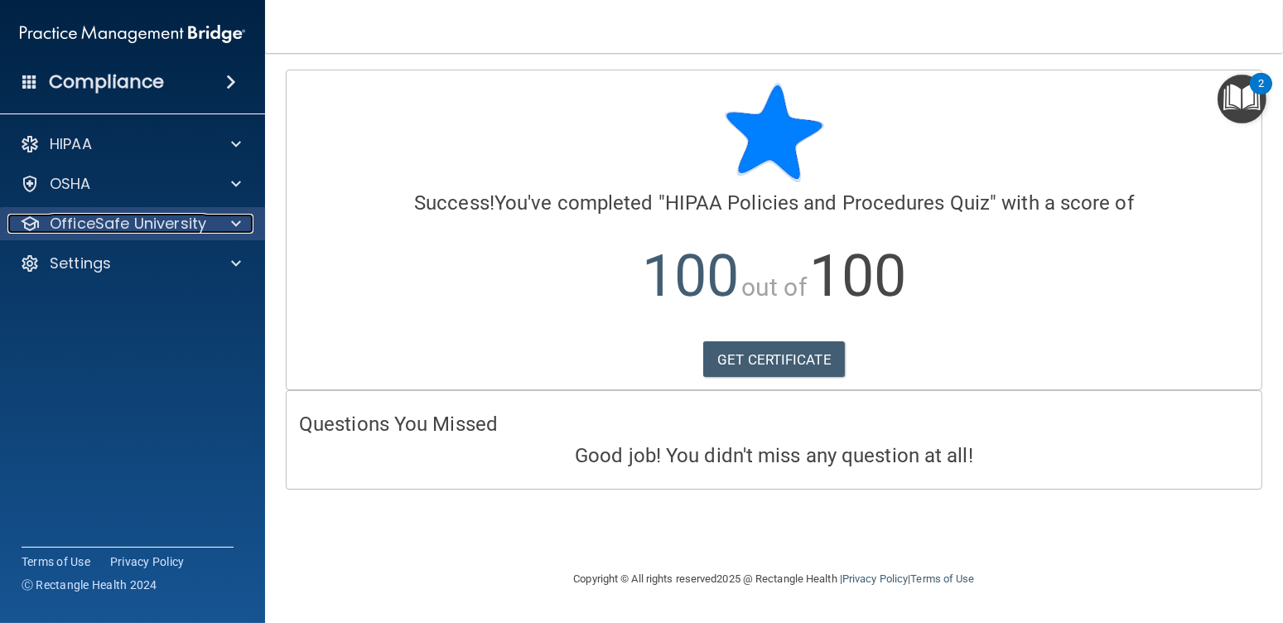
click at [138, 217] on p "OfficeSafe University" at bounding box center [128, 224] width 157 height 20
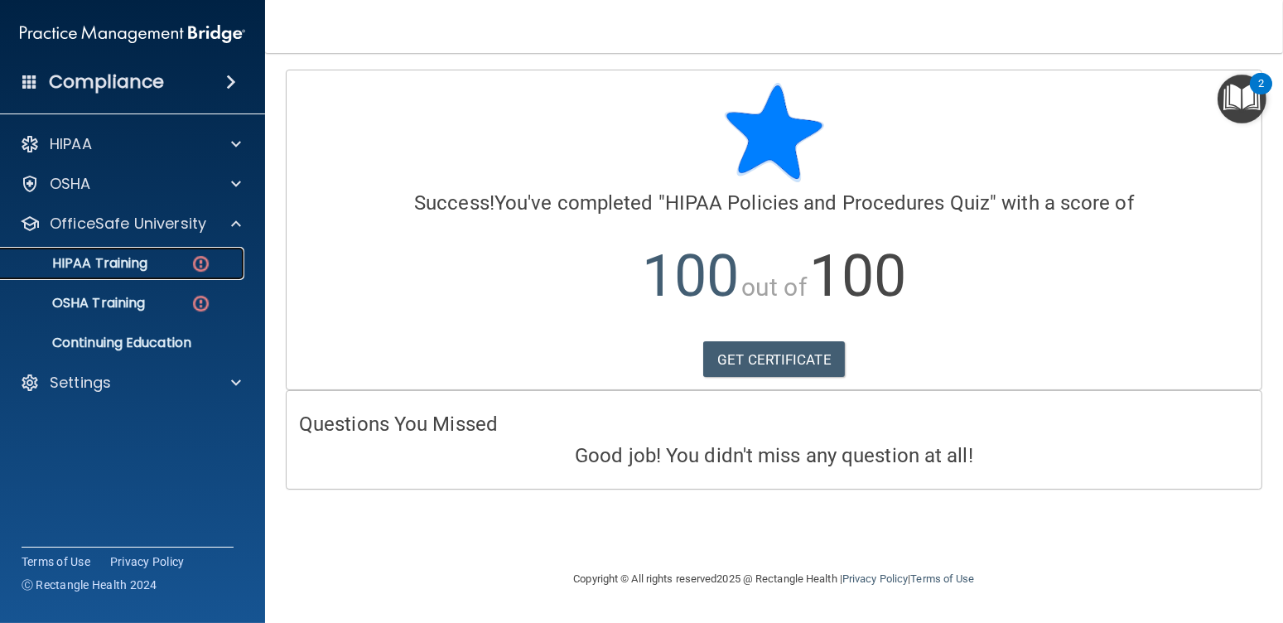
click at [127, 258] on p "HIPAA Training" at bounding box center [79, 263] width 137 height 17
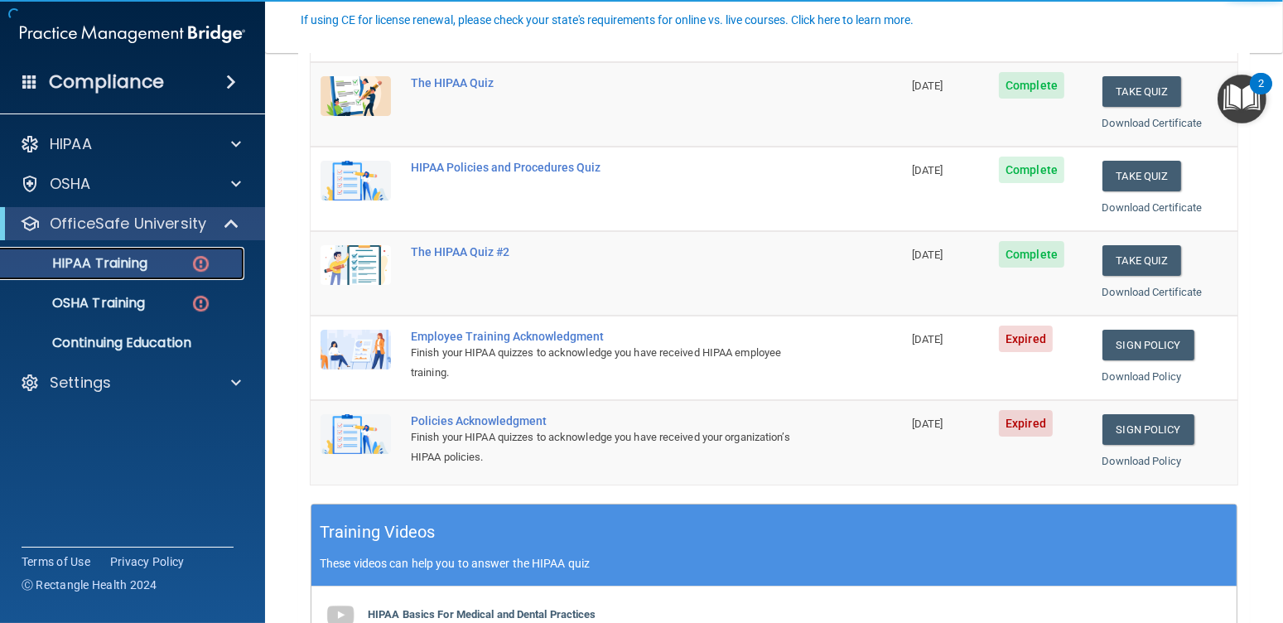
scroll to position [249, 0]
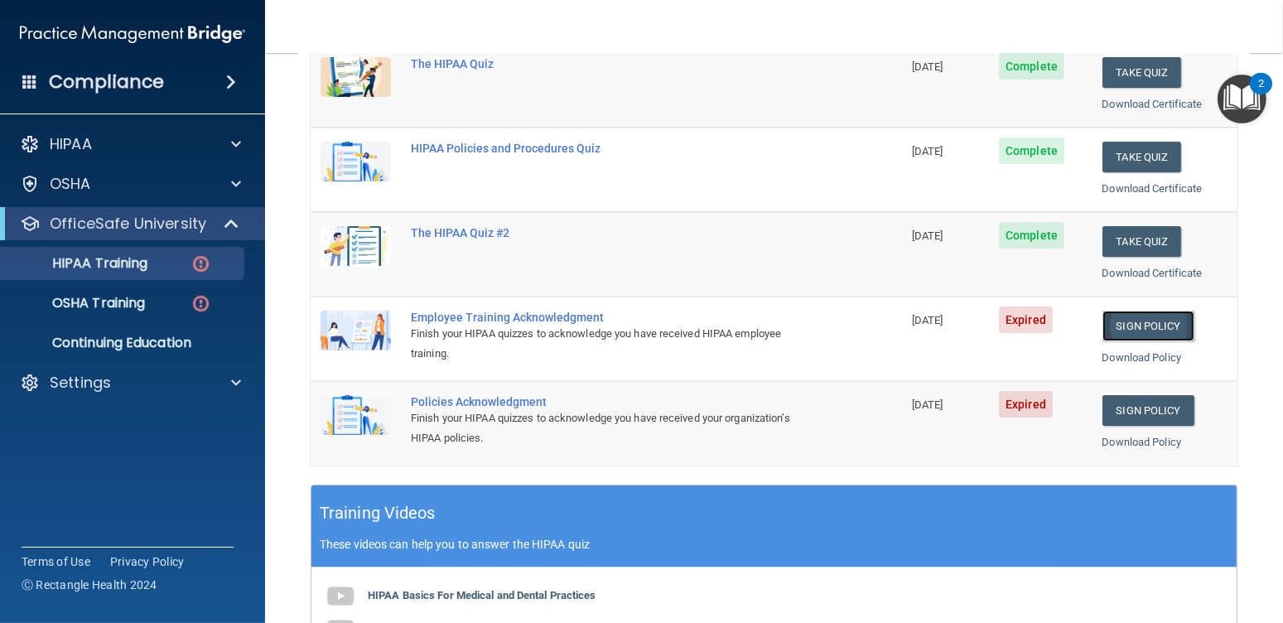
click at [1103, 321] on link "Sign Policy" at bounding box center [1149, 326] width 92 height 31
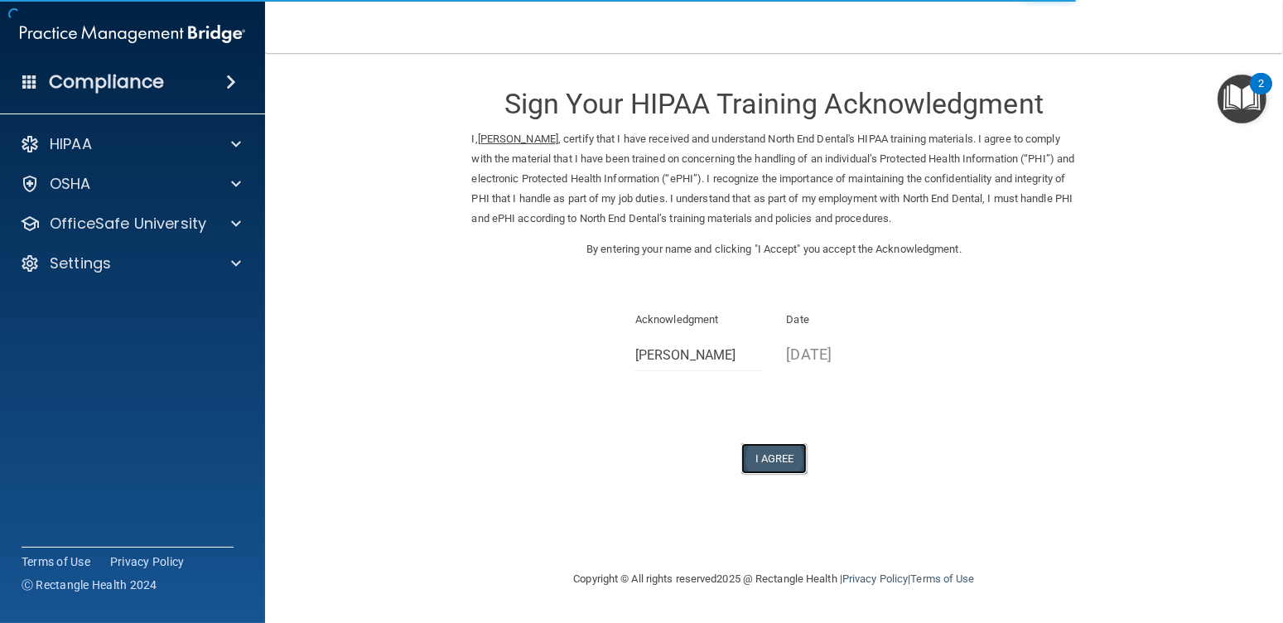
click at [778, 451] on button "I Agree" at bounding box center [774, 458] width 66 height 31
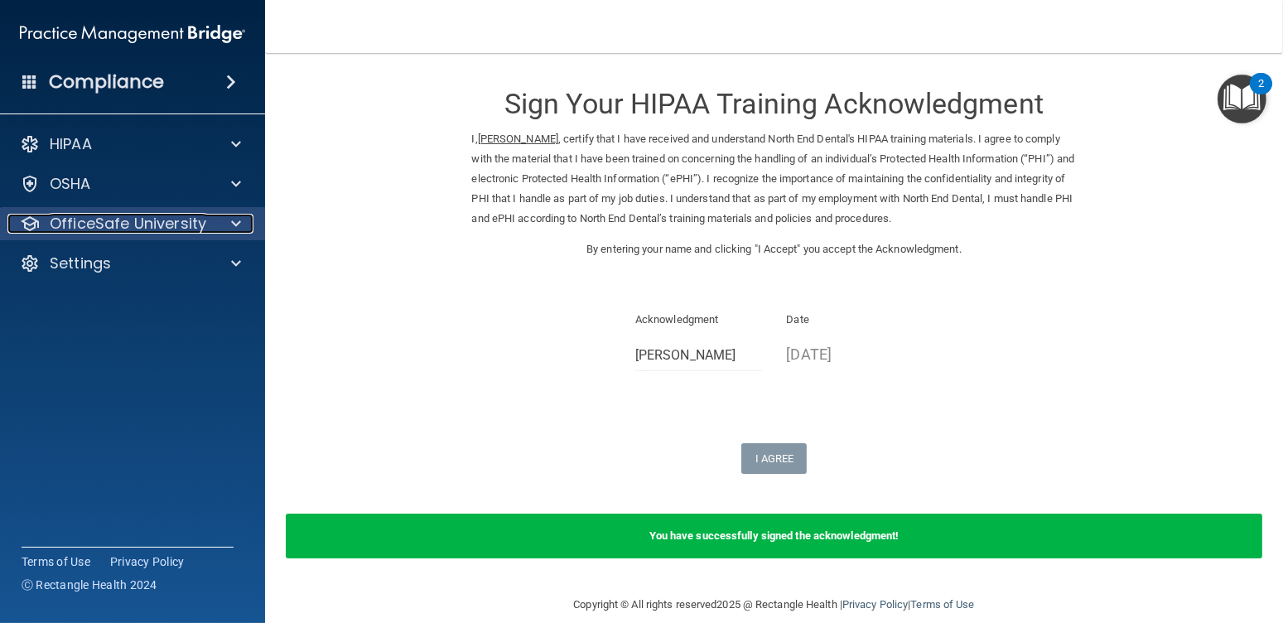
click at [186, 224] on p "OfficeSafe University" at bounding box center [128, 224] width 157 height 20
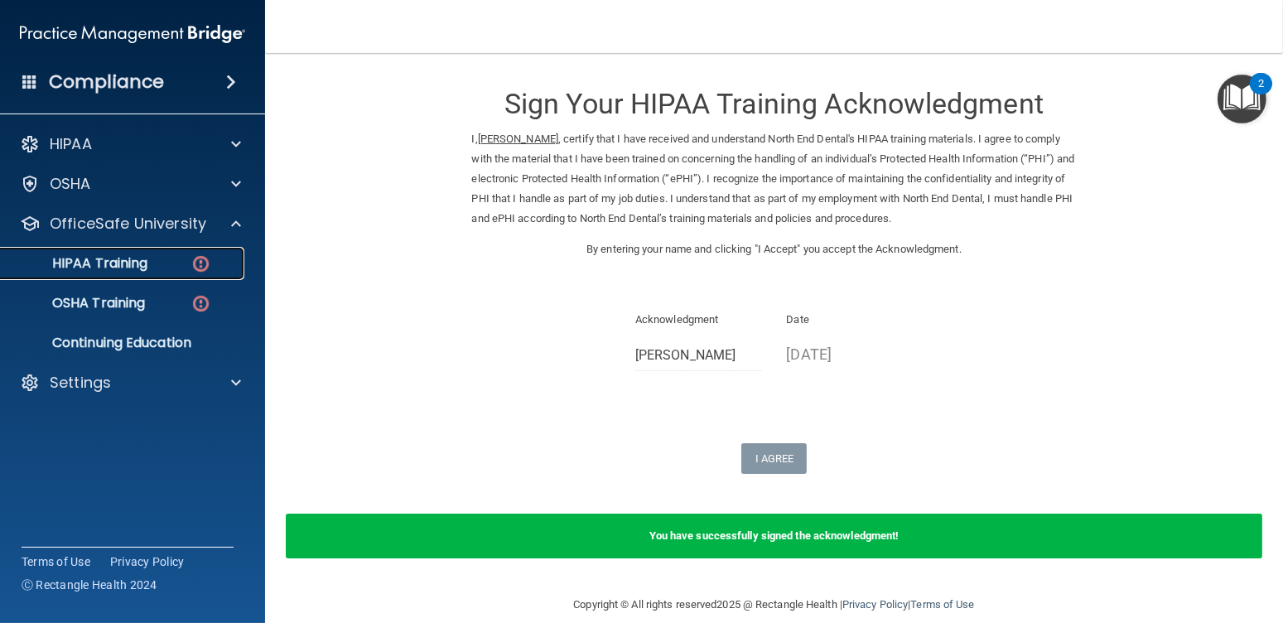
click at [172, 262] on div "HIPAA Training" at bounding box center [124, 263] width 226 height 17
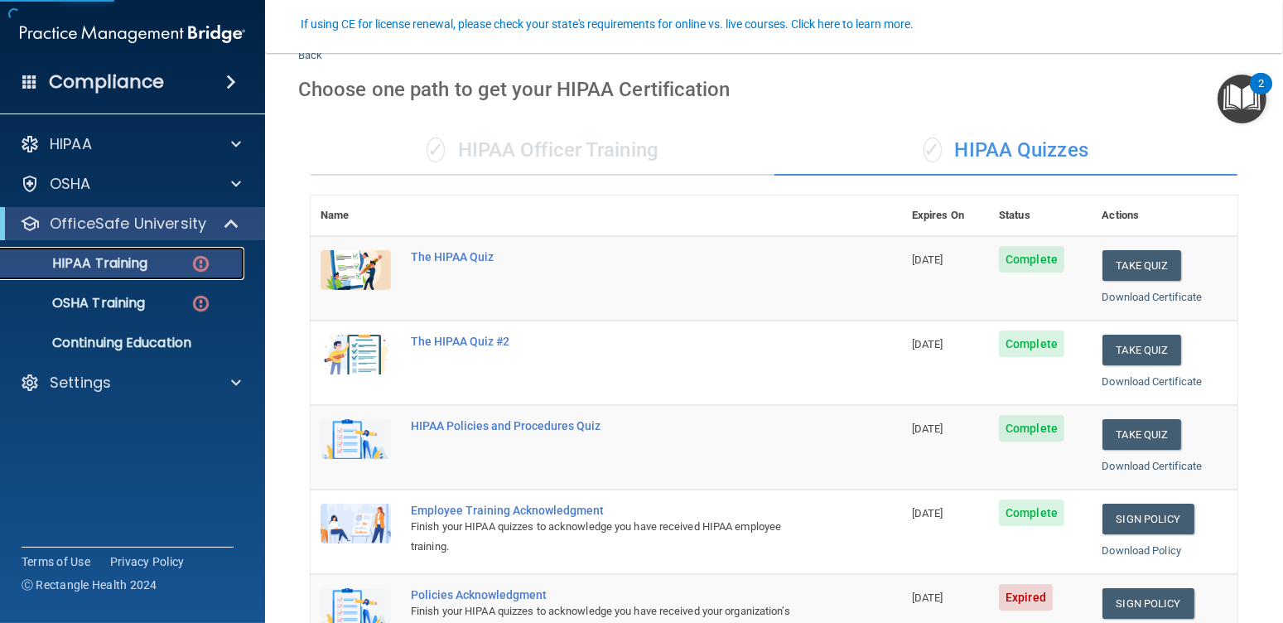
scroll to position [166, 0]
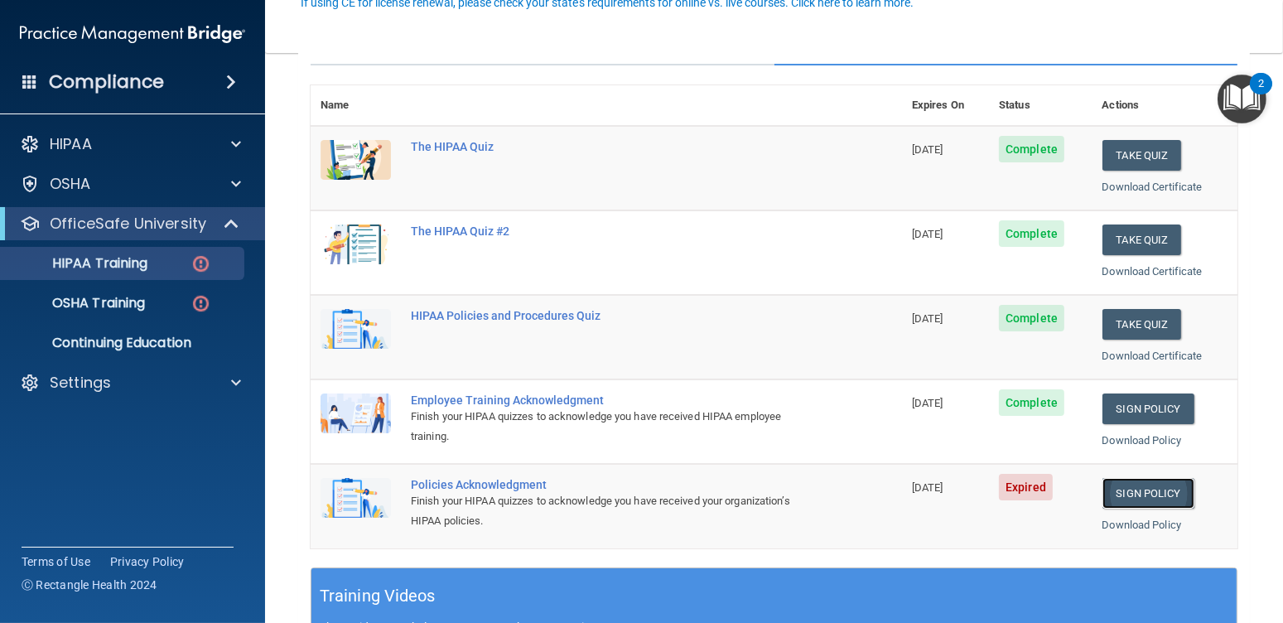
click at [1113, 483] on link "Sign Policy" at bounding box center [1149, 493] width 92 height 31
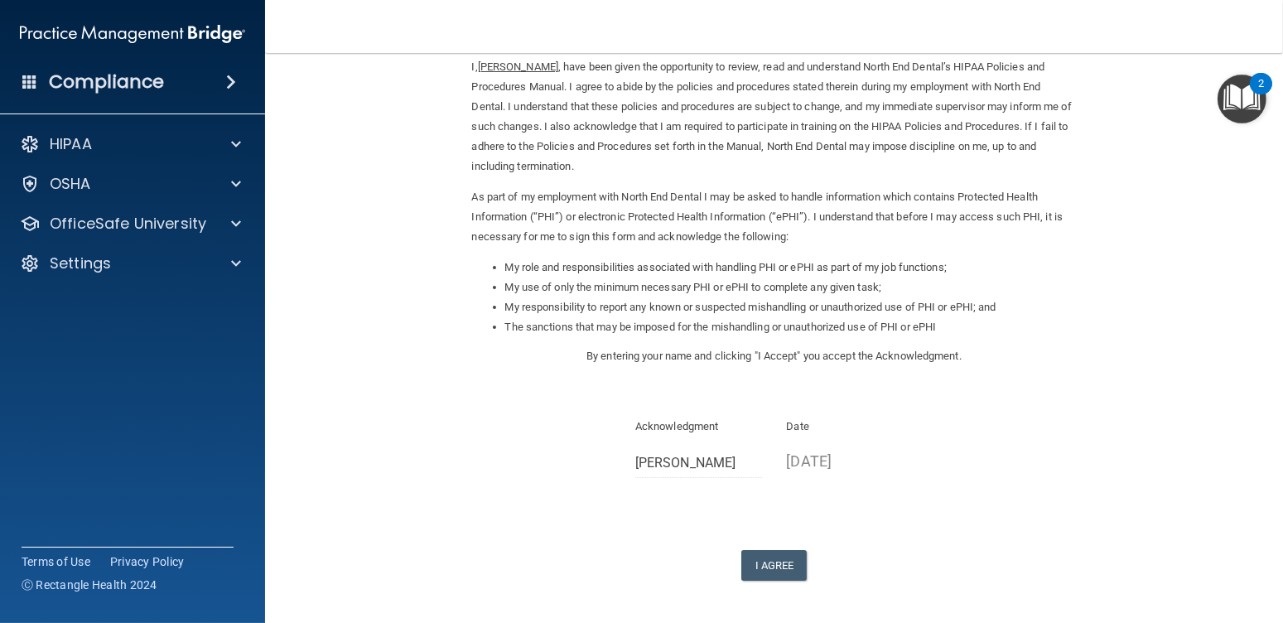
scroll to position [135, 0]
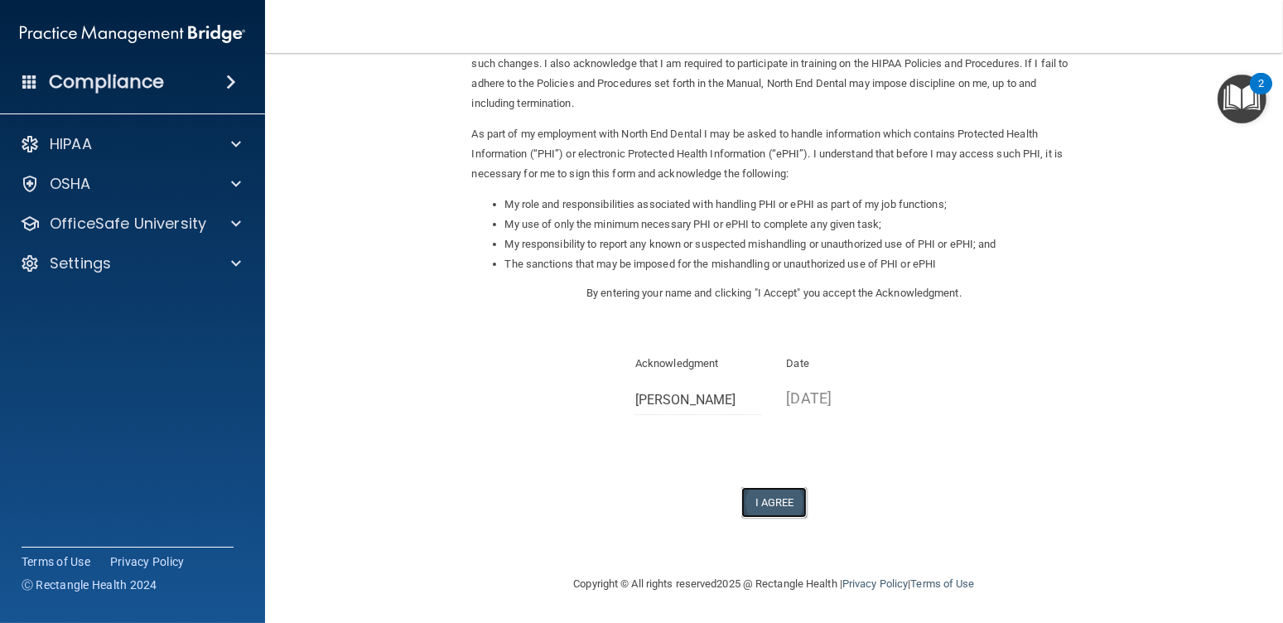
click at [787, 490] on button "I Agree" at bounding box center [774, 502] width 66 height 31
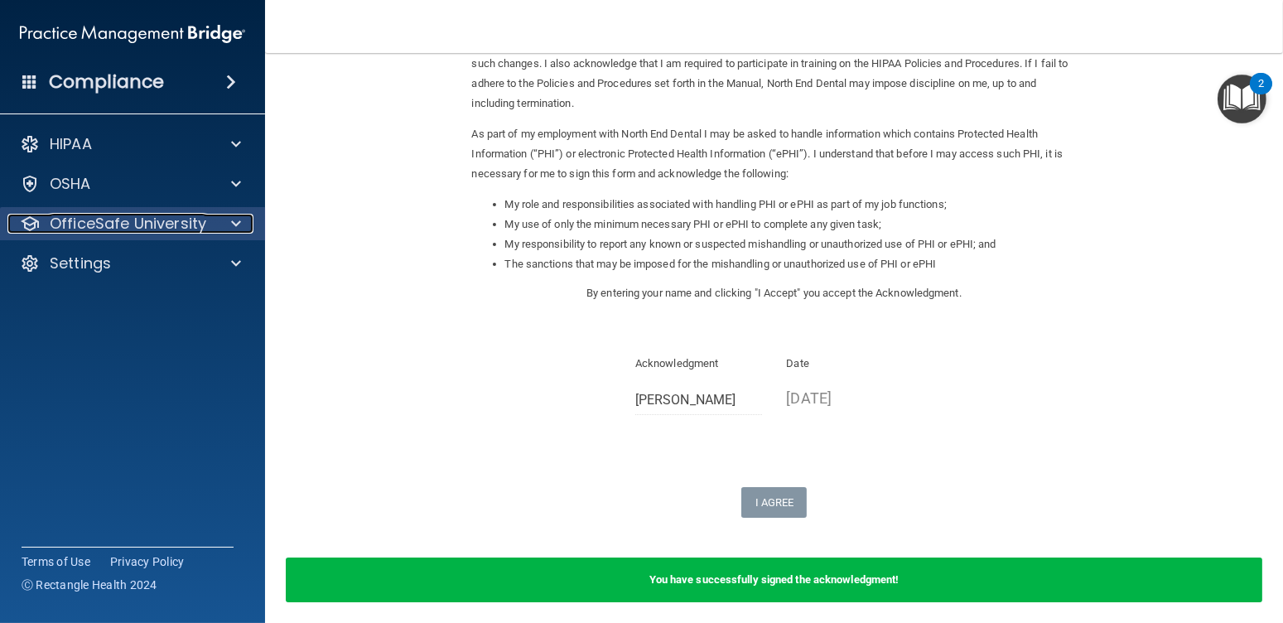
click at [187, 223] on p "OfficeSafe University" at bounding box center [128, 224] width 157 height 20
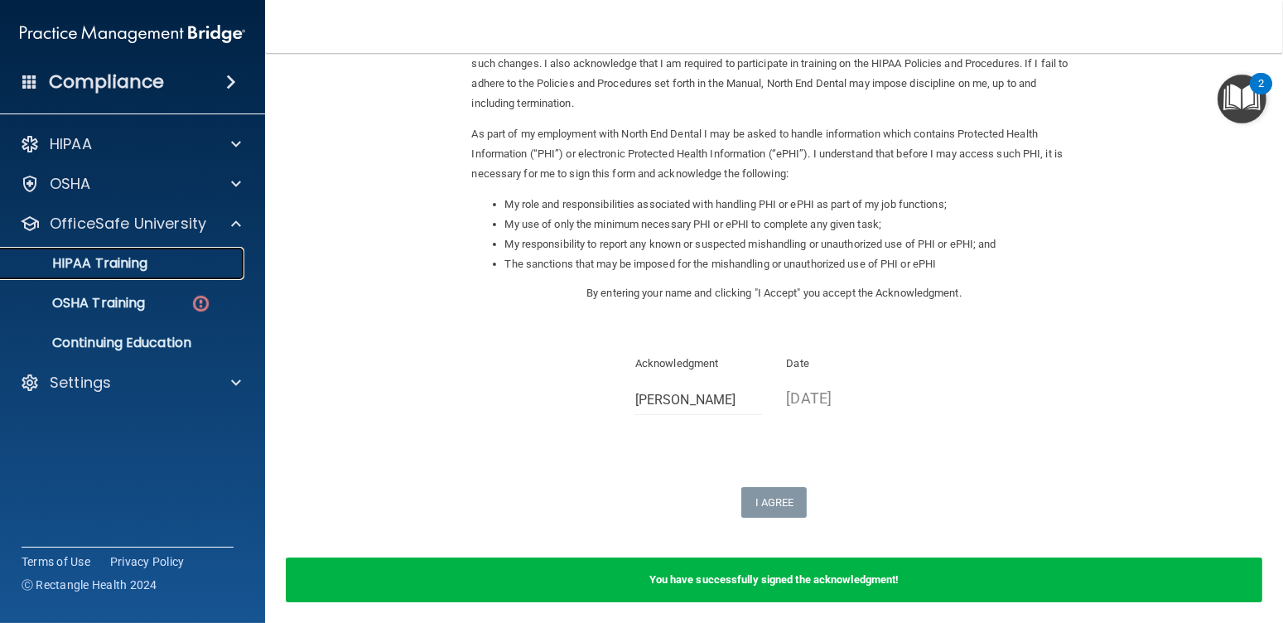
click at [133, 274] on link "HIPAA Training" at bounding box center [113, 263] width 261 height 33
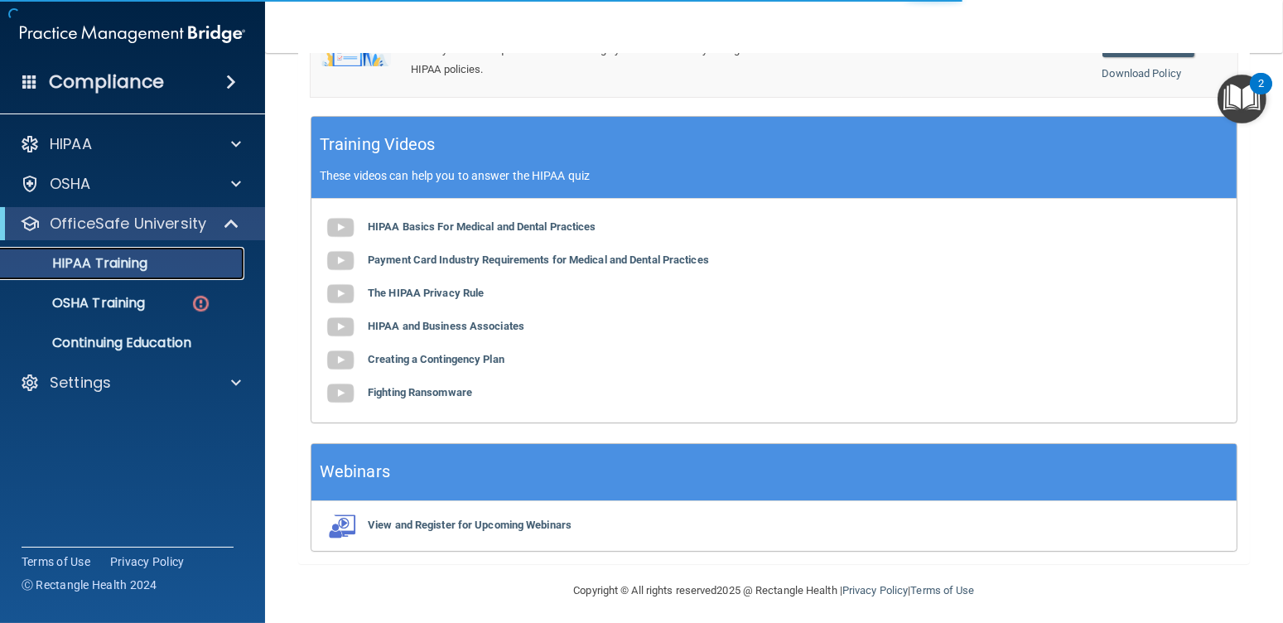
scroll to position [620, 0]
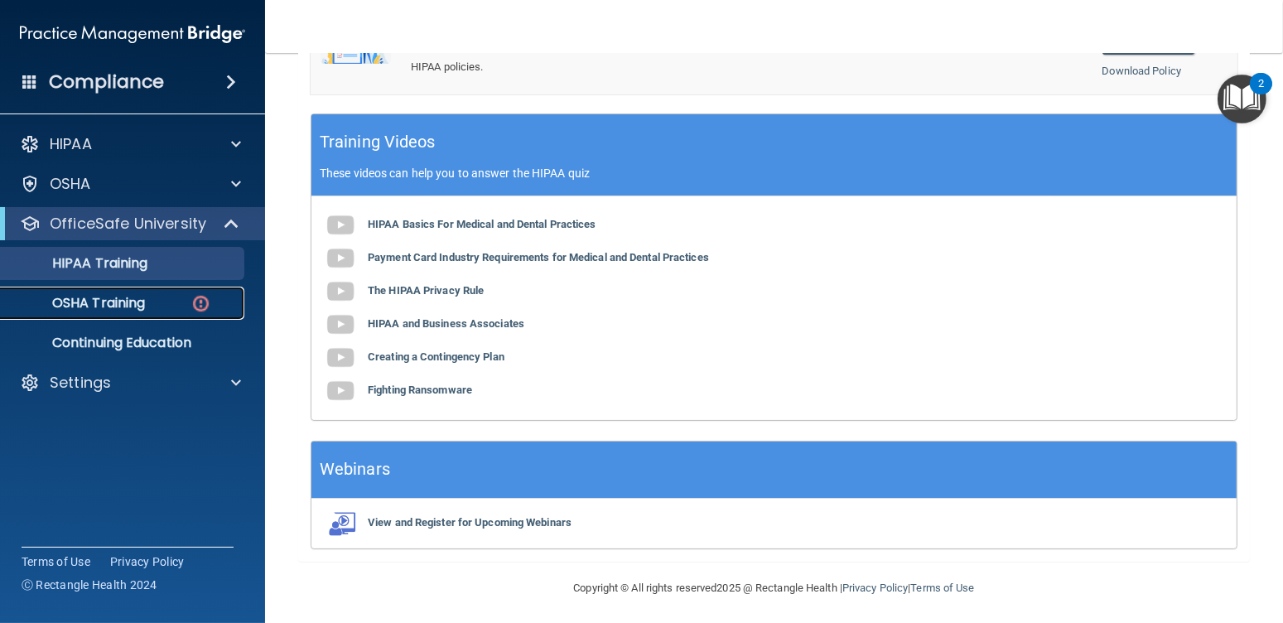
click at [154, 303] on div "OSHA Training" at bounding box center [124, 303] width 226 height 17
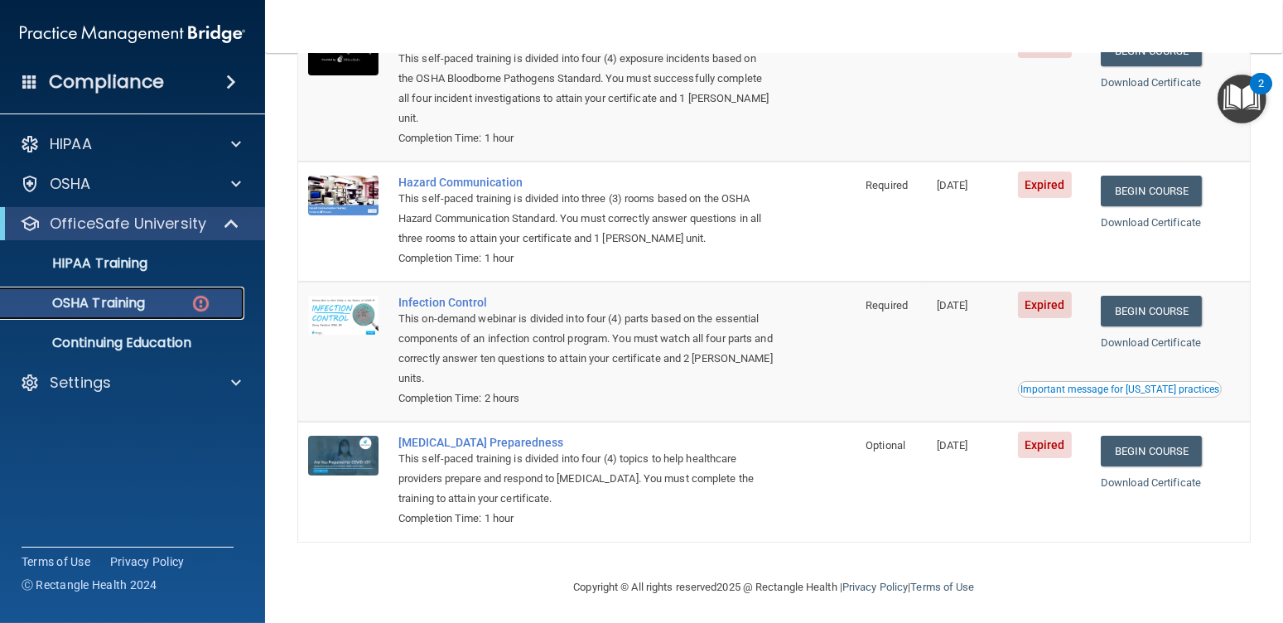
scroll to position [214, 0]
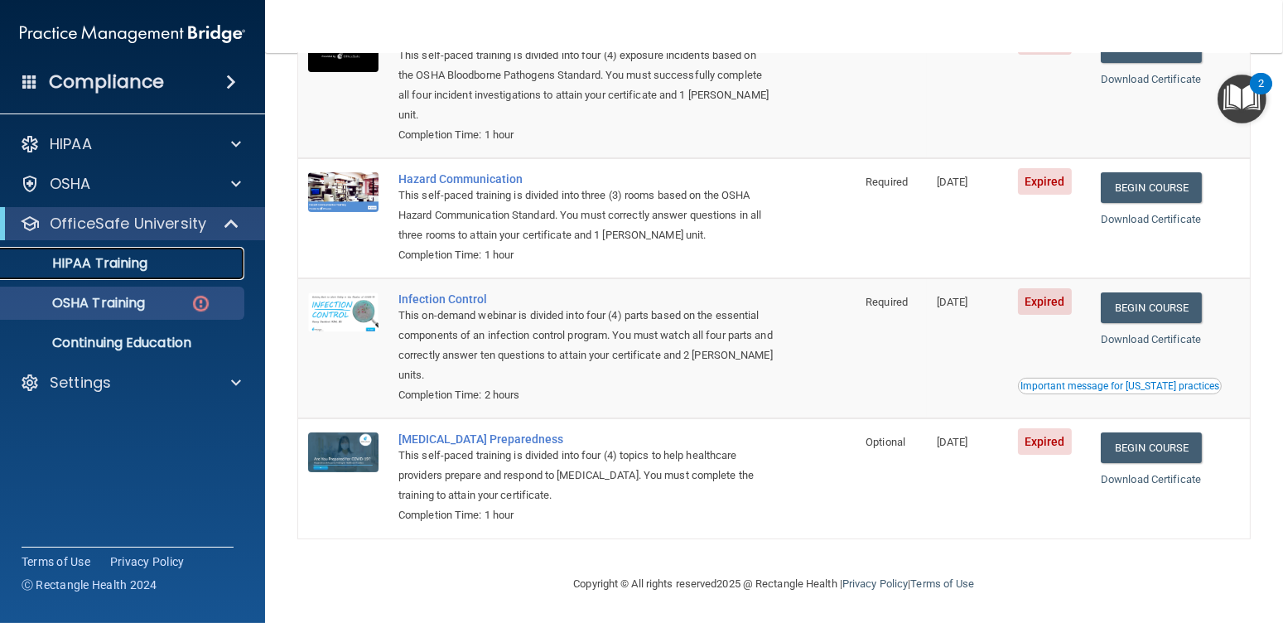
click at [137, 266] on p "HIPAA Training" at bounding box center [79, 263] width 137 height 17
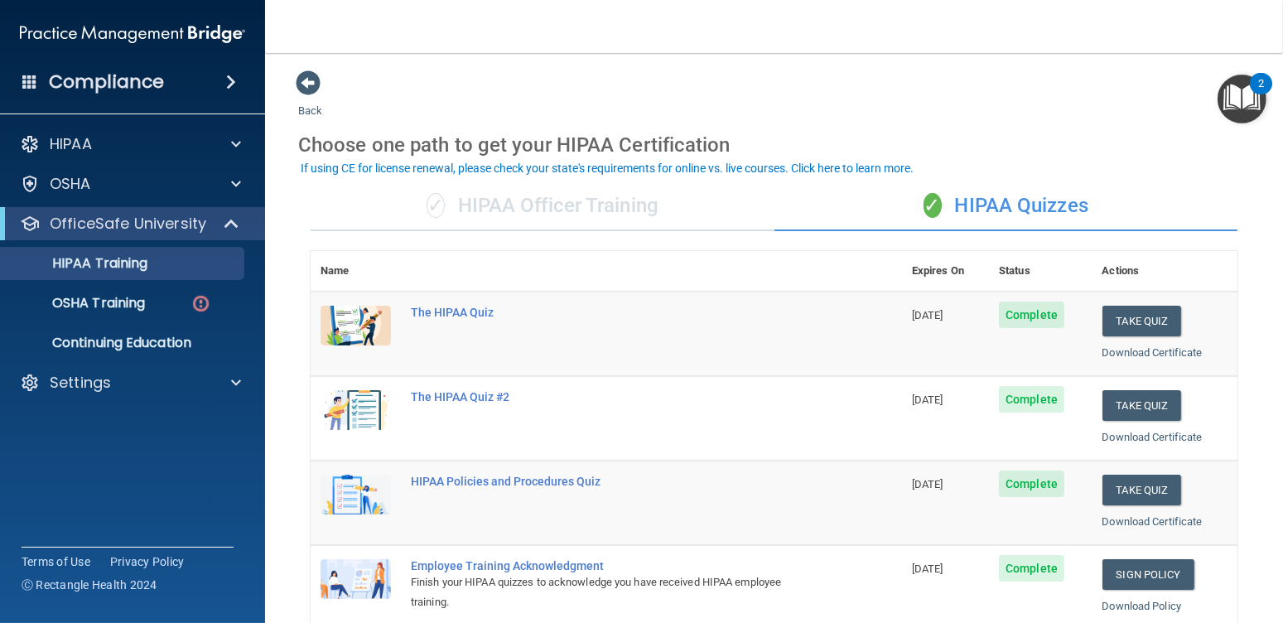
click at [548, 212] on div "✓ HIPAA Officer Training" at bounding box center [543, 206] width 464 height 50
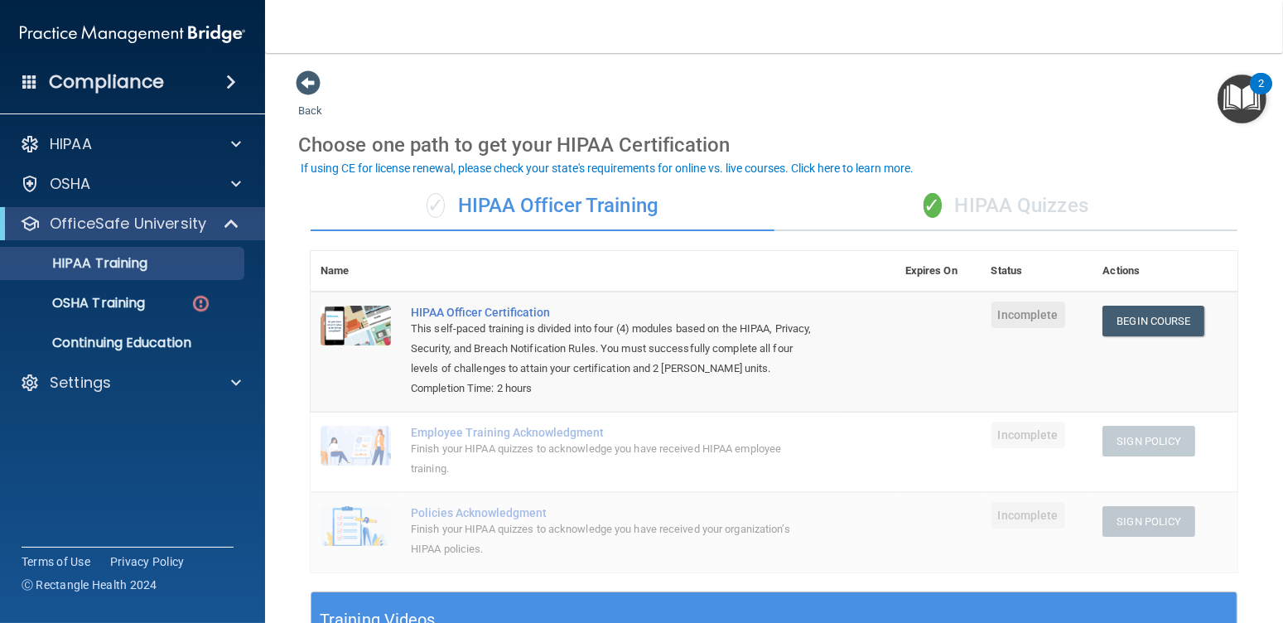
click at [963, 211] on div "✓ HIPAA Quizzes" at bounding box center [1007, 206] width 464 height 50
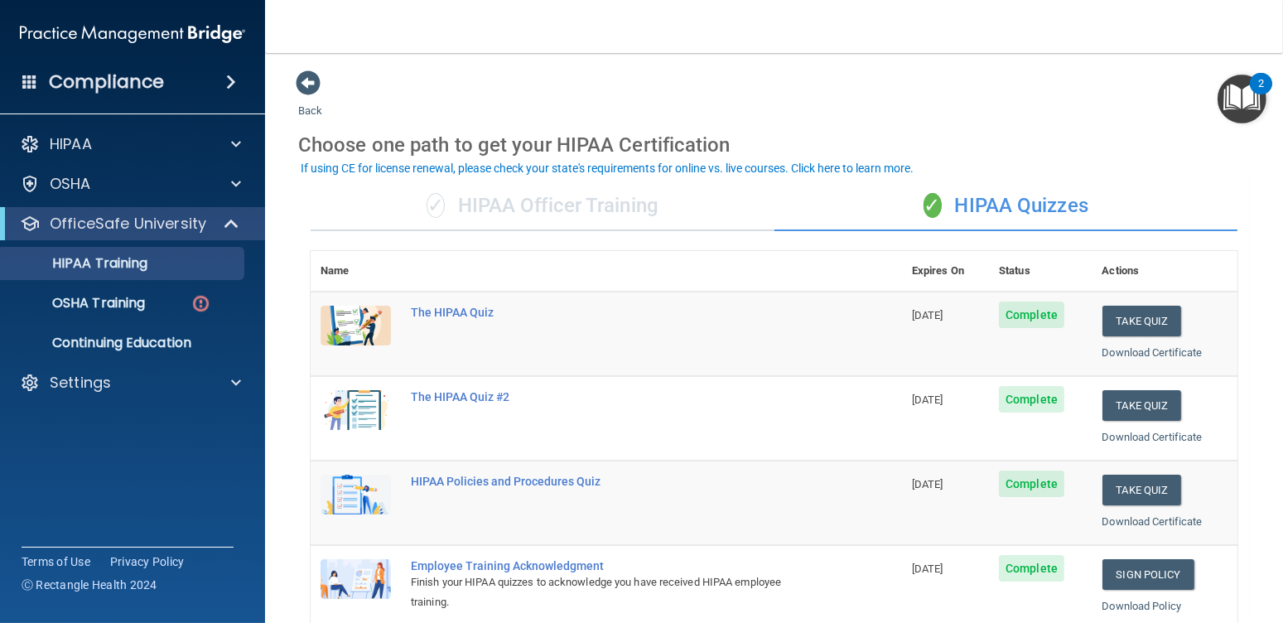
click at [616, 205] on div "✓ HIPAA Officer Training" at bounding box center [543, 206] width 464 height 50
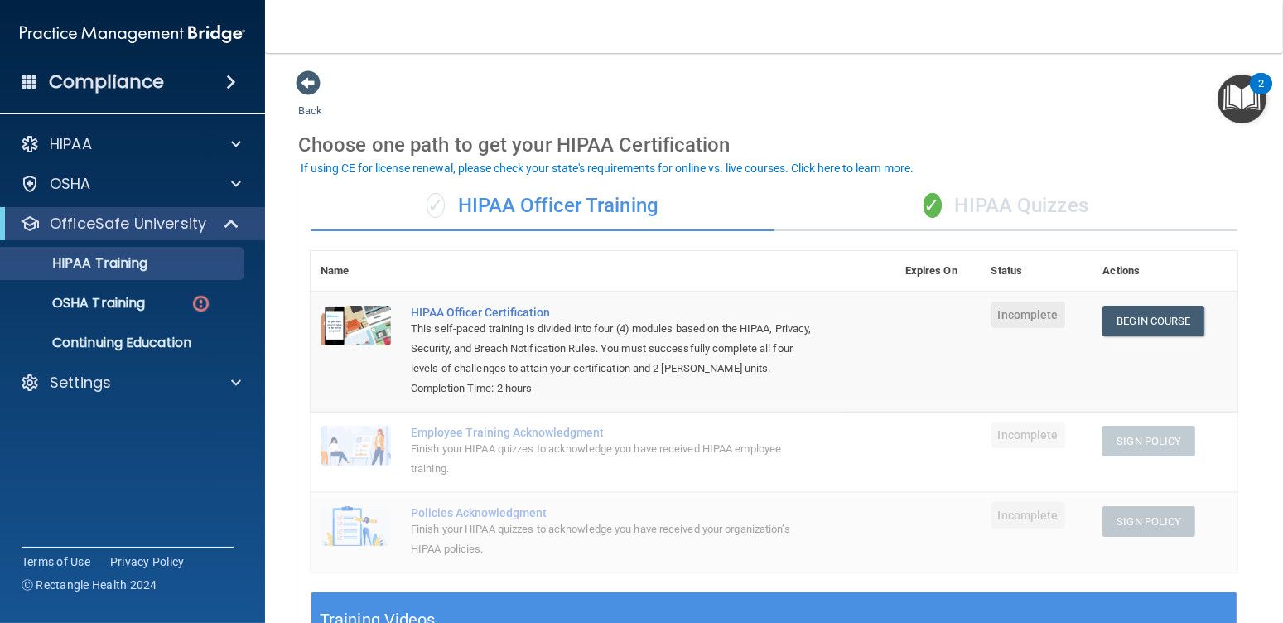
scroll to position [83, 0]
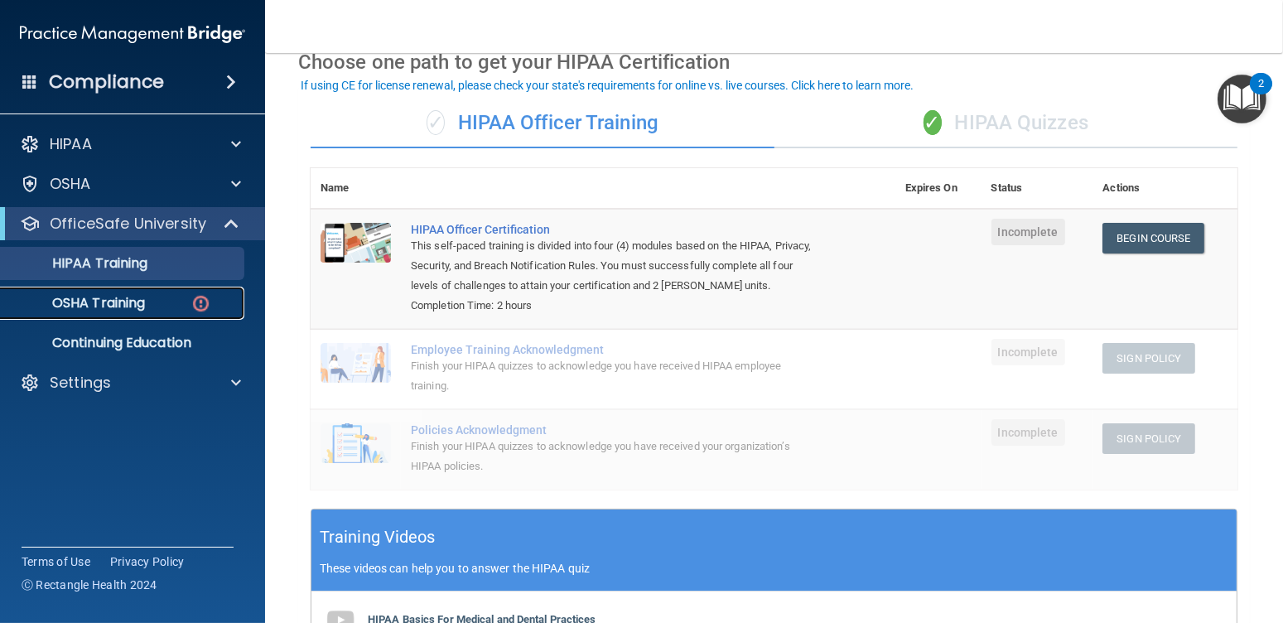
click at [116, 301] on p "OSHA Training" at bounding box center [78, 303] width 134 height 17
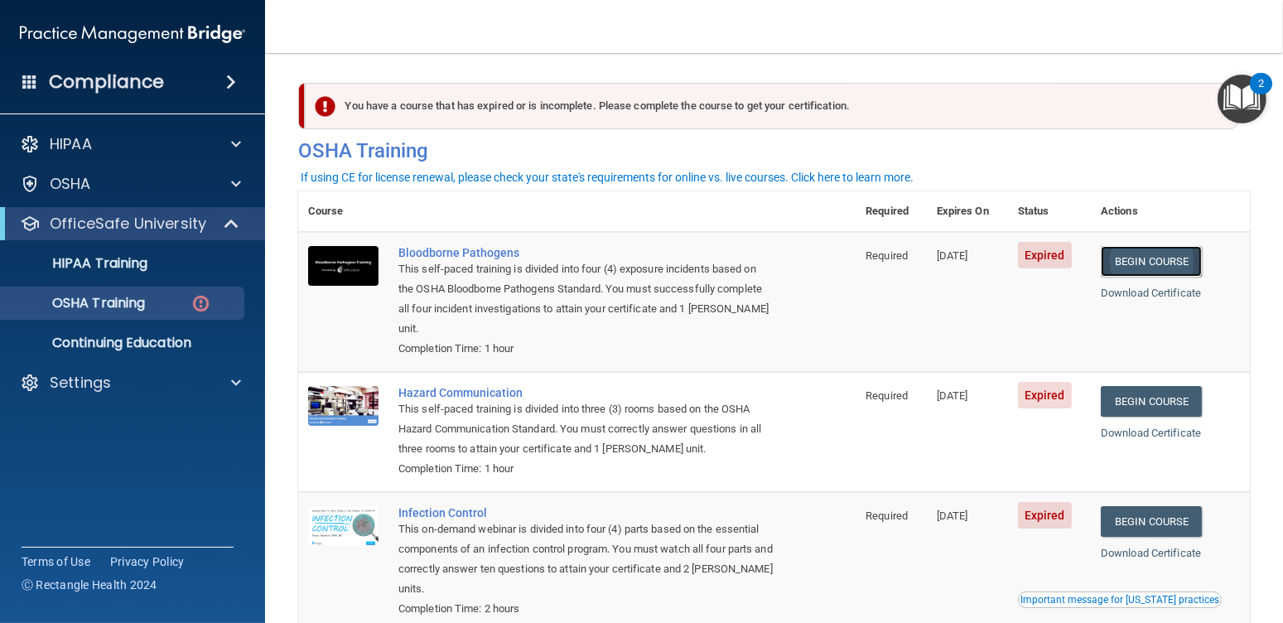
click at [1156, 261] on link "Begin Course" at bounding box center [1151, 261] width 101 height 31
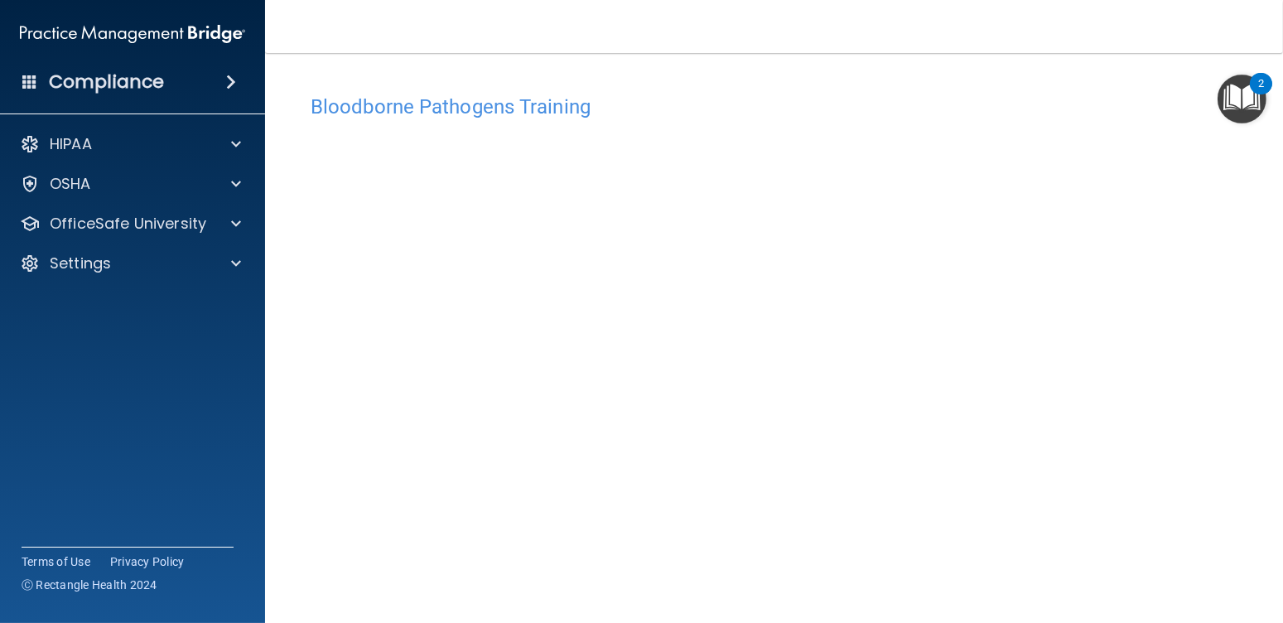
scroll to position [83, 0]
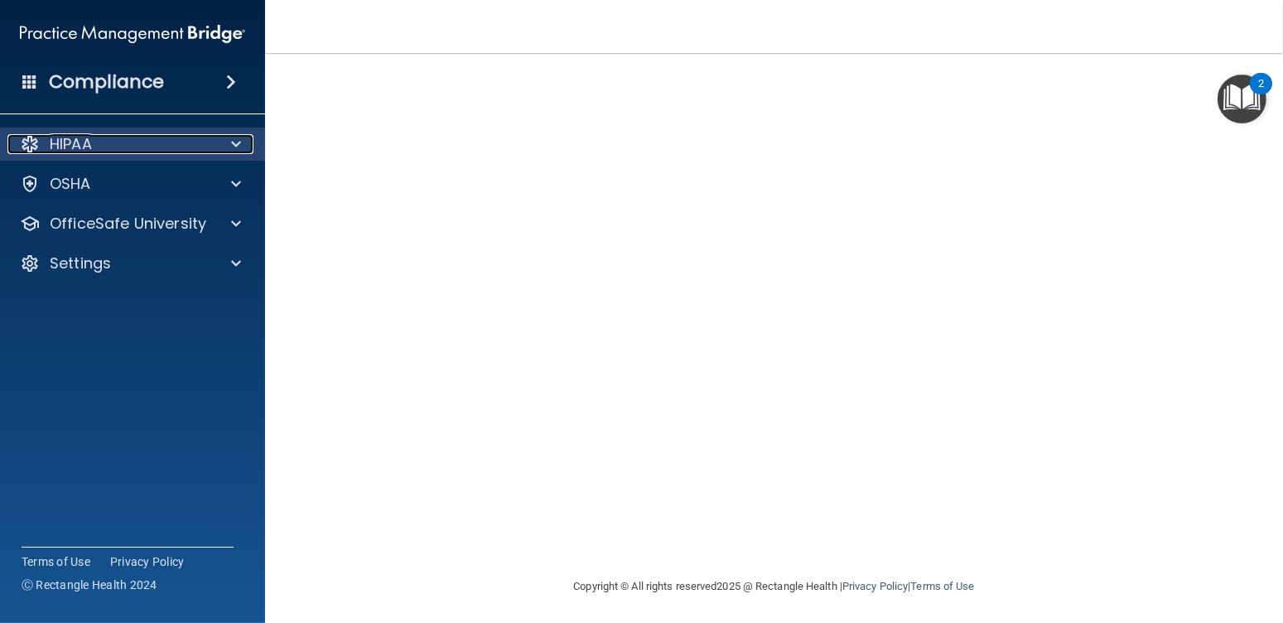
click at [229, 139] on div at bounding box center [233, 144] width 41 height 20
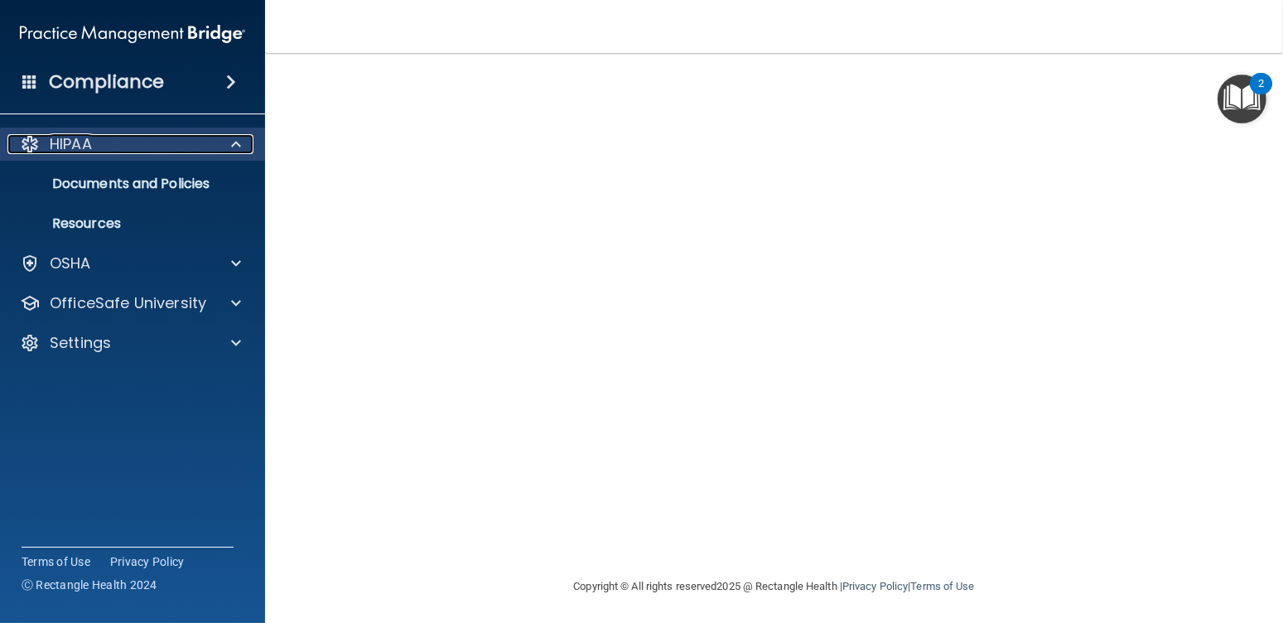
click at [229, 139] on div at bounding box center [233, 144] width 41 height 20
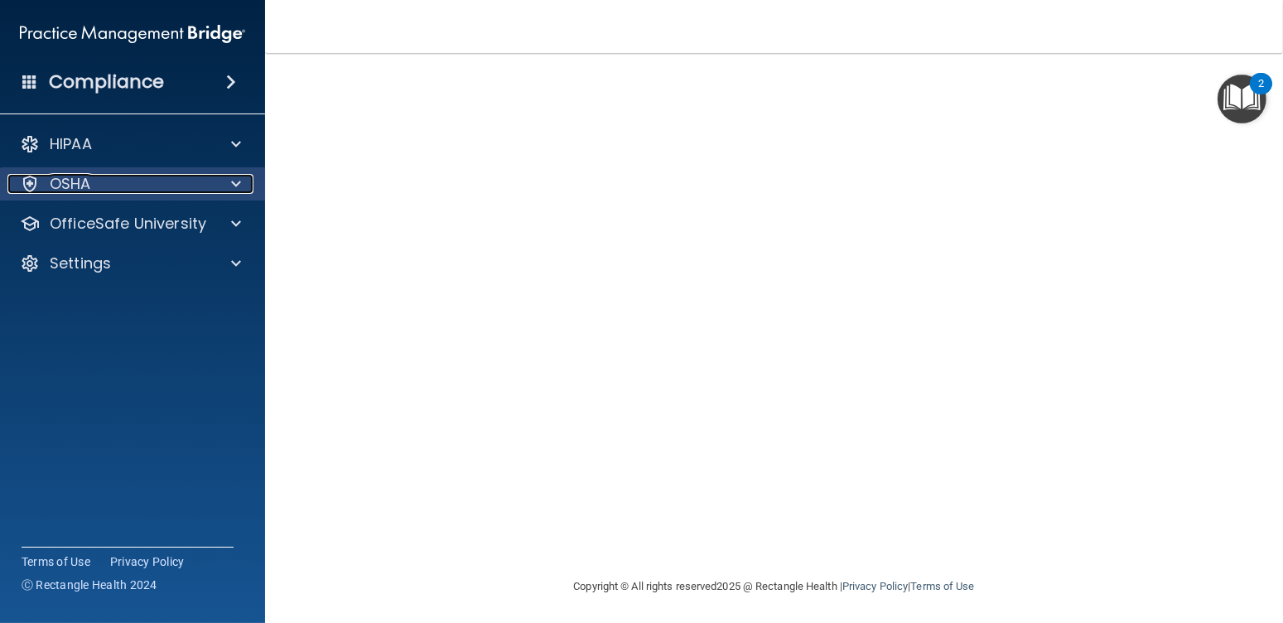
click at [224, 189] on div at bounding box center [233, 184] width 41 height 20
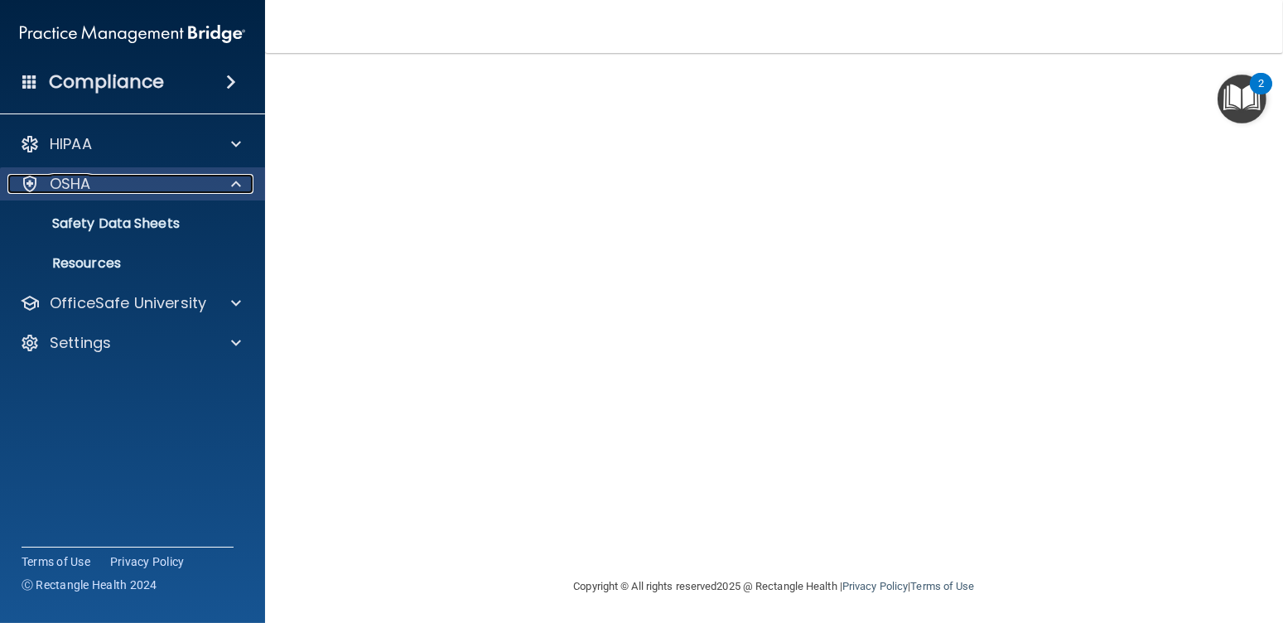
click at [224, 188] on div at bounding box center [233, 184] width 41 height 20
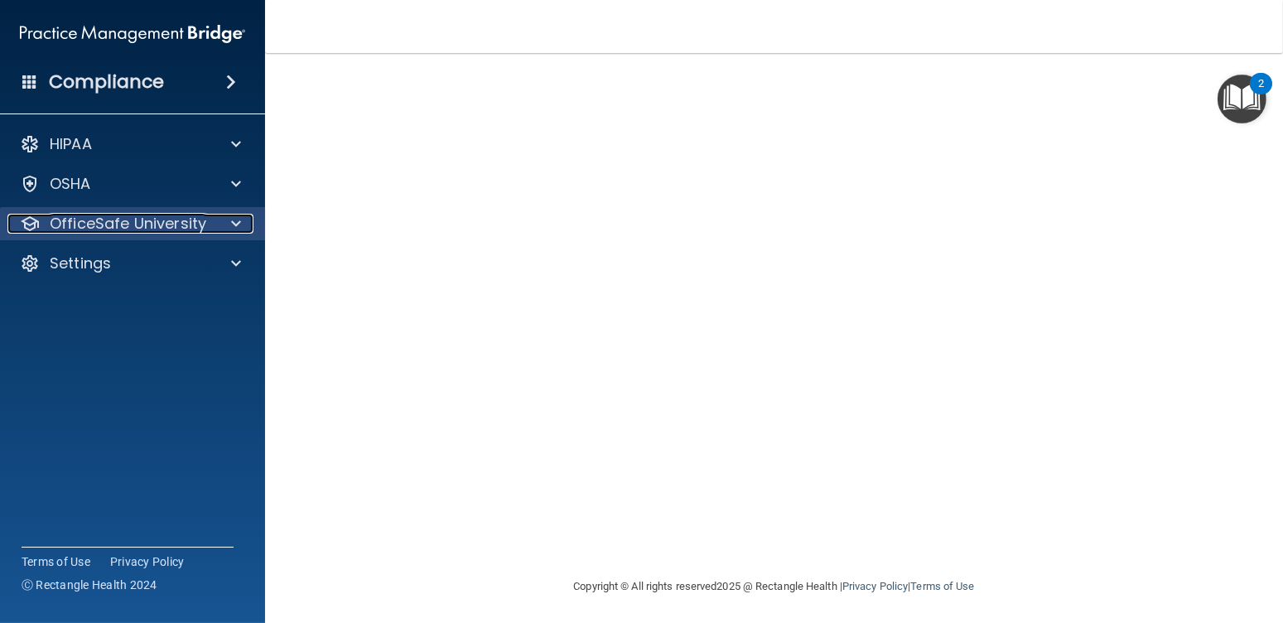
click at [234, 214] on span at bounding box center [236, 224] width 10 height 20
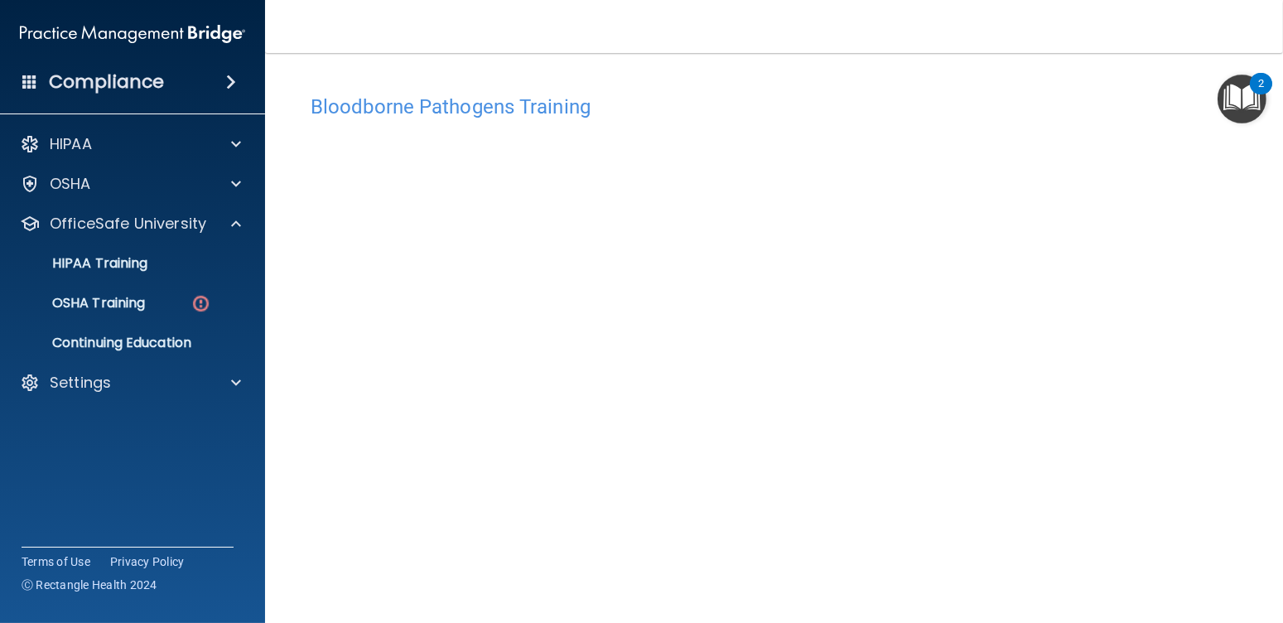
scroll to position [85, 0]
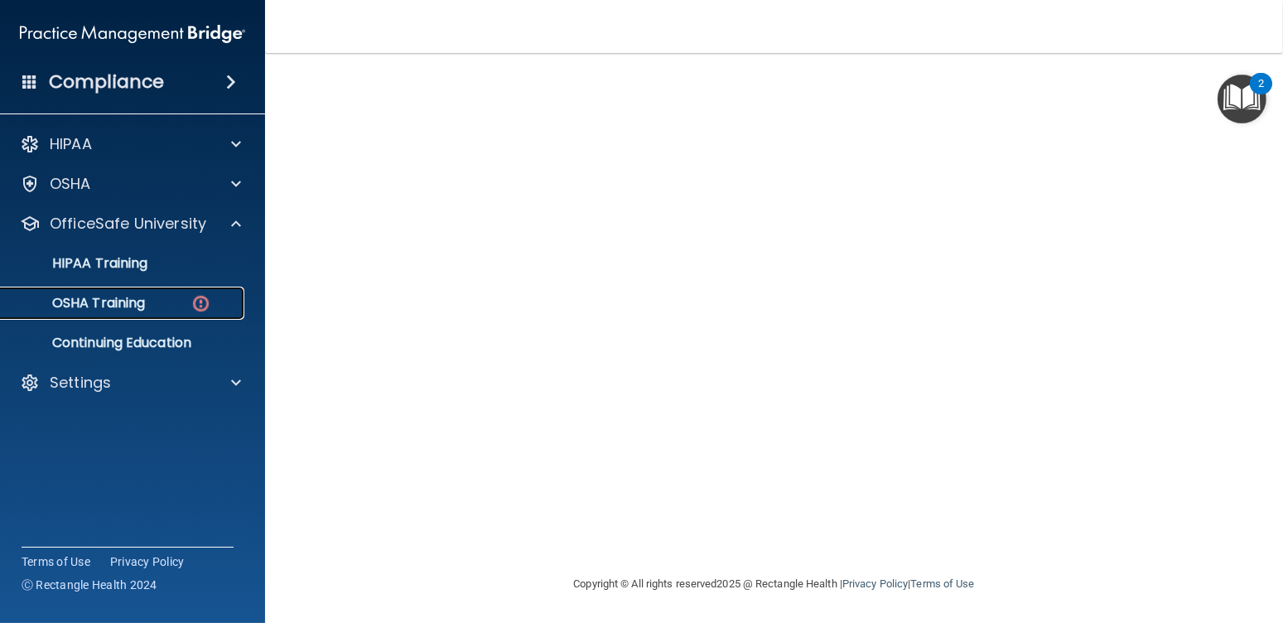
click at [119, 295] on p "OSHA Training" at bounding box center [78, 303] width 134 height 17
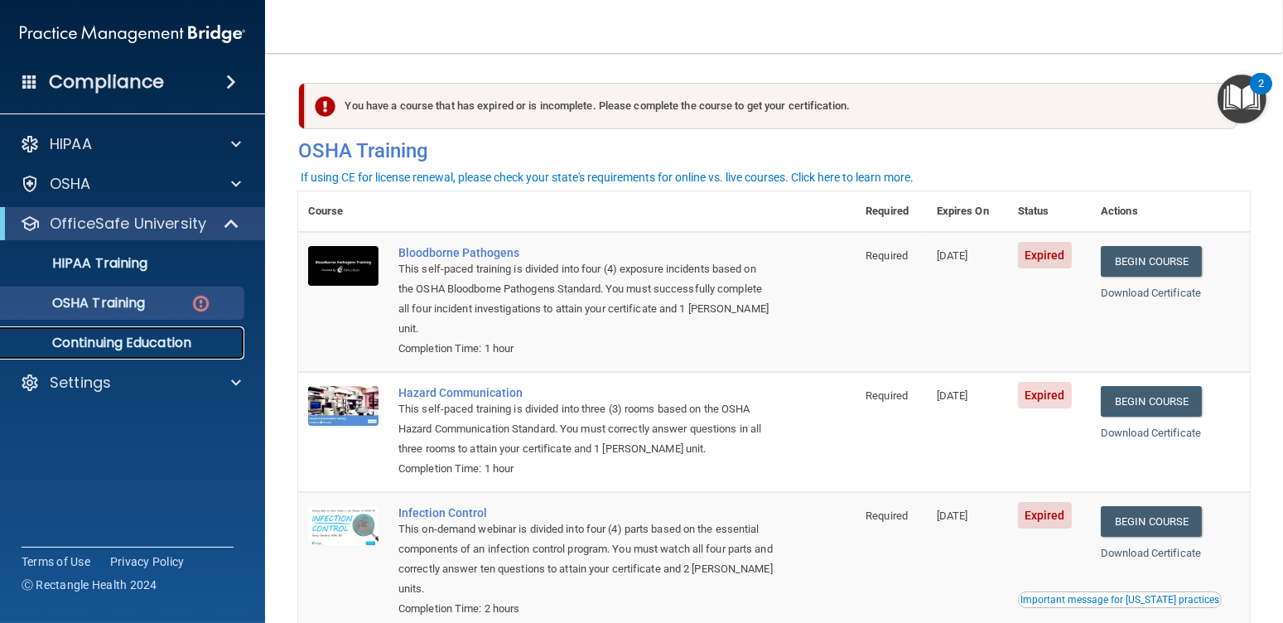
click at [121, 336] on p "Continuing Education" at bounding box center [124, 343] width 226 height 17
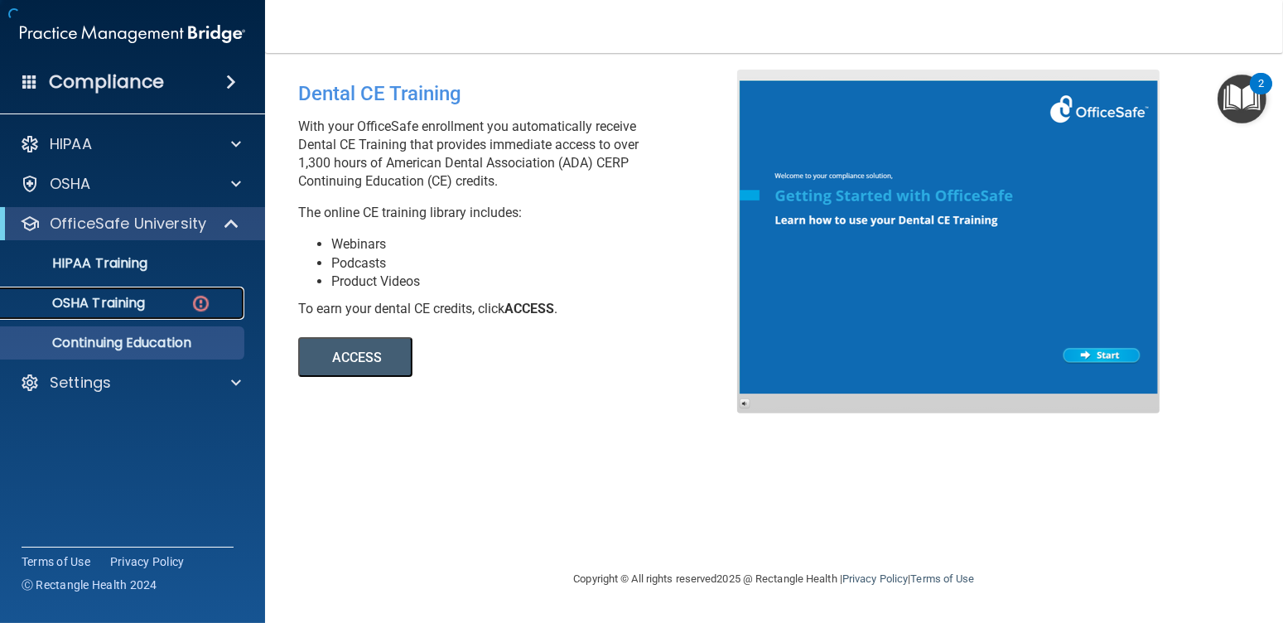
click at [133, 304] on p "OSHA Training" at bounding box center [78, 303] width 134 height 17
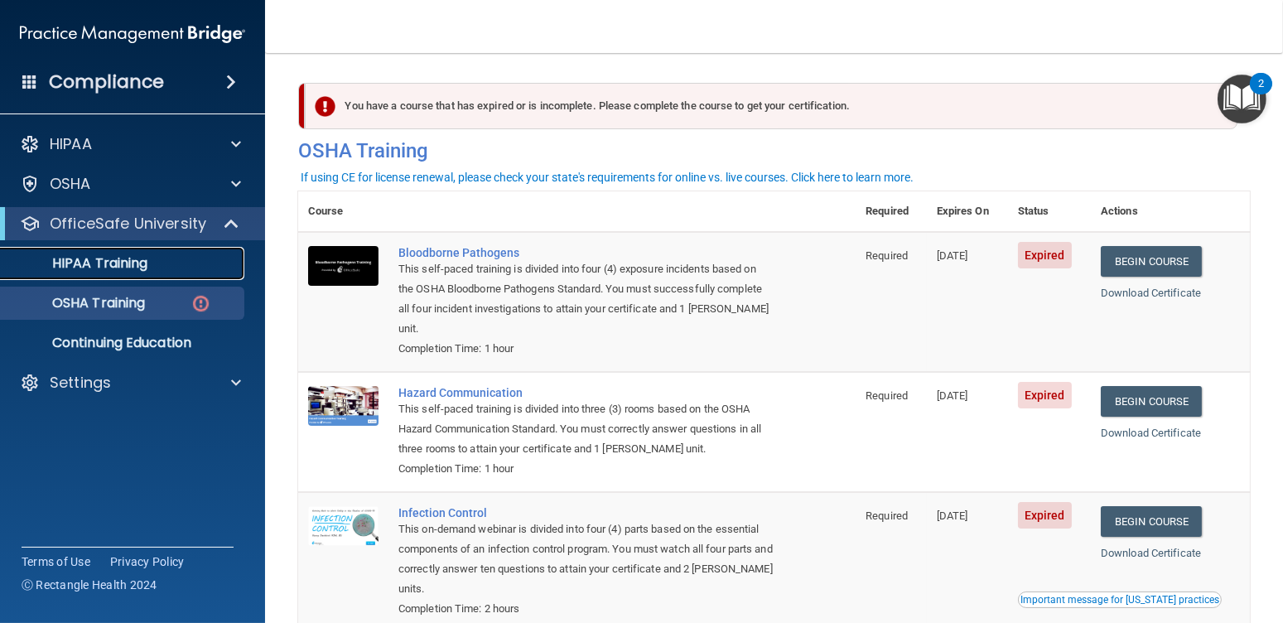
click at [123, 268] on p "HIPAA Training" at bounding box center [79, 263] width 137 height 17
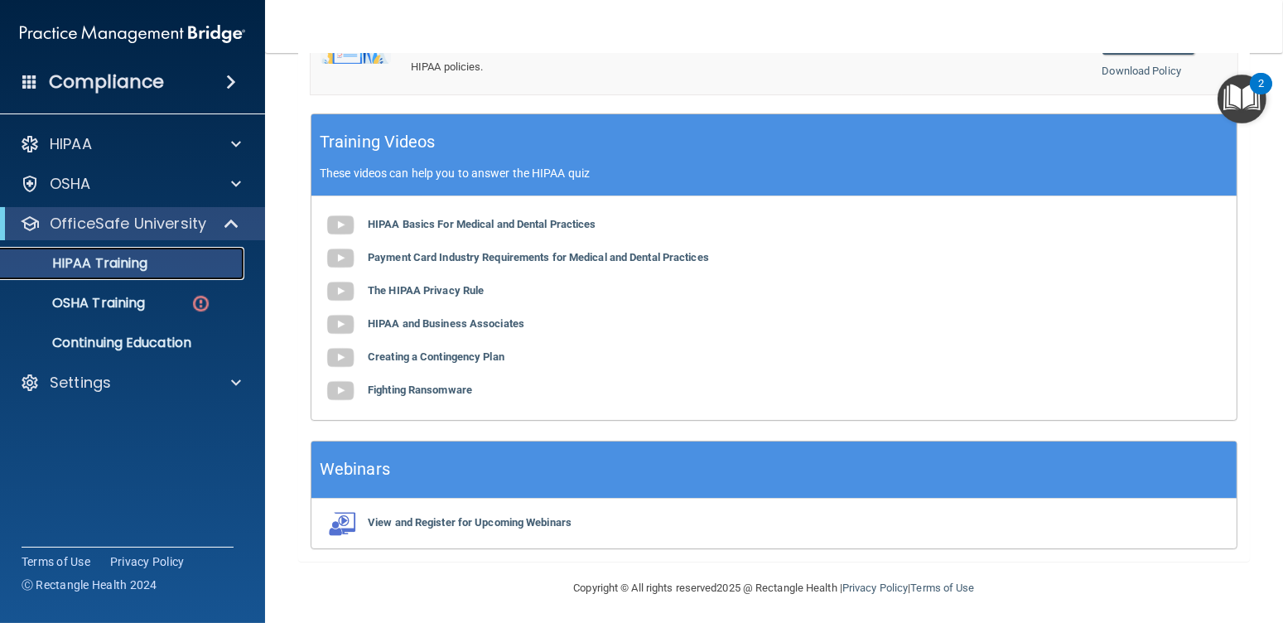
scroll to position [205, 0]
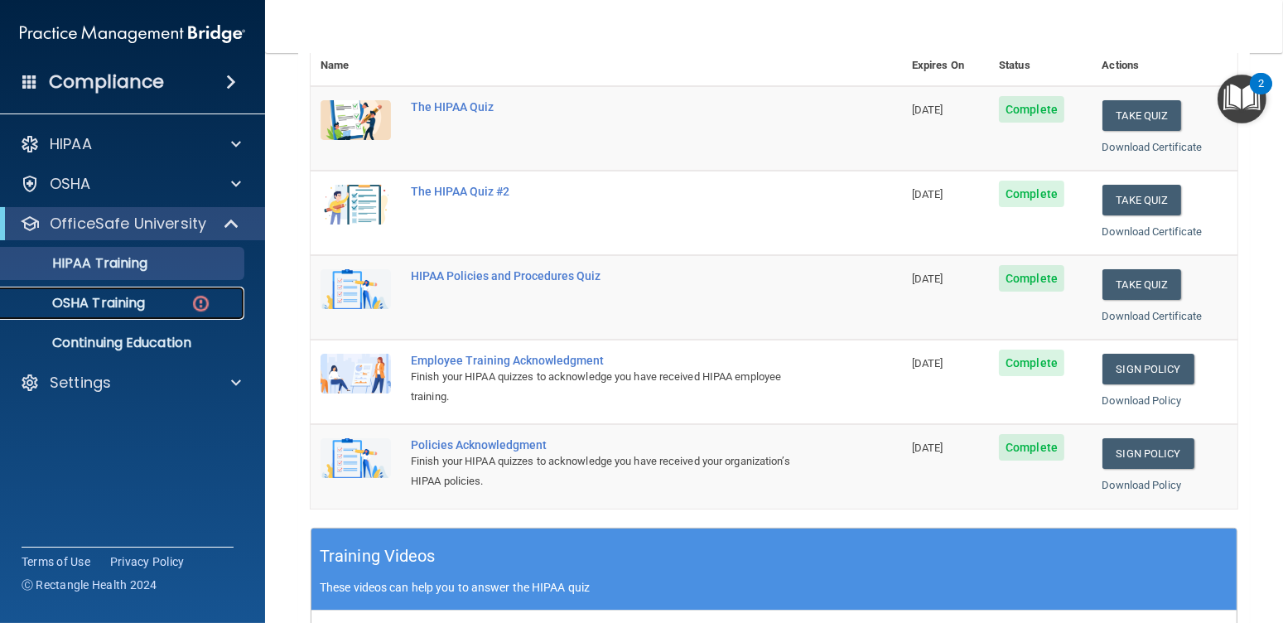
click at [136, 289] on link "OSHA Training" at bounding box center [113, 303] width 261 height 33
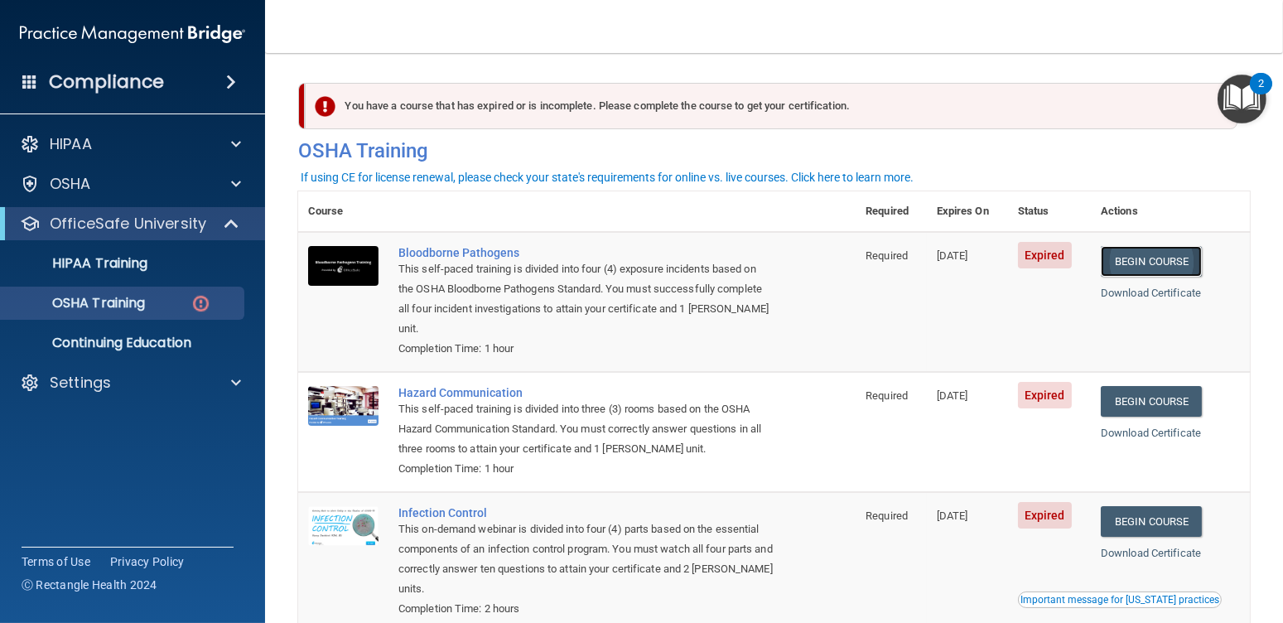
click at [1180, 255] on link "Begin Course" at bounding box center [1151, 261] width 101 height 31
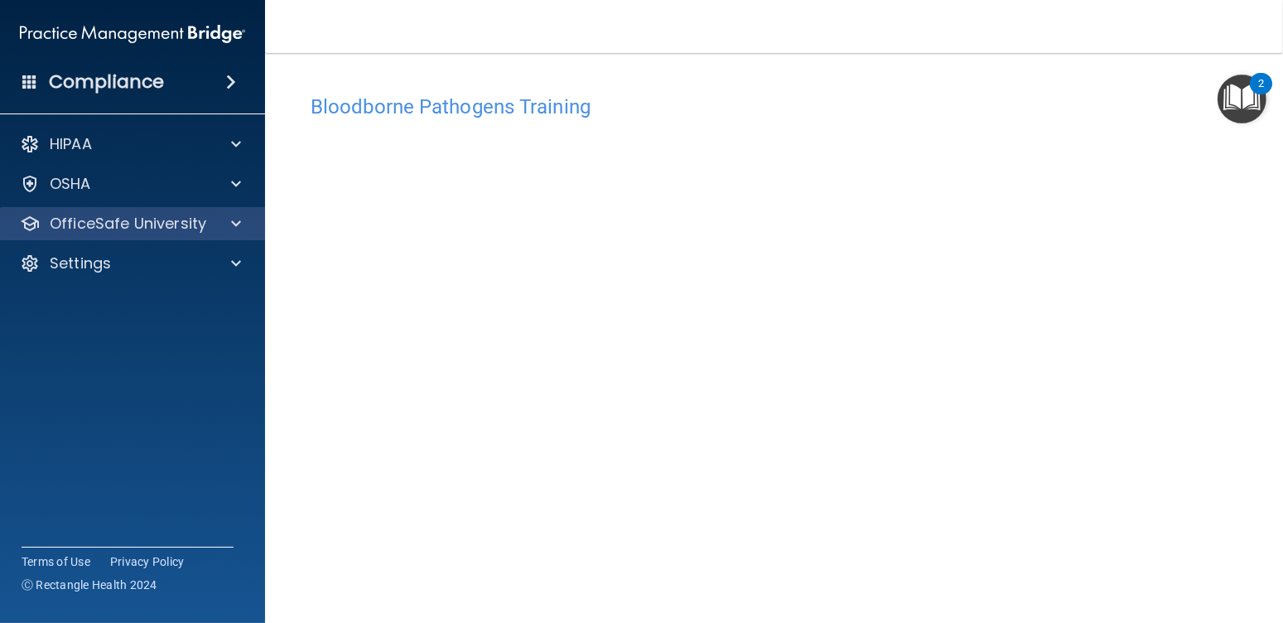
click at [161, 211] on div "OfficeSafe University" at bounding box center [133, 223] width 266 height 33
click at [219, 216] on div at bounding box center [233, 224] width 41 height 20
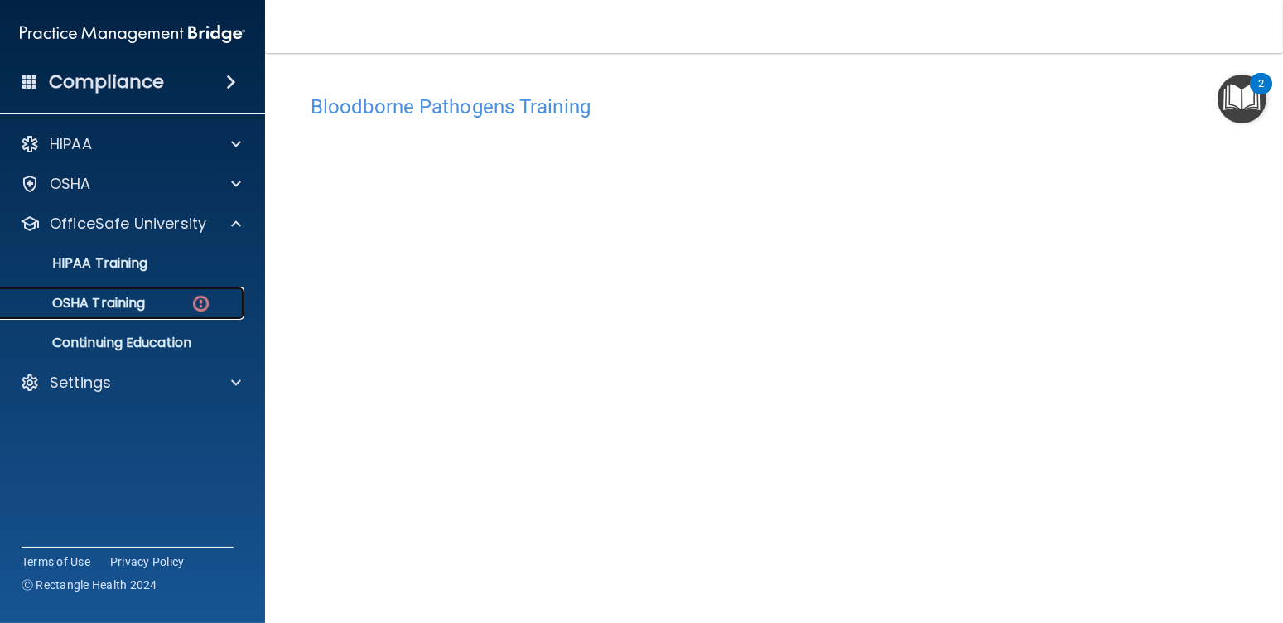
click at [157, 299] on div "OSHA Training" at bounding box center [124, 303] width 226 height 17
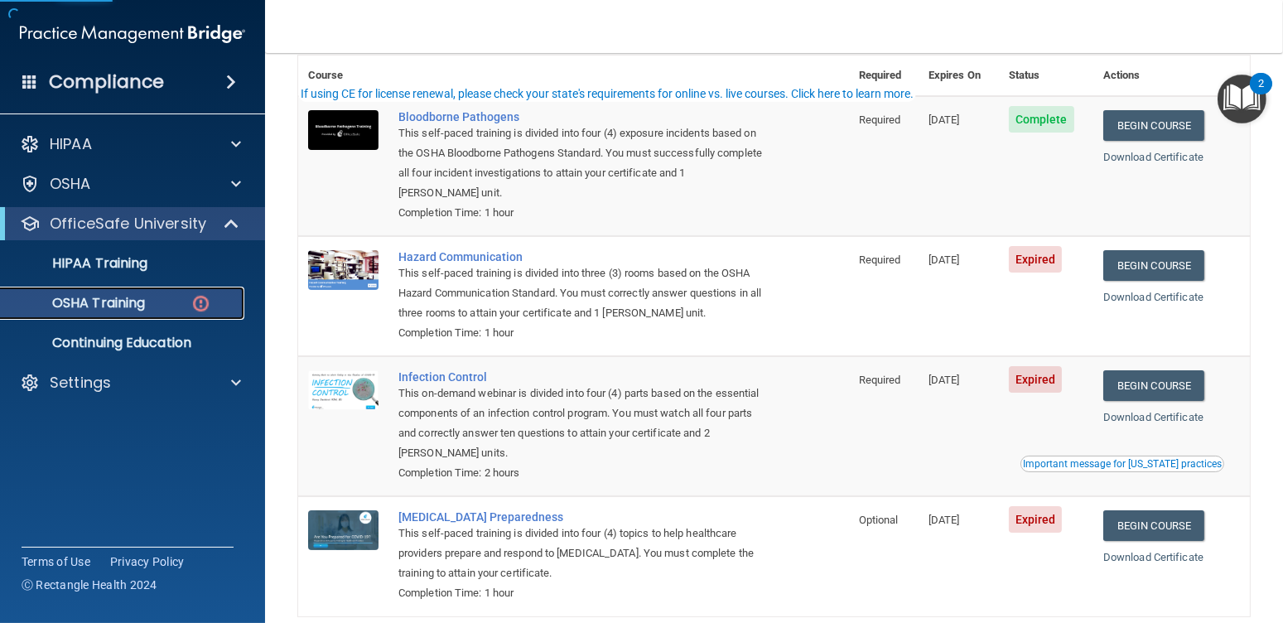
scroll to position [166, 0]
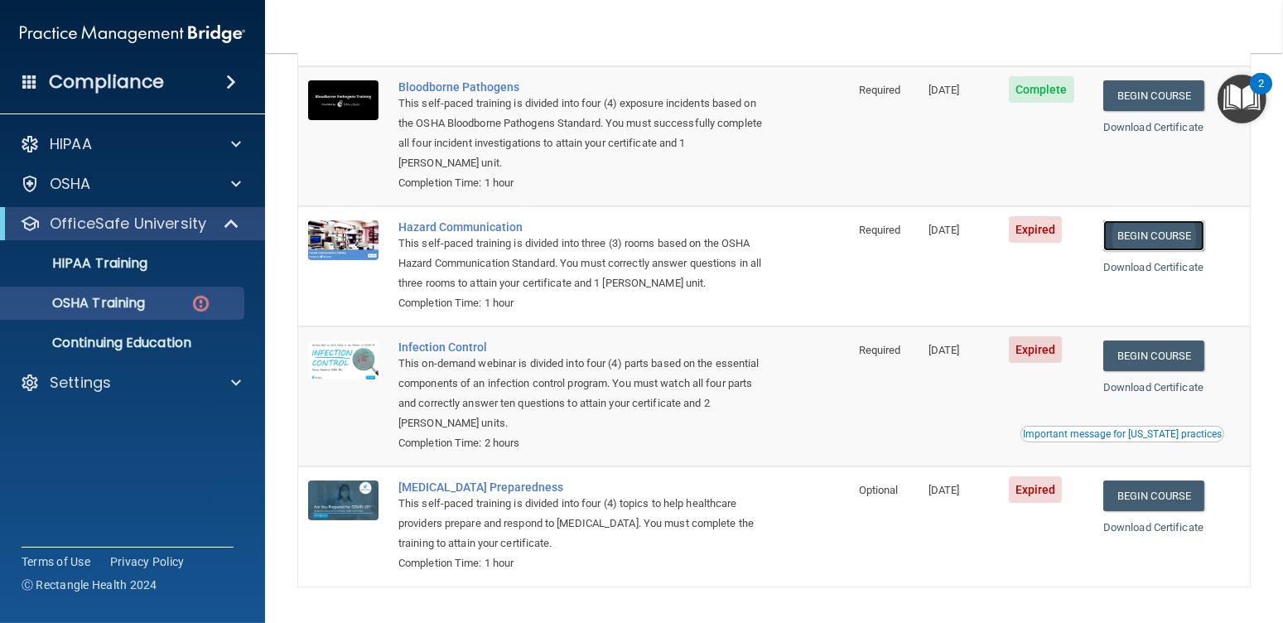
click at [1142, 242] on link "Begin Course" at bounding box center [1153, 235] width 101 height 31
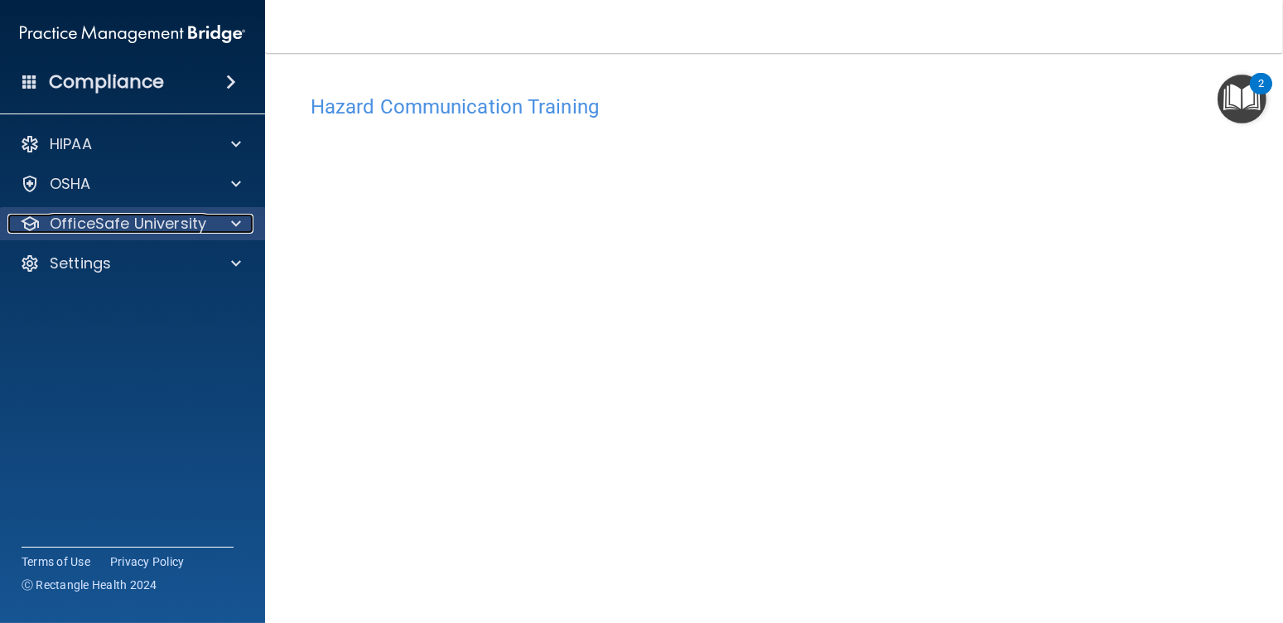
click at [232, 218] on span at bounding box center [236, 224] width 10 height 20
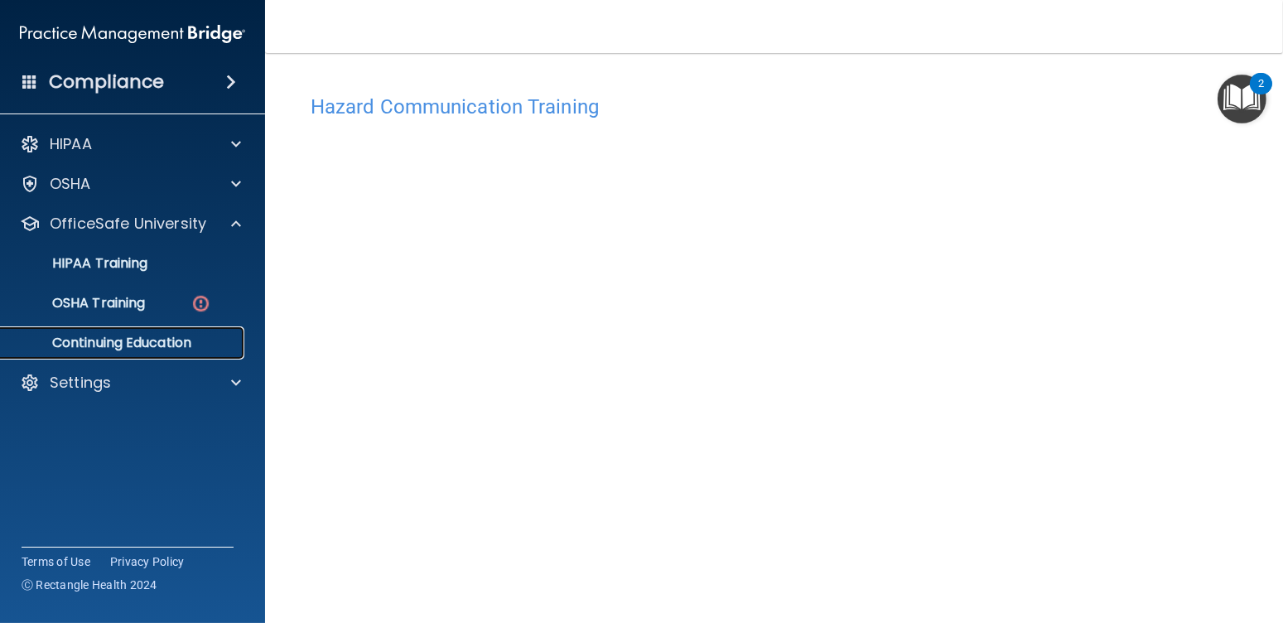
click at [171, 345] on p "Continuing Education" at bounding box center [124, 343] width 226 height 17
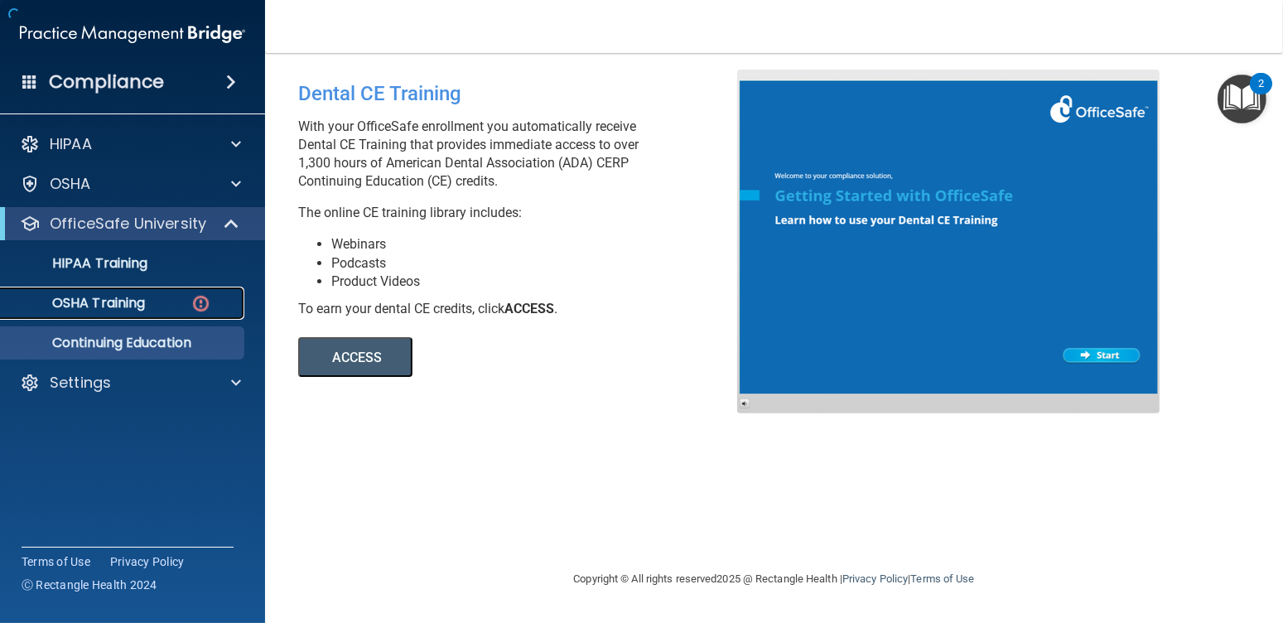
click at [155, 302] on div "OSHA Training" at bounding box center [124, 303] width 226 height 17
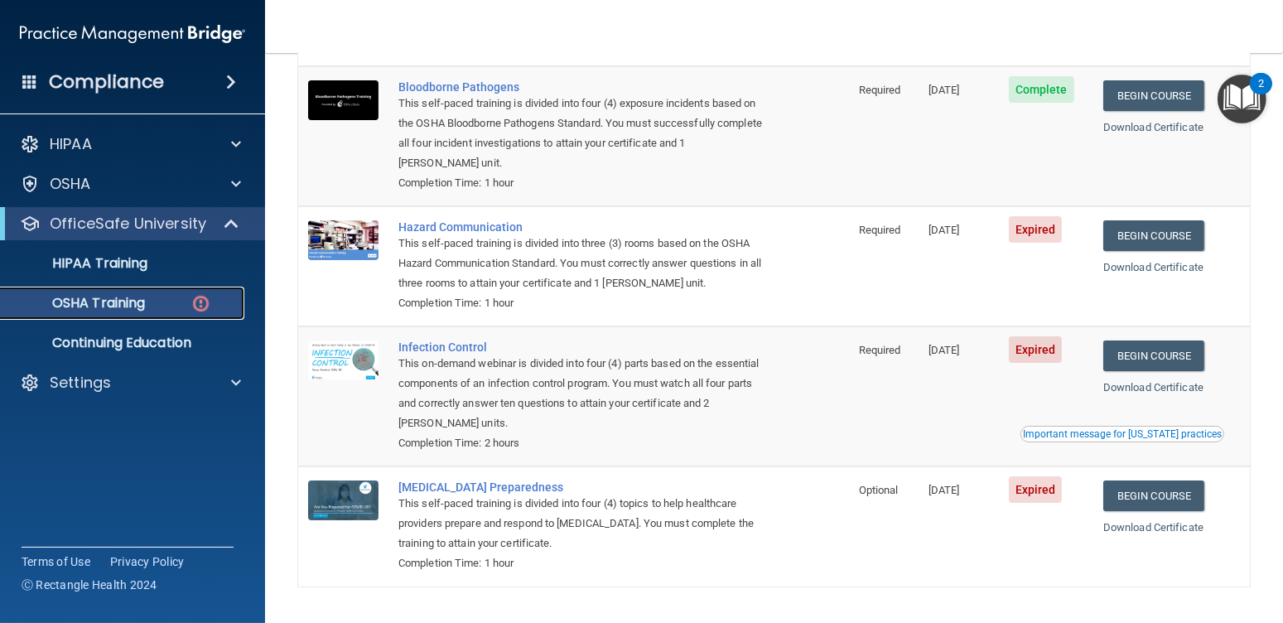
scroll to position [214, 0]
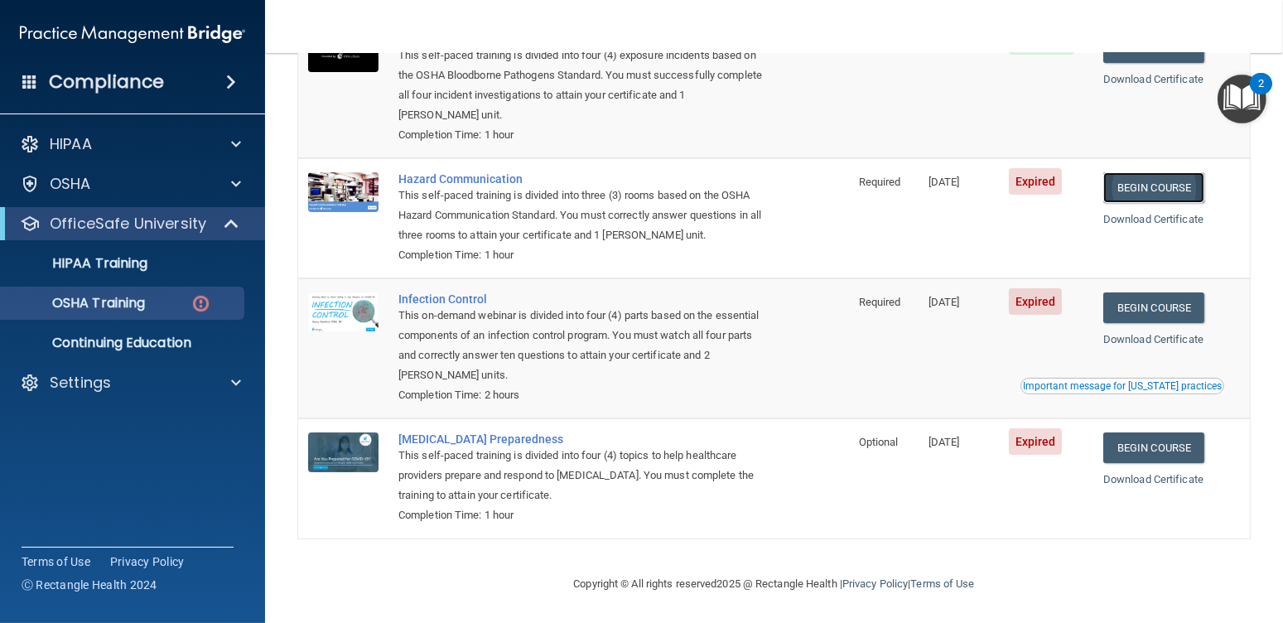
click at [1170, 174] on link "Begin Course" at bounding box center [1153, 187] width 101 height 31
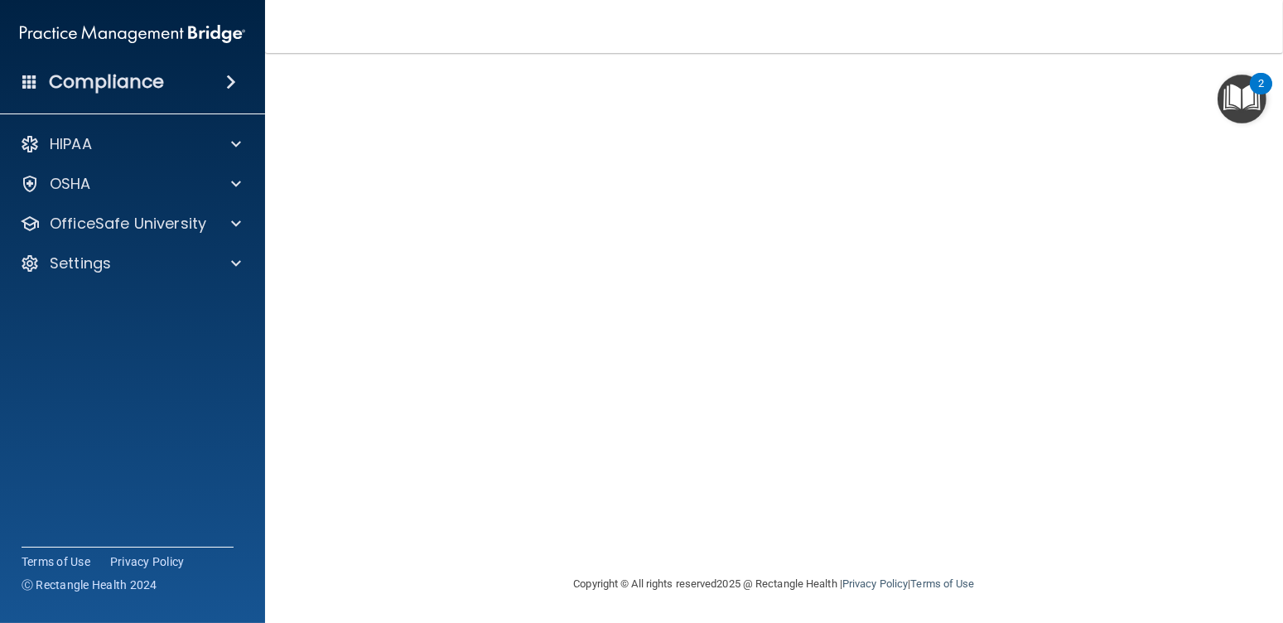
scroll to position [40, 0]
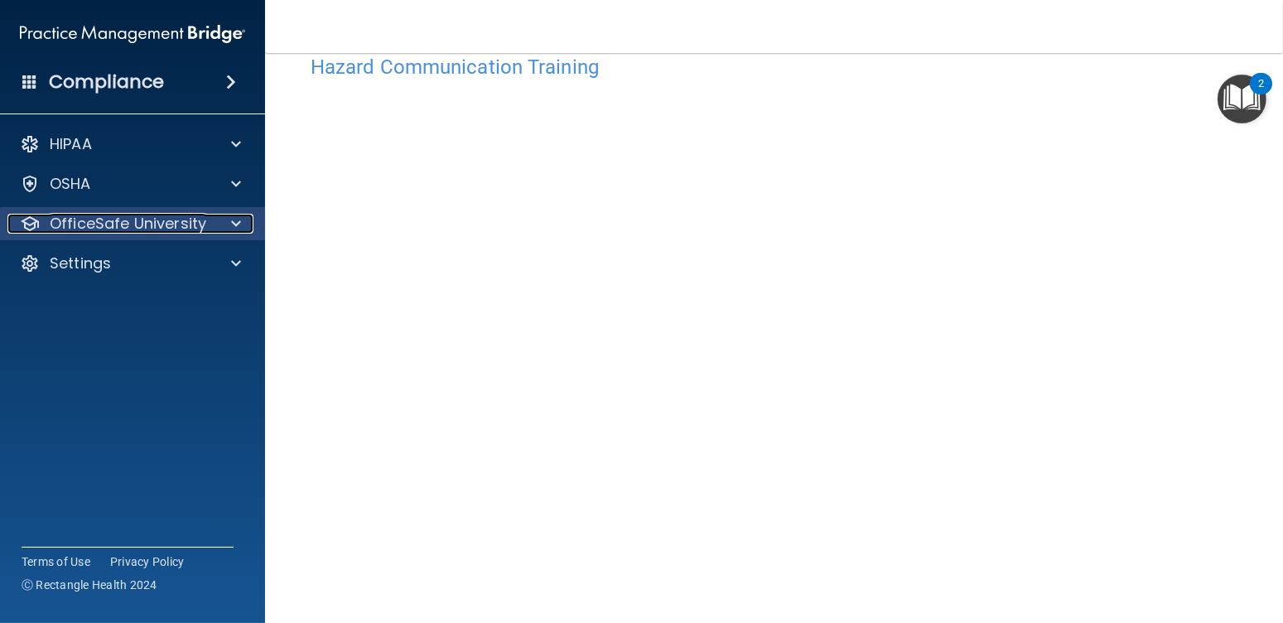
click at [104, 221] on p "OfficeSafe University" at bounding box center [128, 224] width 157 height 20
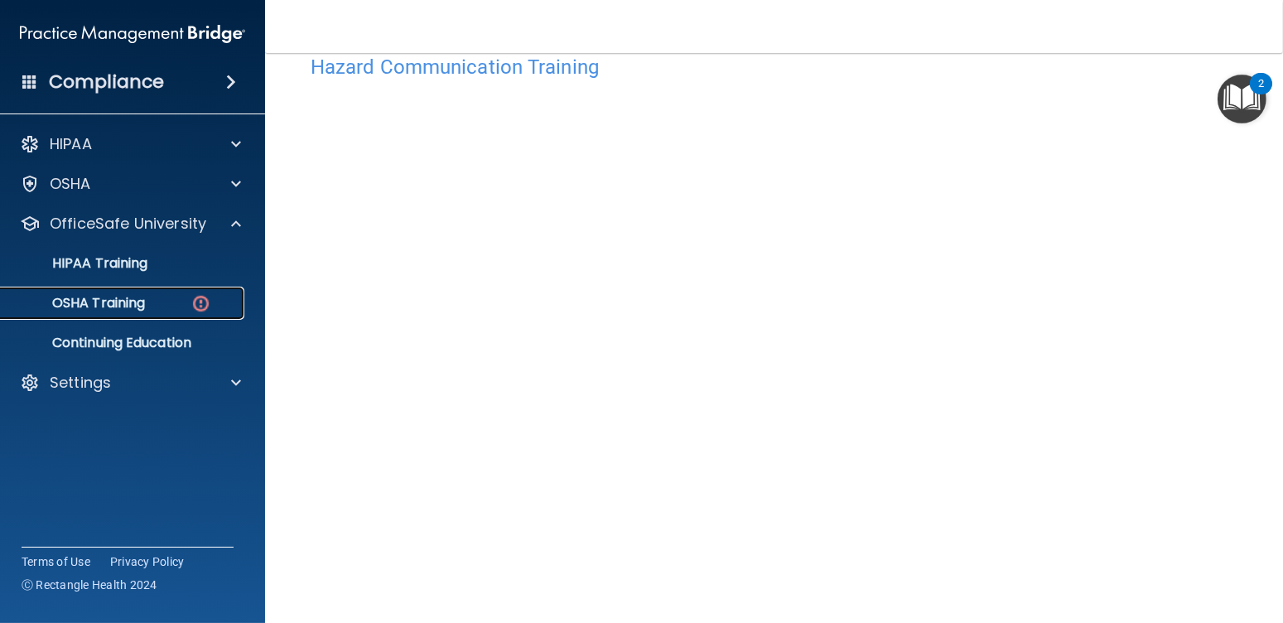
click at [99, 298] on p "OSHA Training" at bounding box center [78, 303] width 134 height 17
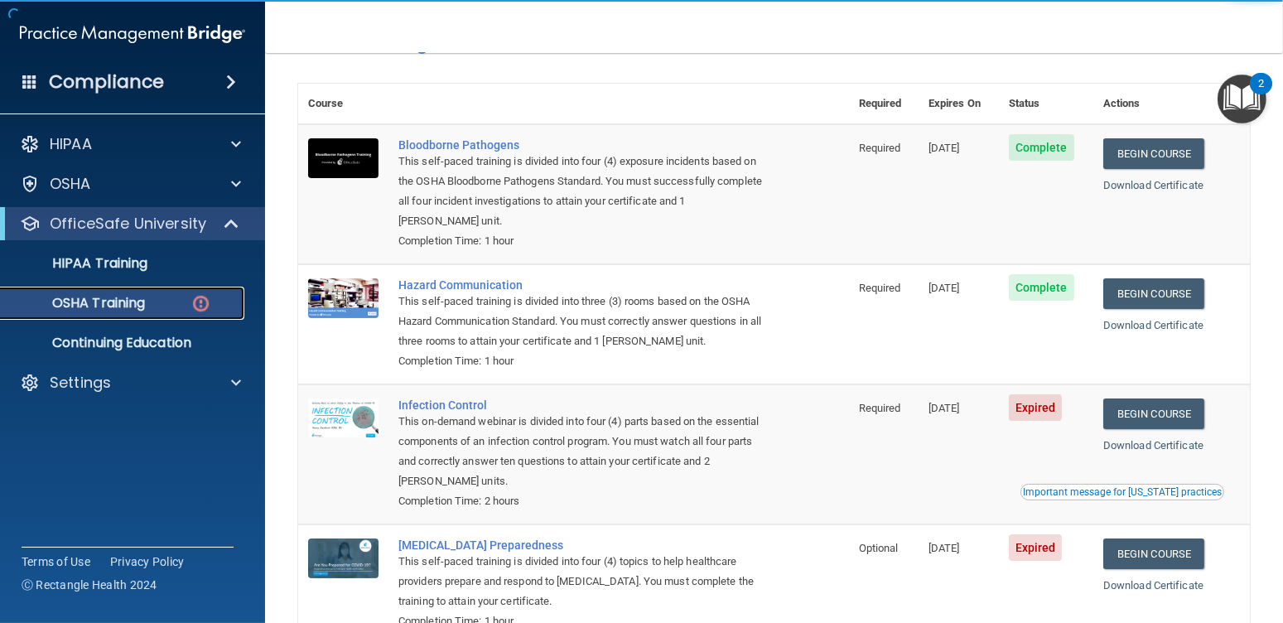
scroll to position [205, 0]
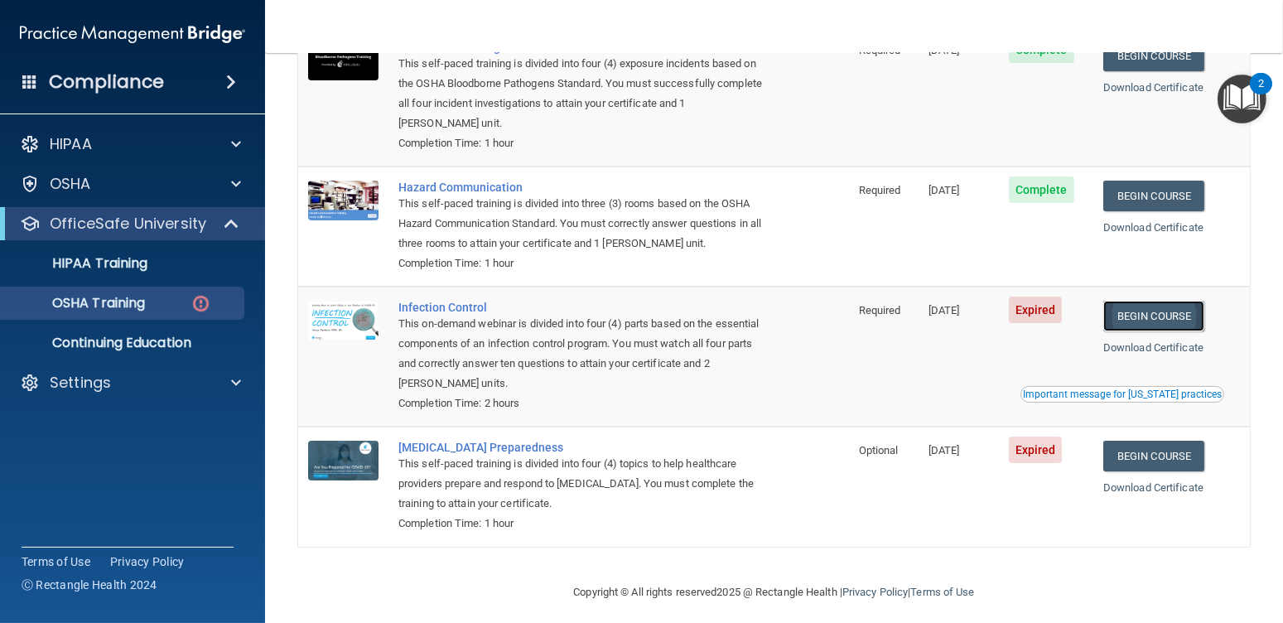
click at [1120, 323] on link "Begin Course" at bounding box center [1153, 316] width 101 height 31
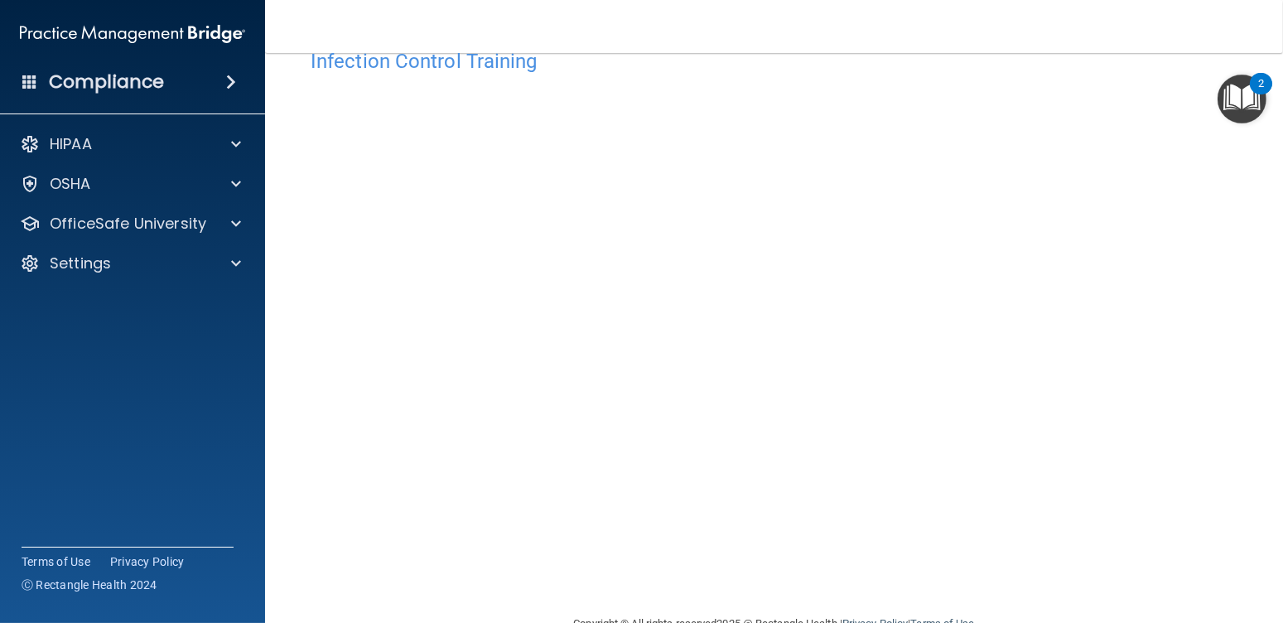
scroll to position [85, 0]
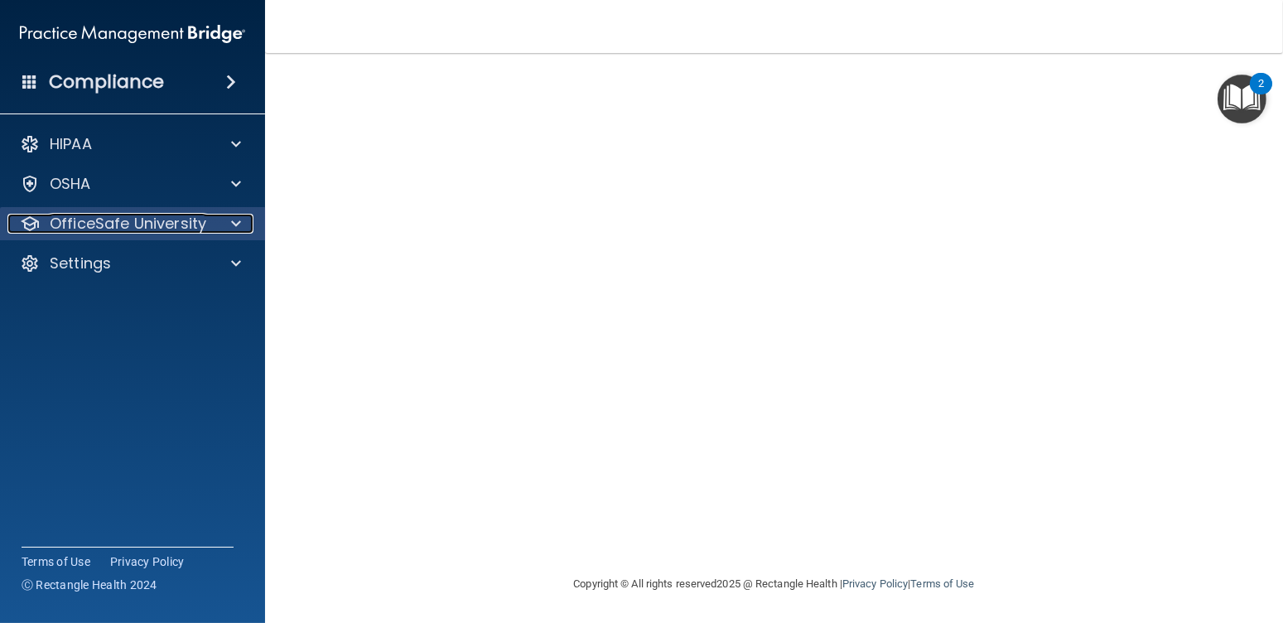
click at [93, 222] on p "OfficeSafe University" at bounding box center [128, 224] width 157 height 20
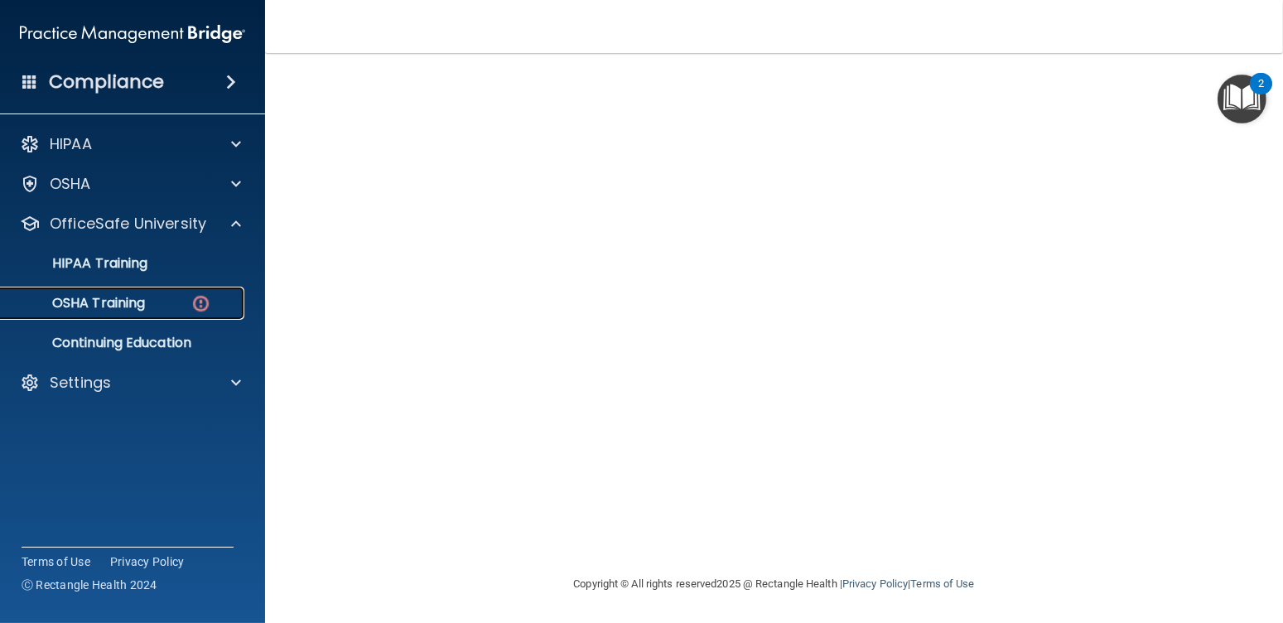
click at [124, 317] on link "OSHA Training" at bounding box center [113, 303] width 261 height 33
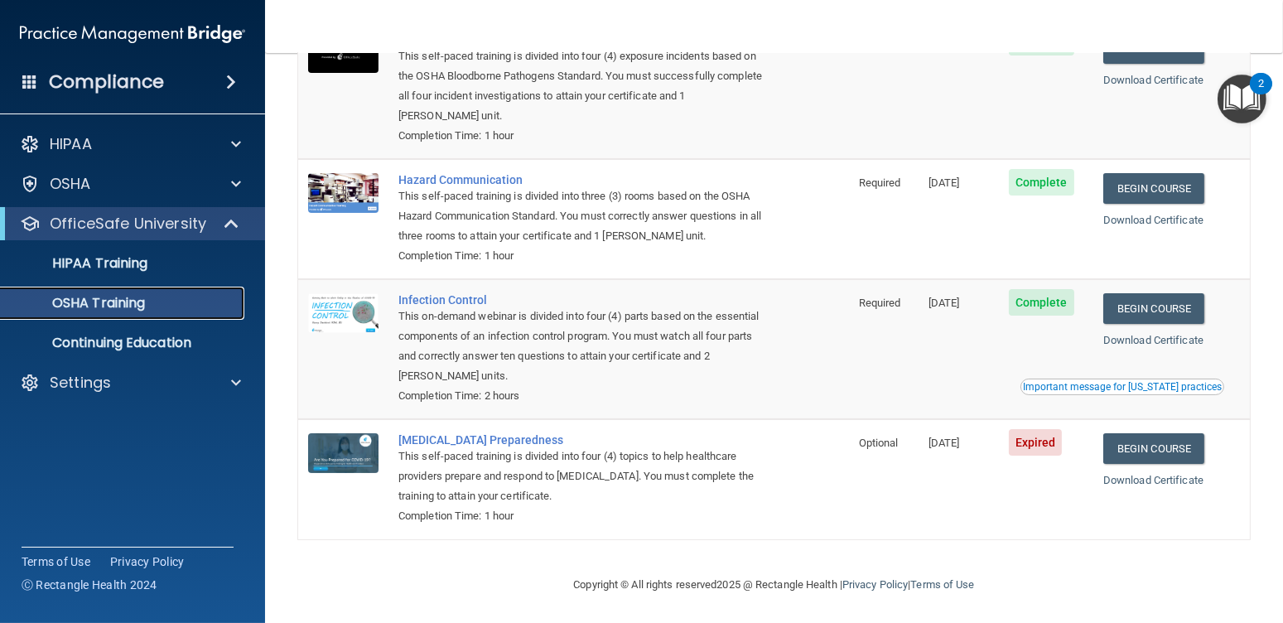
scroll to position [167, 0]
click at [1148, 445] on link "Begin Course" at bounding box center [1153, 447] width 101 height 31
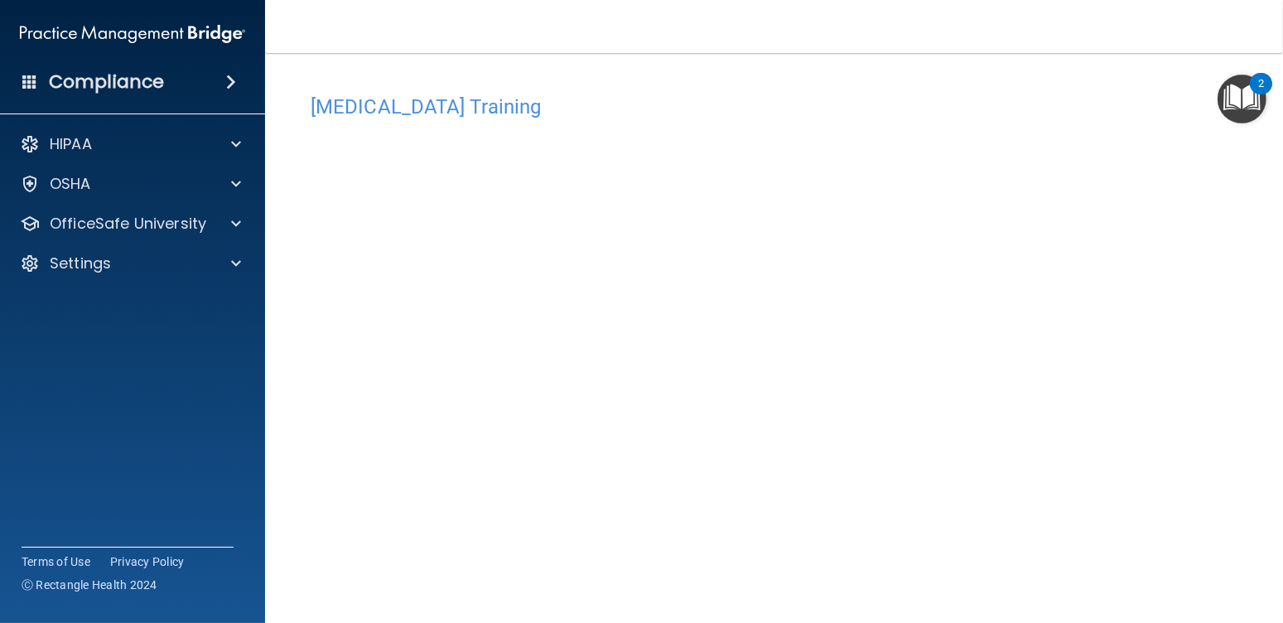
scroll to position [83, 0]
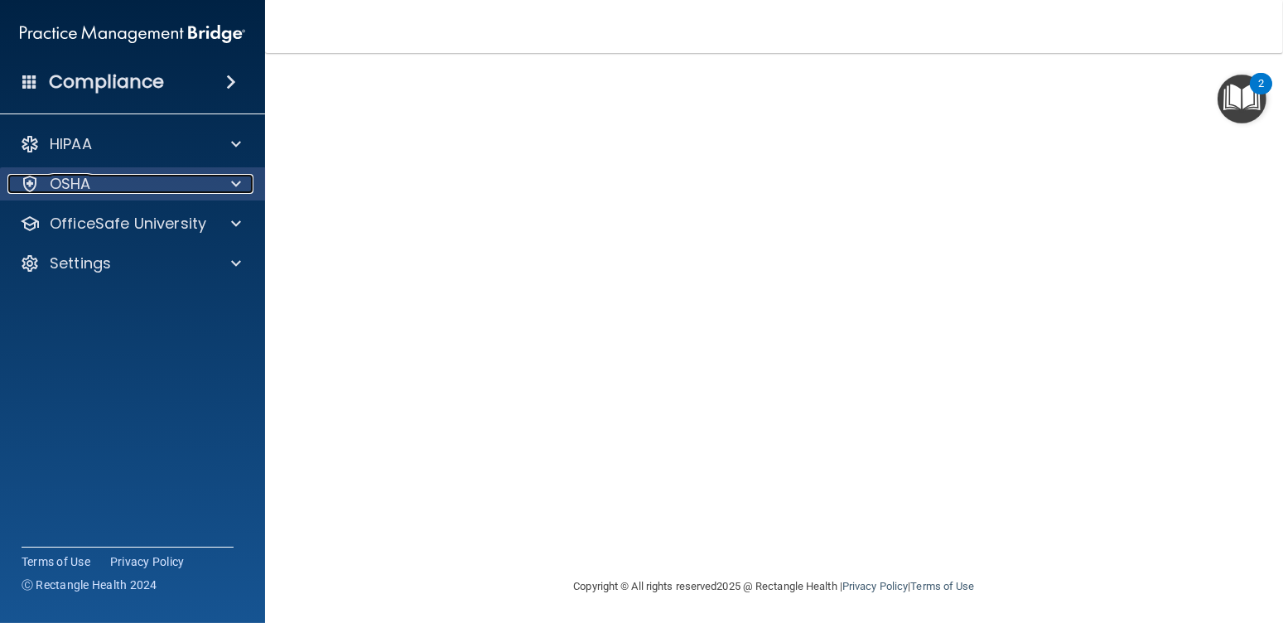
click at [110, 187] on div "OSHA" at bounding box center [109, 184] width 205 height 20
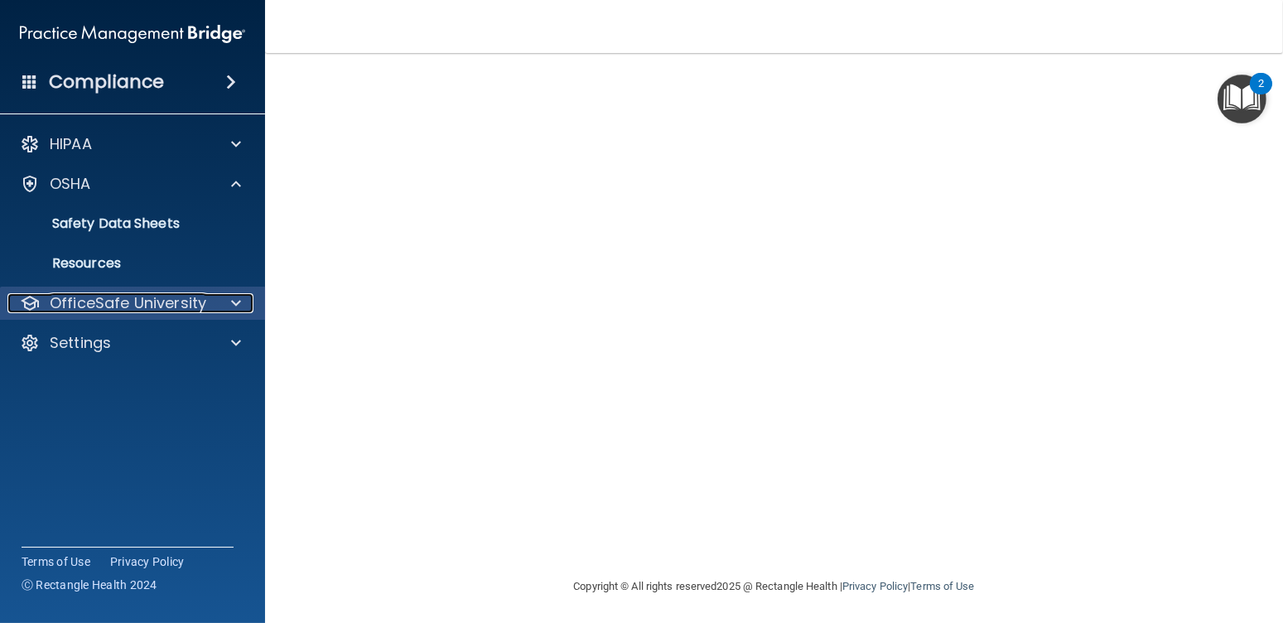
click at [113, 299] on p "OfficeSafe University" at bounding box center [128, 303] width 157 height 20
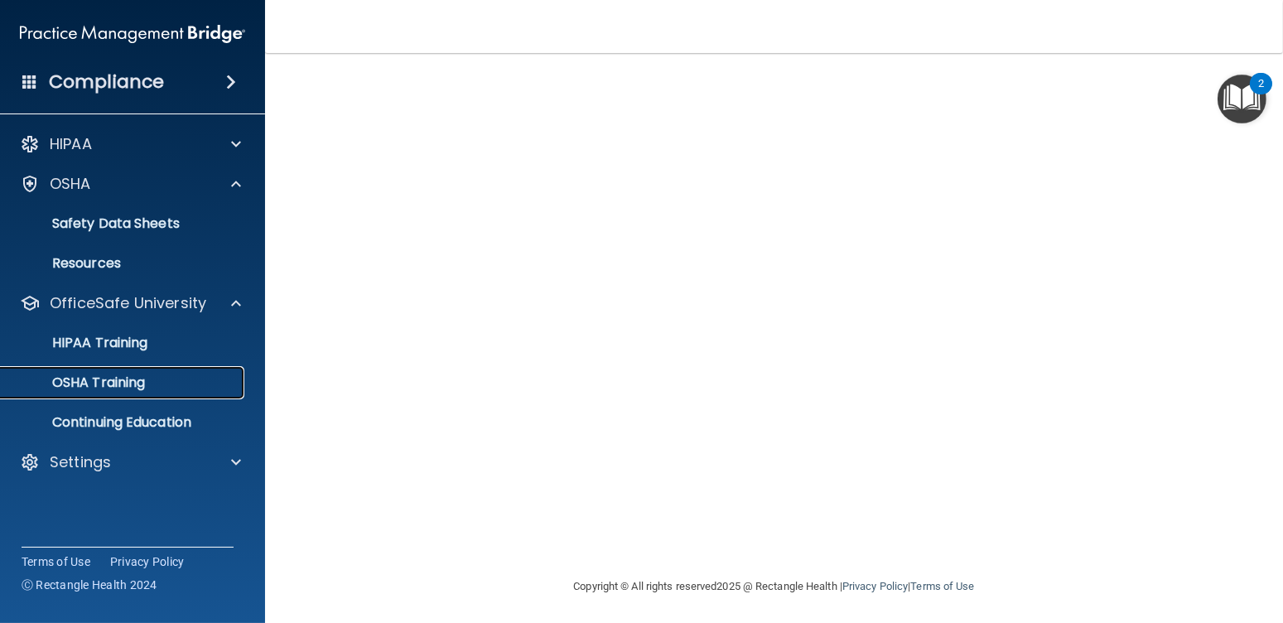
click at [148, 371] on link "OSHA Training" at bounding box center [113, 382] width 261 height 33
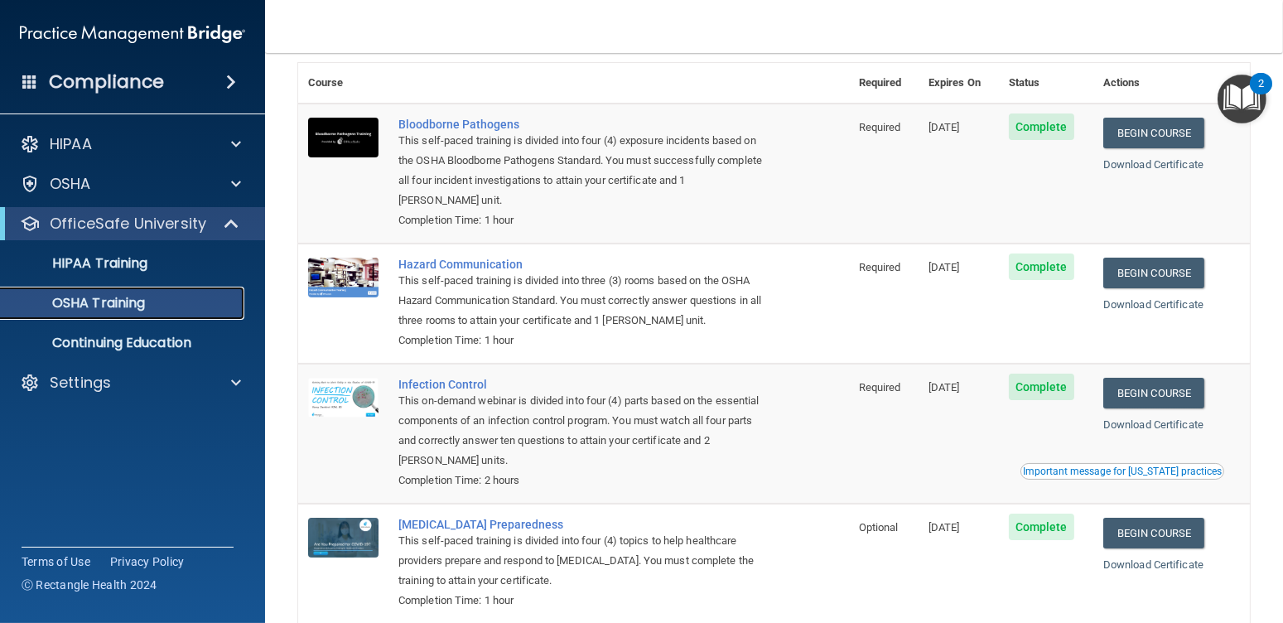
scroll to position [167, 0]
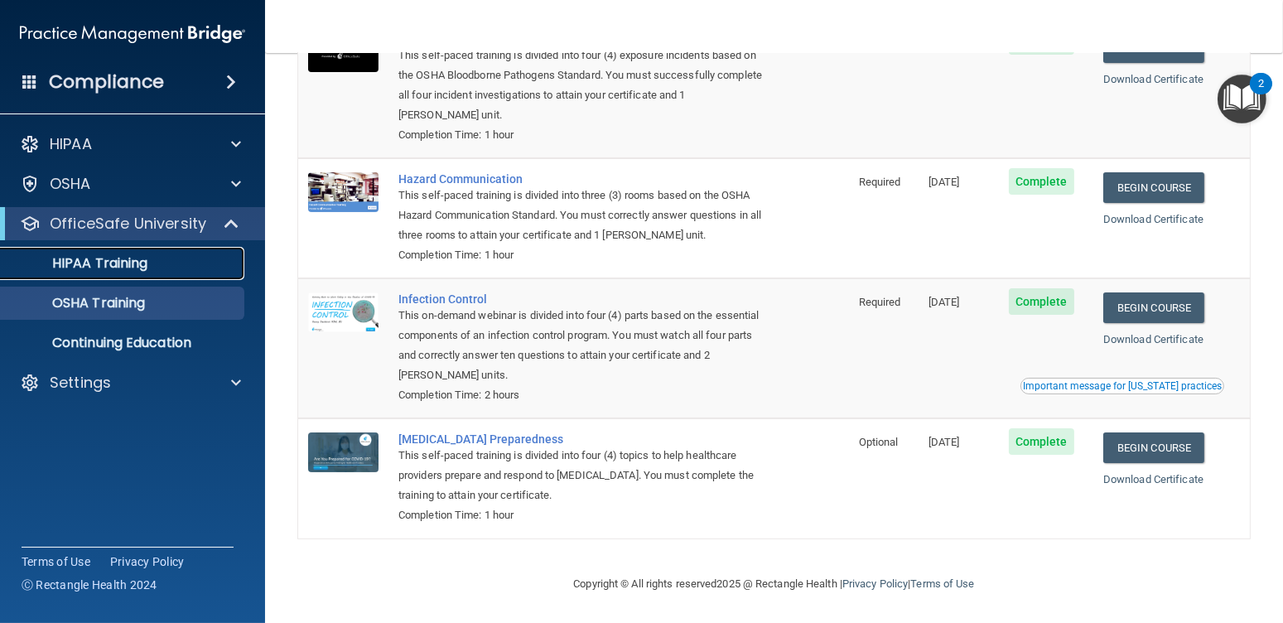
click at [171, 270] on div "HIPAA Training" at bounding box center [124, 263] width 226 height 17
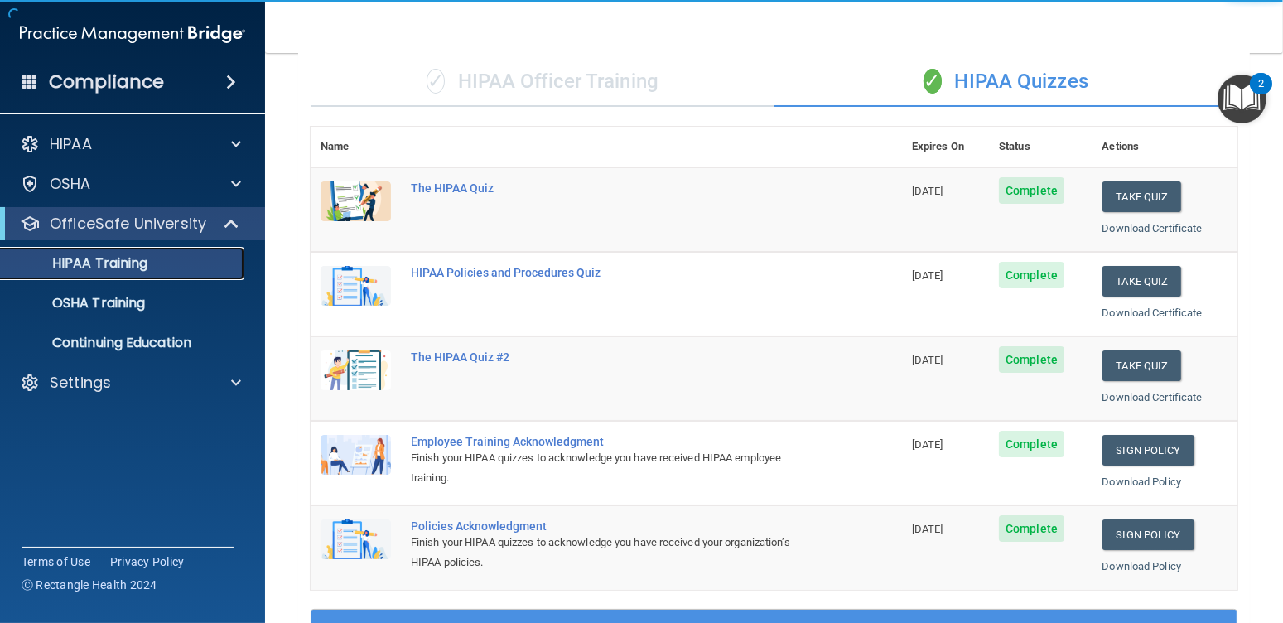
scroll to position [123, 0]
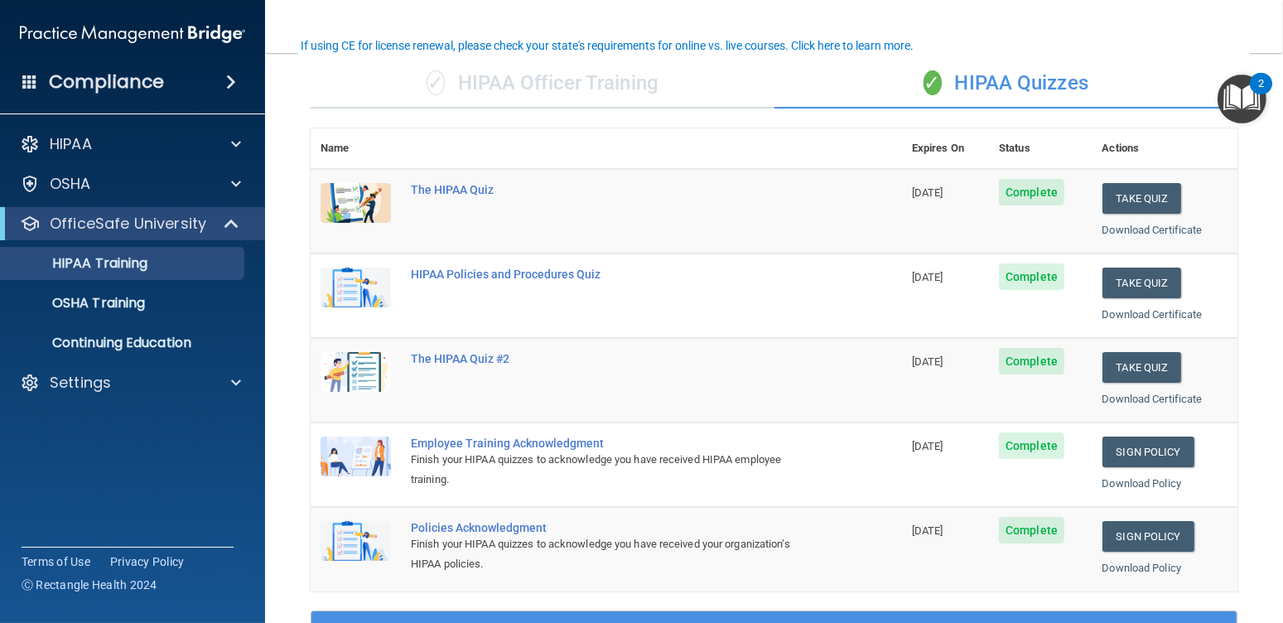
click at [589, 89] on div "✓ HIPAA Officer Training" at bounding box center [543, 84] width 464 height 50
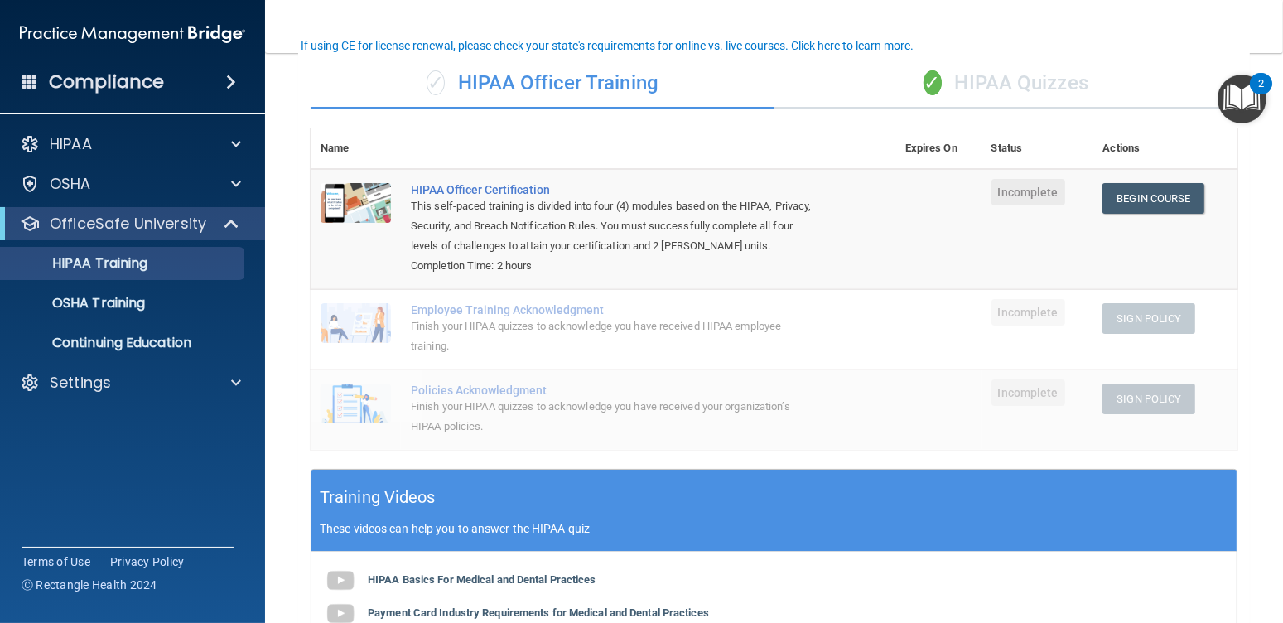
click at [968, 75] on div "✓ HIPAA Quizzes" at bounding box center [1007, 84] width 464 height 50
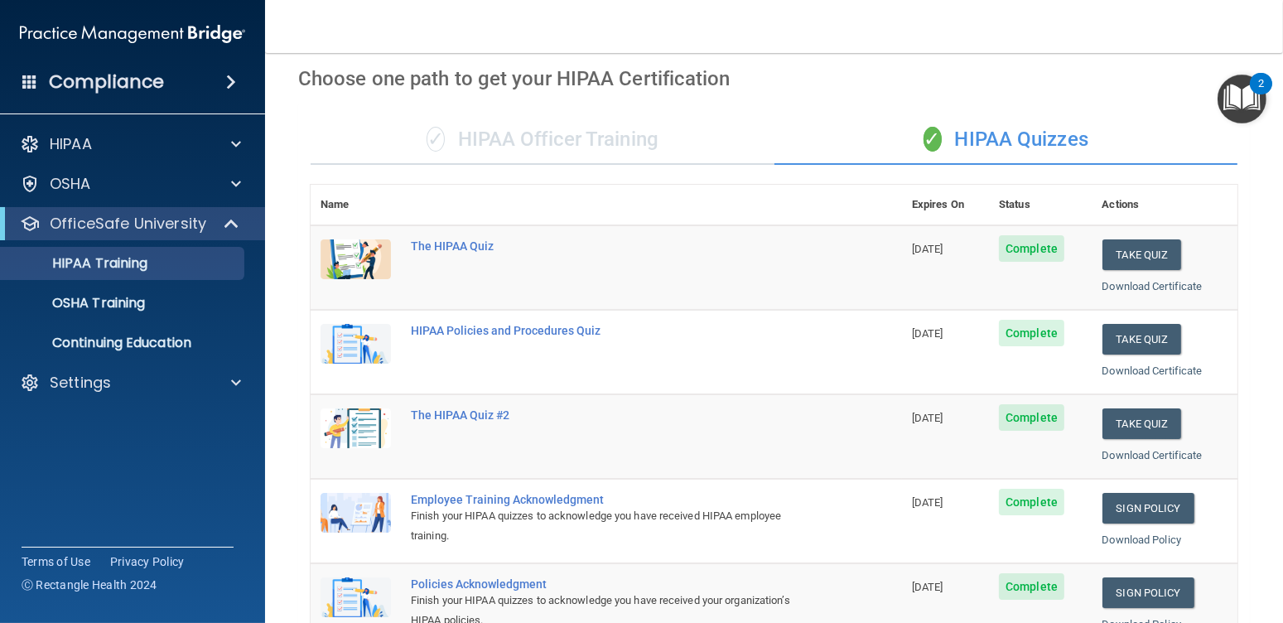
scroll to position [40, 0]
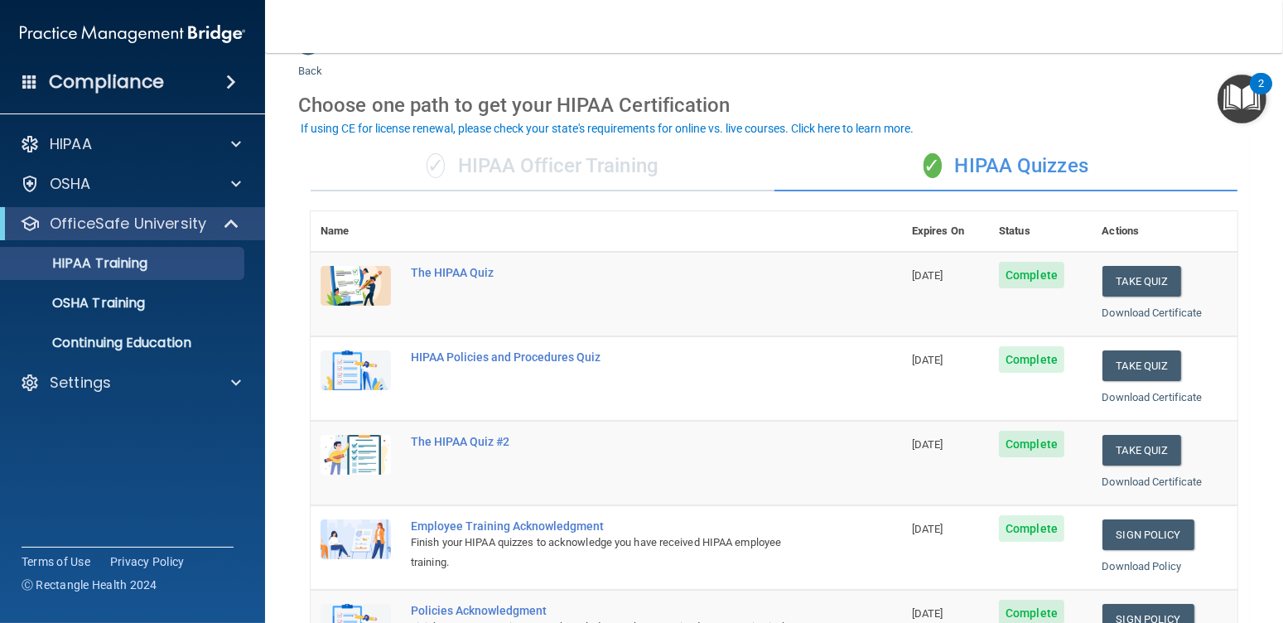
click at [631, 168] on div "✓ HIPAA Officer Training" at bounding box center [543, 167] width 464 height 50
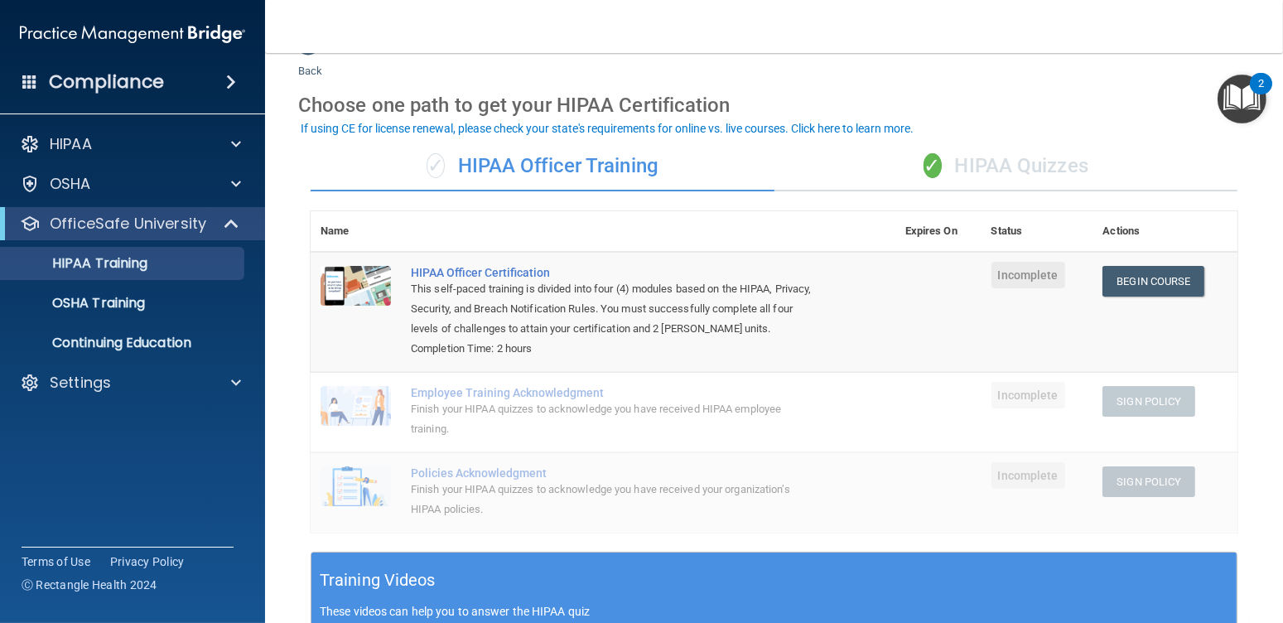
click at [654, 156] on div "✓ HIPAA Officer Training" at bounding box center [543, 167] width 464 height 50
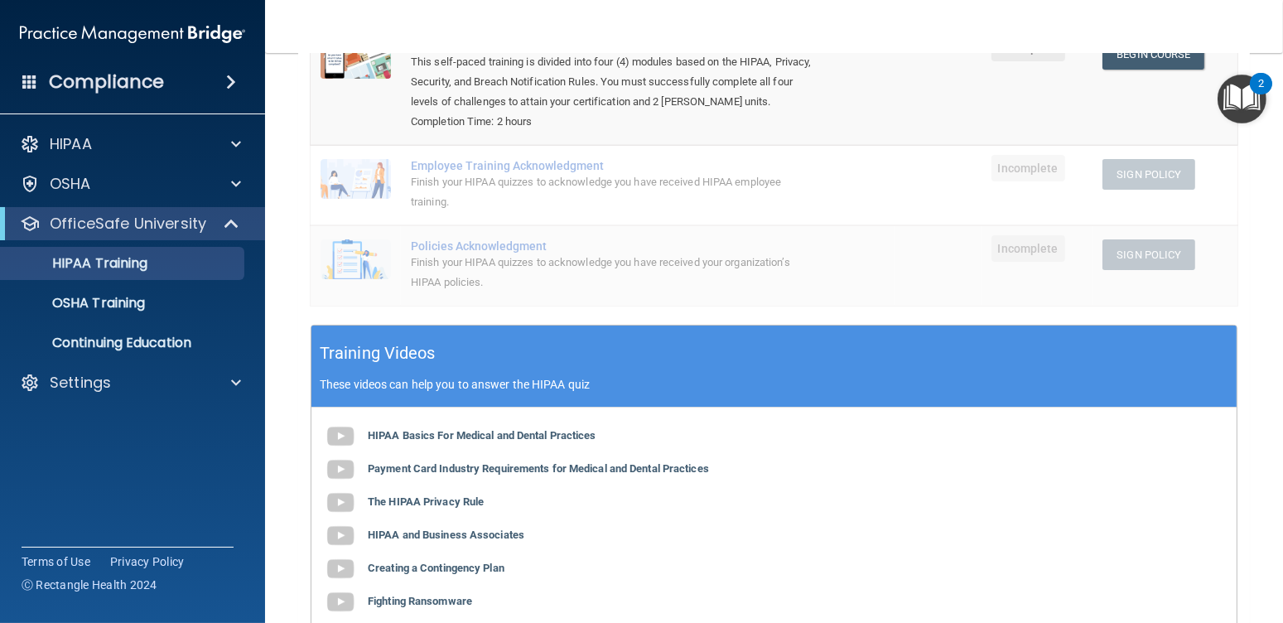
scroll to position [0, 0]
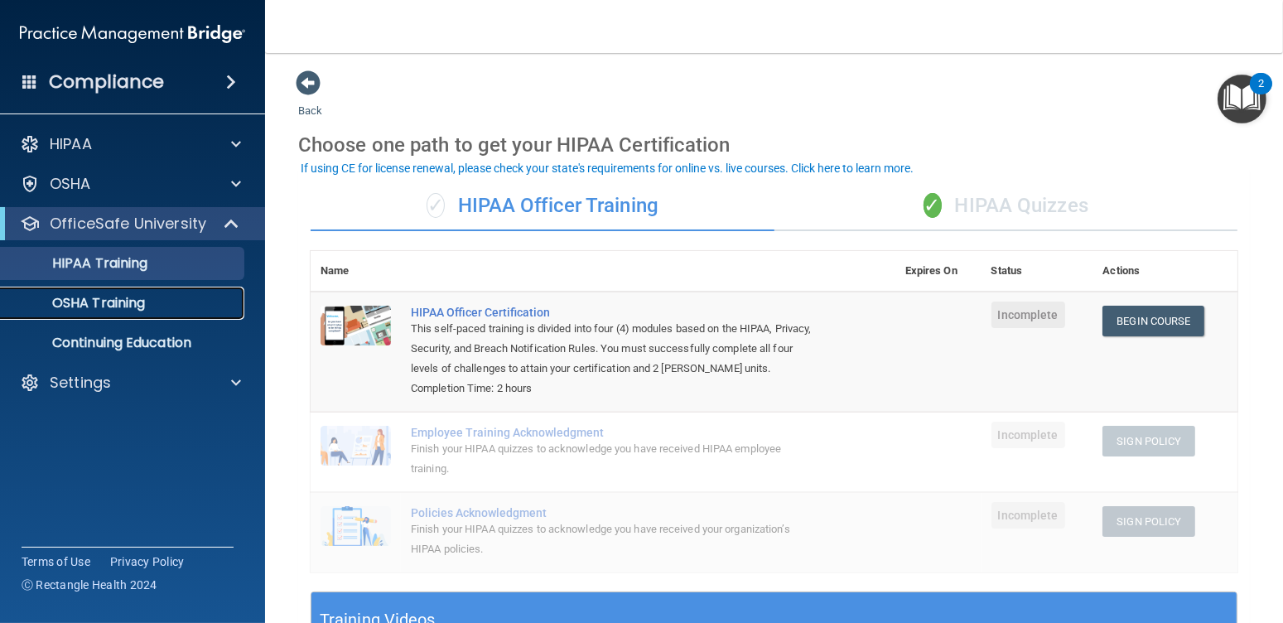
click at [143, 318] on link "OSHA Training" at bounding box center [113, 303] width 261 height 33
